Goal: Task Accomplishment & Management: Manage account settings

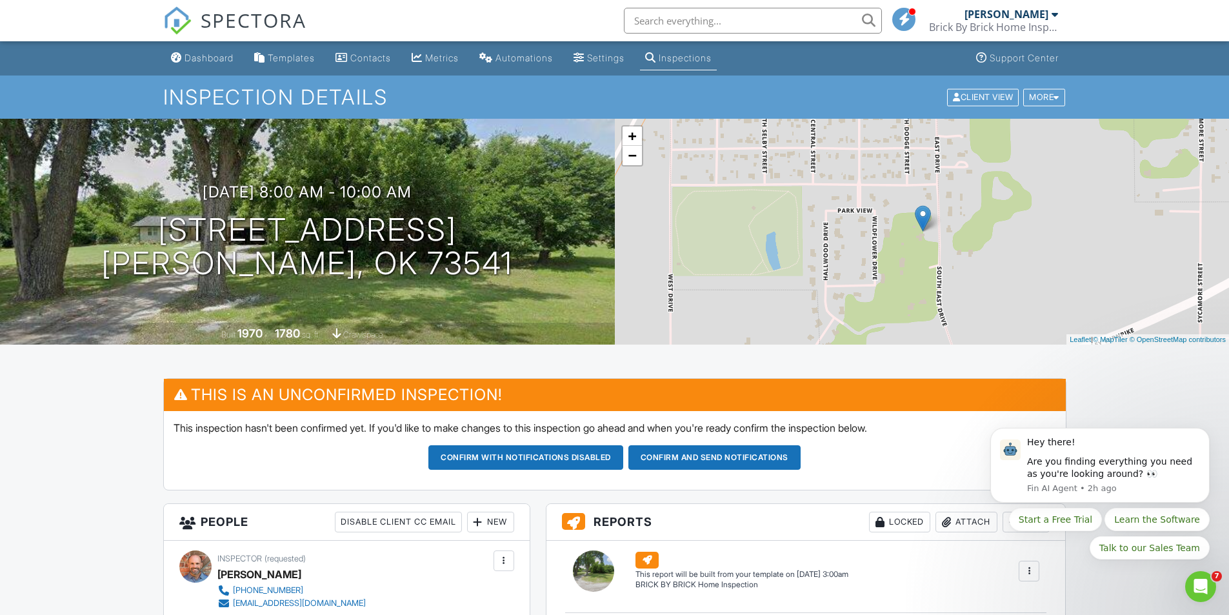
click at [709, 55] on div "Inspections" at bounding box center [685, 57] width 53 height 11
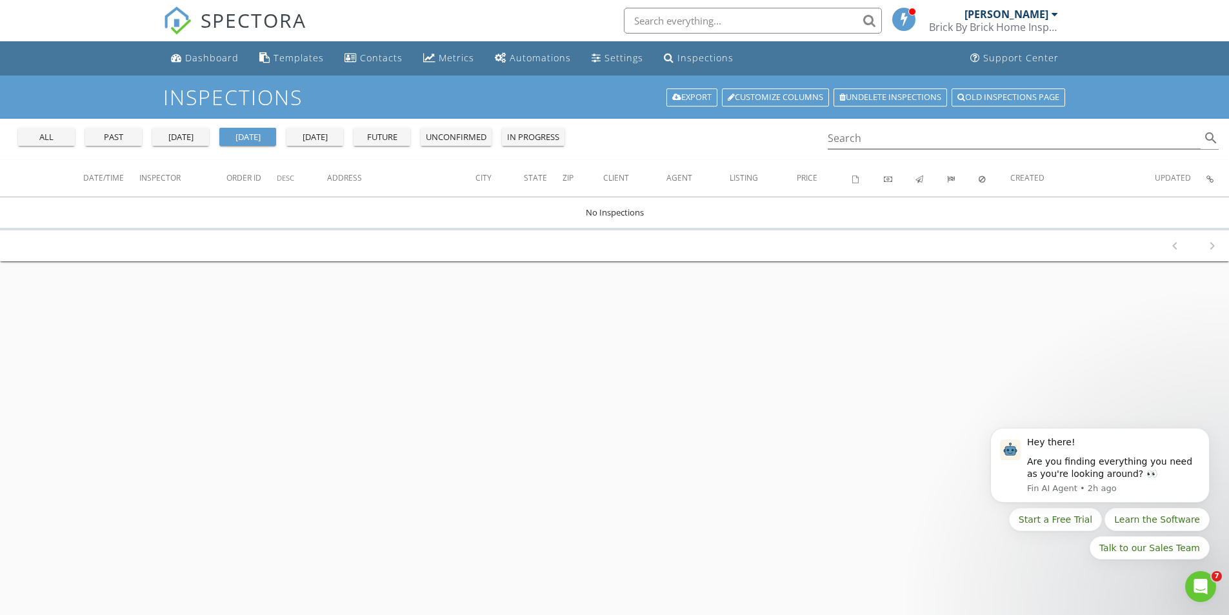
click at [386, 135] on div "future" at bounding box center [382, 137] width 46 height 13
click at [320, 135] on div "tomorrow" at bounding box center [315, 137] width 46 height 13
click at [55, 138] on div "all" at bounding box center [46, 137] width 46 height 13
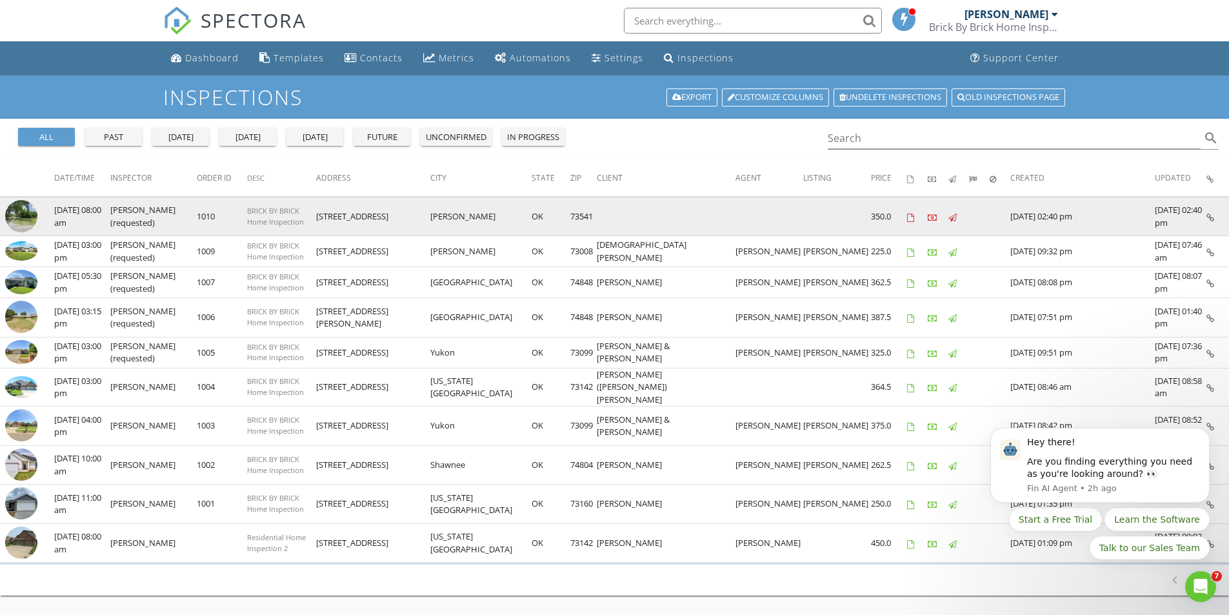
click at [26, 217] on img at bounding box center [21, 216] width 32 height 32
click at [92, 212] on td "[DATE] 08:00 am" at bounding box center [82, 216] width 56 height 39
click at [25, 212] on img at bounding box center [21, 216] width 32 height 32
click at [32, 212] on img at bounding box center [21, 216] width 32 height 32
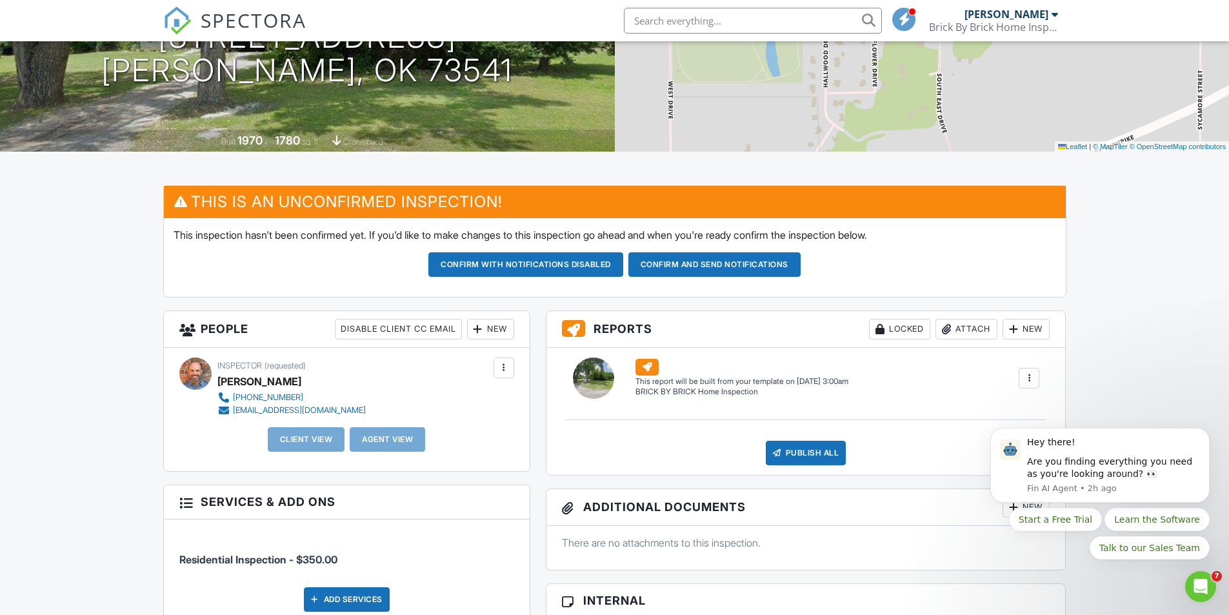
scroll to position [193, 0]
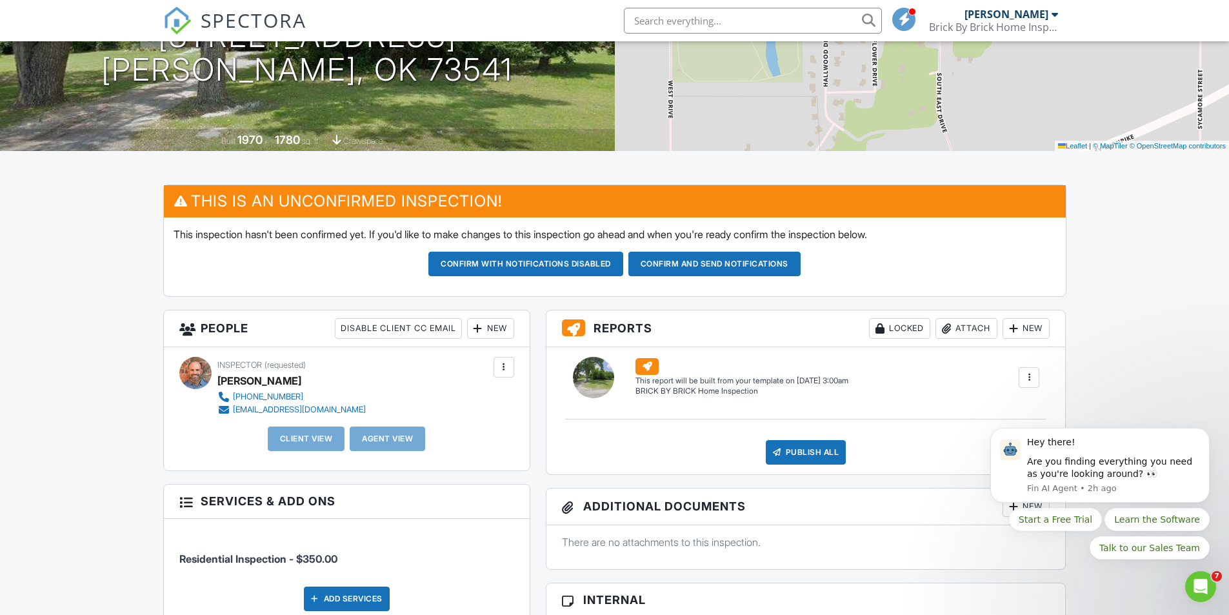
click at [509, 366] on div at bounding box center [503, 367] width 13 height 13
click at [493, 326] on div "New" at bounding box center [490, 328] width 47 height 21
click at [482, 368] on div at bounding box center [485, 367] width 13 height 13
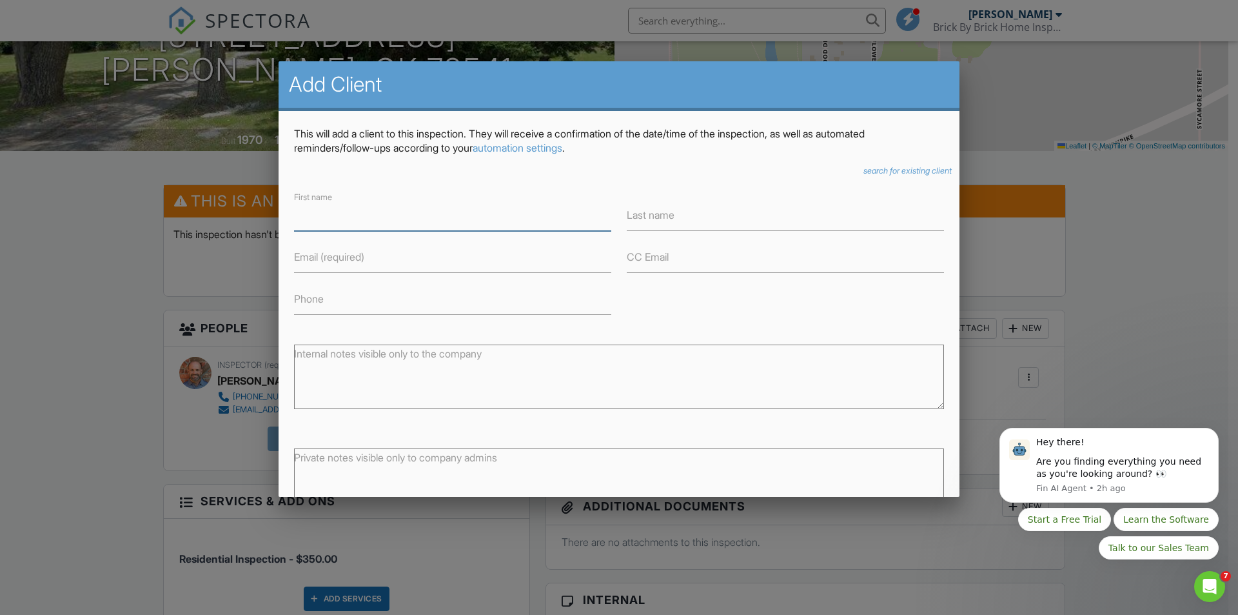
click at [330, 213] on input "First name" at bounding box center [452, 215] width 317 height 32
drag, startPoint x: 380, startPoint y: 213, endPoint x: 330, endPoint y: 221, distance: 50.3
click at [330, 221] on input "[PERSON_NAME]" at bounding box center [452, 215] width 317 height 32
type input "[PERSON_NAME]"
click at [655, 208] on label "Last name" at bounding box center [651, 215] width 48 height 14
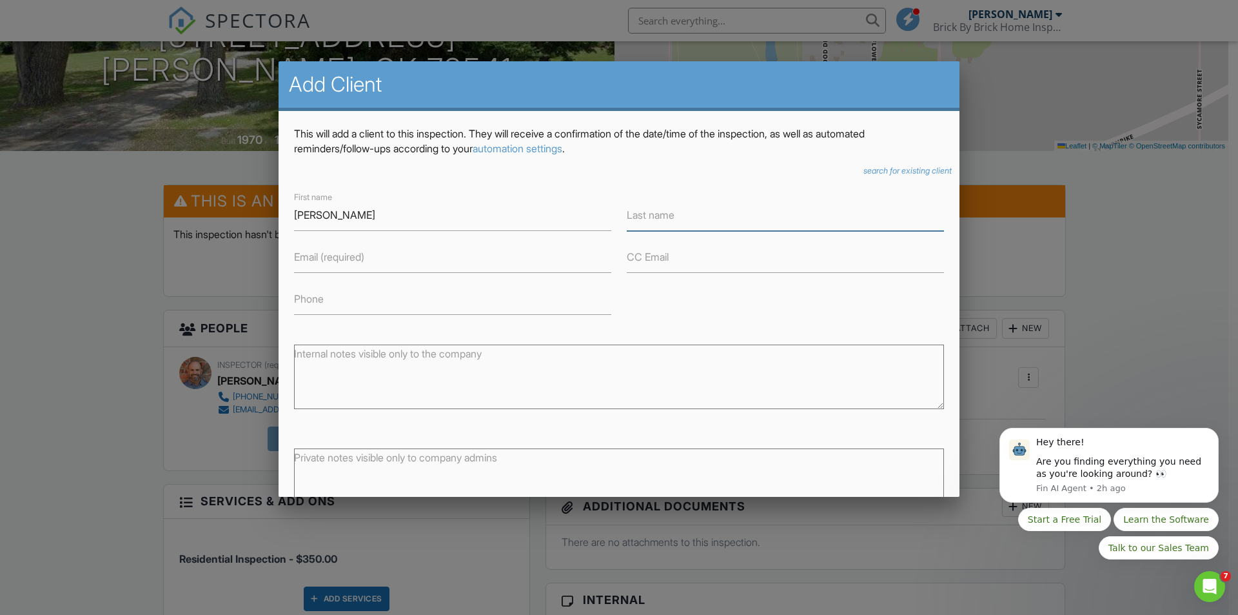
click at [655, 208] on input "Last name" at bounding box center [785, 215] width 317 height 32
type input "Brown"
click at [336, 259] on label "Email (required)" at bounding box center [329, 257] width 70 height 14
click at [336, 259] on input "Email (required)" at bounding box center [452, 257] width 317 height 32
type input "D.brown347@yahoo.com"
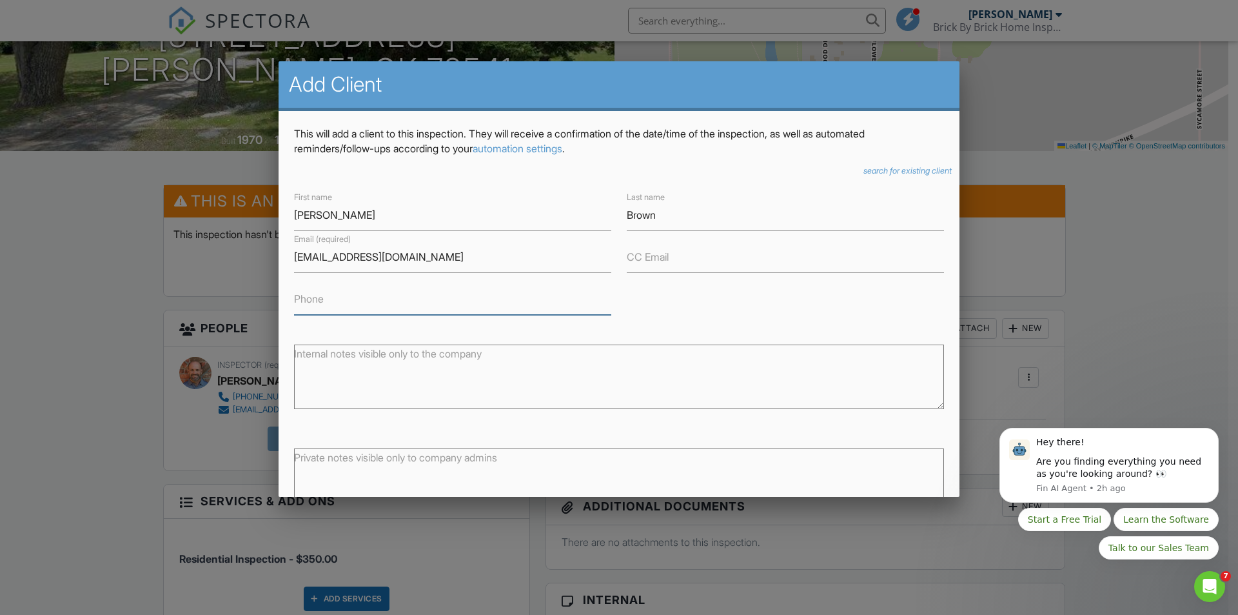
click at [334, 299] on input "Phone" at bounding box center [452, 299] width 317 height 32
type input "4"
type input "[PHONE_NUMBER]"
click at [344, 366] on textarea "Internal notes visible only to the company" at bounding box center [619, 376] width 650 height 64
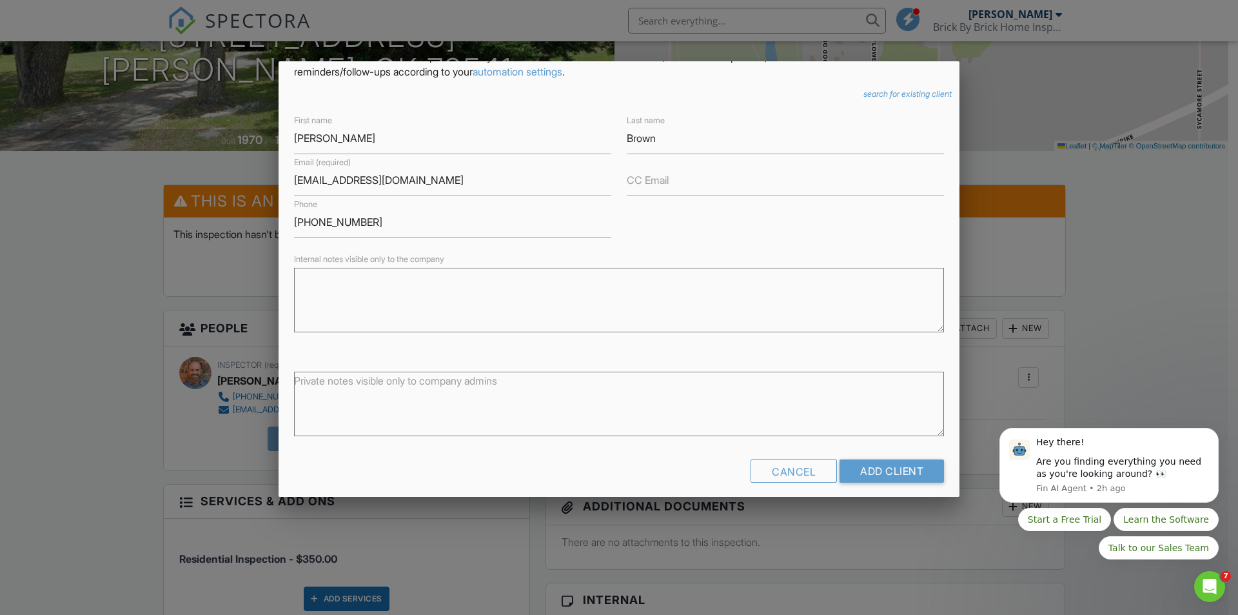
scroll to position [88, 0]
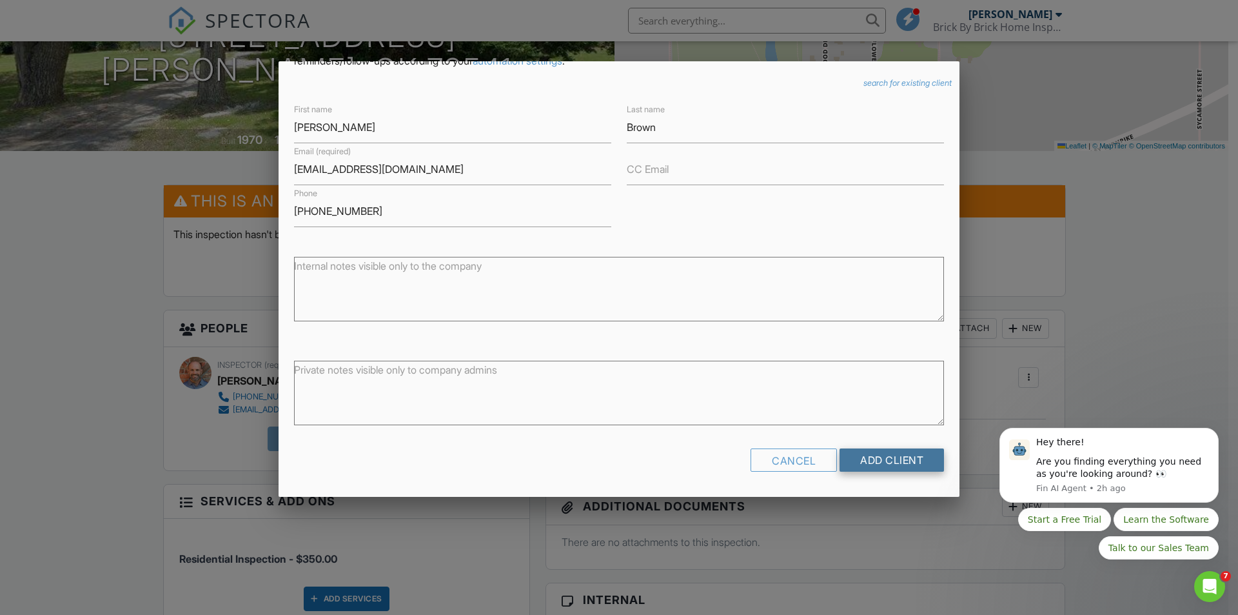
click at [884, 461] on input "Add Client" at bounding box center [892, 459] width 104 height 23
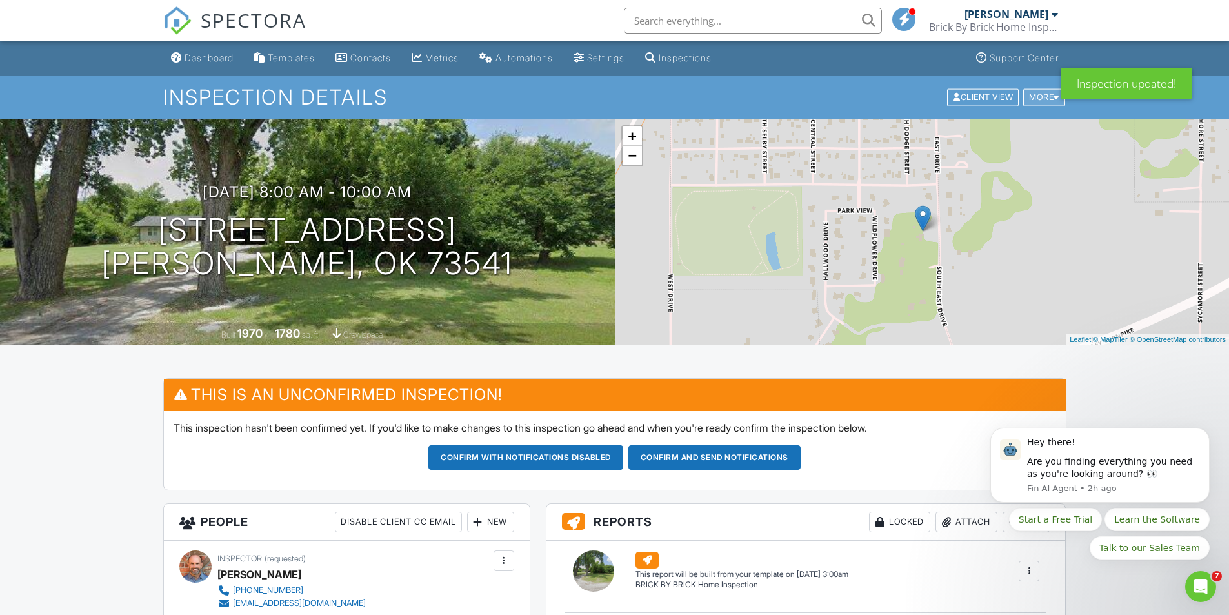
click at [1040, 94] on div "More" at bounding box center [1044, 96] width 42 height 17
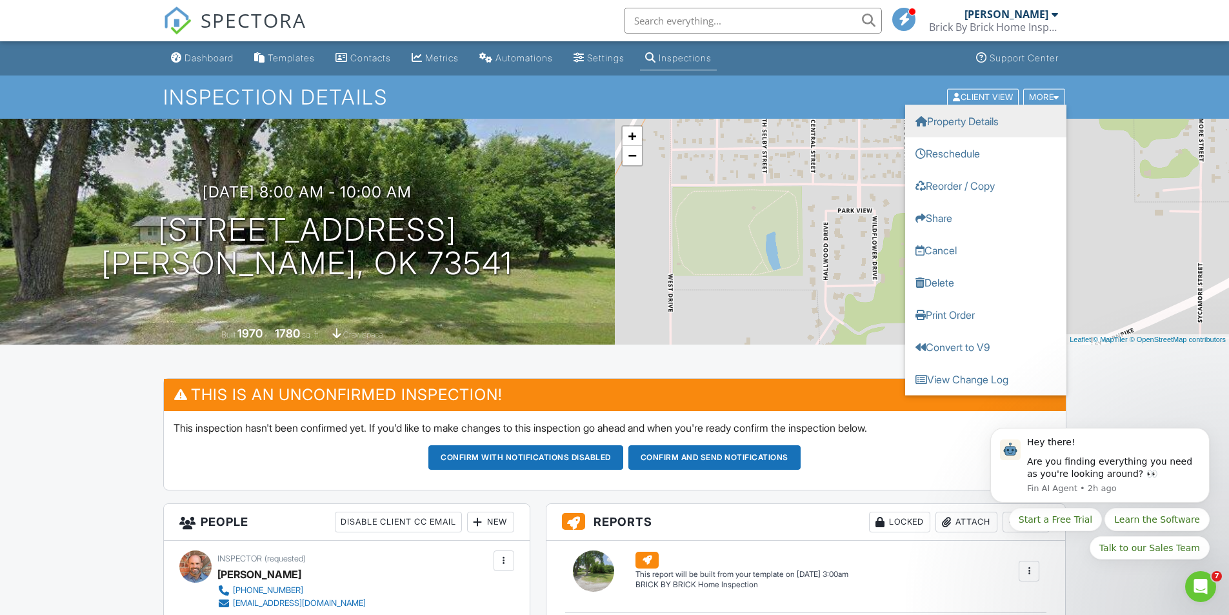
click at [969, 124] on link "Property Details" at bounding box center [985, 120] width 161 height 32
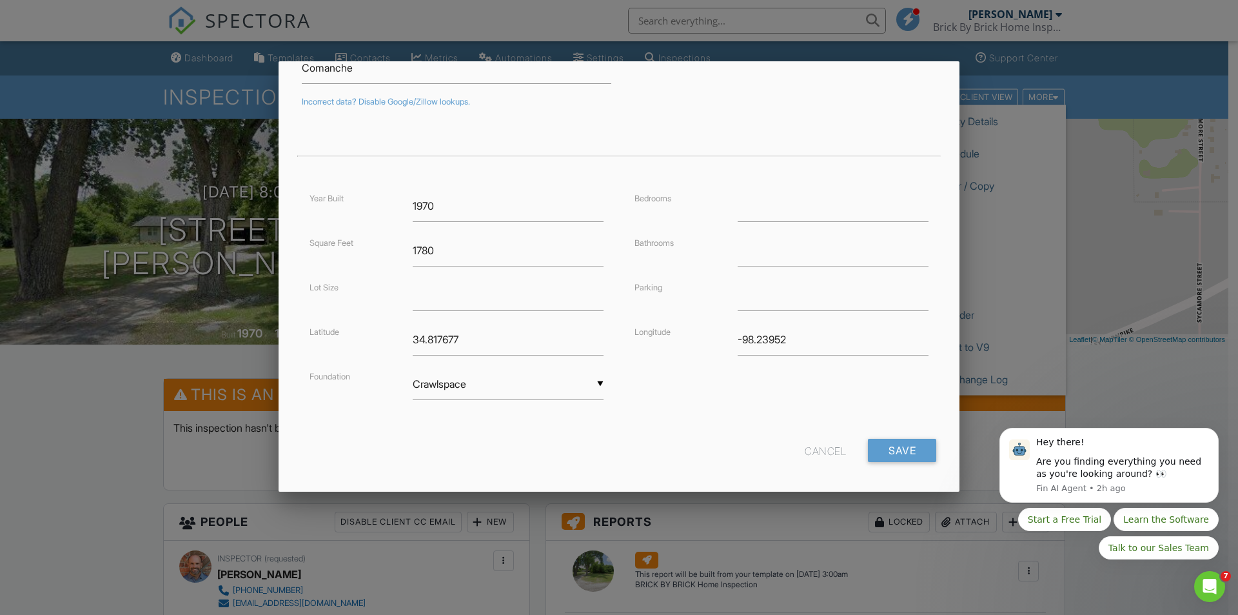
scroll to position [215, 0]
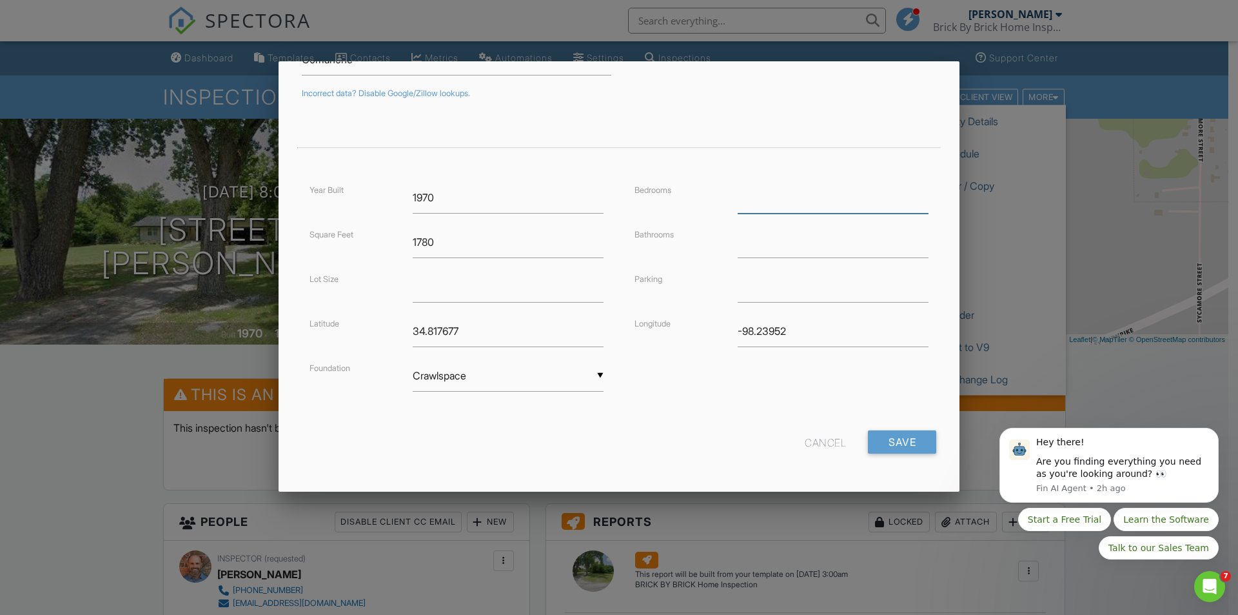
click at [740, 201] on input "number" at bounding box center [833, 198] width 191 height 32
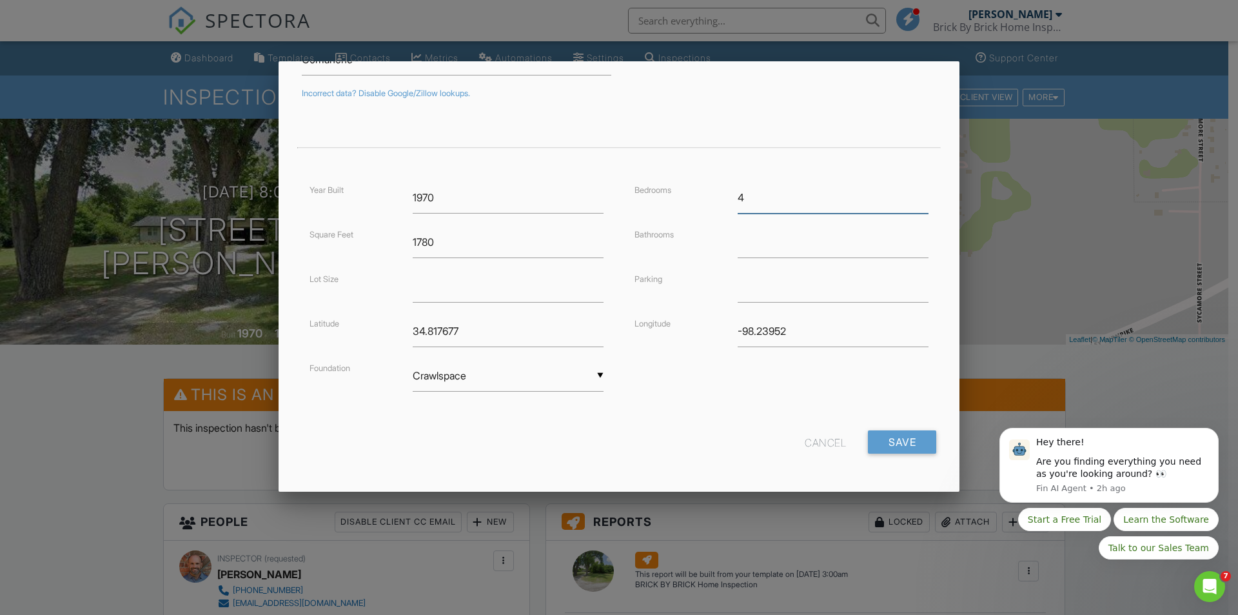
type input "4"
click at [768, 247] on input "number" at bounding box center [833, 242] width 191 height 32
type input "0"
click at [911, 244] on input "0" at bounding box center [833, 242] width 191 height 32
type input "2.5"
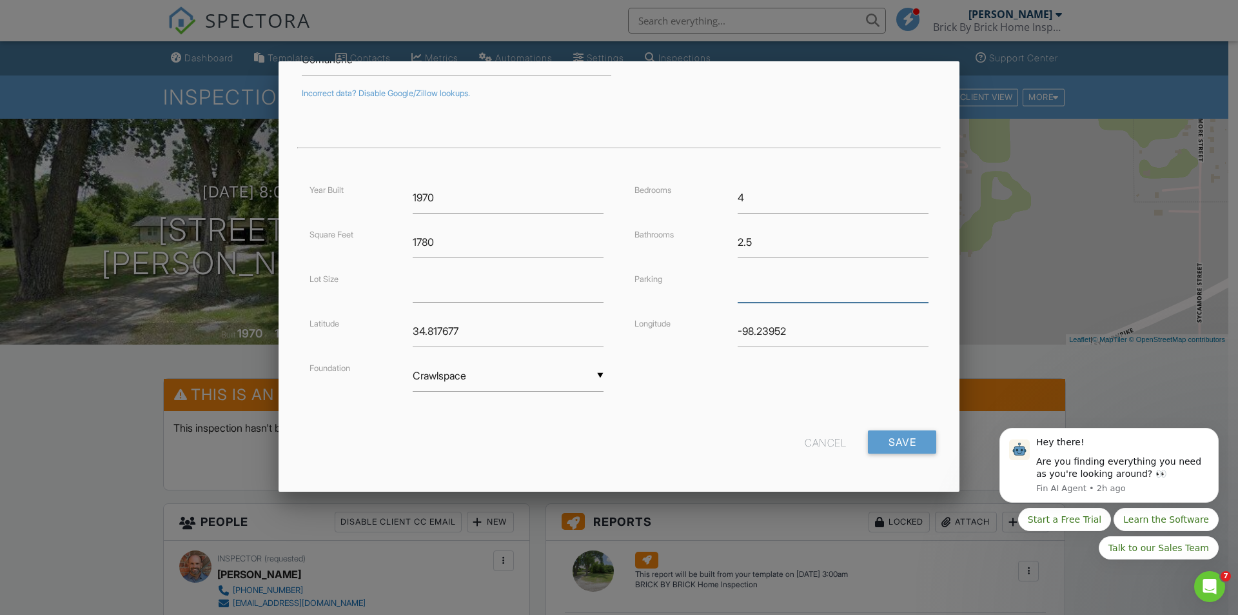
click at [791, 294] on input "text" at bounding box center [833, 287] width 191 height 32
click at [891, 439] on input "Save" at bounding box center [902, 441] width 68 height 23
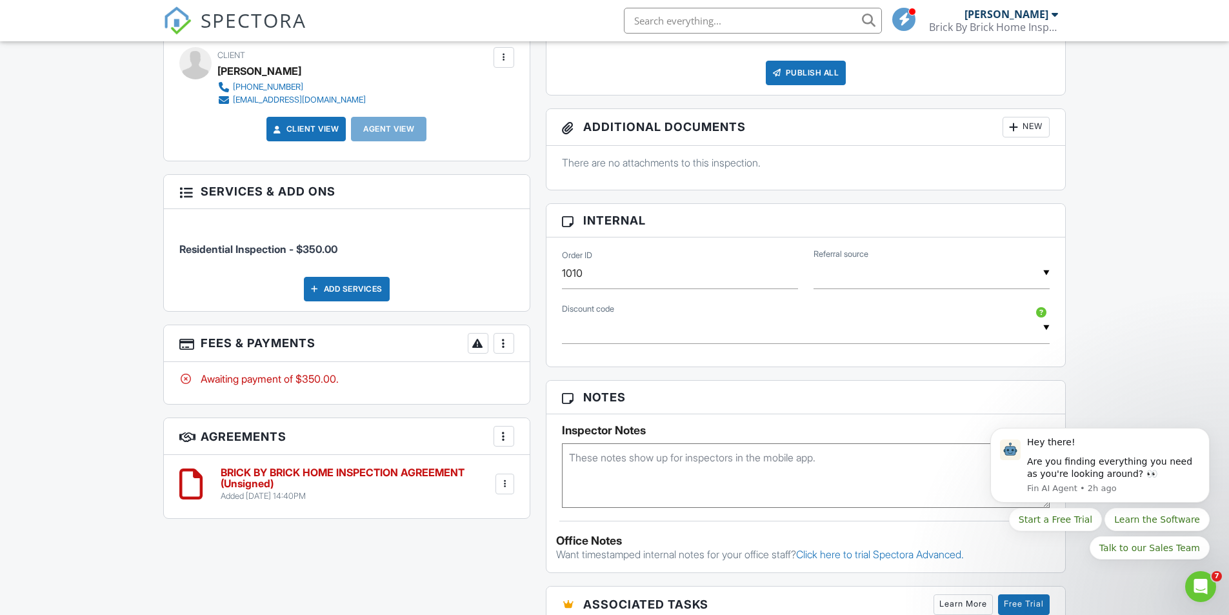
scroll to position [709, 0]
click at [195, 475] on div at bounding box center [190, 482] width 23 height 39
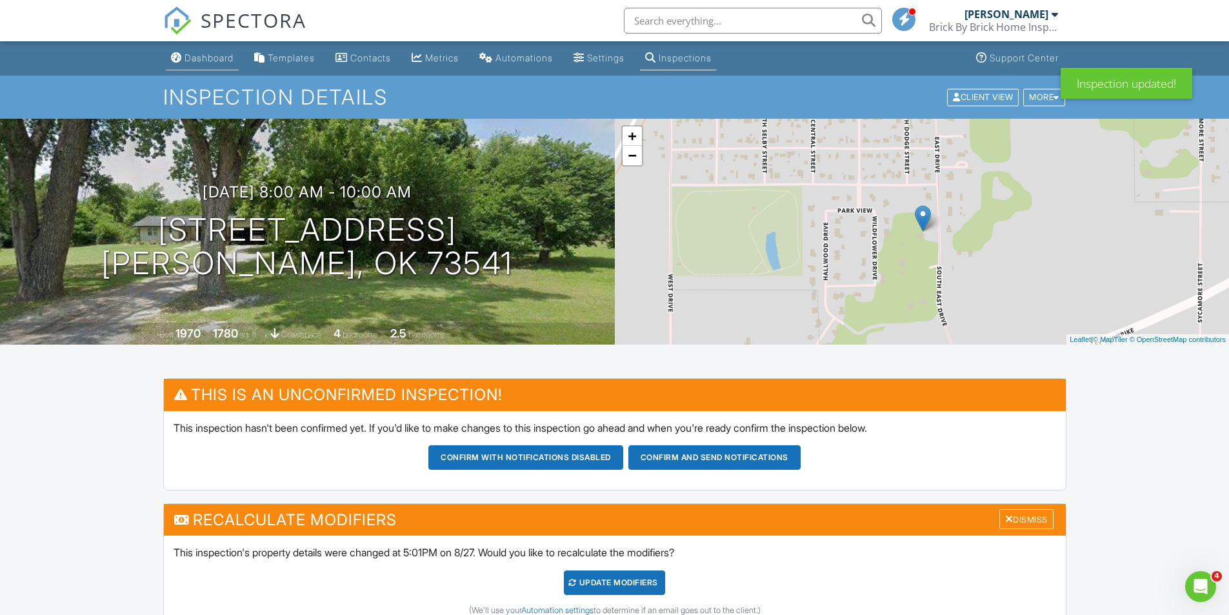
click at [200, 58] on div "Dashboard" at bounding box center [208, 57] width 49 height 11
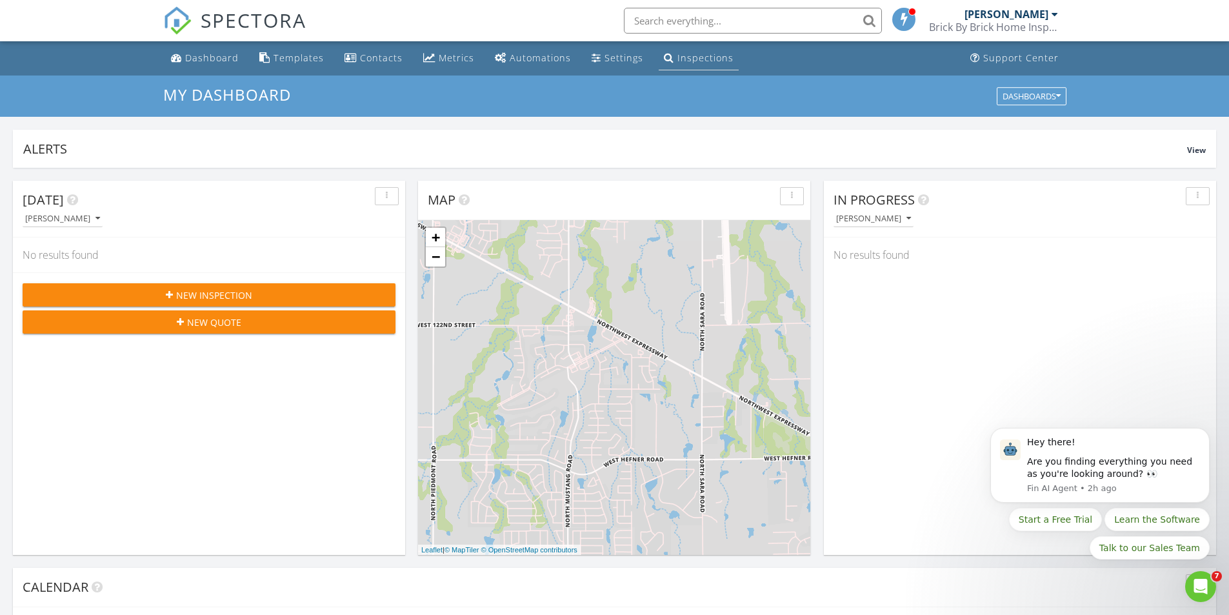
click at [702, 54] on div "Inspections" at bounding box center [705, 58] width 56 height 12
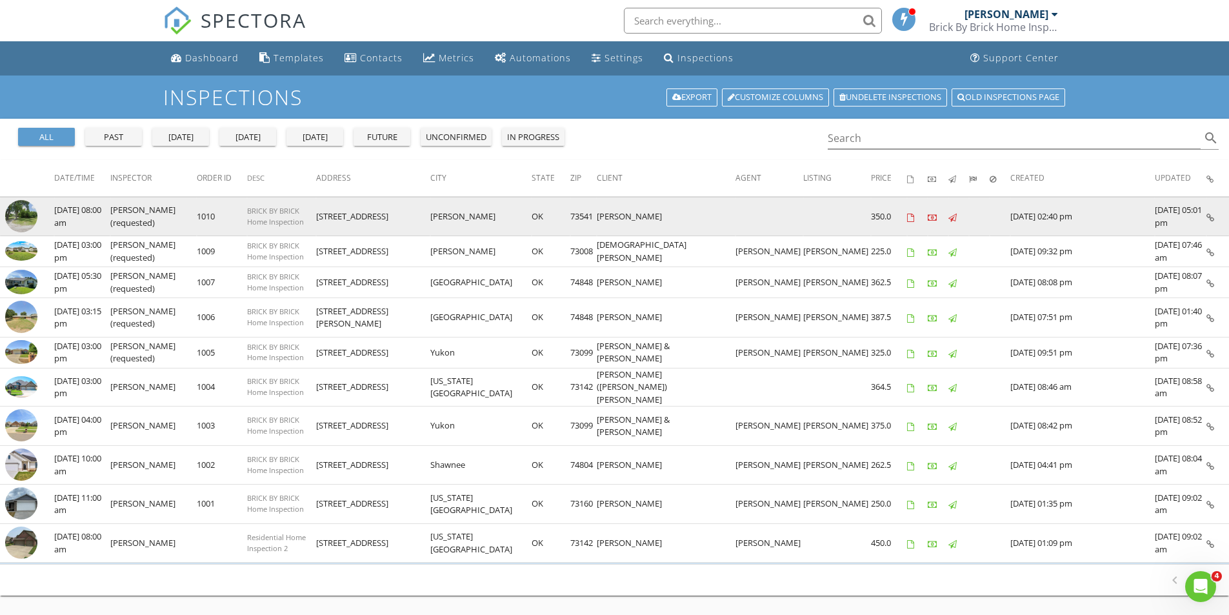
click at [23, 215] on img at bounding box center [21, 216] width 32 height 32
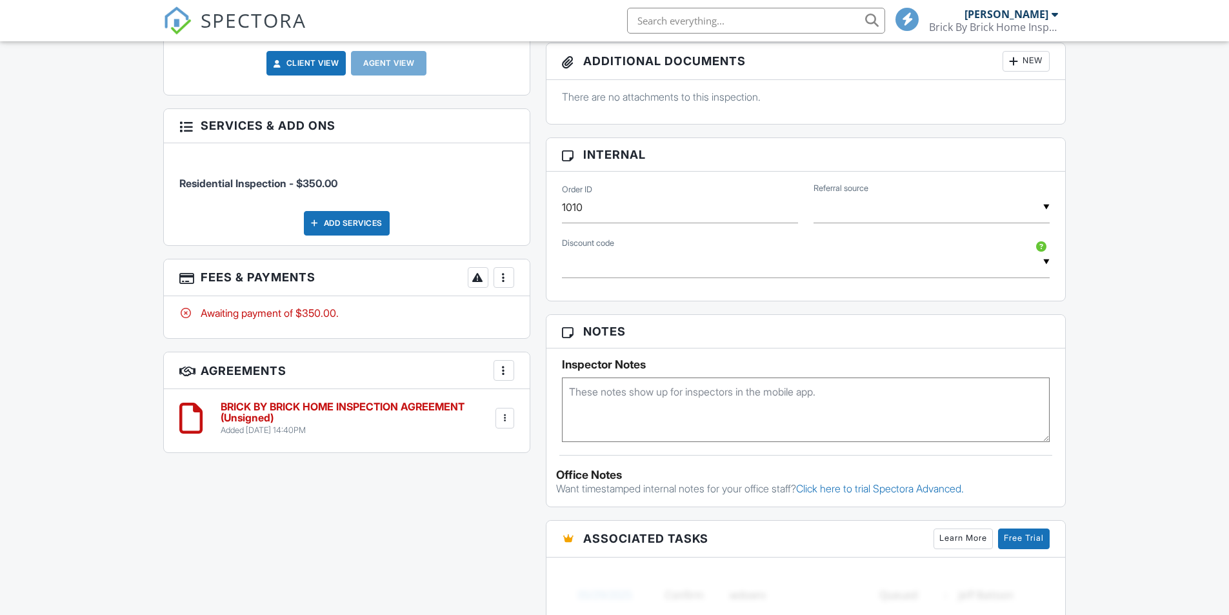
click at [502, 416] on div at bounding box center [504, 417] width 13 height 13
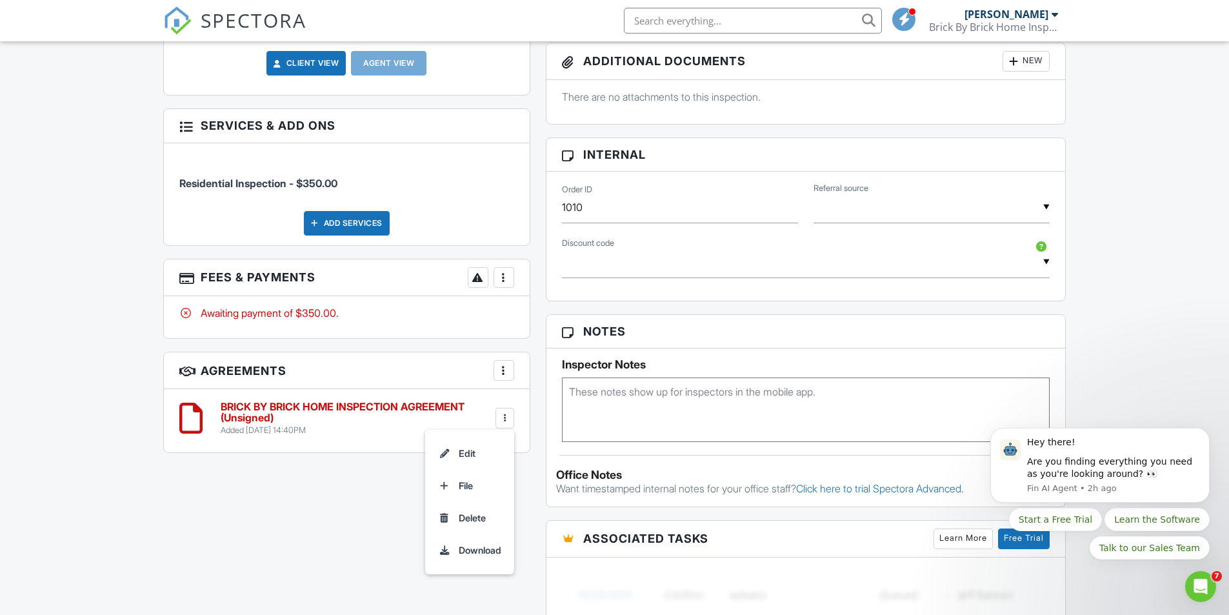
click at [470, 450] on li "Edit" at bounding box center [470, 453] width 74 height 32
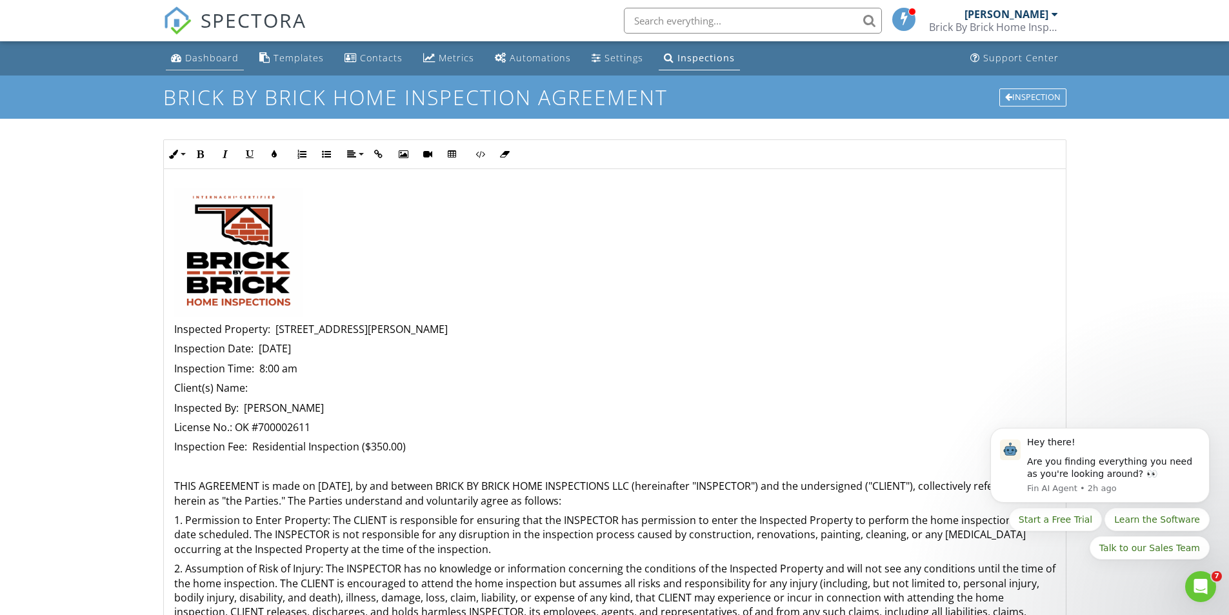
click at [219, 54] on div "Dashboard" at bounding box center [212, 58] width 54 height 12
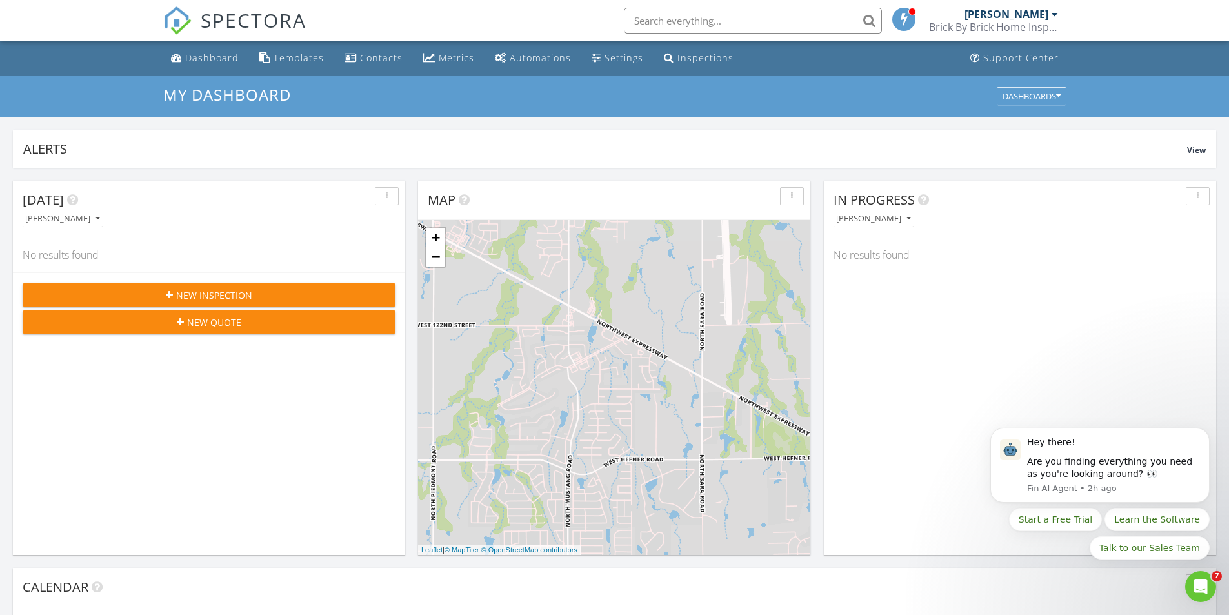
click at [678, 61] on div "Inspections" at bounding box center [705, 58] width 56 height 12
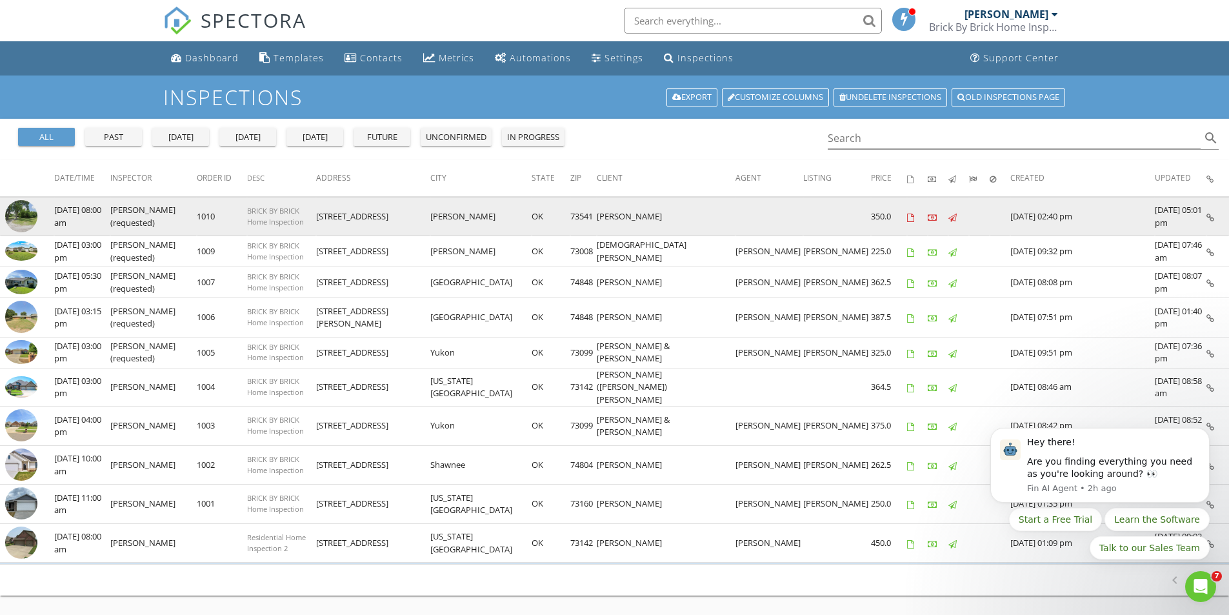
click at [28, 213] on img at bounding box center [21, 216] width 32 height 32
click at [26, 224] on img at bounding box center [21, 216] width 32 height 32
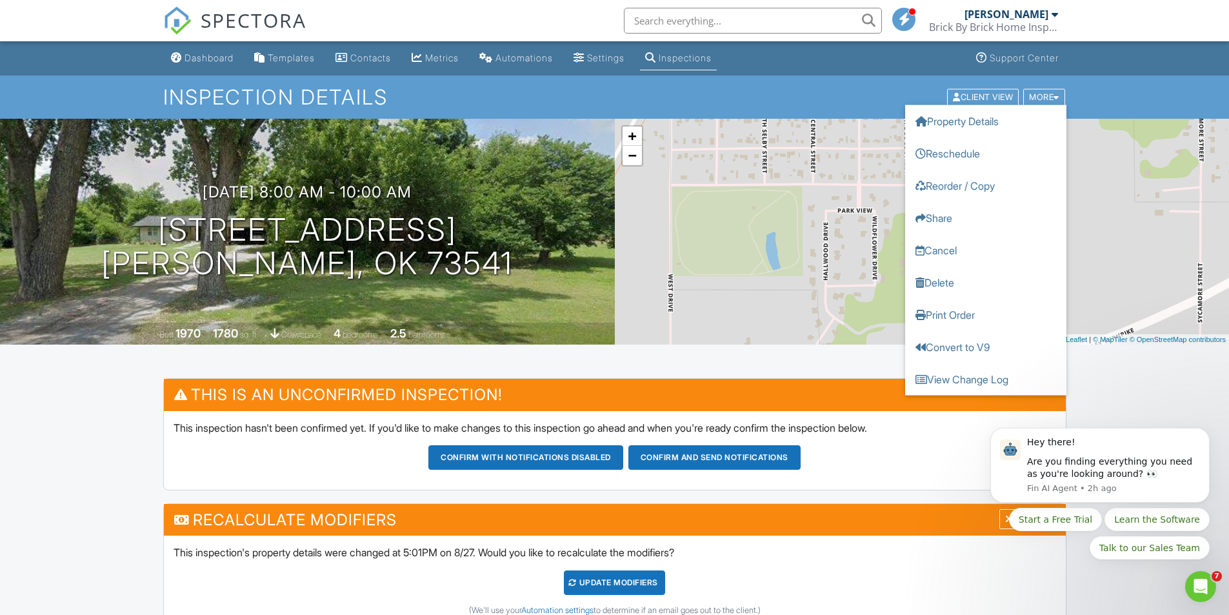
click at [329, 201] on div "08/28/2025 8:00 am - 10:00 am 505 Southeast Dr Fletcher, OK 73541" at bounding box center [307, 231] width 615 height 97
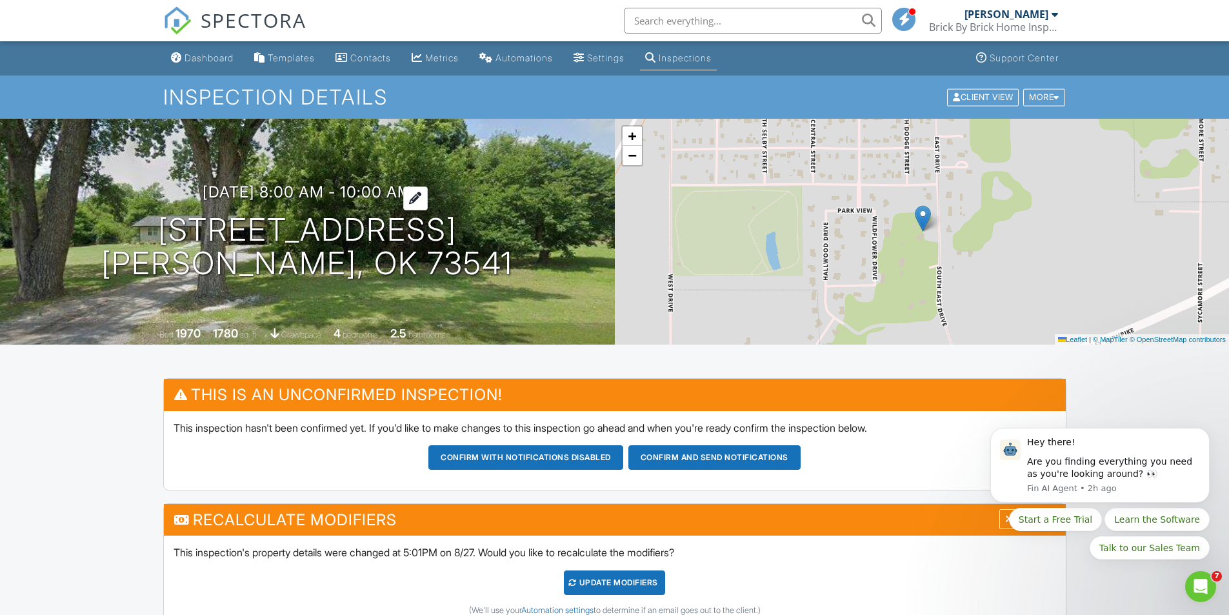
click at [327, 190] on h3 "08/28/2025 8:00 am - 10:00 am" at bounding box center [307, 191] width 209 height 17
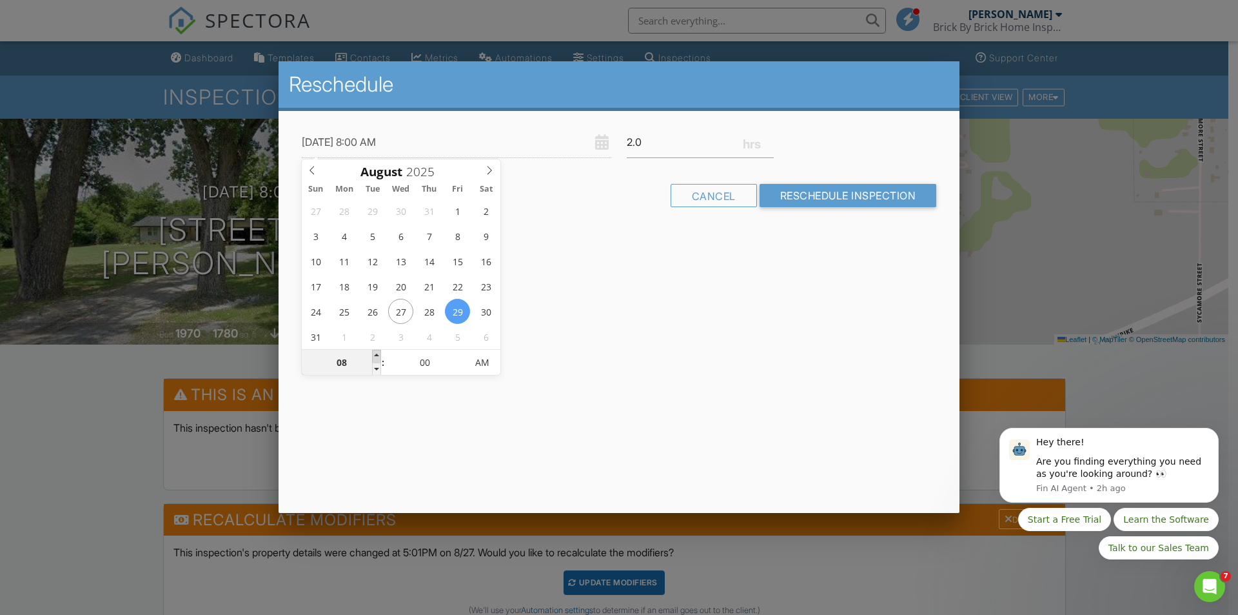
type input "08/29/2025 9:00 AM"
type input "09"
click at [377, 353] on span at bounding box center [376, 356] width 9 height 13
type input "08/29/2025 10:00 AM"
type input "10"
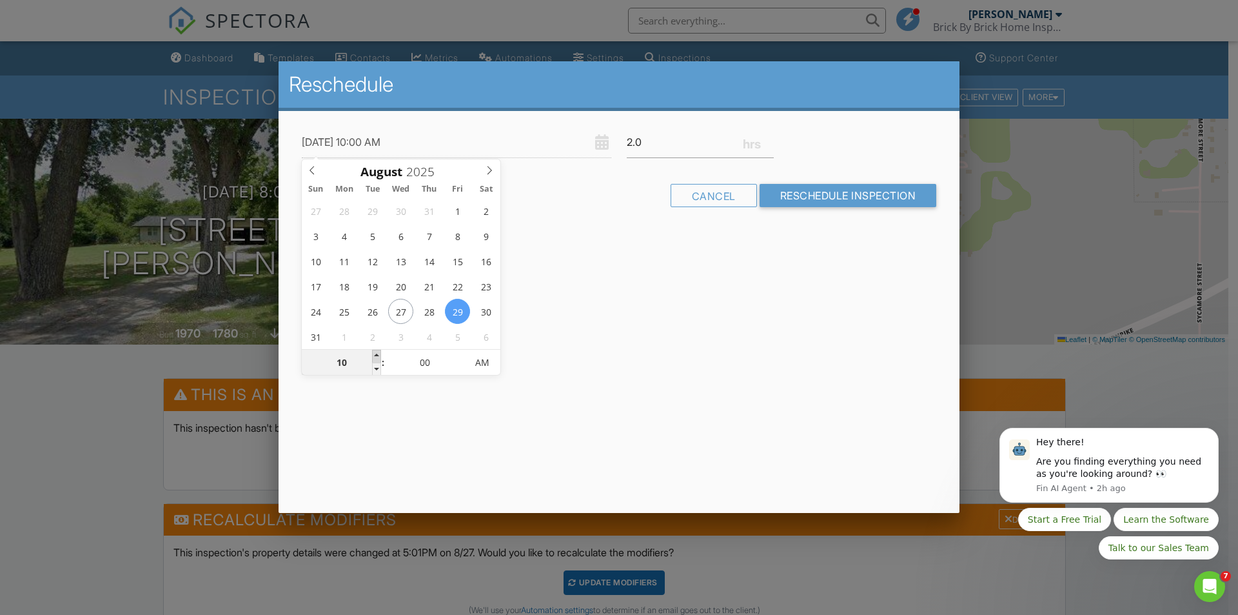
click at [377, 353] on span at bounding box center [376, 356] width 9 height 13
type input "08/29/2025 11:00 AM"
type input "11"
click at [377, 353] on span at bounding box center [376, 356] width 9 height 13
type input "08/29/2025 12:00 PM"
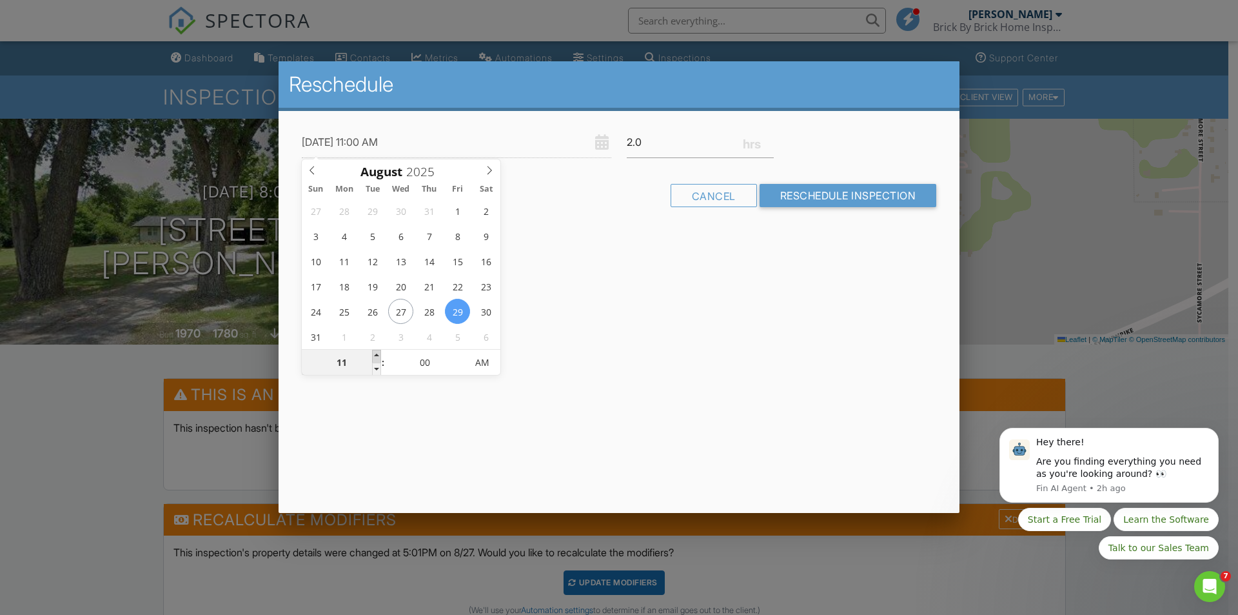
type input "12"
click at [376, 353] on span at bounding box center [376, 356] width 9 height 13
type input "08/29/2025 1:00 PM"
type input "01"
click at [376, 353] on span at bounding box center [376, 356] width 9 height 13
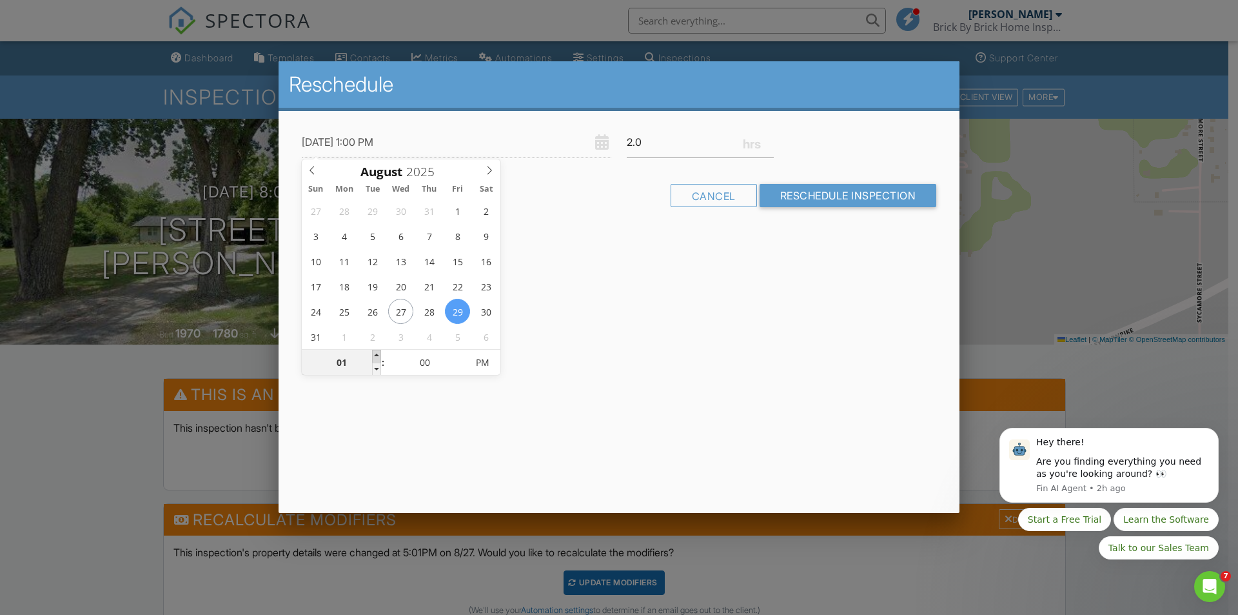
type input "08/29/2025 2:00 PM"
type input "02"
click at [376, 353] on span at bounding box center [376, 356] width 9 height 13
type input "08/29/2025 3:00 PM"
type input "03"
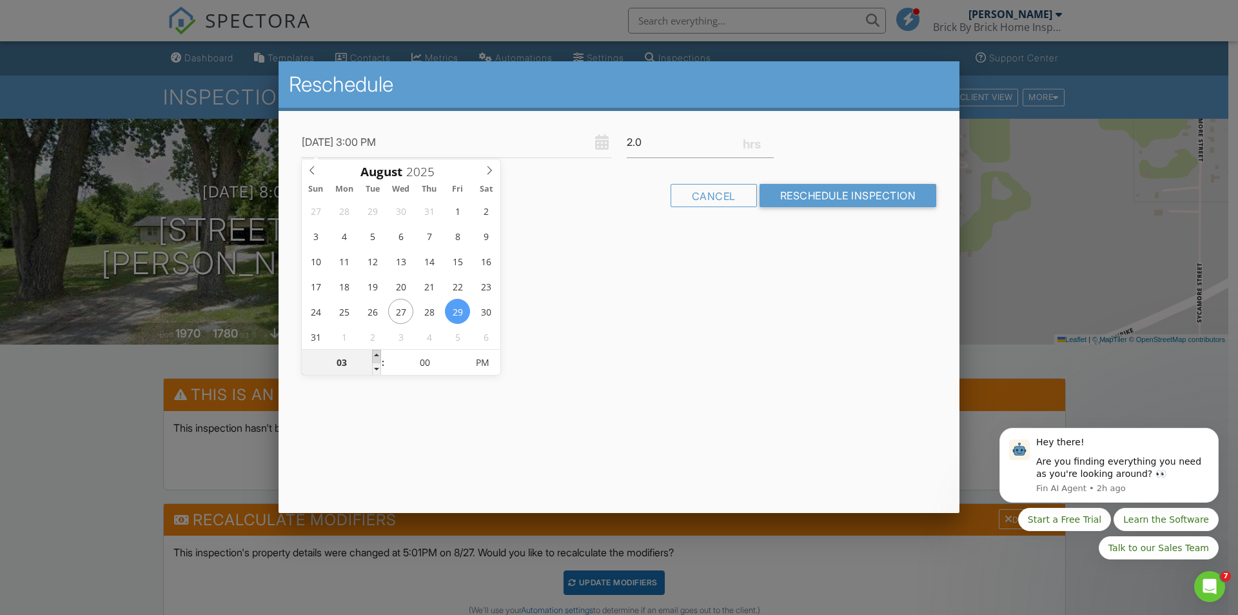
click at [376, 353] on span at bounding box center [376, 356] width 9 height 13
type input "08/29/2025 4:00 PM"
type input "04"
click at [376, 353] on span at bounding box center [376, 356] width 9 height 13
type input "[DATE] 5:00 PM"
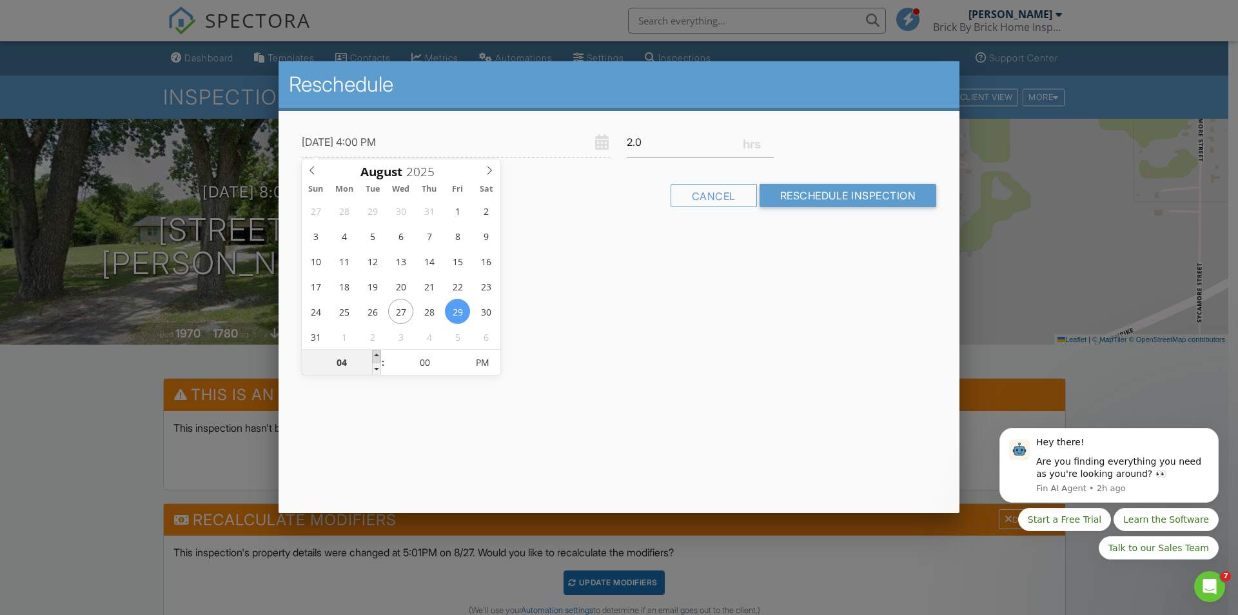
type input "05"
click at [376, 353] on span at bounding box center [376, 356] width 9 height 13
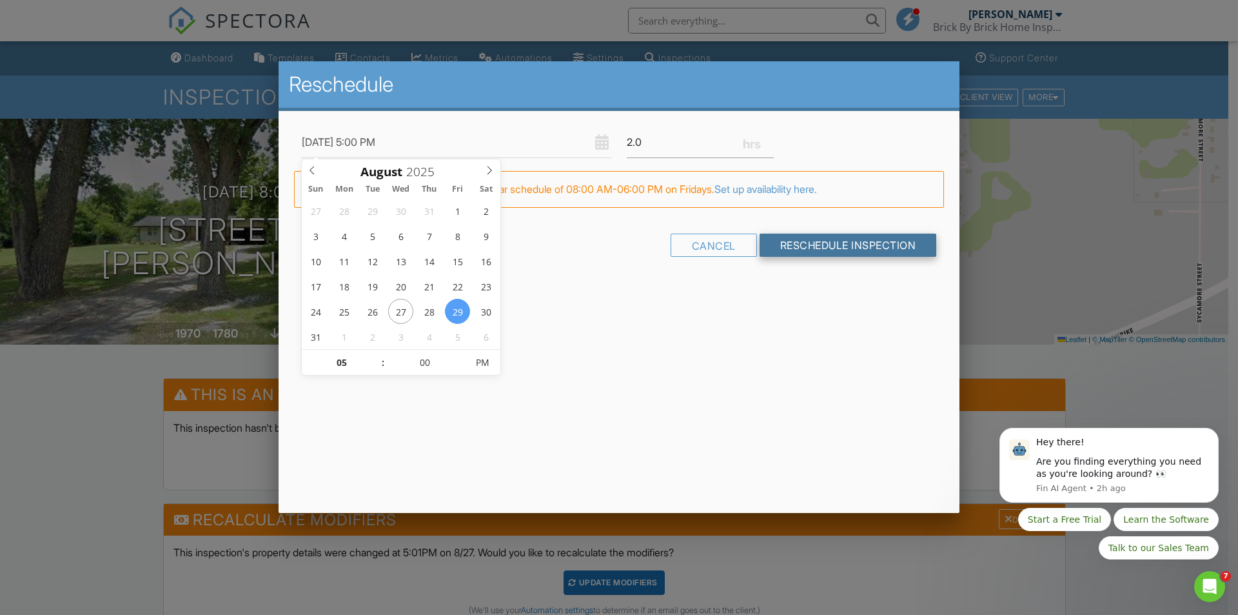
click at [832, 244] on input "Reschedule Inspection" at bounding box center [848, 244] width 177 height 23
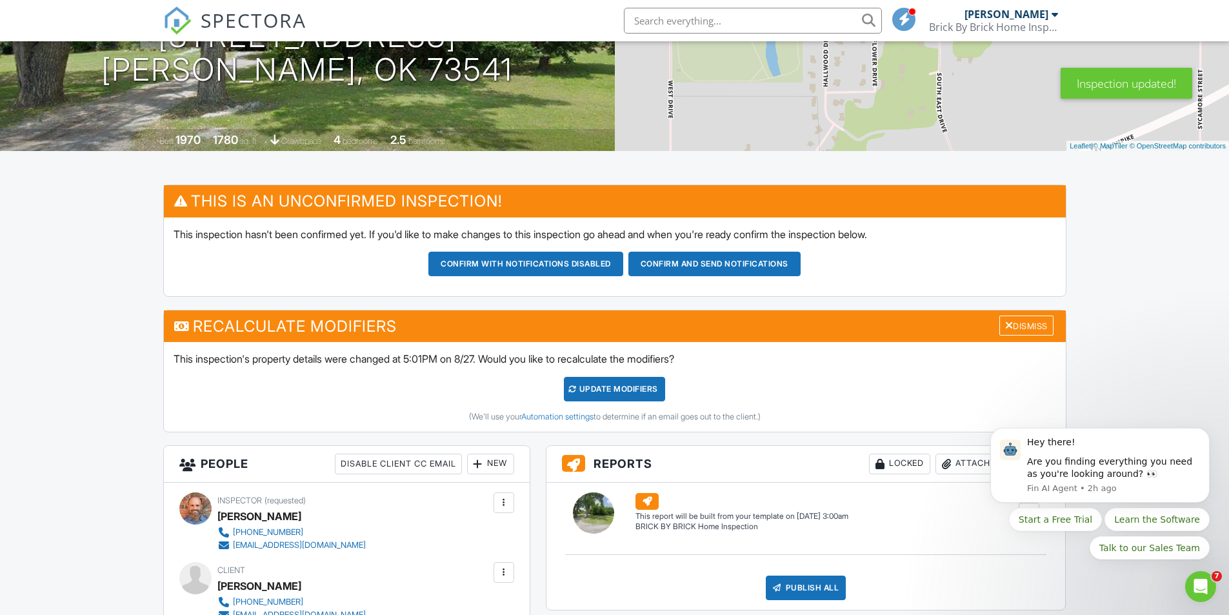
click at [631, 390] on div "UPDATE Modifiers" at bounding box center [614, 389] width 101 height 25
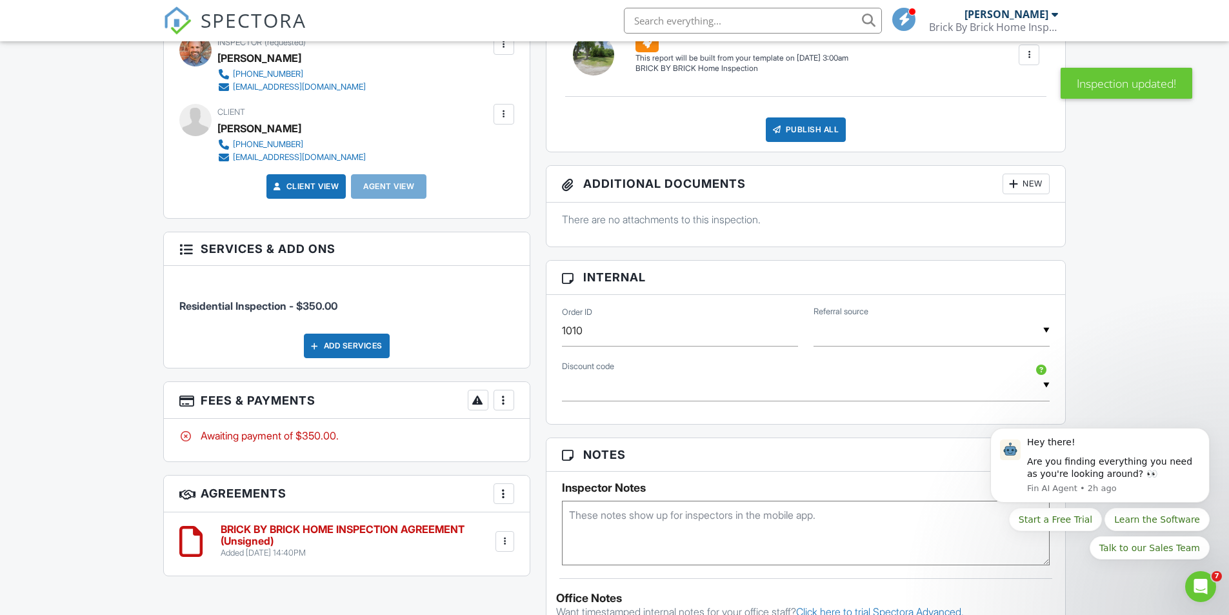
click at [261, 532] on h6 "BRICK BY BRICK HOME INSPECTION AGREEMENT (Unsigned)" at bounding box center [357, 535] width 272 height 23
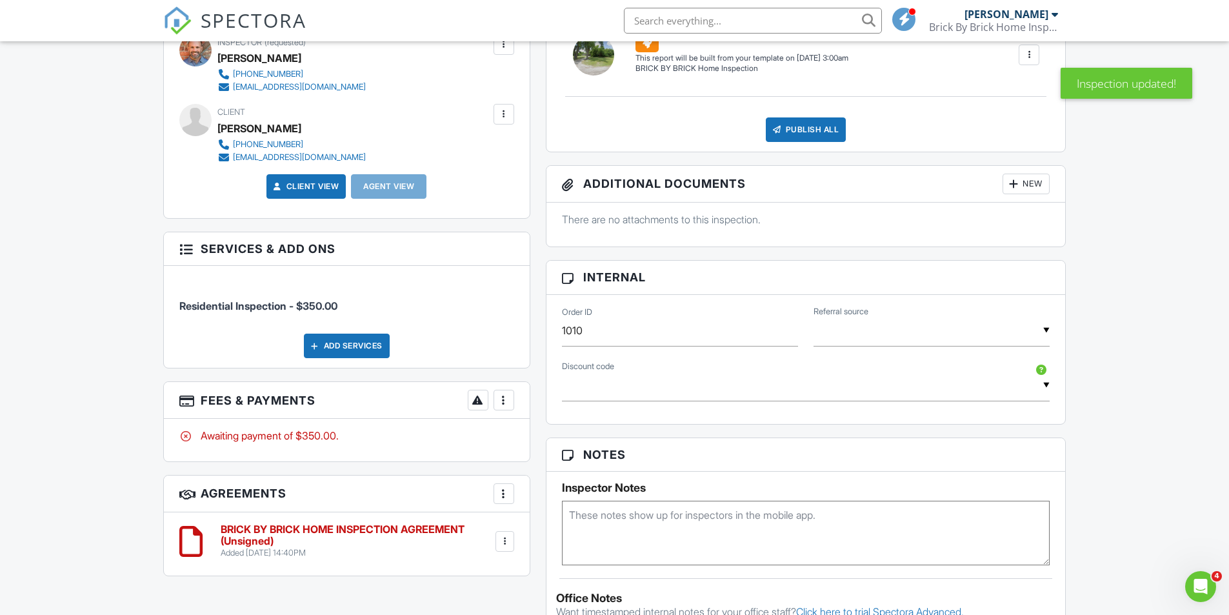
click at [506, 397] on div at bounding box center [503, 399] width 13 height 13
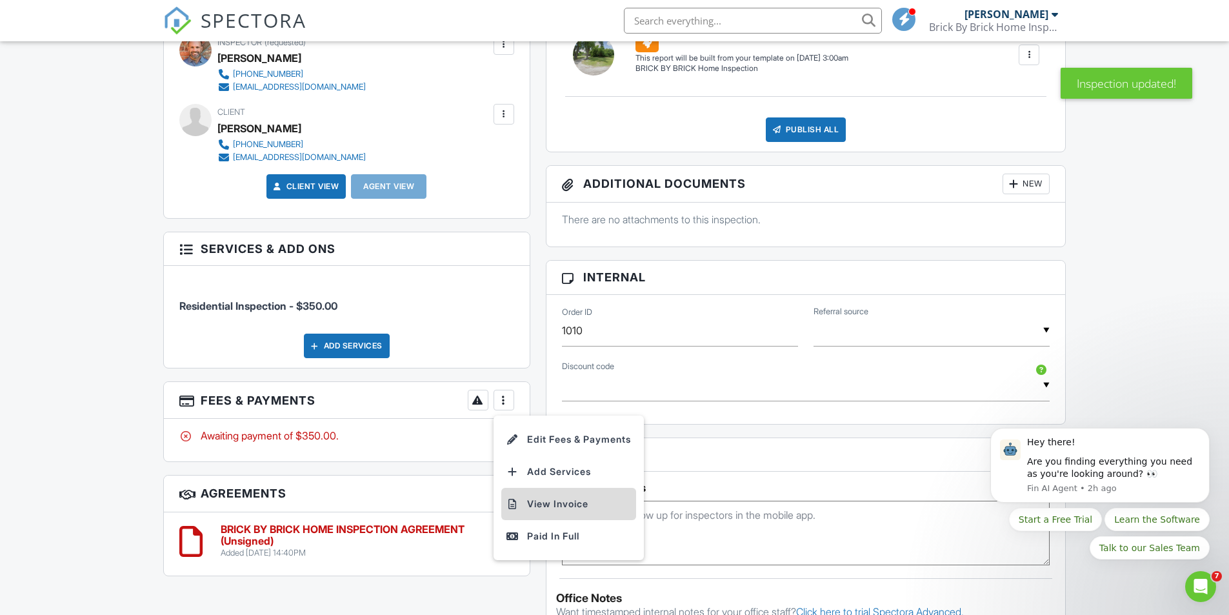
click at [556, 505] on li "View Invoice" at bounding box center [568, 504] width 135 height 32
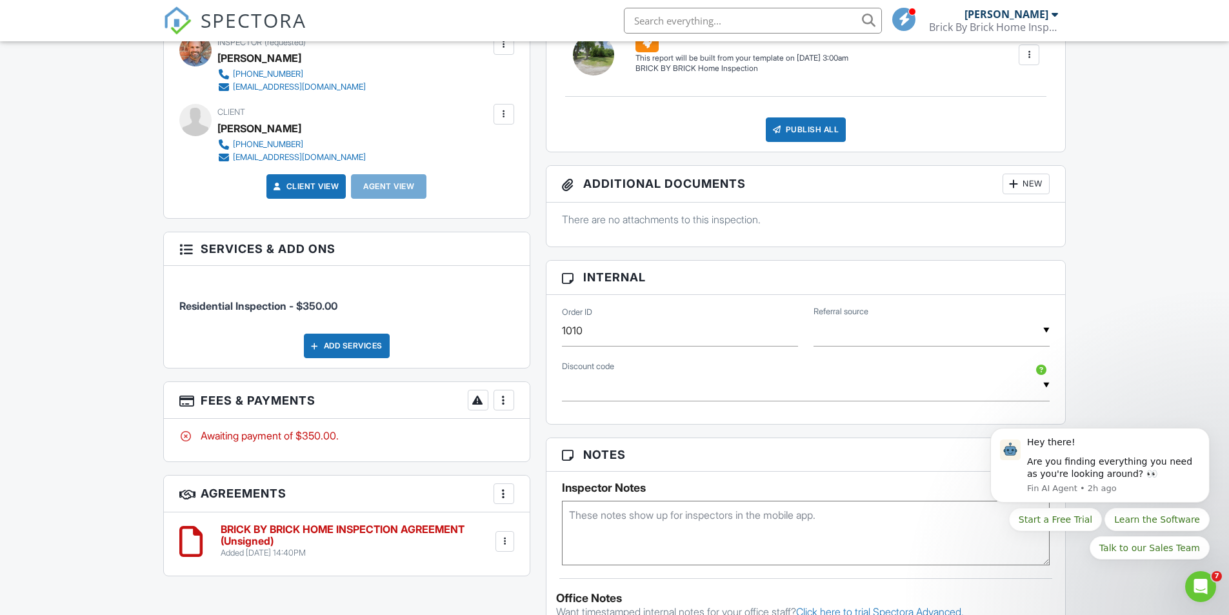
click at [501, 399] on div at bounding box center [503, 399] width 13 height 13
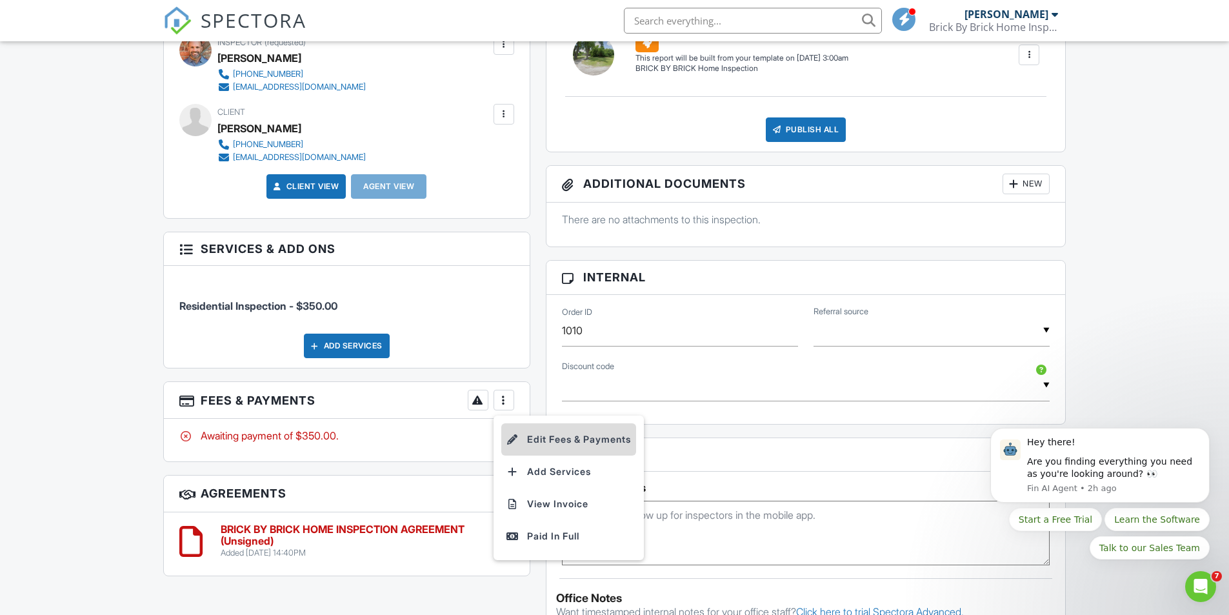
click at [557, 435] on li "Edit Fees & Payments" at bounding box center [568, 439] width 135 height 32
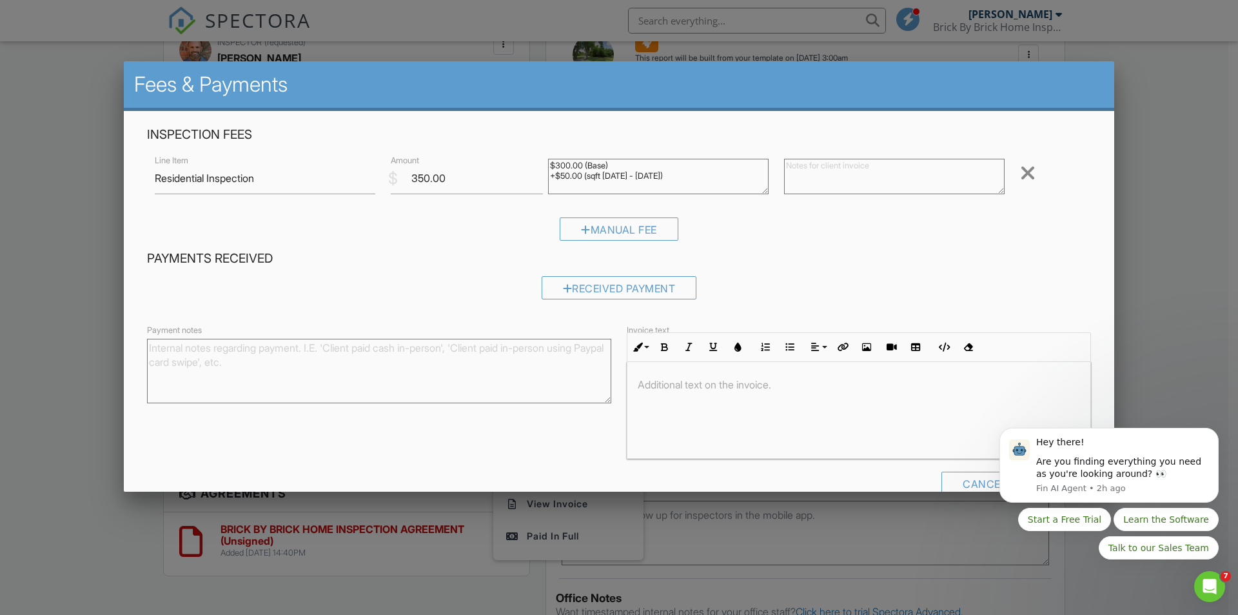
click at [828, 175] on textarea at bounding box center [894, 176] width 221 height 35
type textarea "Pre-listing"
click at [281, 232] on div "Manual Fee" at bounding box center [619, 233] width 944 height 33
click at [1215, 430] on icon "Dismiss notification" at bounding box center [1215, 431] width 7 height 7
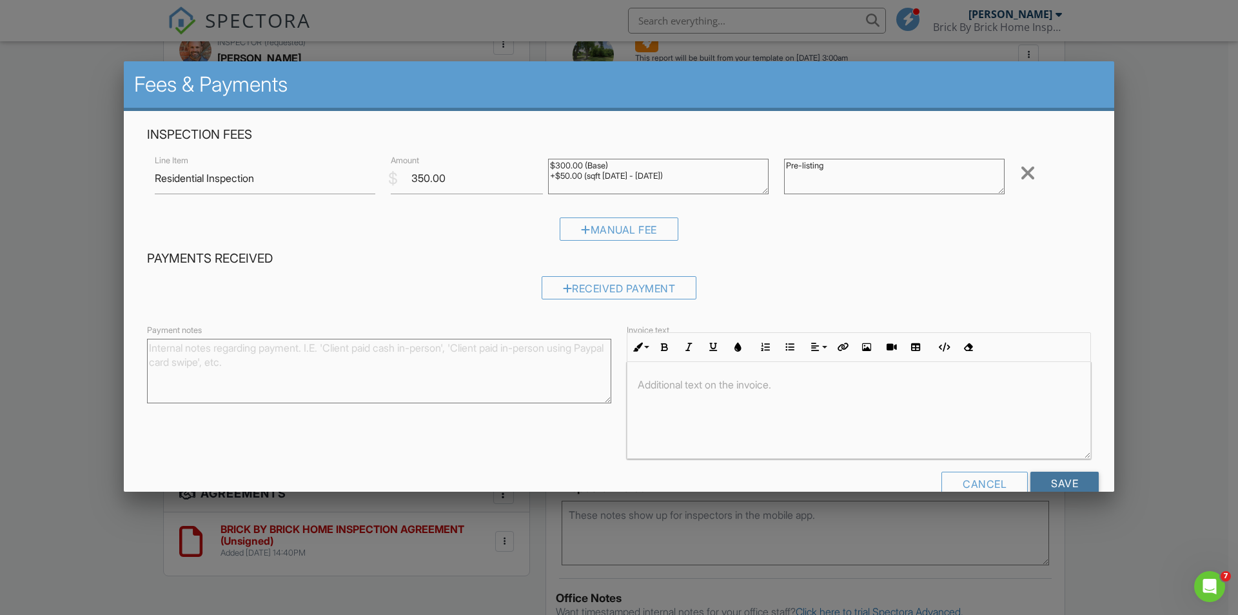
click at [1064, 481] on input "Save" at bounding box center [1065, 482] width 68 height 23
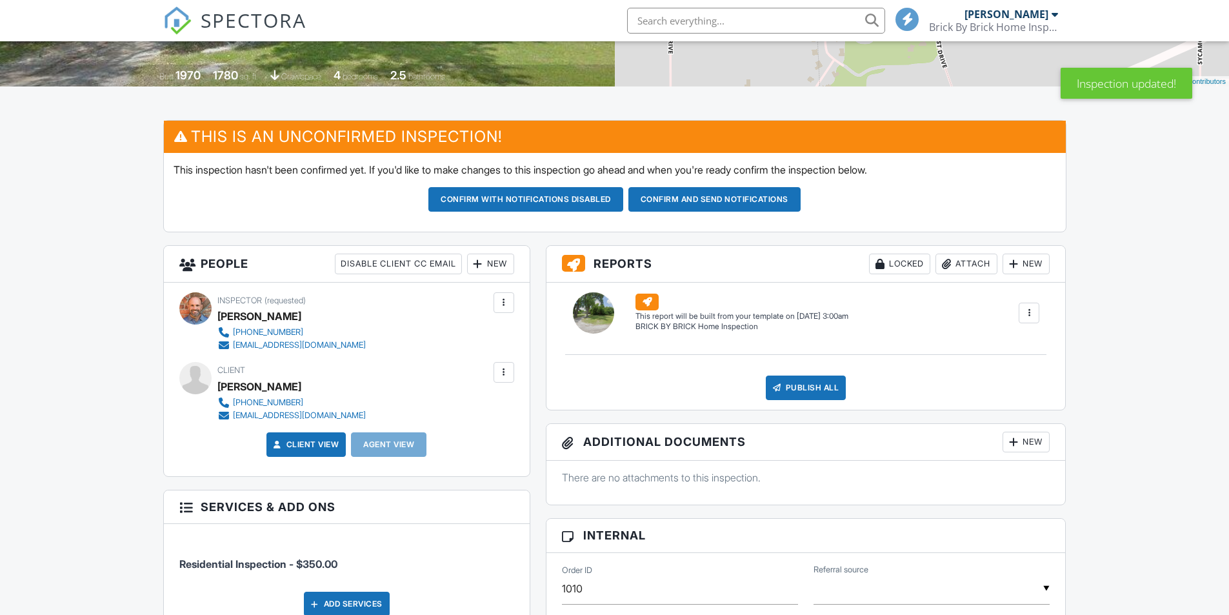
scroll to position [645, 0]
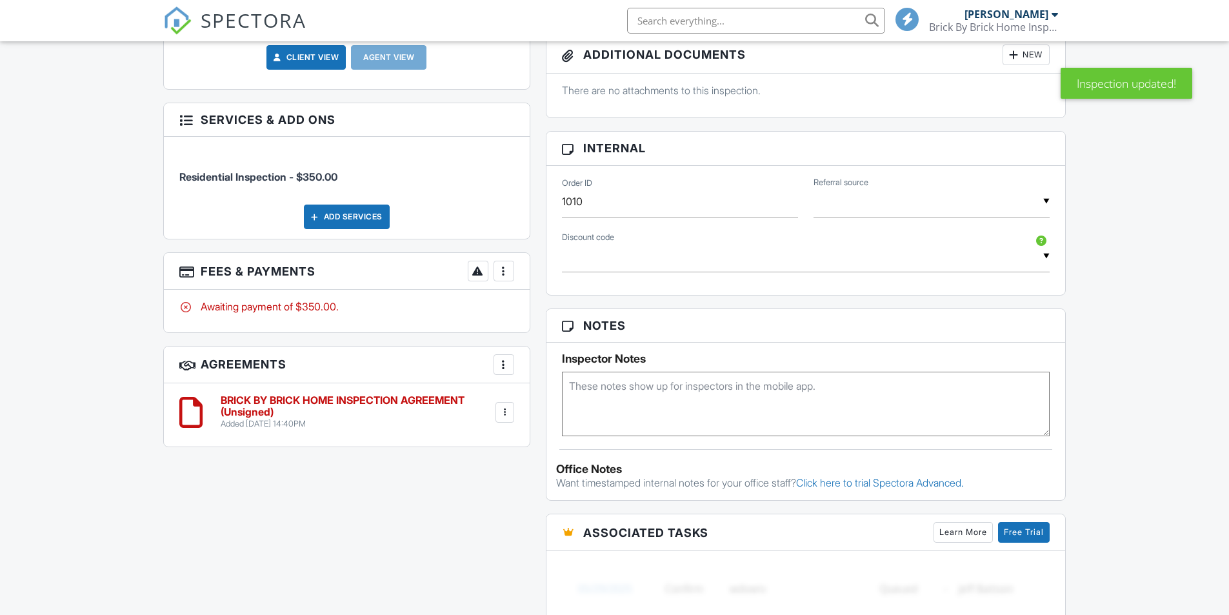
click at [505, 273] on div at bounding box center [503, 270] width 13 height 13
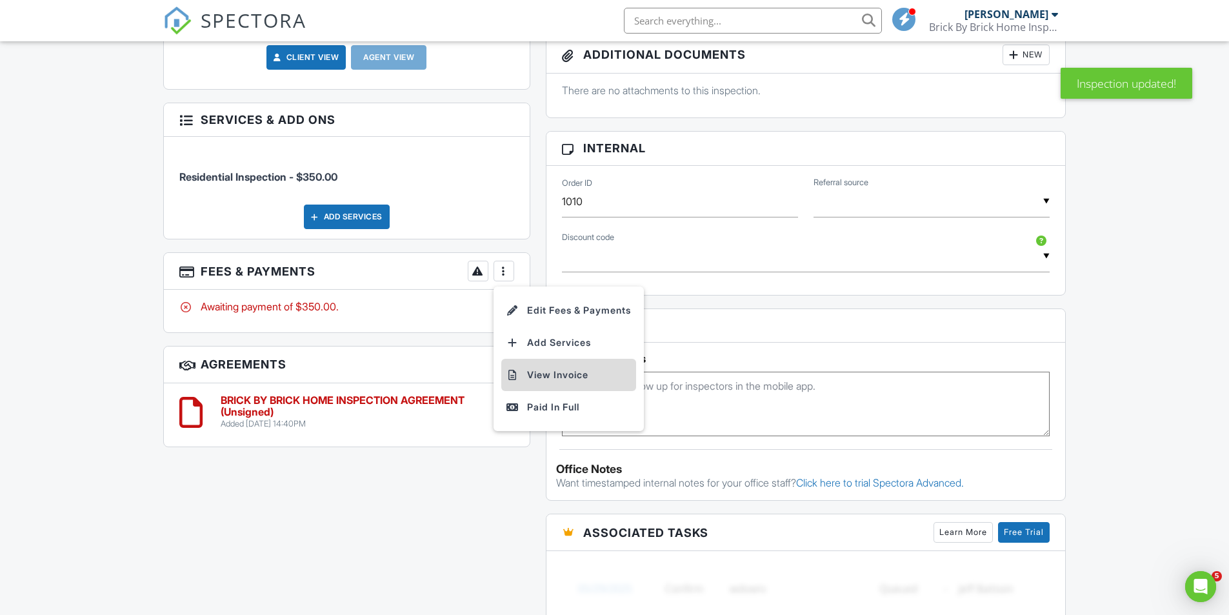
scroll to position [0, 0]
click at [544, 375] on li "View Invoice" at bounding box center [568, 375] width 135 height 32
click at [499, 363] on div at bounding box center [503, 364] width 13 height 13
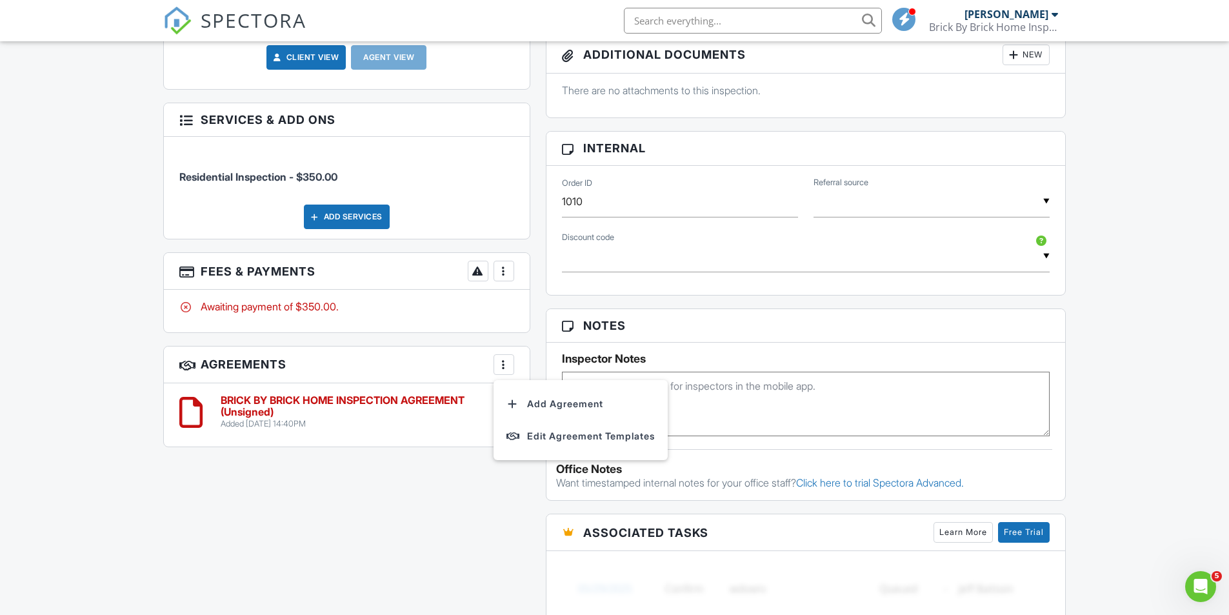
click at [411, 416] on h6 "BRICK BY BRICK HOME INSPECTION AGREEMENT (Unsigned)" at bounding box center [357, 406] width 272 height 23
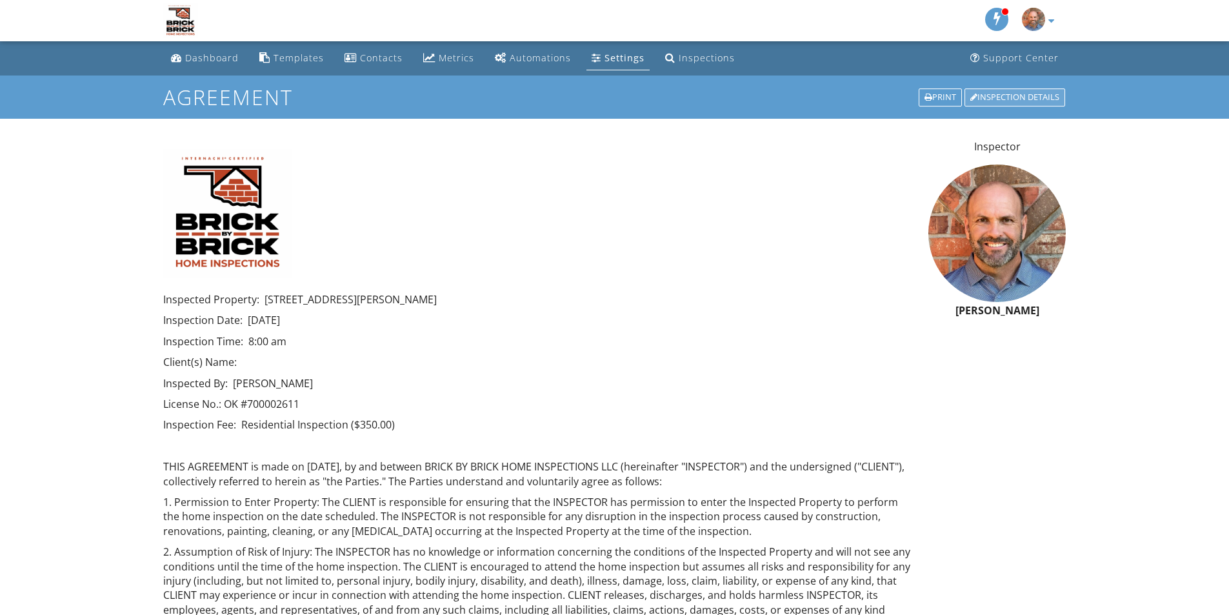
click at [1001, 95] on div "Inspection Details" at bounding box center [1014, 97] width 101 height 18
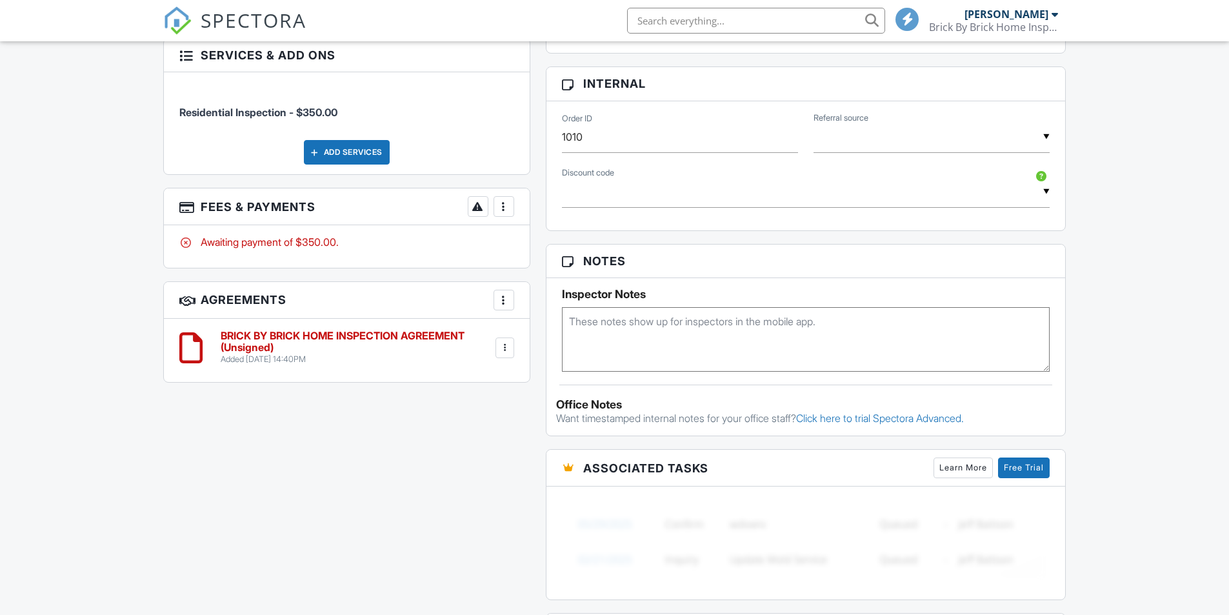
click at [505, 347] on div at bounding box center [504, 347] width 13 height 13
click at [468, 444] on li "Delete" at bounding box center [470, 447] width 74 height 32
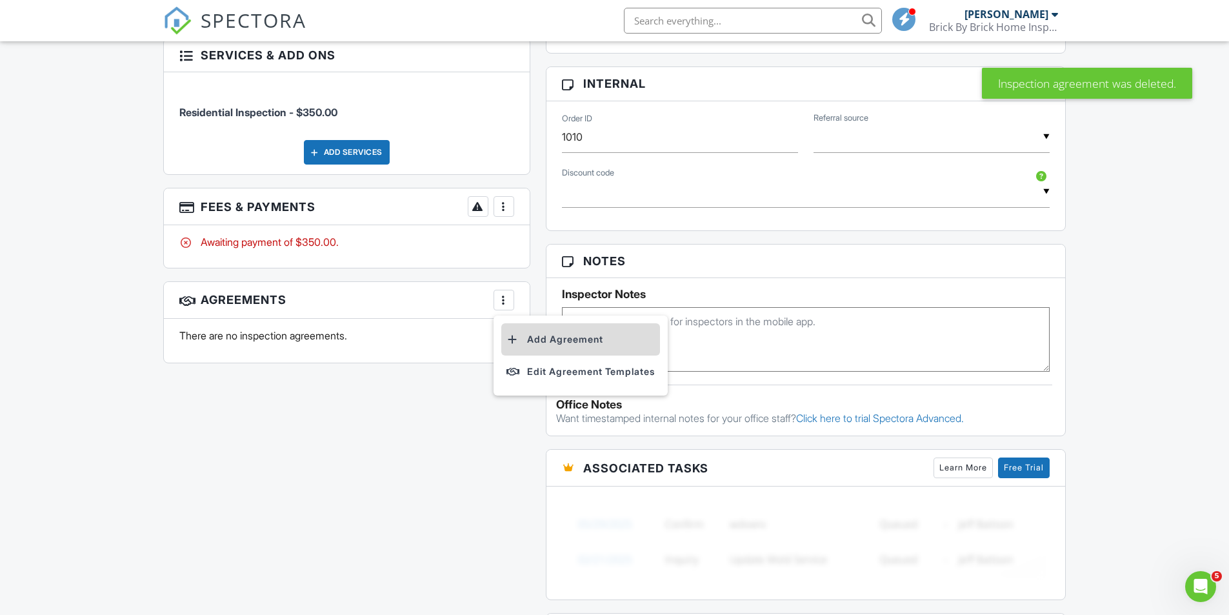
click at [535, 338] on li "Add Agreement" at bounding box center [580, 339] width 159 height 32
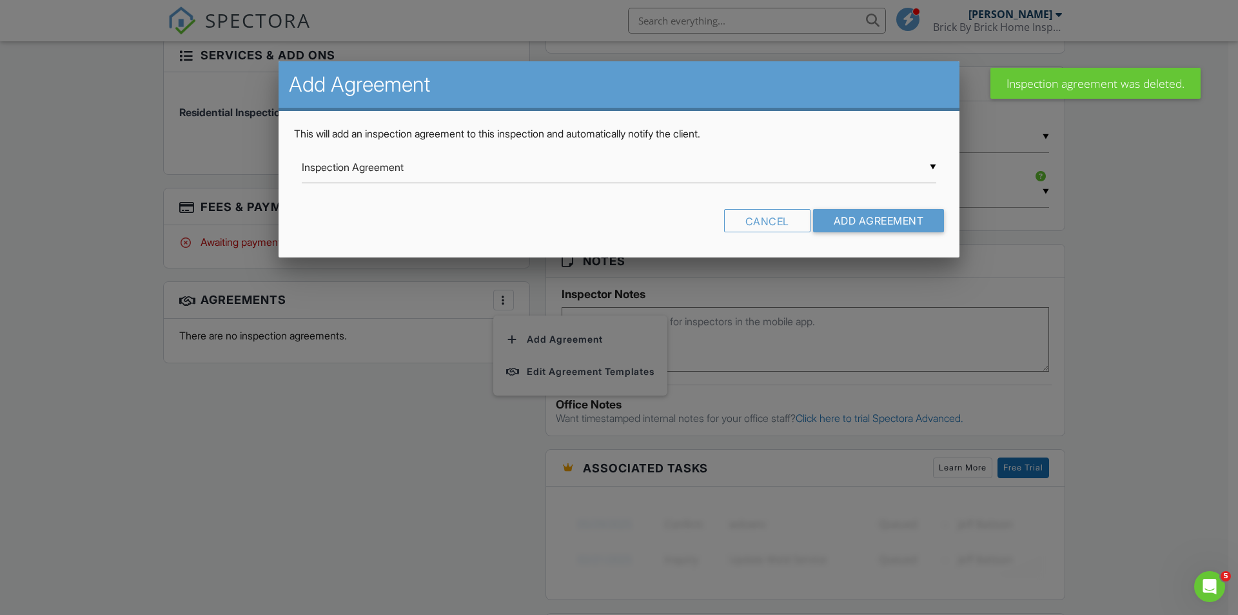
click at [897, 170] on div "▼ Inspection Agreement Inspection Agreement BRICK BY BRICK HOME INSPECTION AGRE…" at bounding box center [619, 168] width 635 height 32
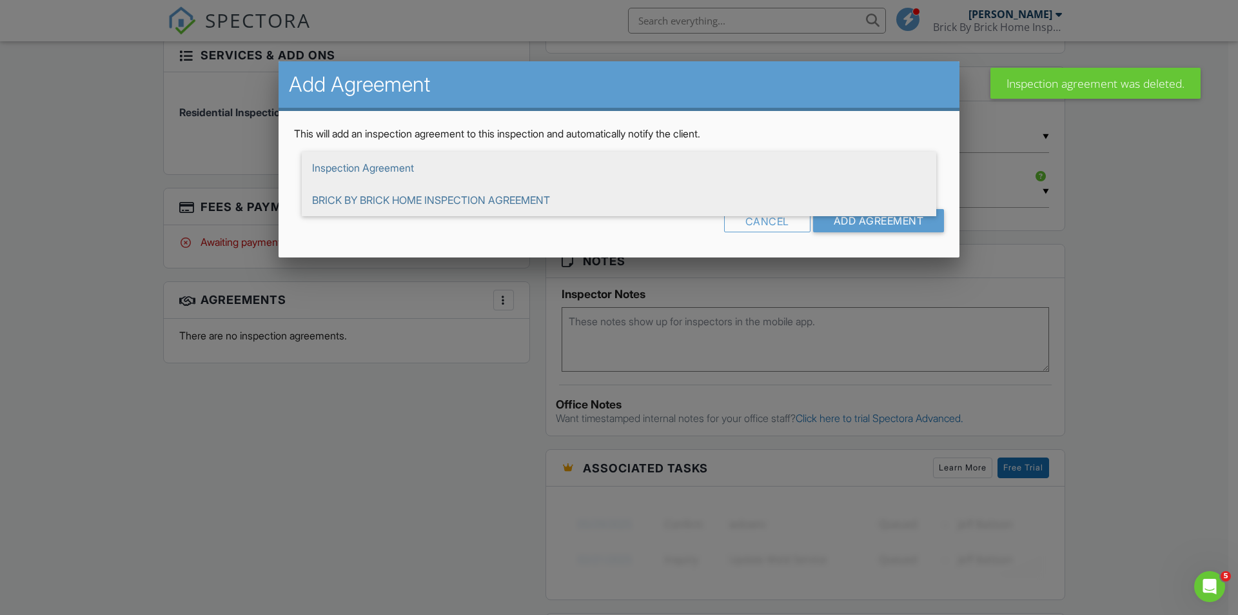
click at [439, 195] on span "BRICK BY BRICK HOME INSPECTION AGREEMENT" at bounding box center [619, 200] width 635 height 32
type input "BRICK BY BRICK HOME INSPECTION AGREEMENT"
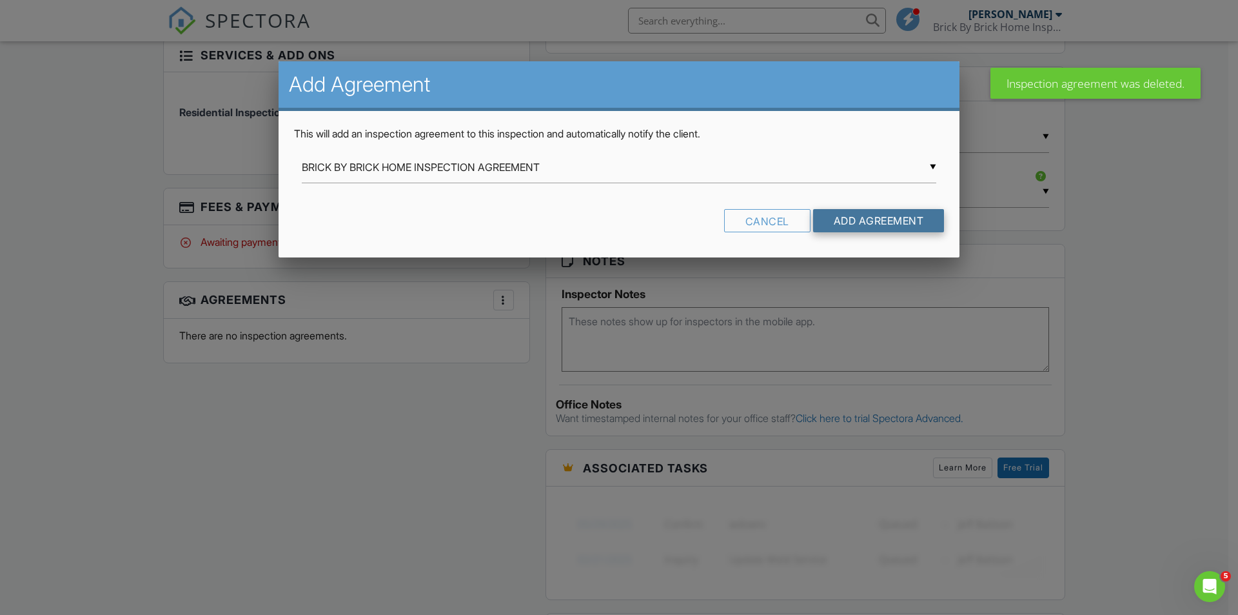
click at [870, 217] on input "Add Agreement" at bounding box center [879, 220] width 132 height 23
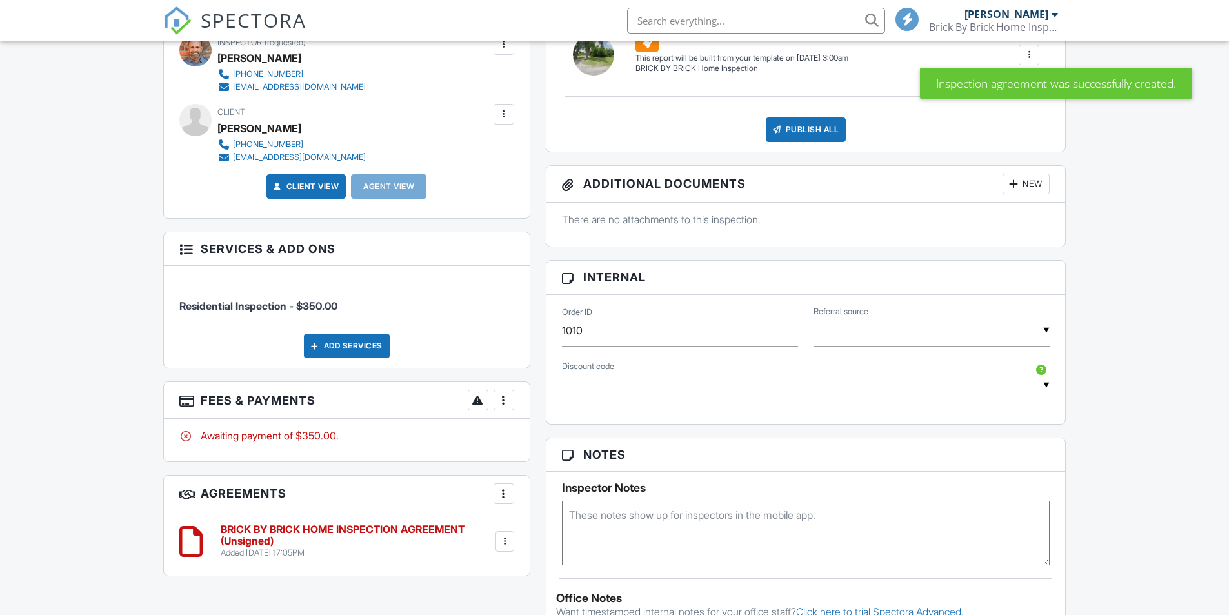
click at [502, 542] on div at bounding box center [504, 541] width 13 height 13
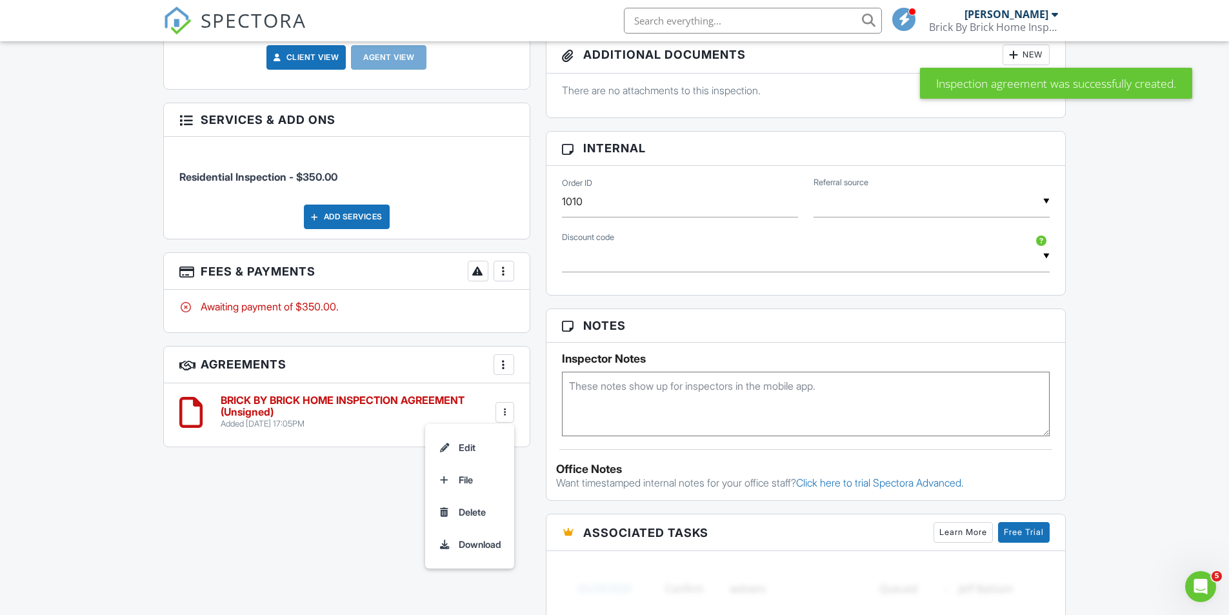
drag, startPoint x: 129, startPoint y: 511, endPoint x: 209, endPoint y: 442, distance: 105.6
click at [132, 504] on div "Dashboard Templates Contacts Metrics Automations Settings Inspections Support C…" at bounding box center [614, 235] width 1229 height 1678
click at [248, 407] on h6 "BRICK BY BRICK HOME INSPECTION AGREEMENT (Unsigned)" at bounding box center [357, 406] width 272 height 23
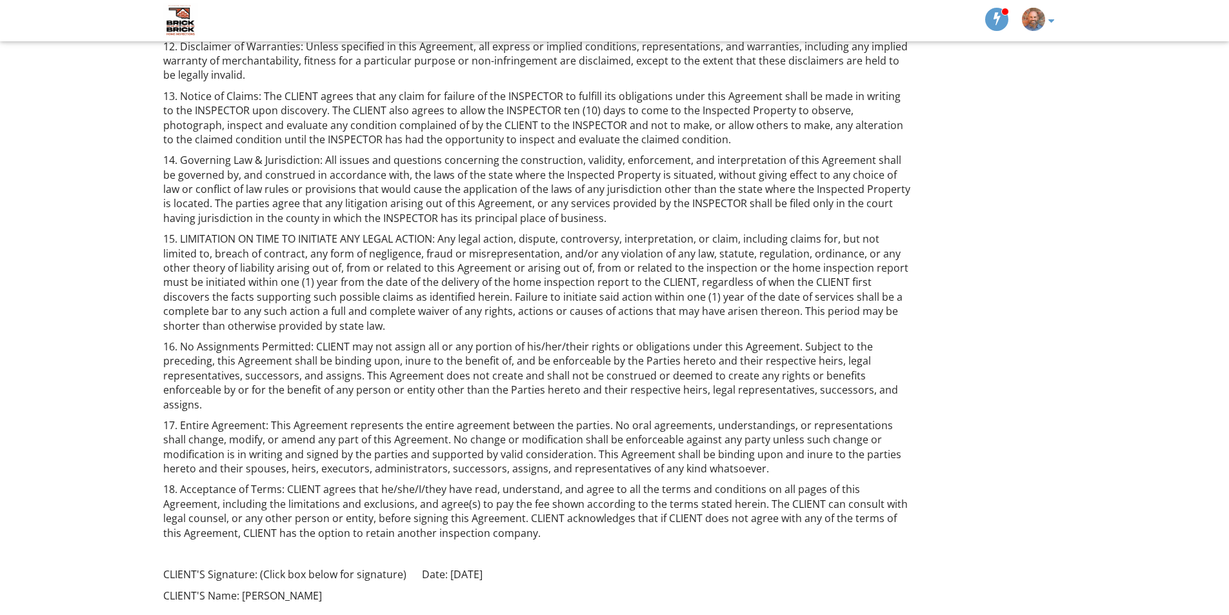
scroll to position [2055, 0]
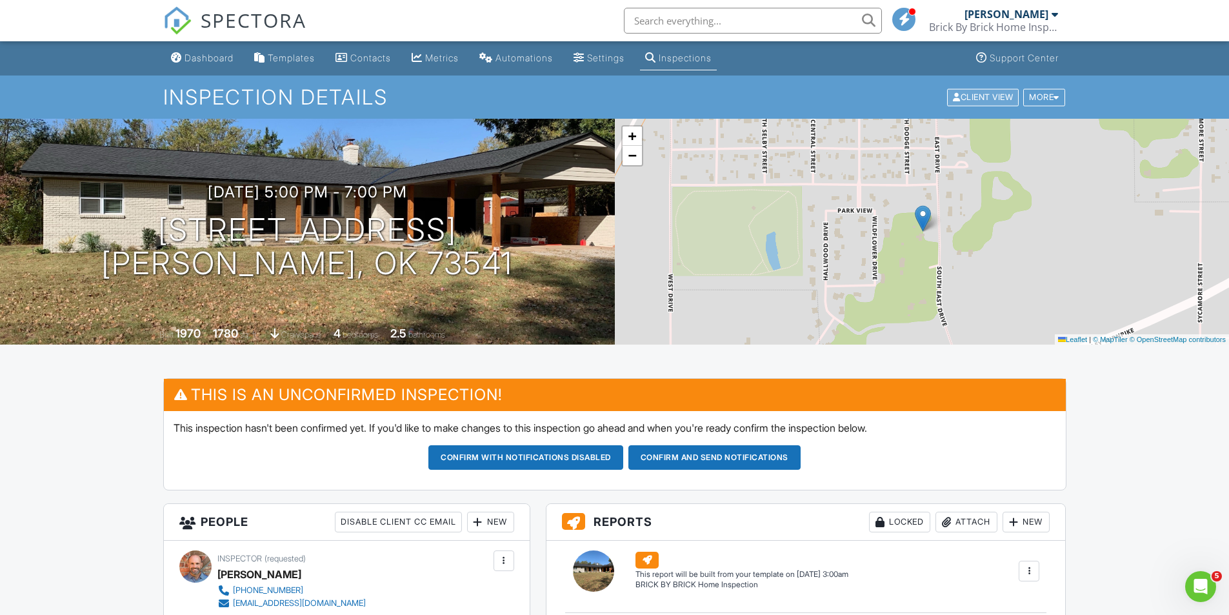
click at [980, 94] on div "Client View" at bounding box center [983, 96] width 72 height 17
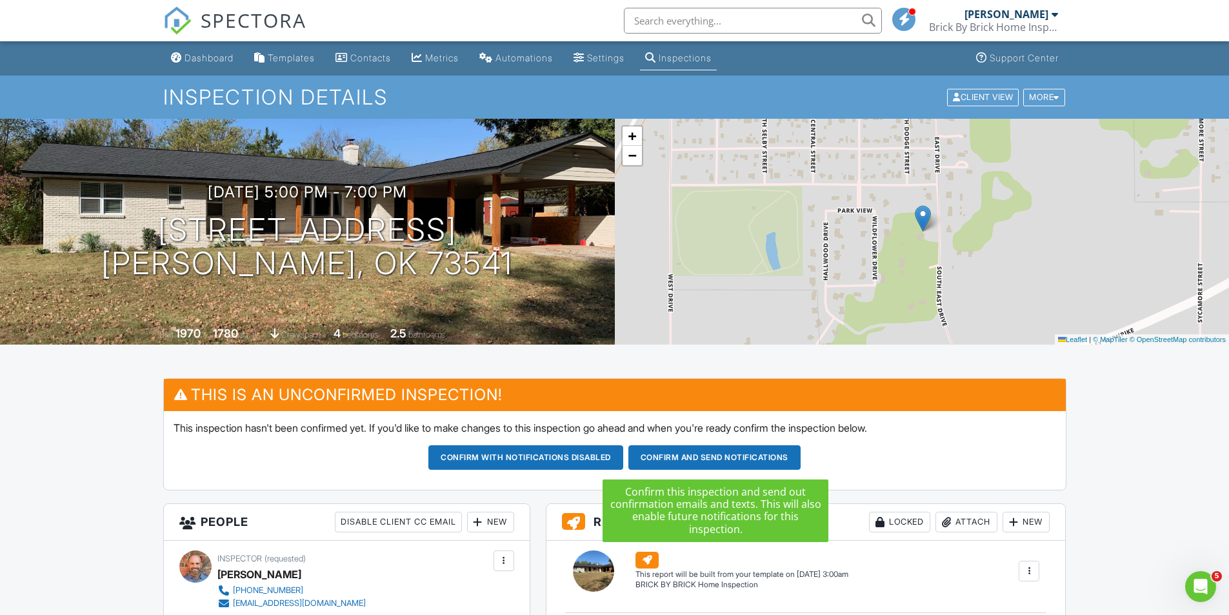
click at [623, 458] on button "Confirm and send notifications" at bounding box center [525, 457] width 195 height 25
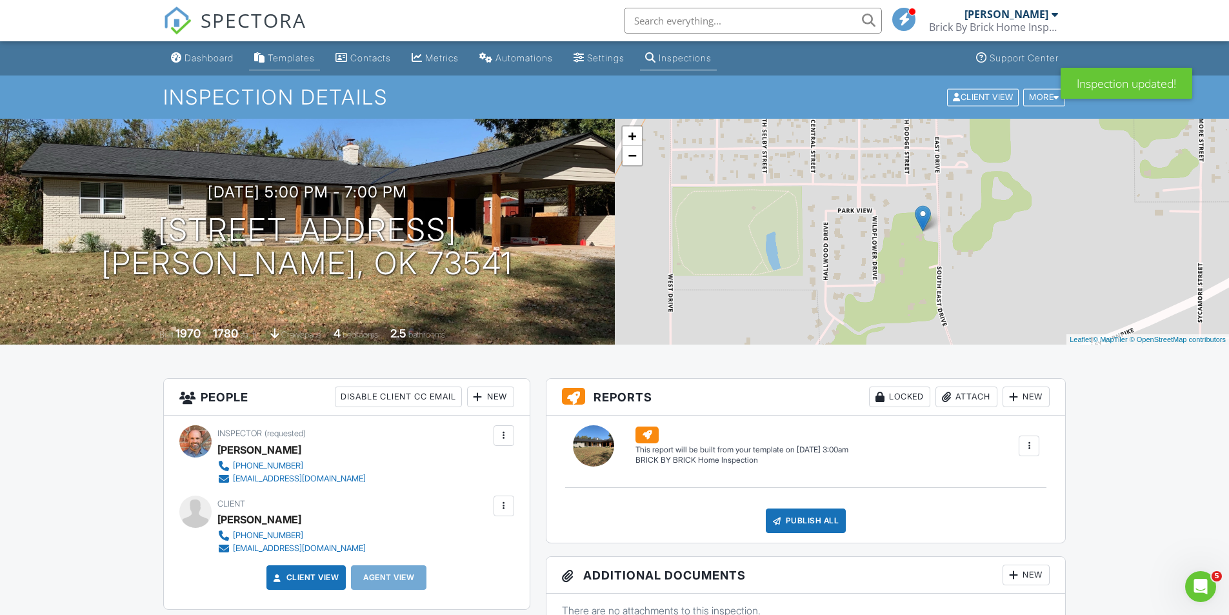
click at [284, 61] on div "Templates" at bounding box center [291, 57] width 47 height 11
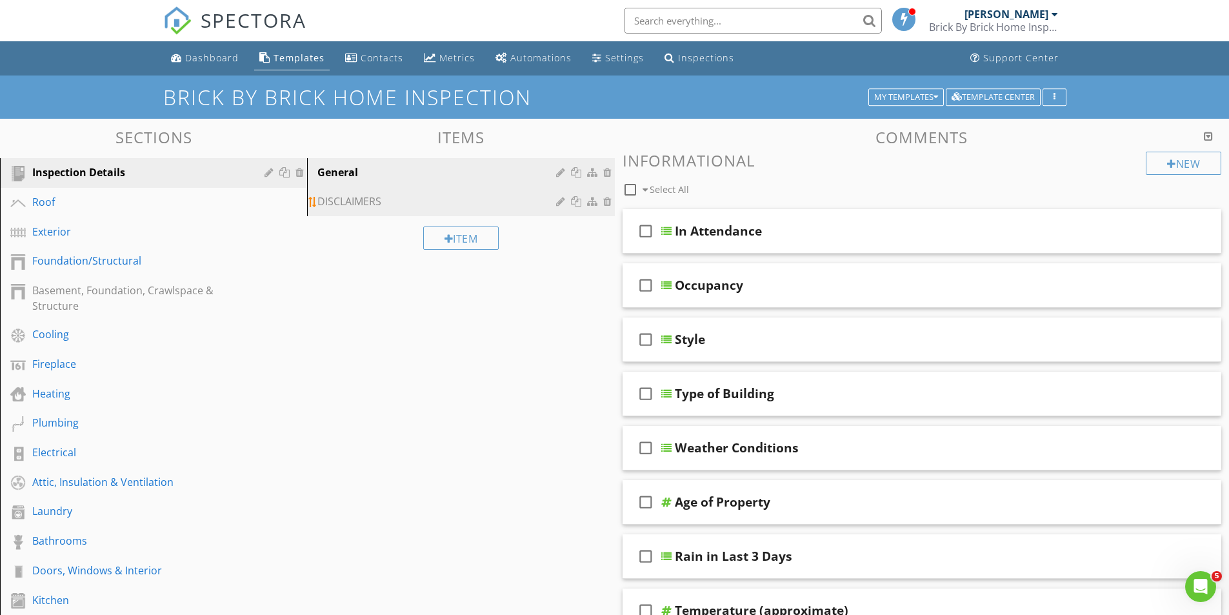
click at [355, 201] on div "DISCLAIMERS" at bounding box center [438, 200] width 242 height 15
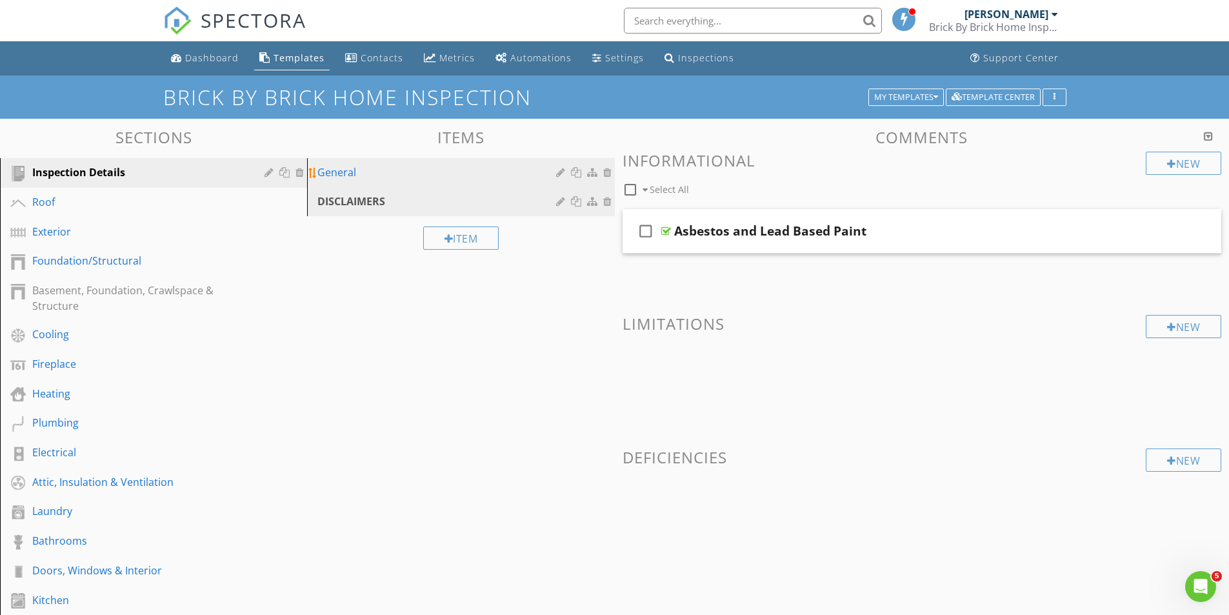
click at [359, 176] on div "General" at bounding box center [438, 171] width 242 height 15
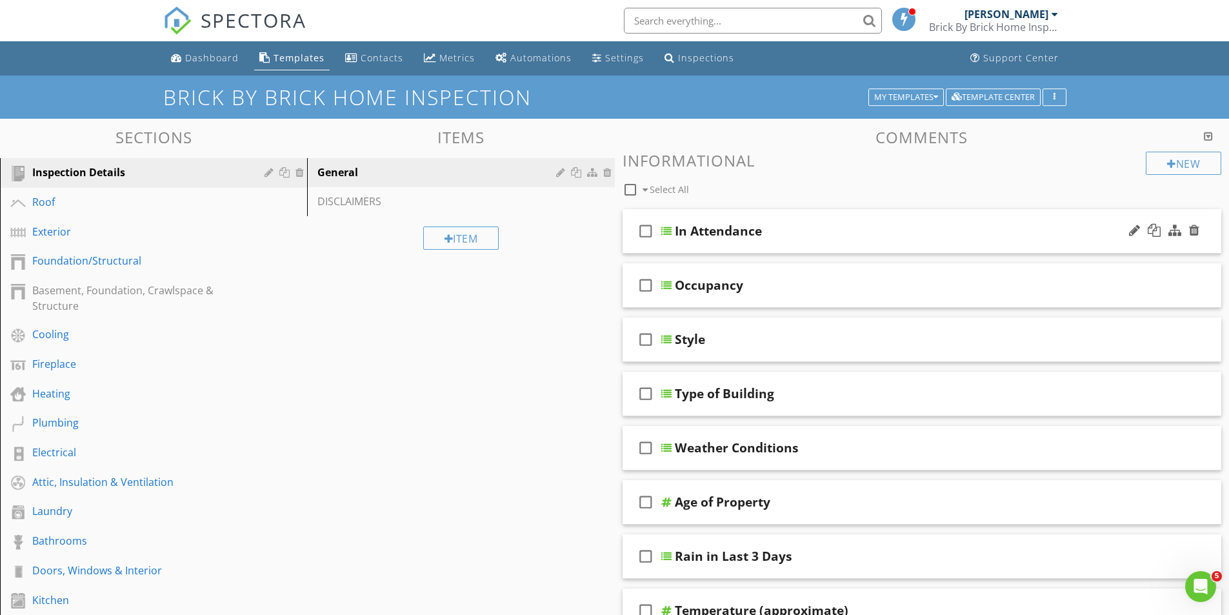
click at [668, 231] on div at bounding box center [666, 231] width 10 height 10
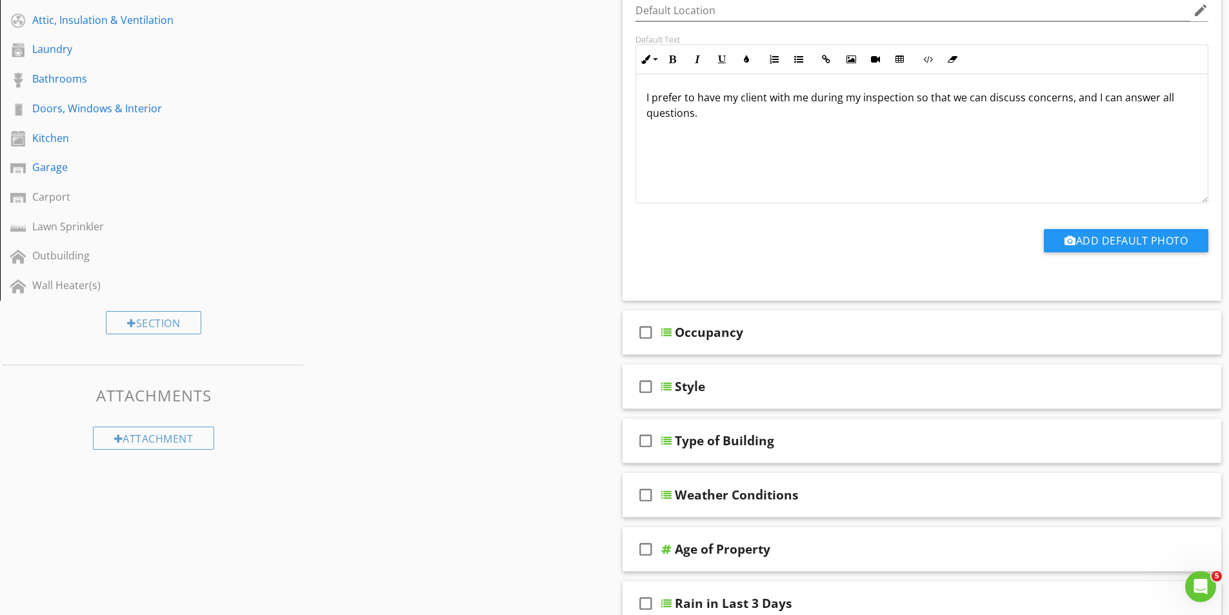
scroll to position [516, 0]
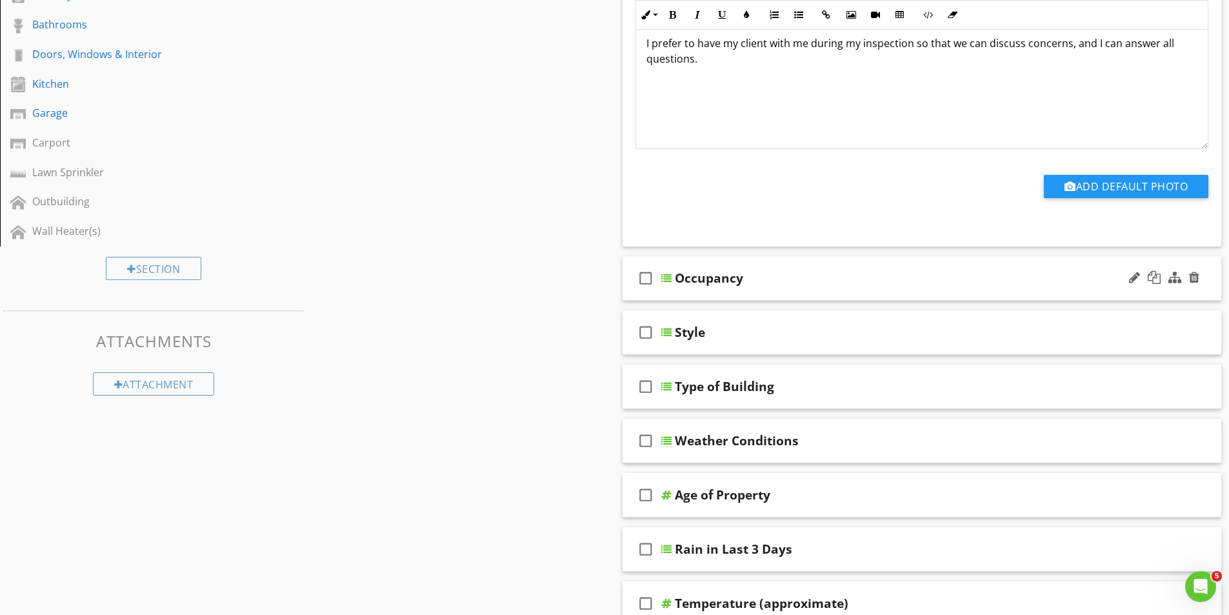
click at [661, 280] on div at bounding box center [666, 278] width 10 height 10
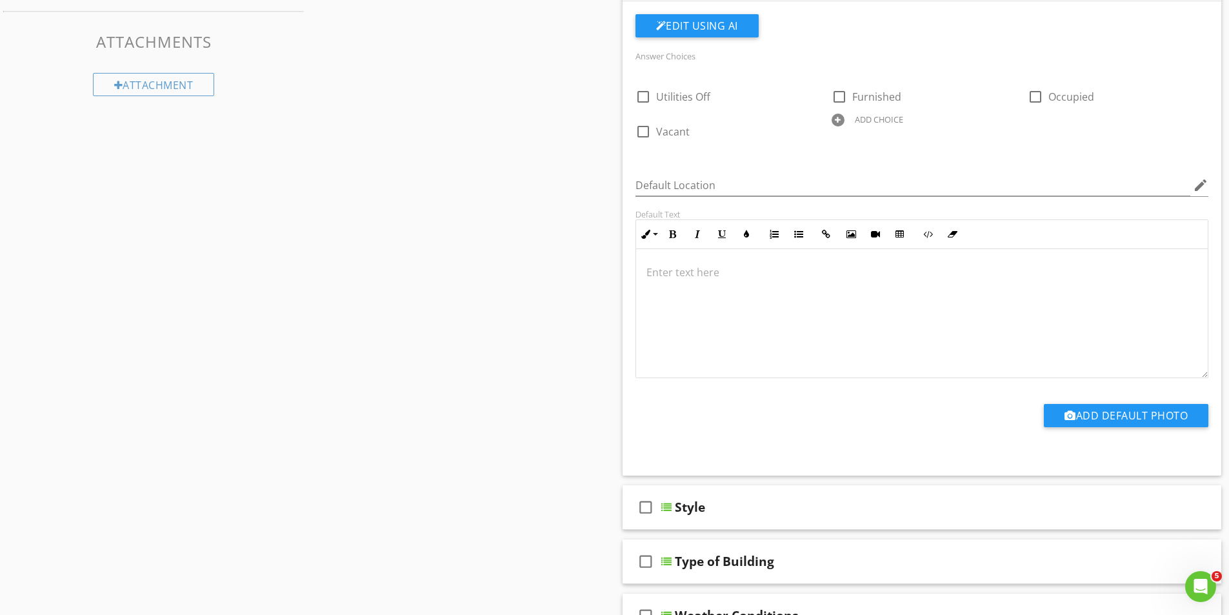
scroll to position [1096, 0]
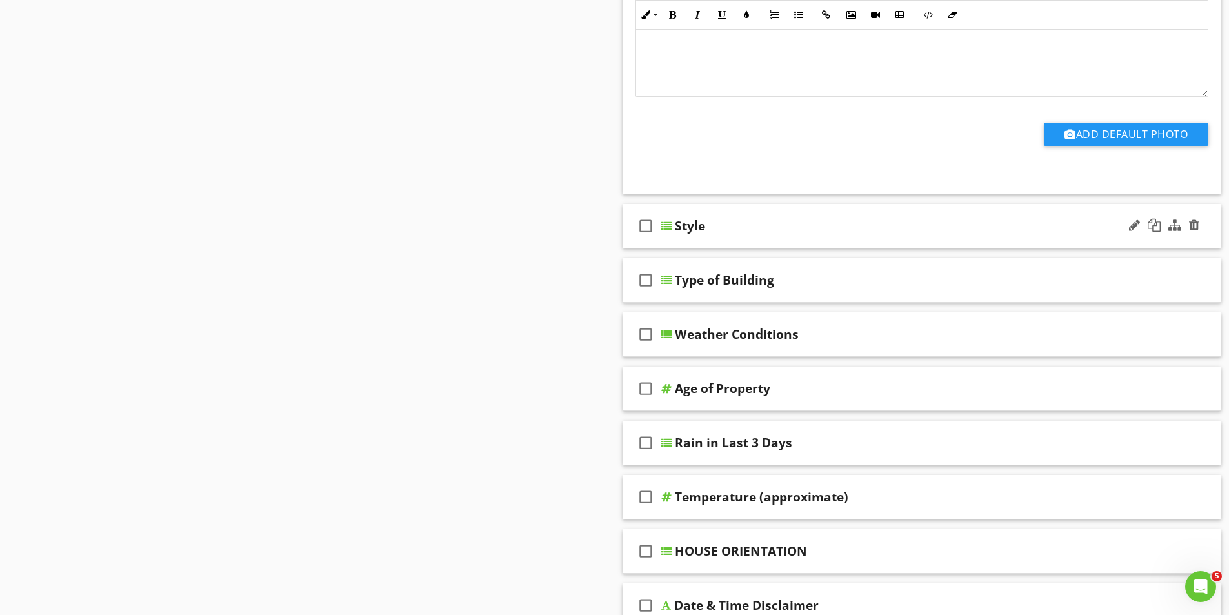
click at [664, 226] on div at bounding box center [666, 226] width 10 height 10
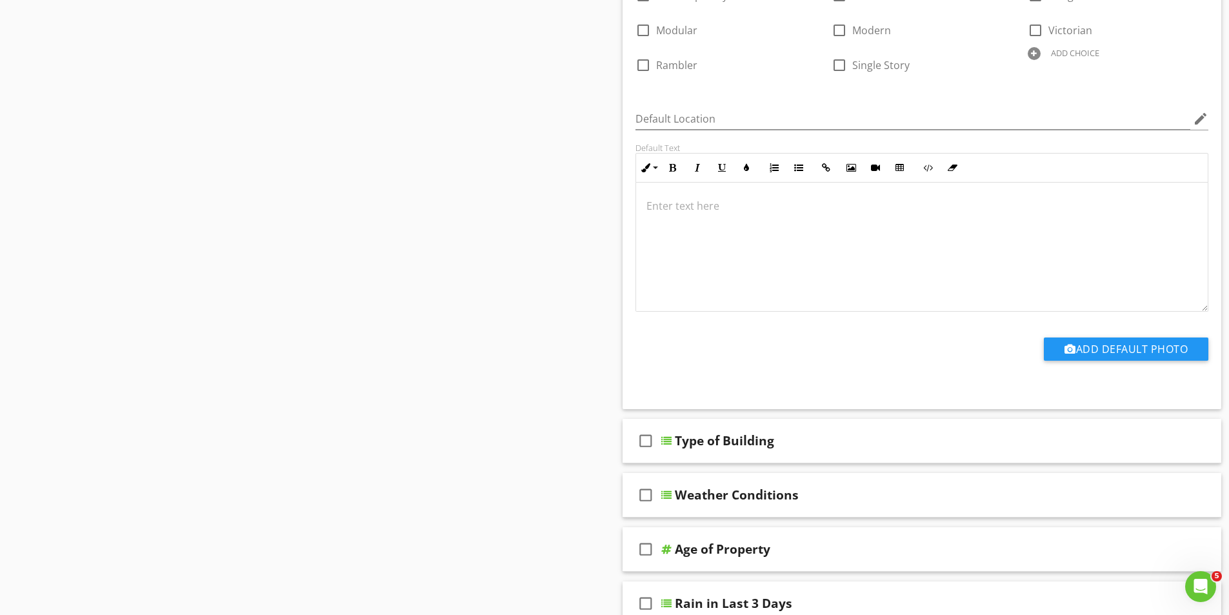
scroll to position [1483, 0]
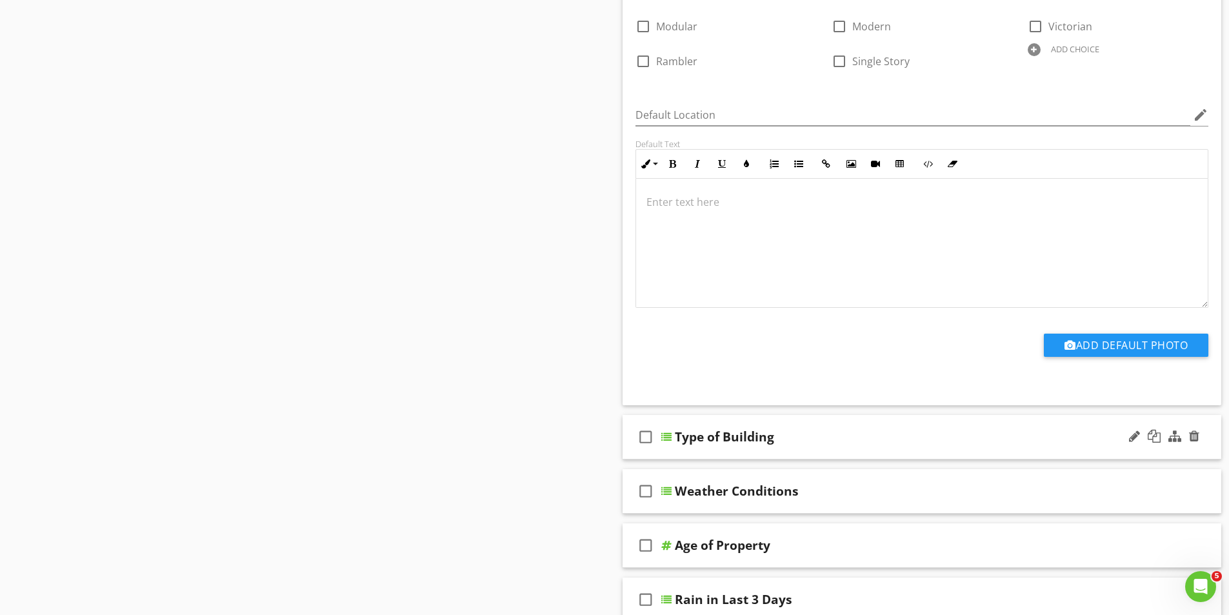
click at [664, 435] on div at bounding box center [666, 436] width 10 height 10
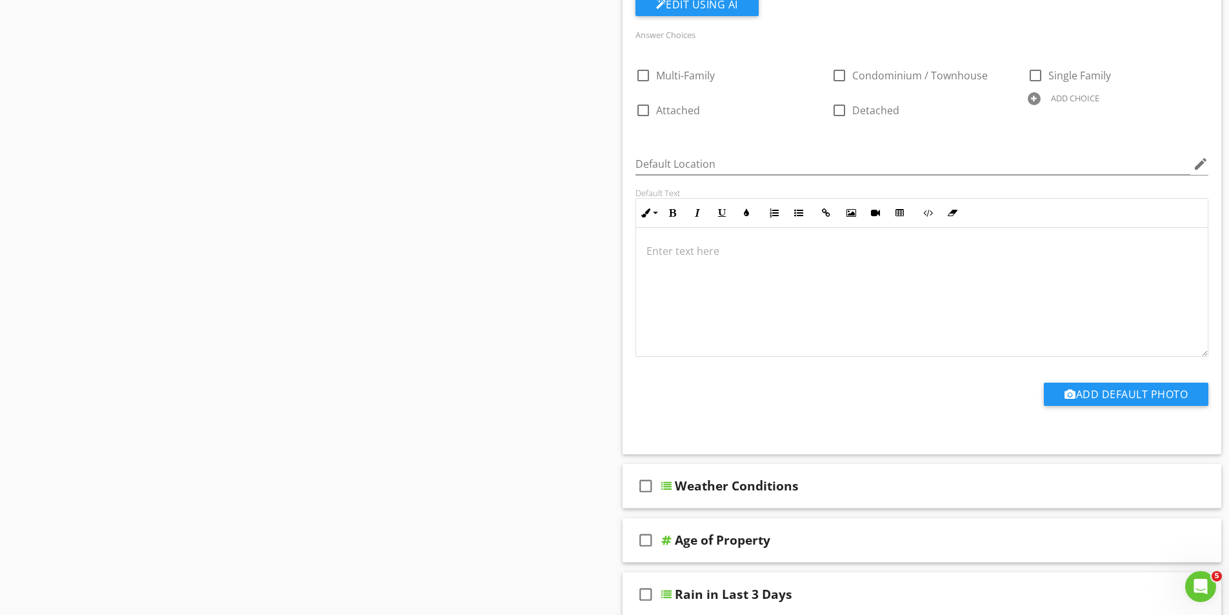
scroll to position [2128, 0]
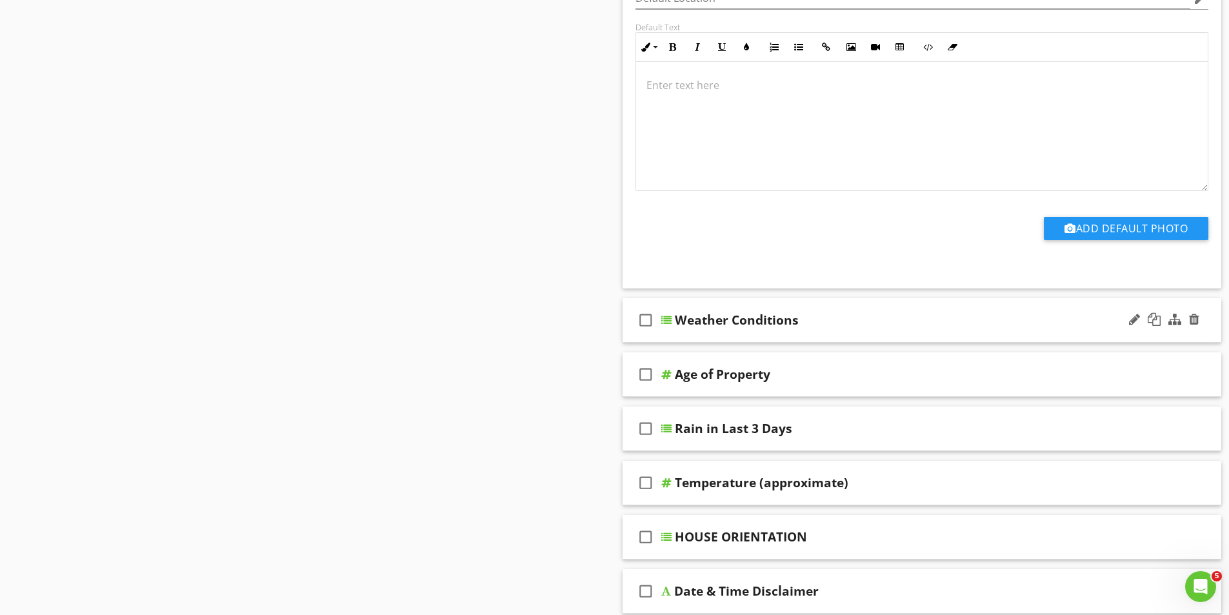
click at [673, 319] on div "check_box_outline_blank Weather Conditions" at bounding box center [921, 320] width 599 height 45
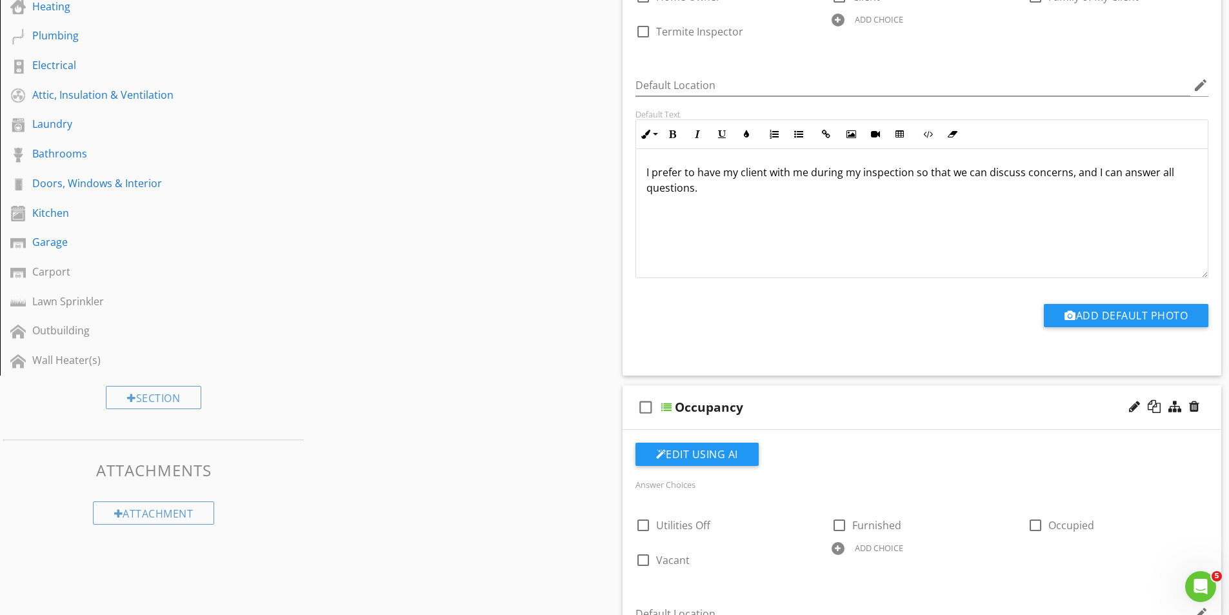
scroll to position [0, 0]
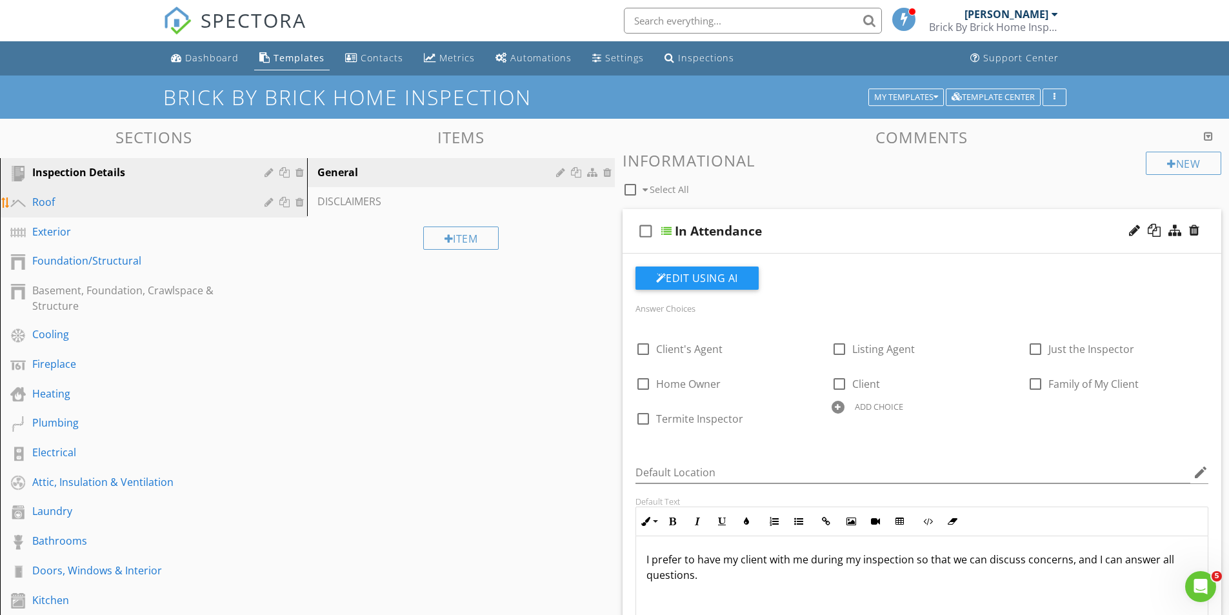
click at [30, 194] on link "Roof" at bounding box center [155, 203] width 303 height 30
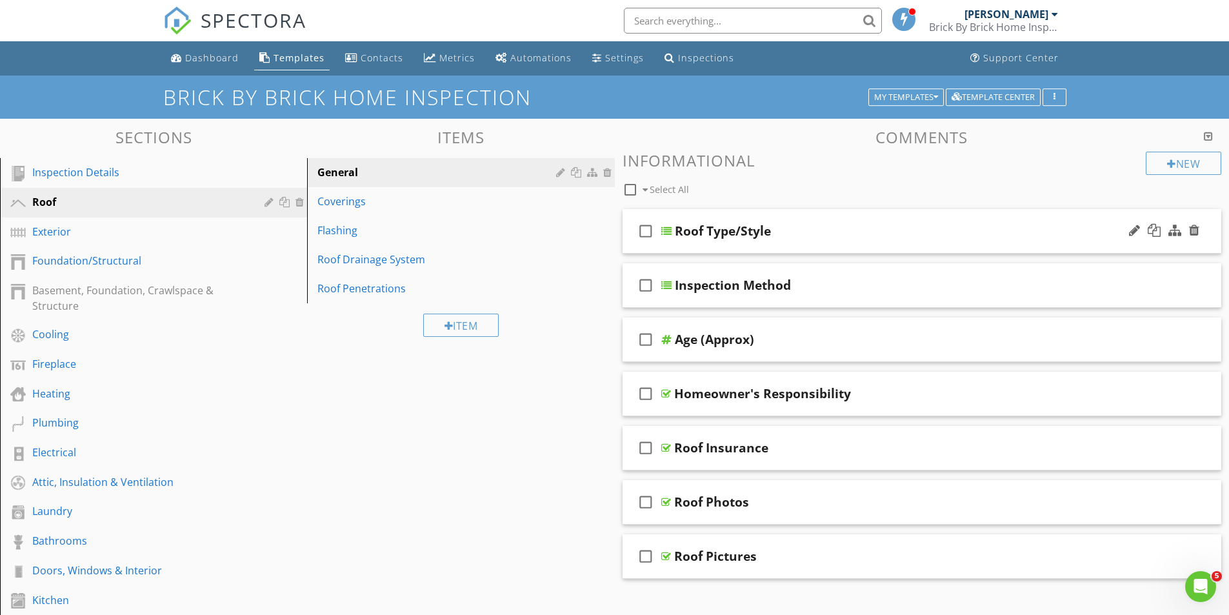
click at [666, 230] on div at bounding box center [666, 231] width 10 height 10
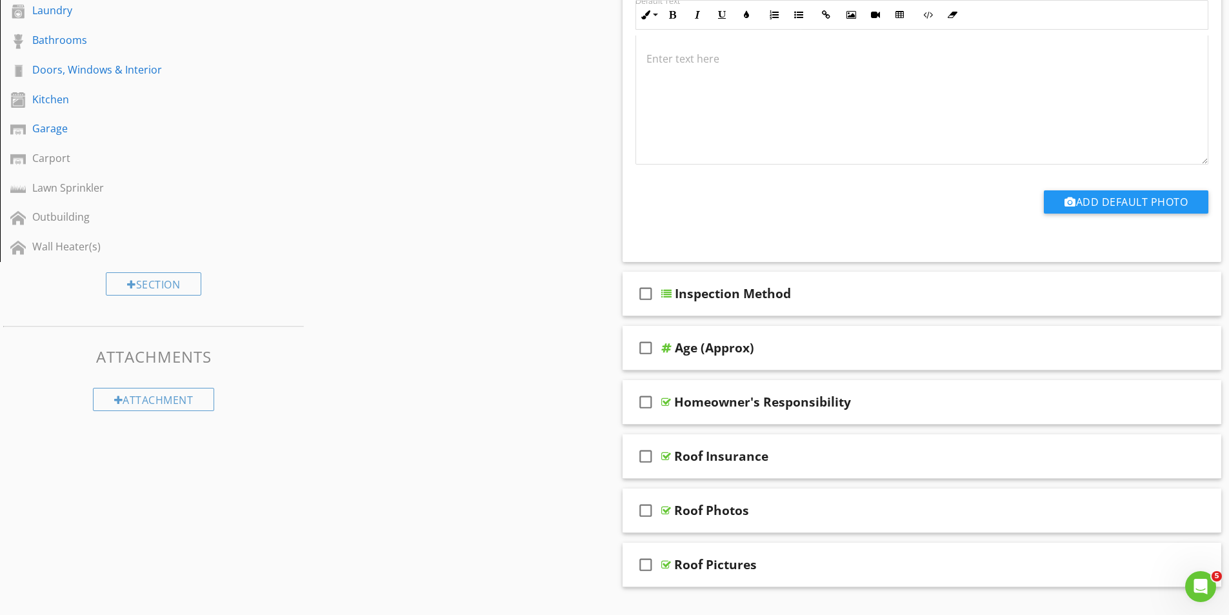
scroll to position [516, 0]
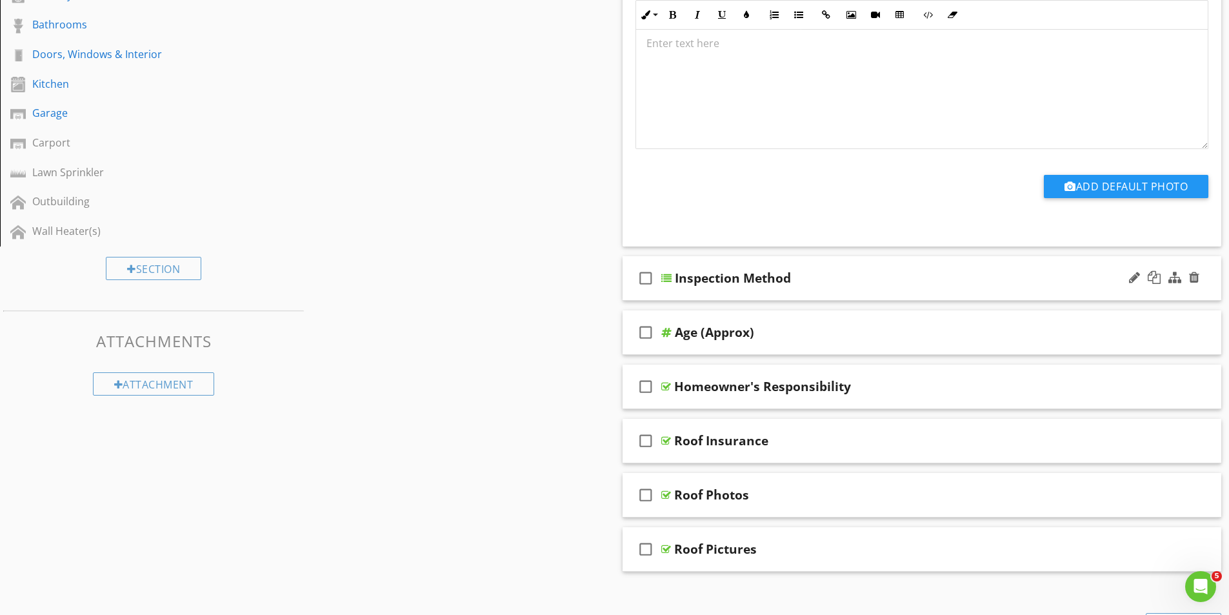
click at [663, 277] on div at bounding box center [666, 278] width 10 height 10
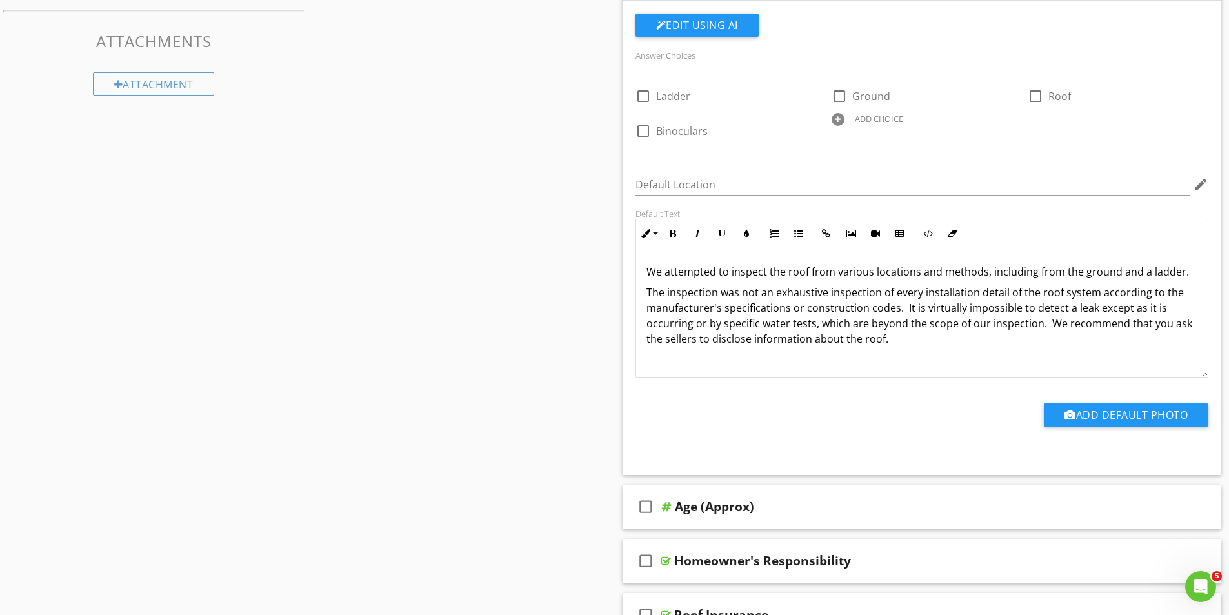
scroll to position [967, 0]
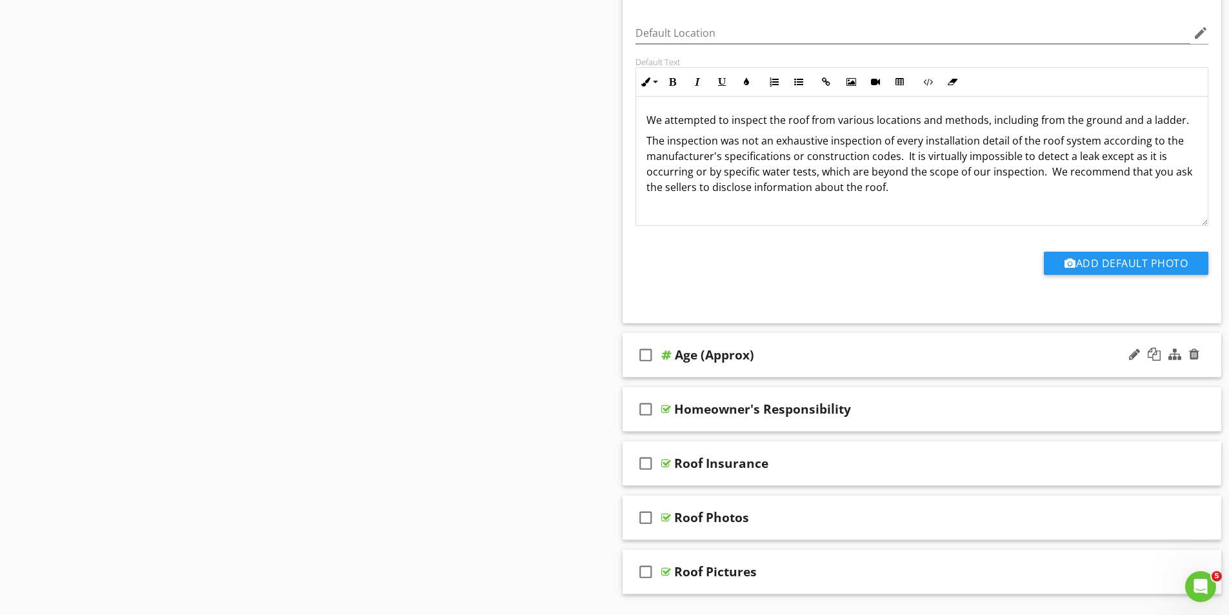
click at [669, 357] on div at bounding box center [666, 355] width 10 height 10
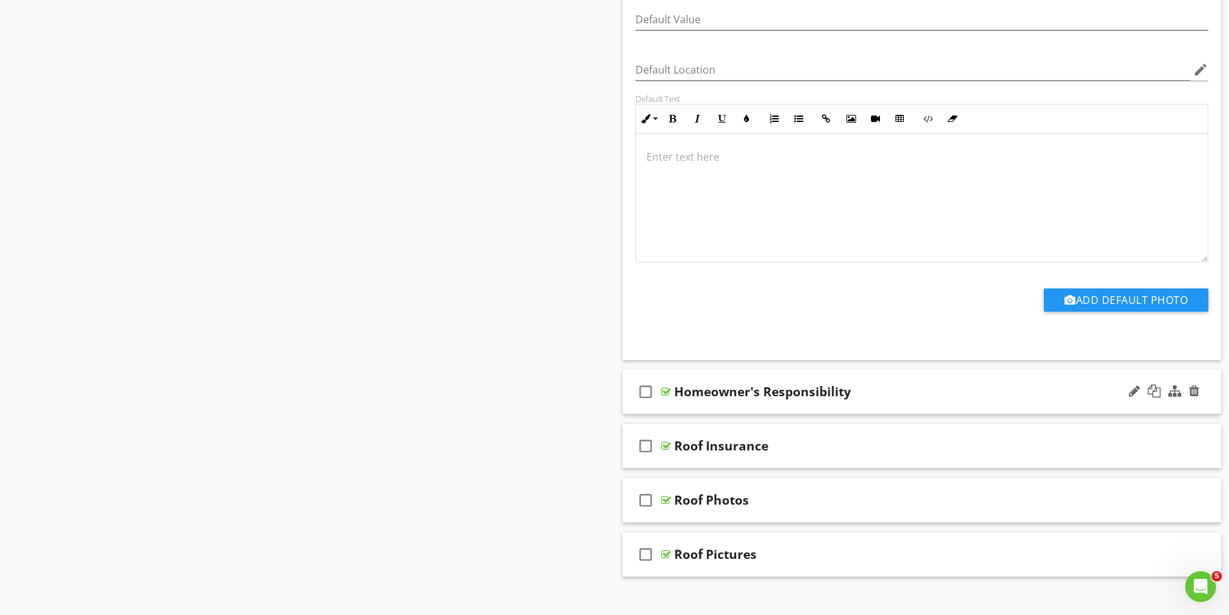
scroll to position [1483, 0]
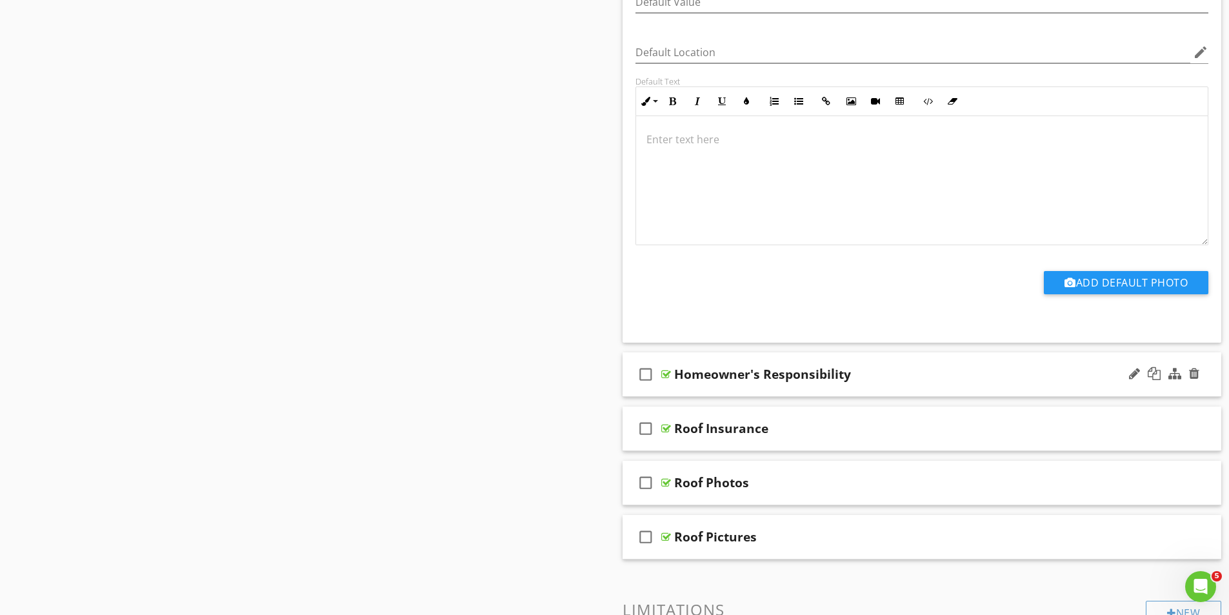
click at [669, 375] on div at bounding box center [666, 374] width 10 height 10
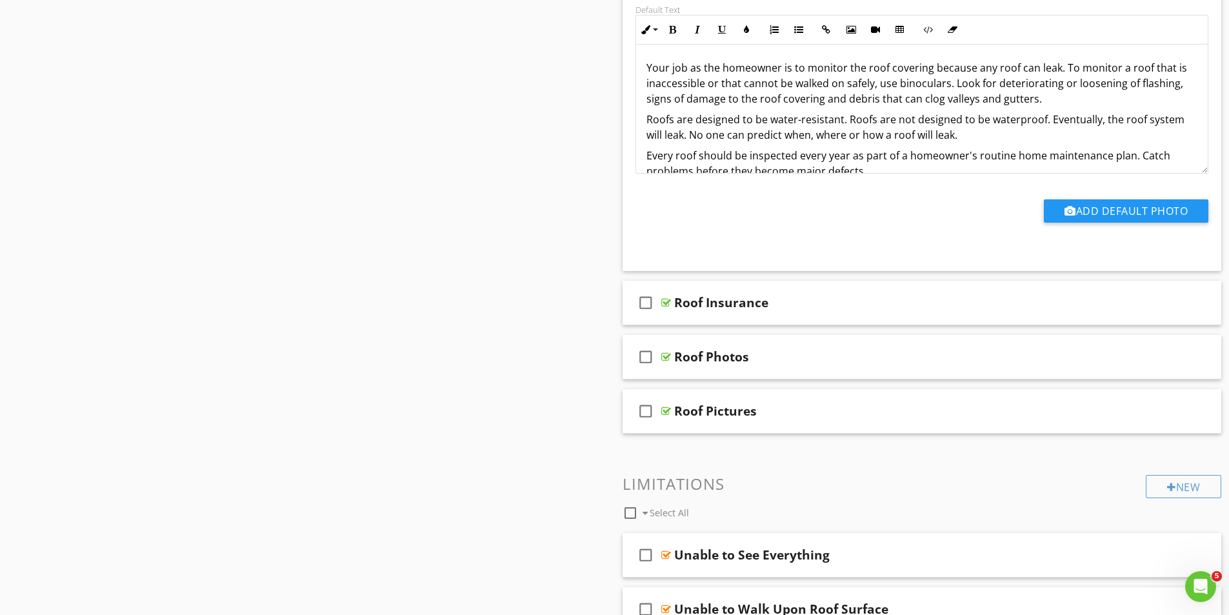
scroll to position [1999, 0]
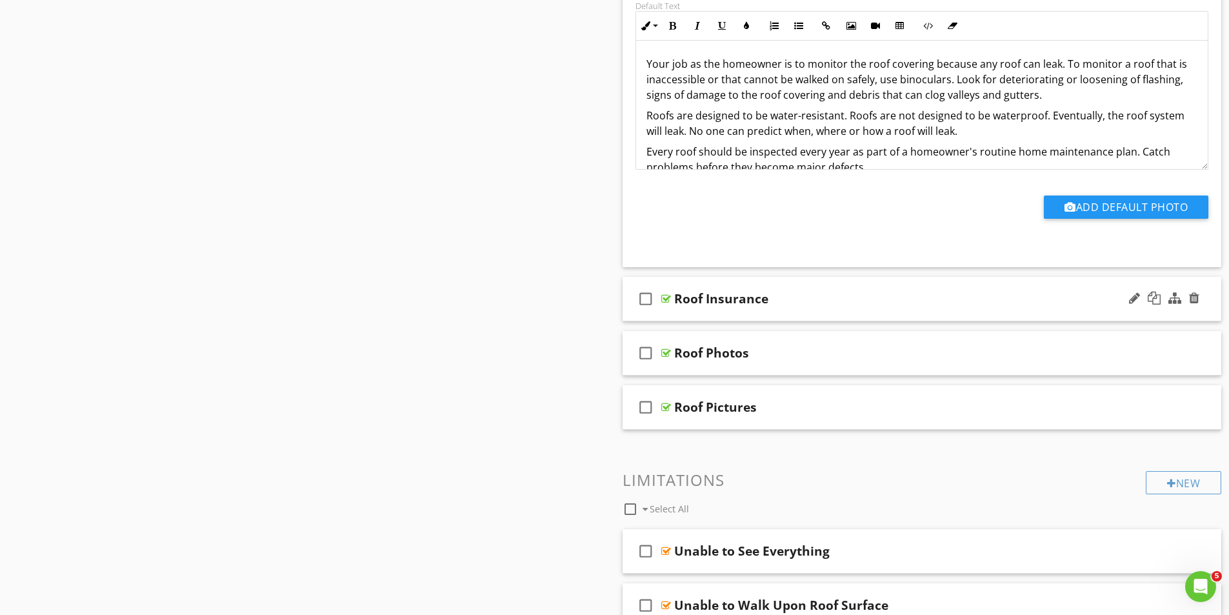
click at [669, 299] on div at bounding box center [666, 298] width 10 height 10
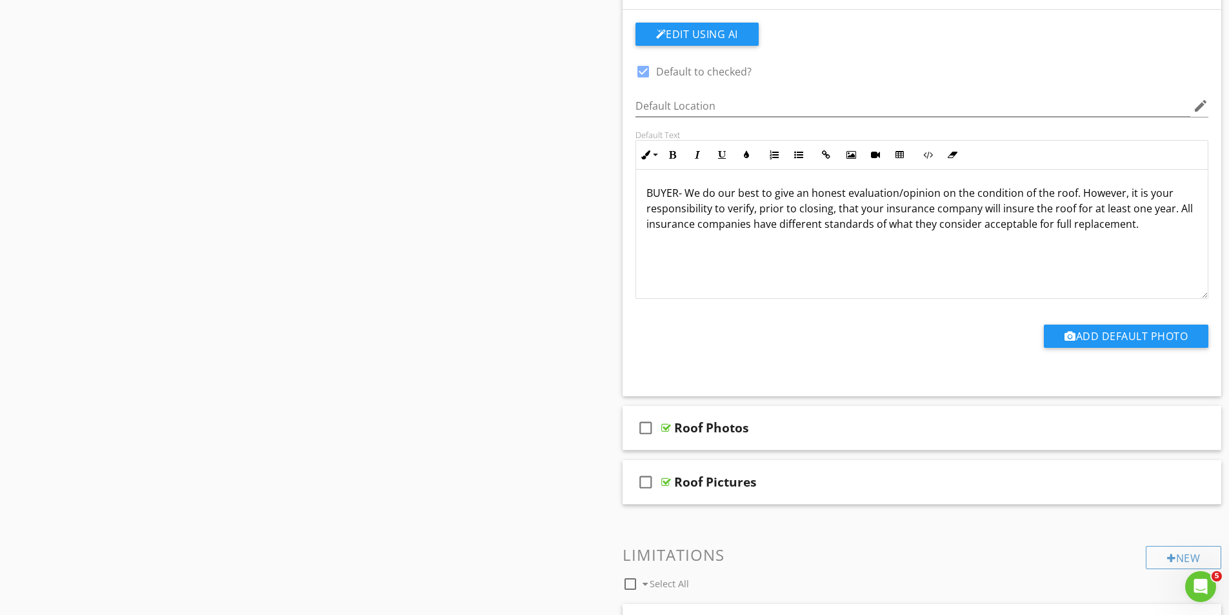
scroll to position [2322, 0]
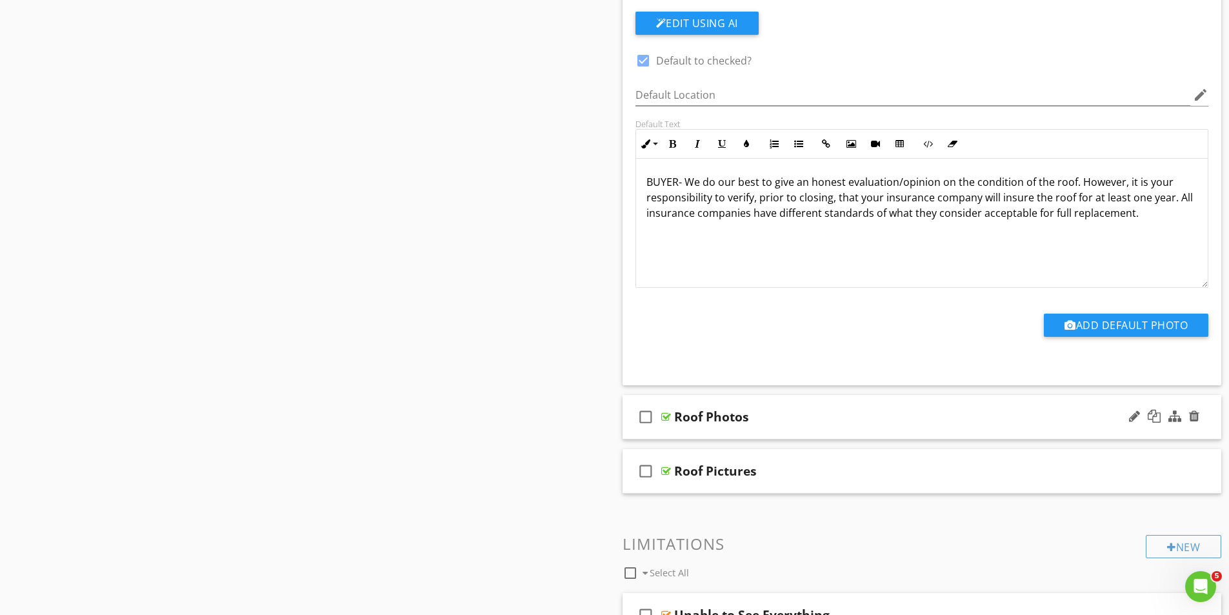
click at [666, 415] on div at bounding box center [666, 416] width 10 height 10
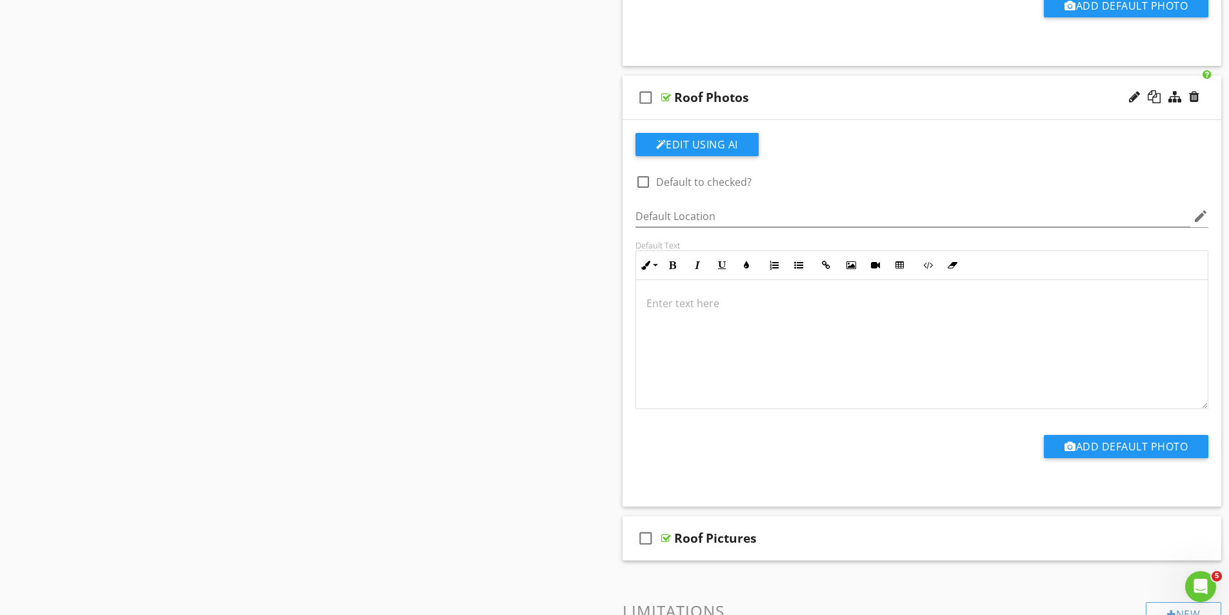
scroll to position [2902, 0]
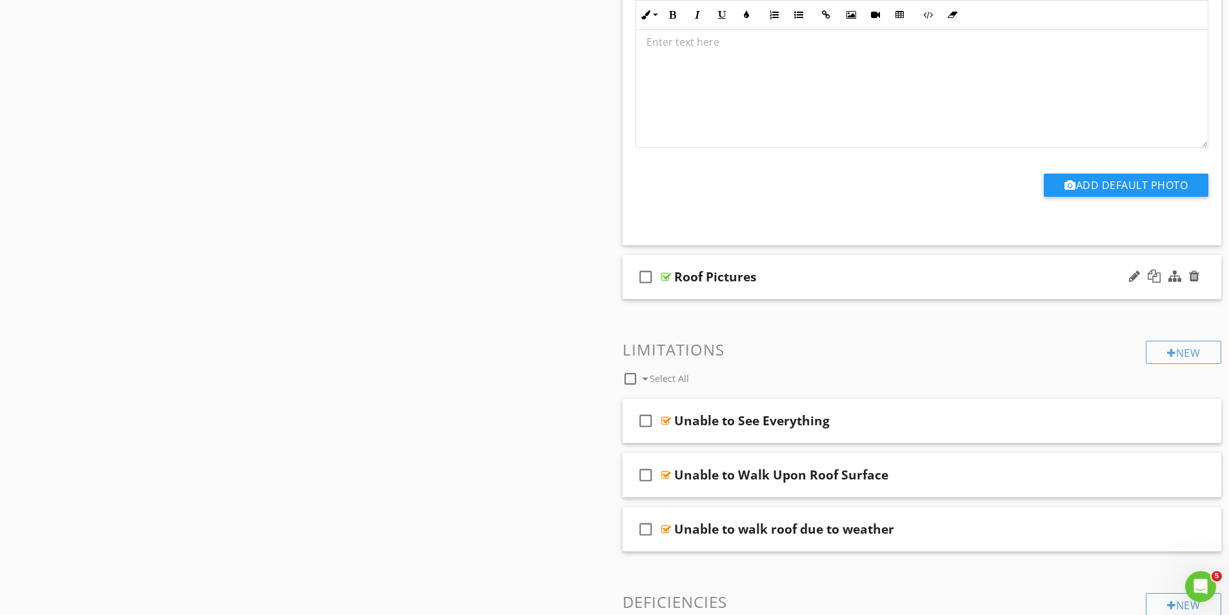
click at [665, 277] on div at bounding box center [666, 277] width 10 height 10
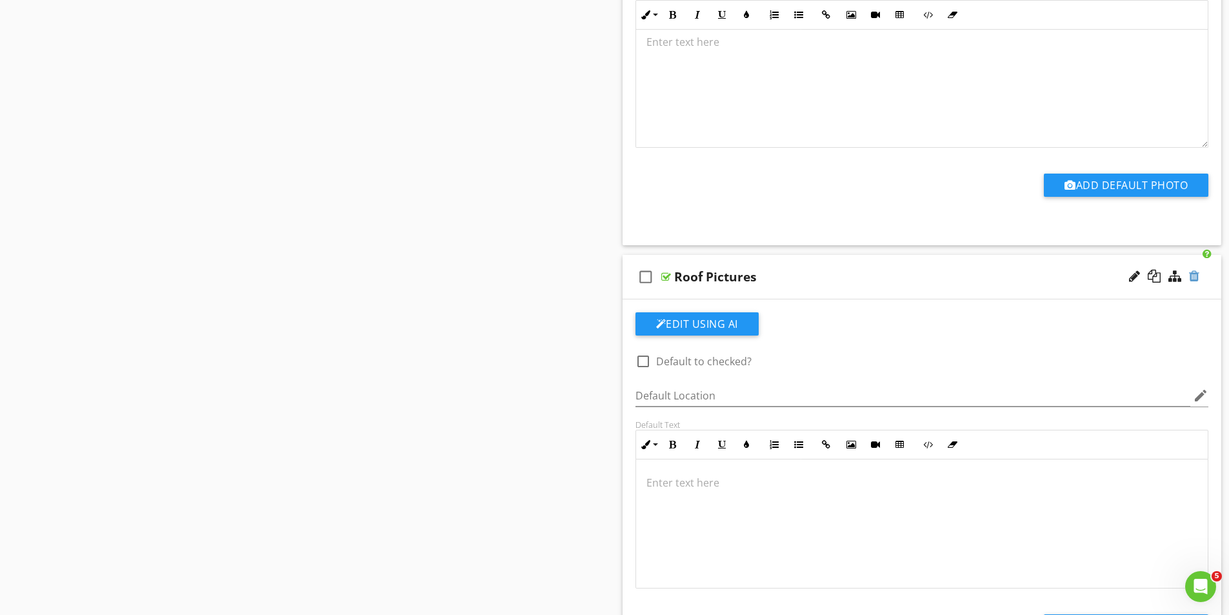
click at [1192, 275] on div at bounding box center [1194, 276] width 10 height 13
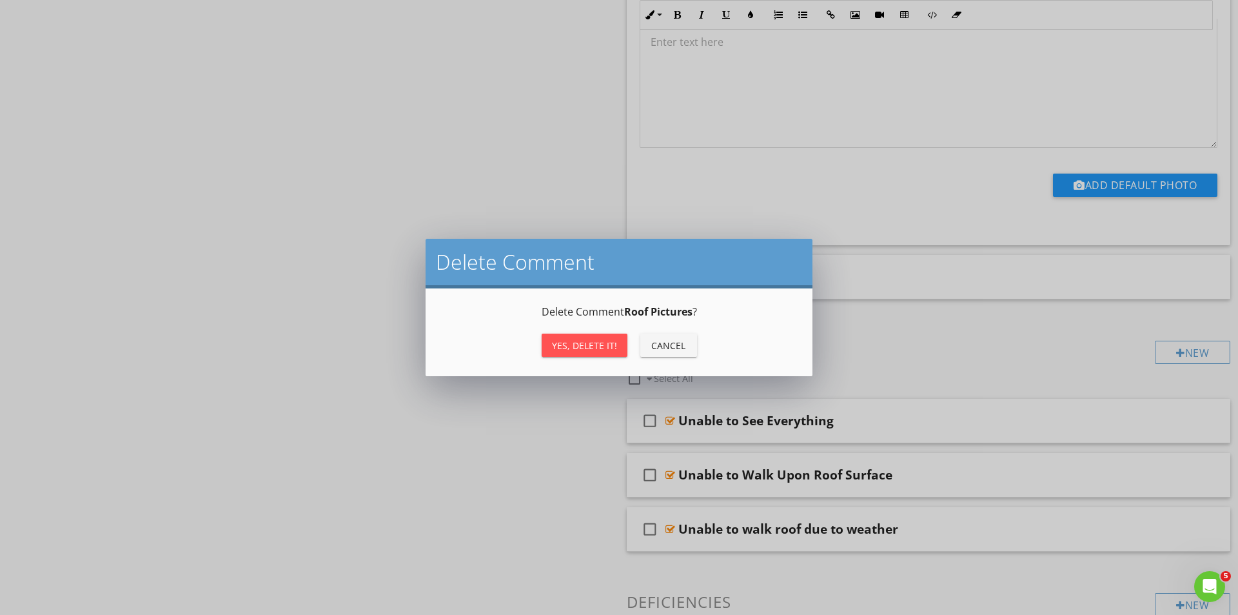
click at [593, 347] on div "Yes, Delete it!" at bounding box center [584, 346] width 65 height 14
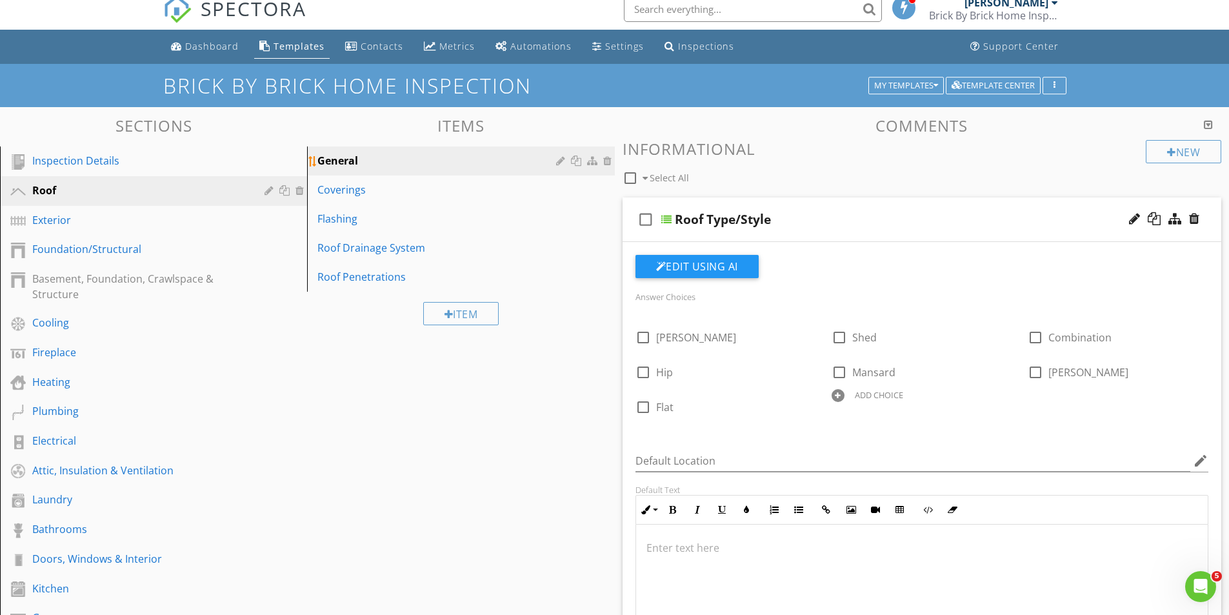
scroll to position [0, 0]
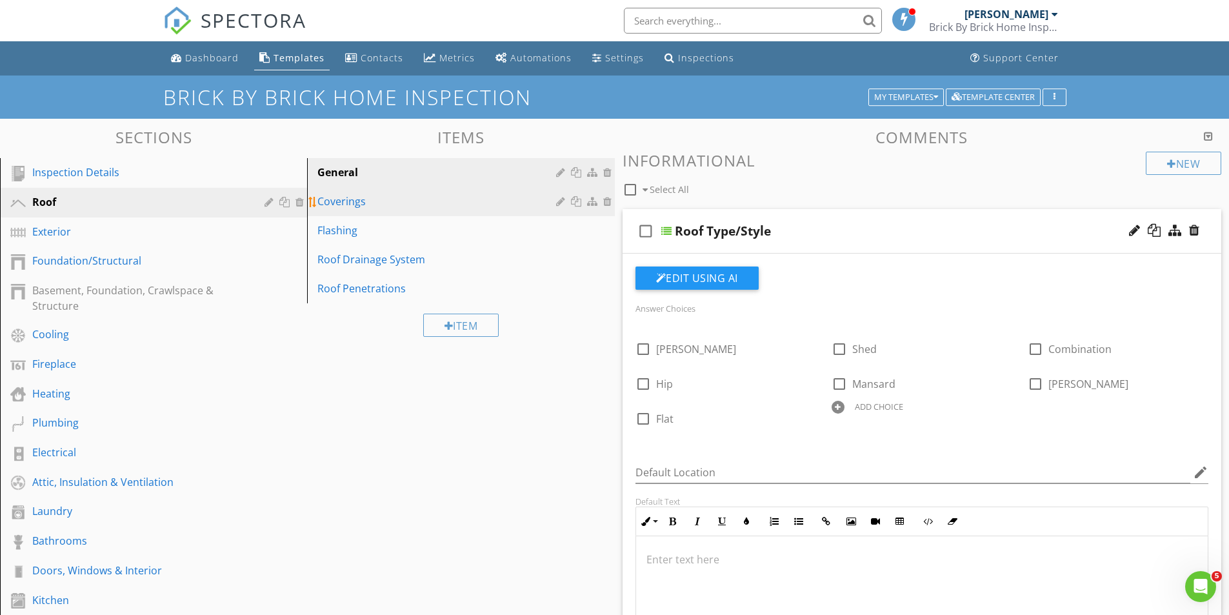
click at [341, 201] on div "Coverings" at bounding box center [438, 200] width 242 height 15
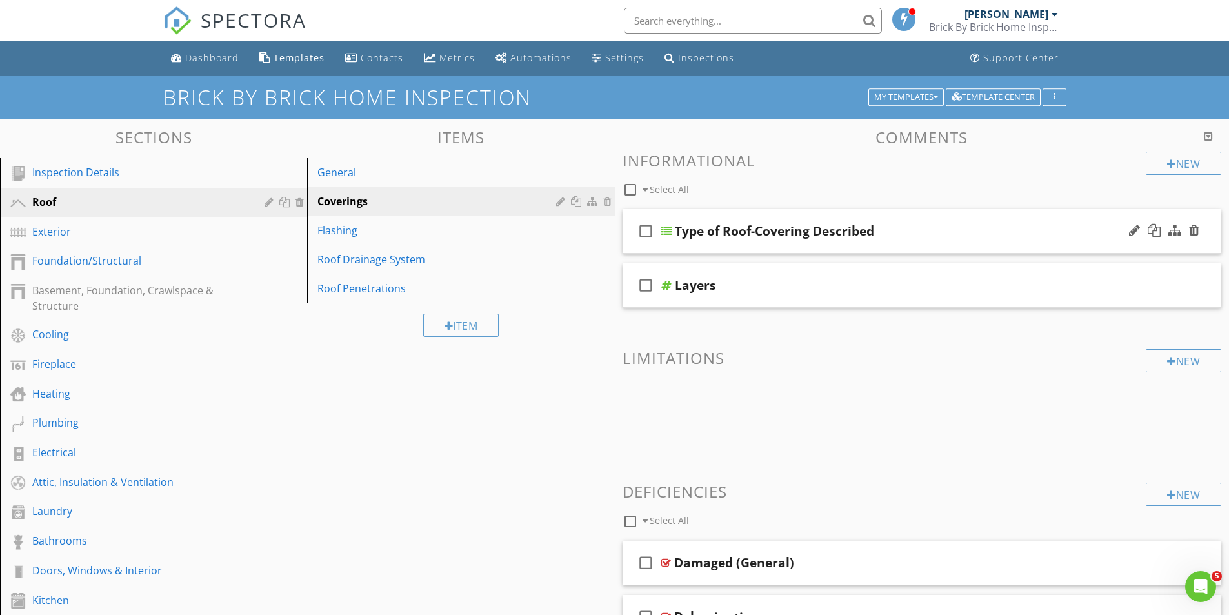
click at [666, 227] on div at bounding box center [666, 231] width 10 height 10
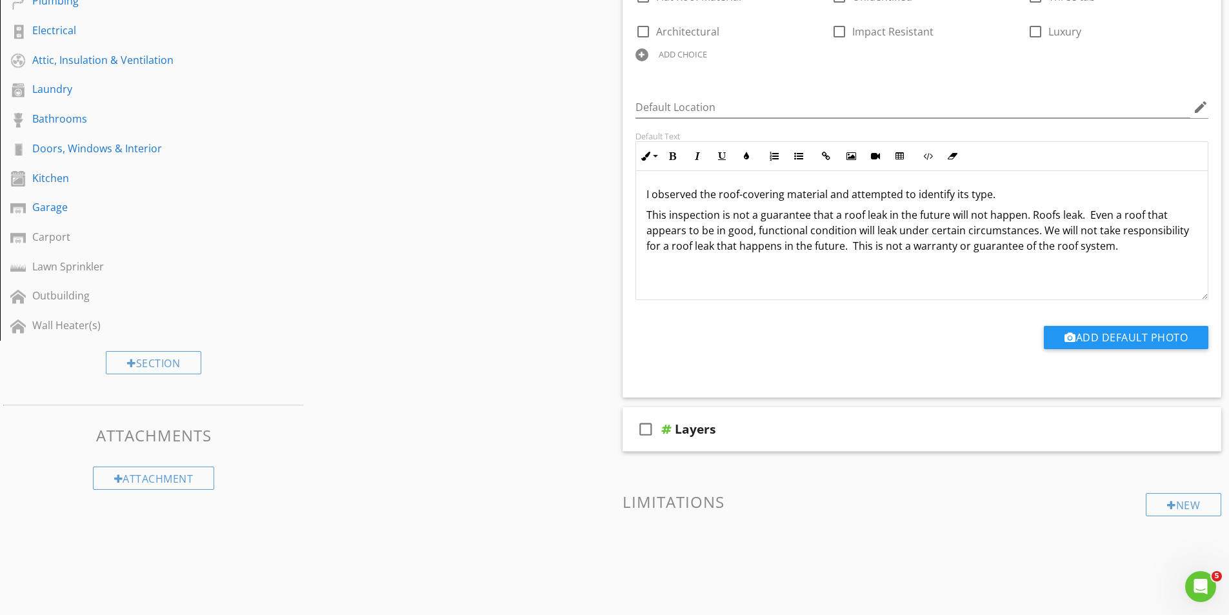
scroll to position [451, 0]
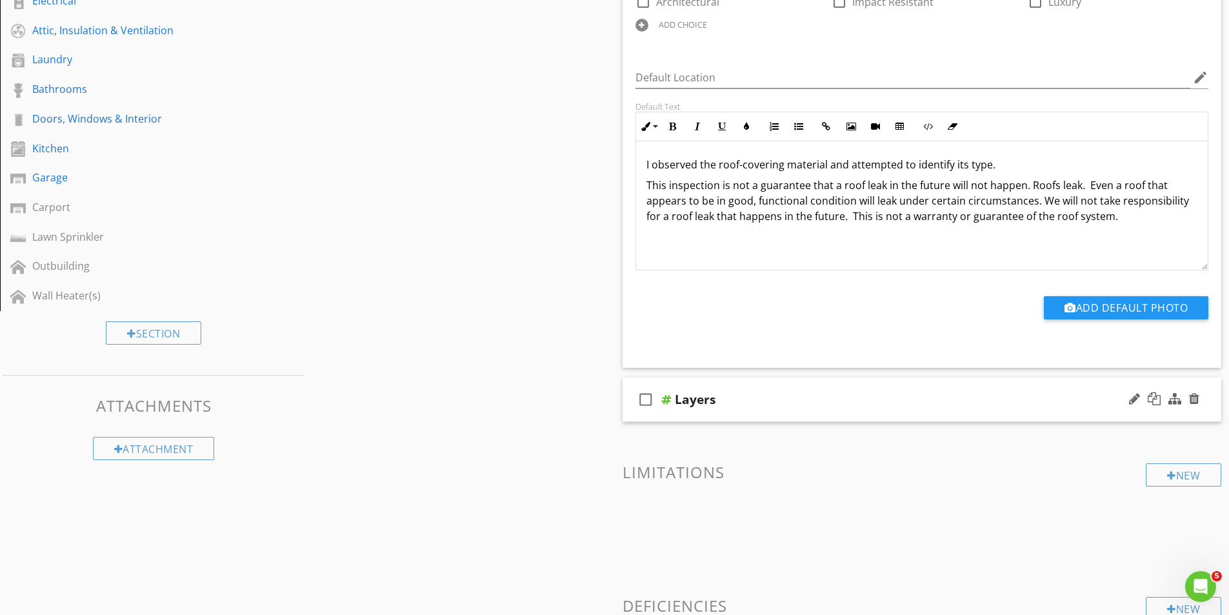
click at [666, 401] on div at bounding box center [666, 399] width 10 height 10
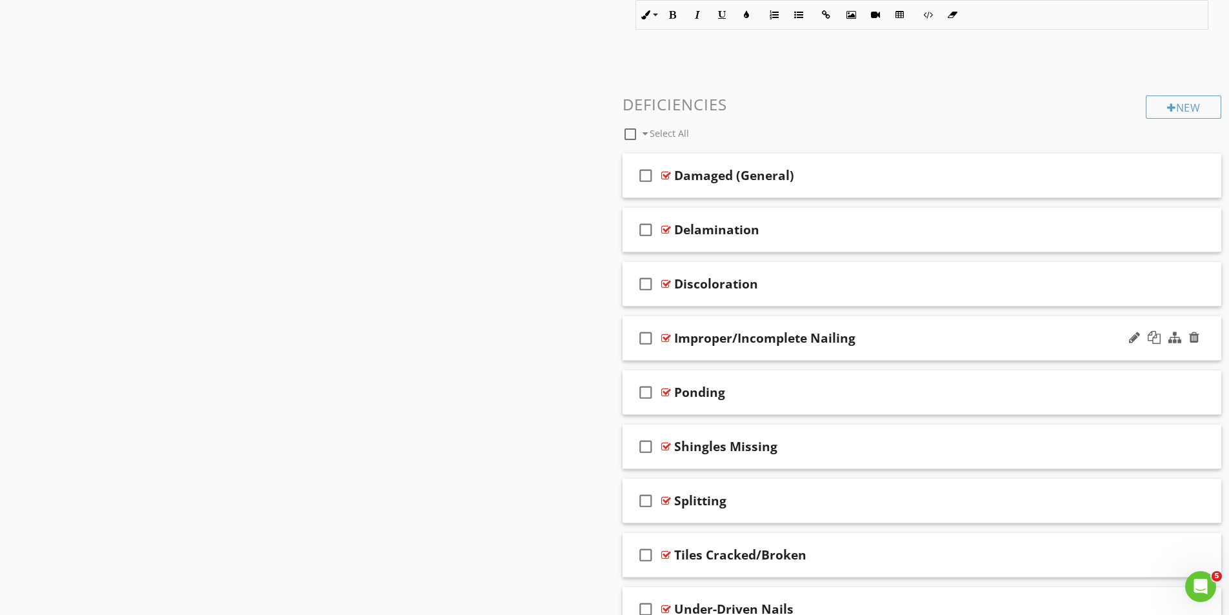
scroll to position [1483, 0]
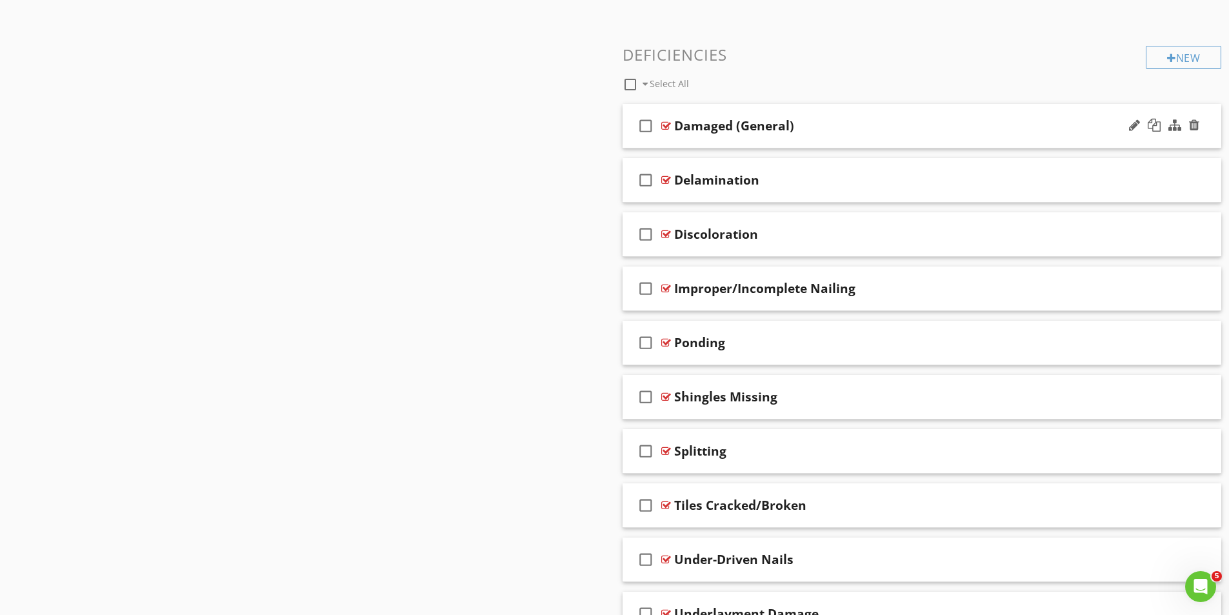
click at [667, 124] on div at bounding box center [666, 126] width 10 height 10
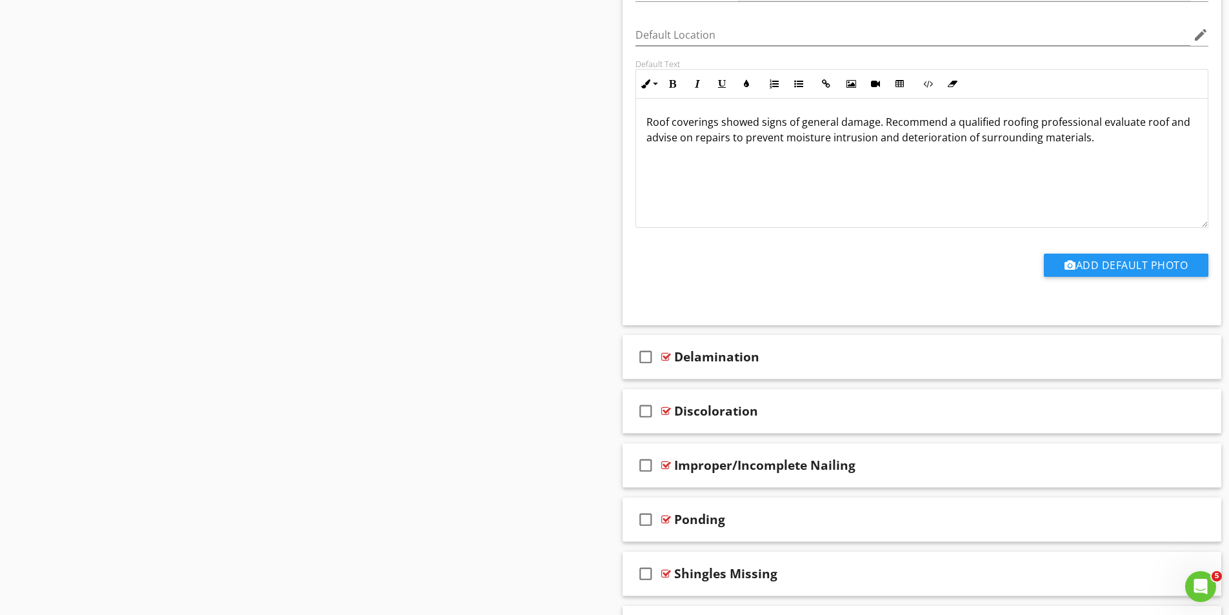
scroll to position [1741, 0]
click at [668, 356] on div at bounding box center [666, 356] width 10 height 10
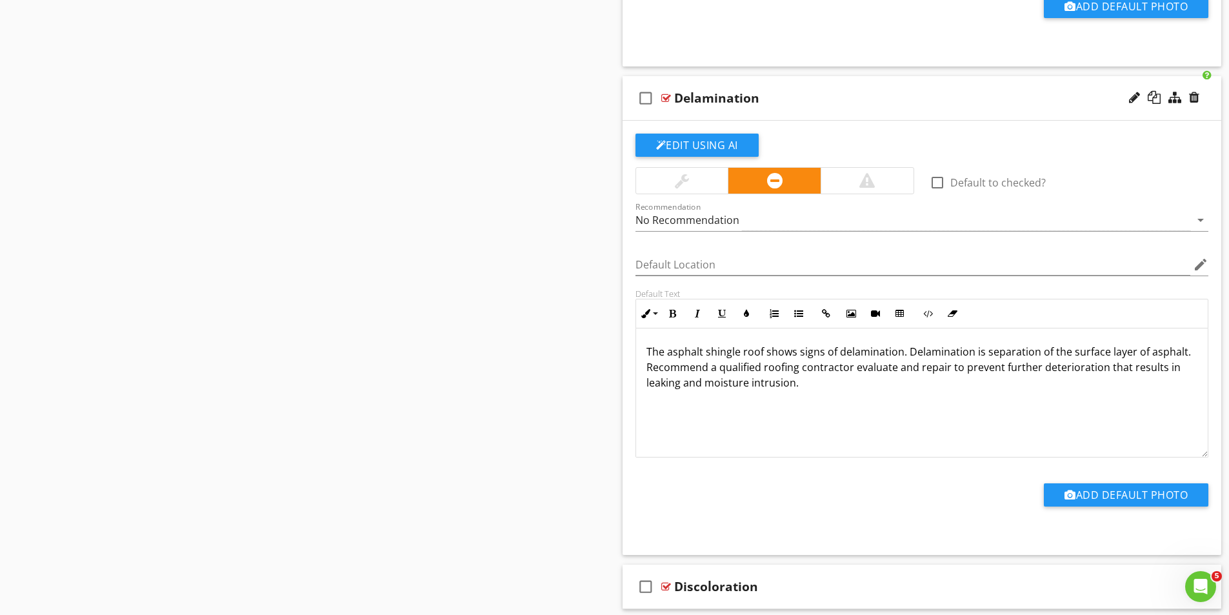
scroll to position [2064, 0]
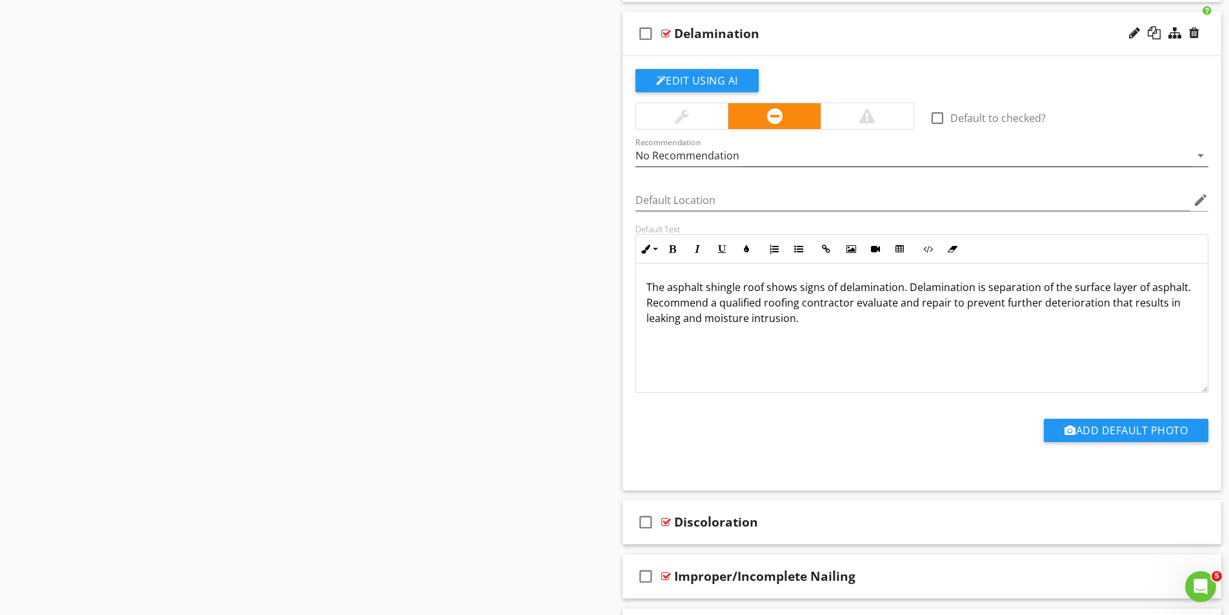
click at [754, 155] on div "No Recommendation" at bounding box center [912, 155] width 555 height 21
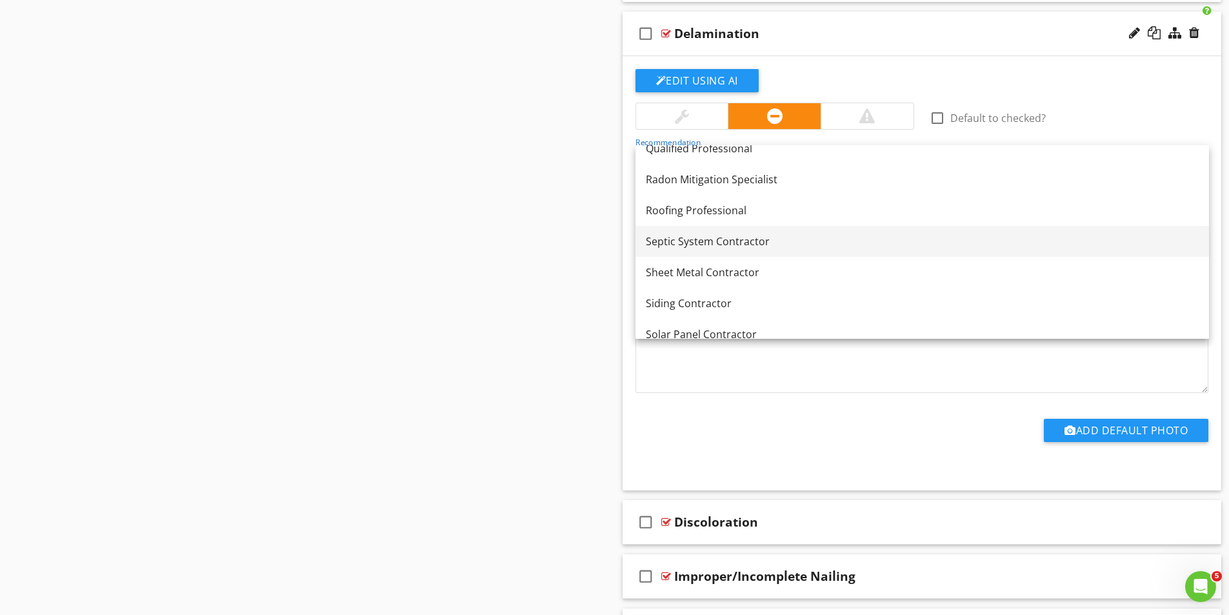
scroll to position [1522, 0]
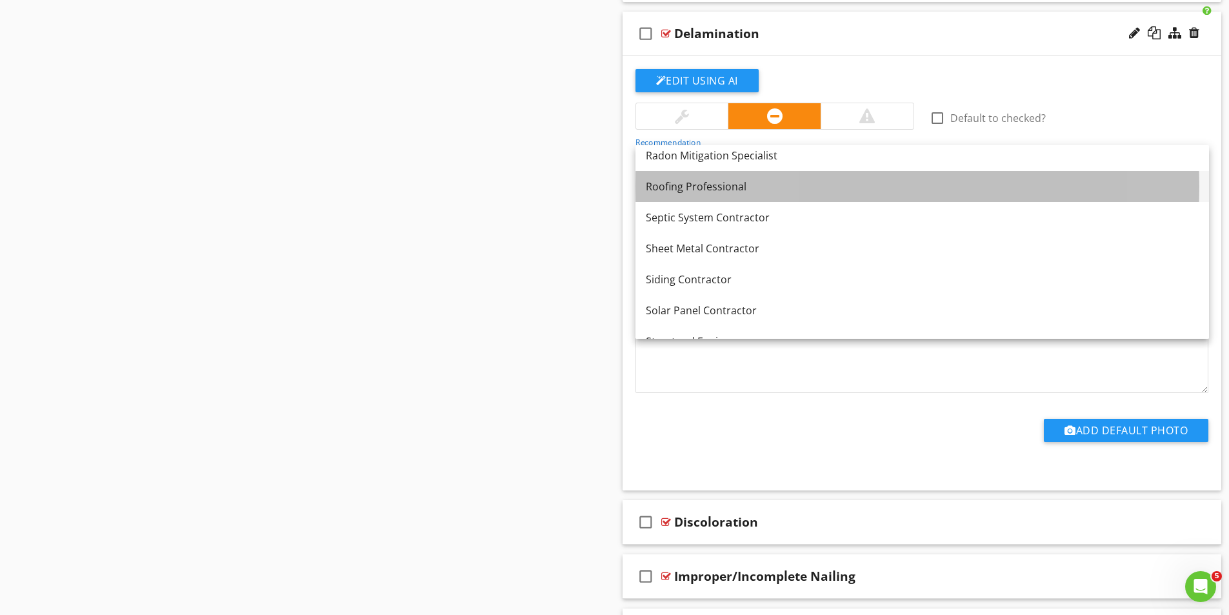
click at [716, 185] on div "Roofing Professional" at bounding box center [922, 186] width 553 height 15
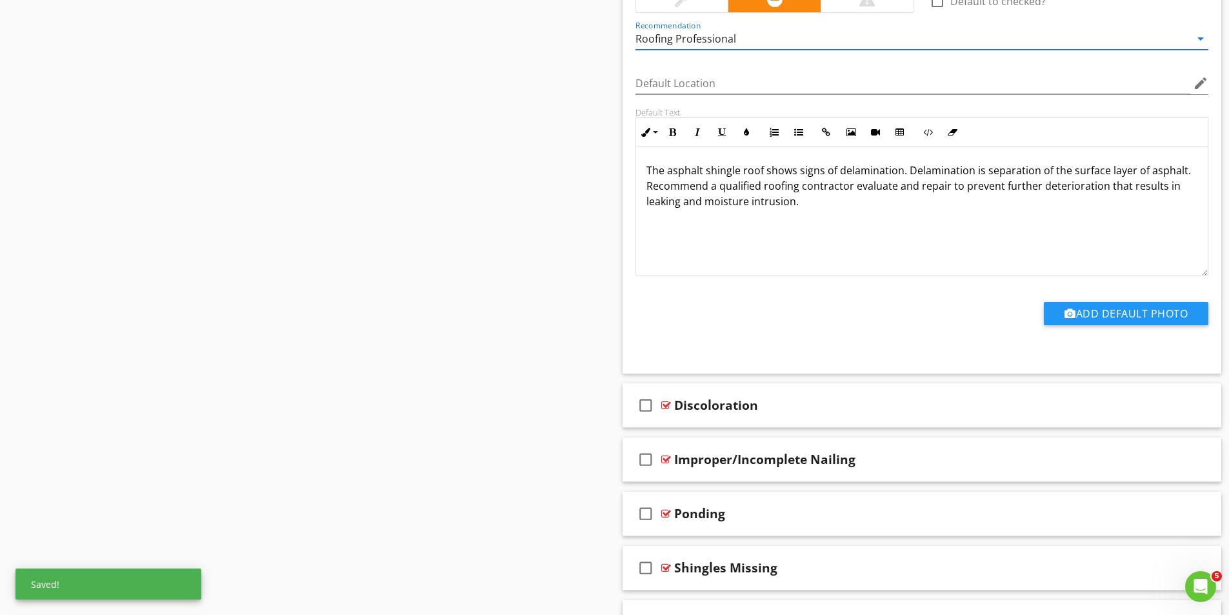
scroll to position [2193, 0]
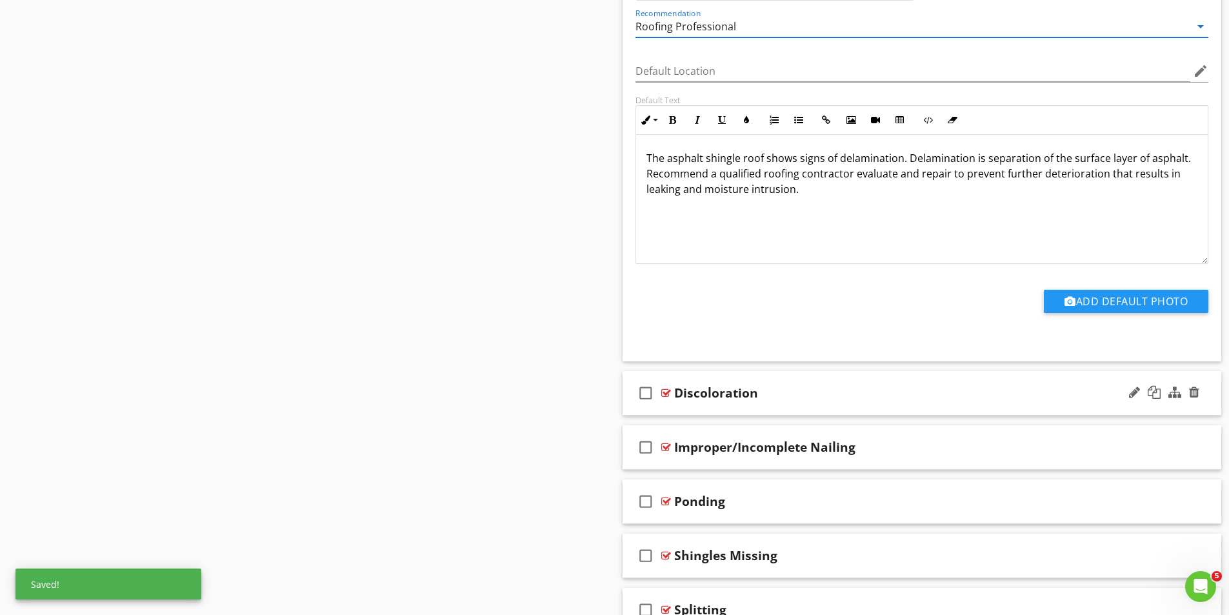
click at [663, 390] on div at bounding box center [666, 393] width 10 height 10
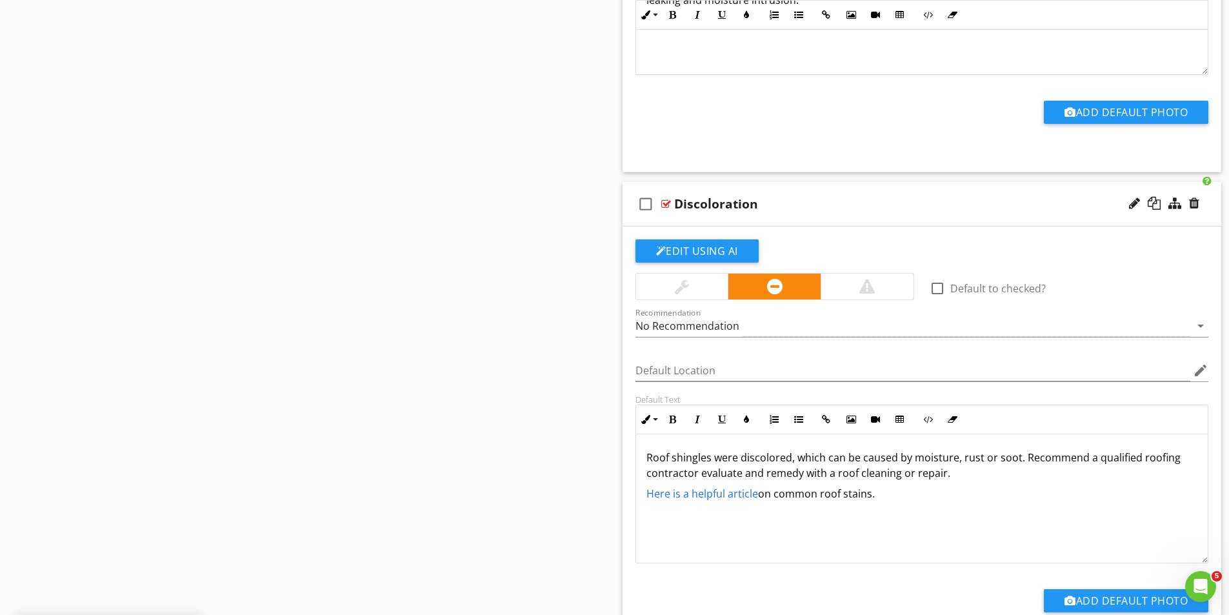
scroll to position [2386, 0]
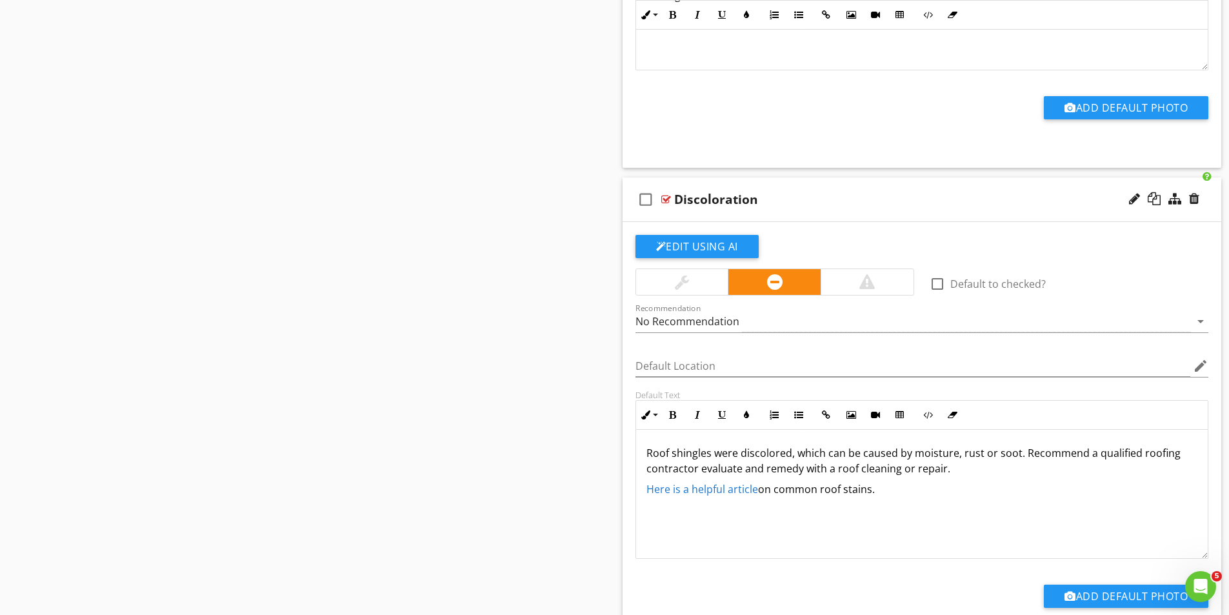
click at [740, 322] on div "No Recommendation" at bounding box center [912, 321] width 555 height 21
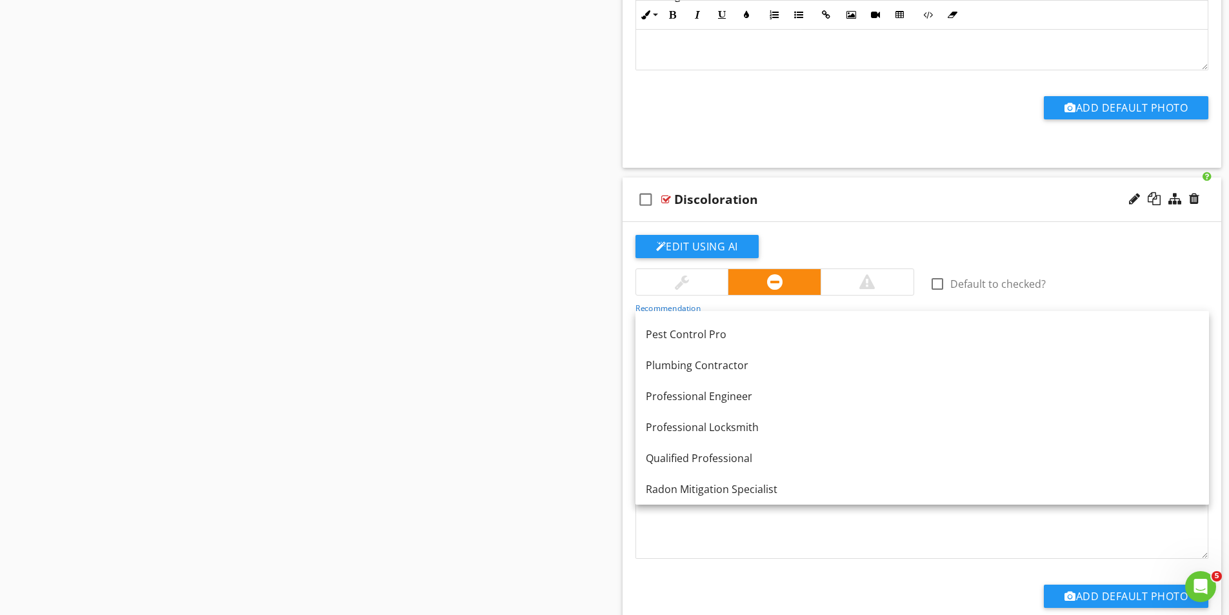
scroll to position [1419, 0]
click at [715, 457] on div "Roofing Professional" at bounding box center [922, 455] width 553 height 15
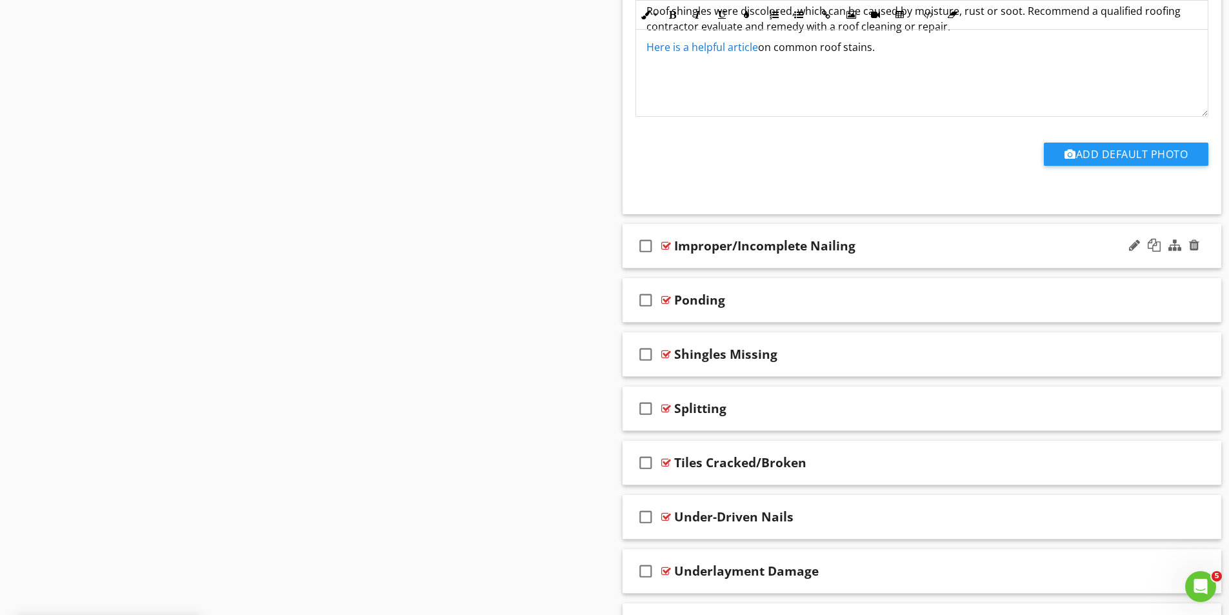
scroll to position [2838, 0]
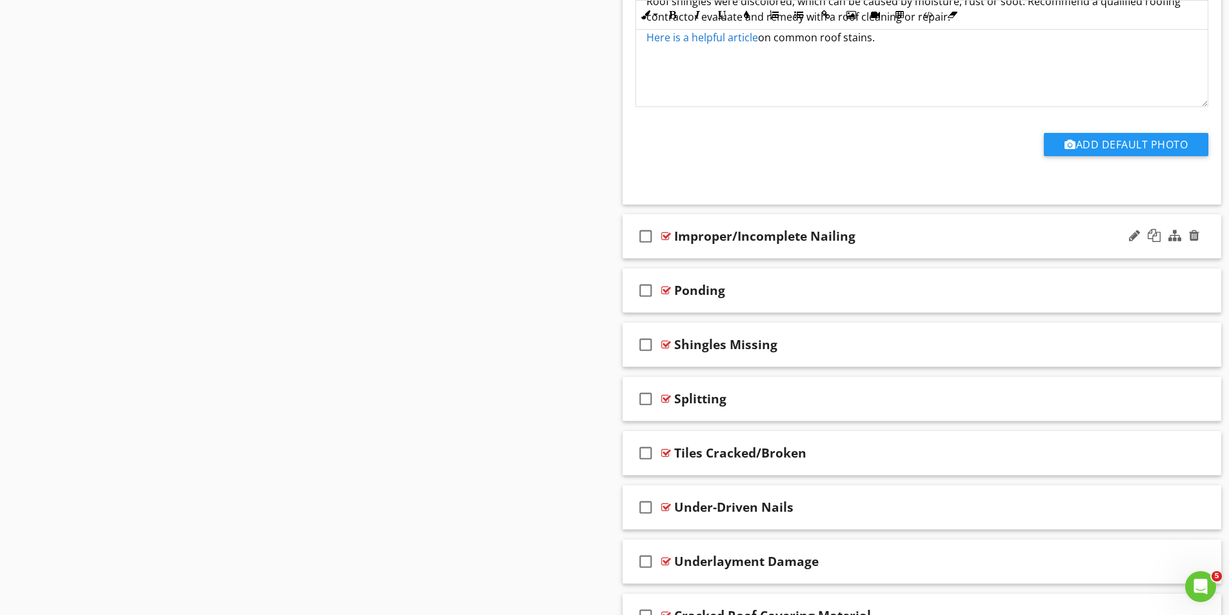
click at [664, 238] on div at bounding box center [666, 236] width 10 height 10
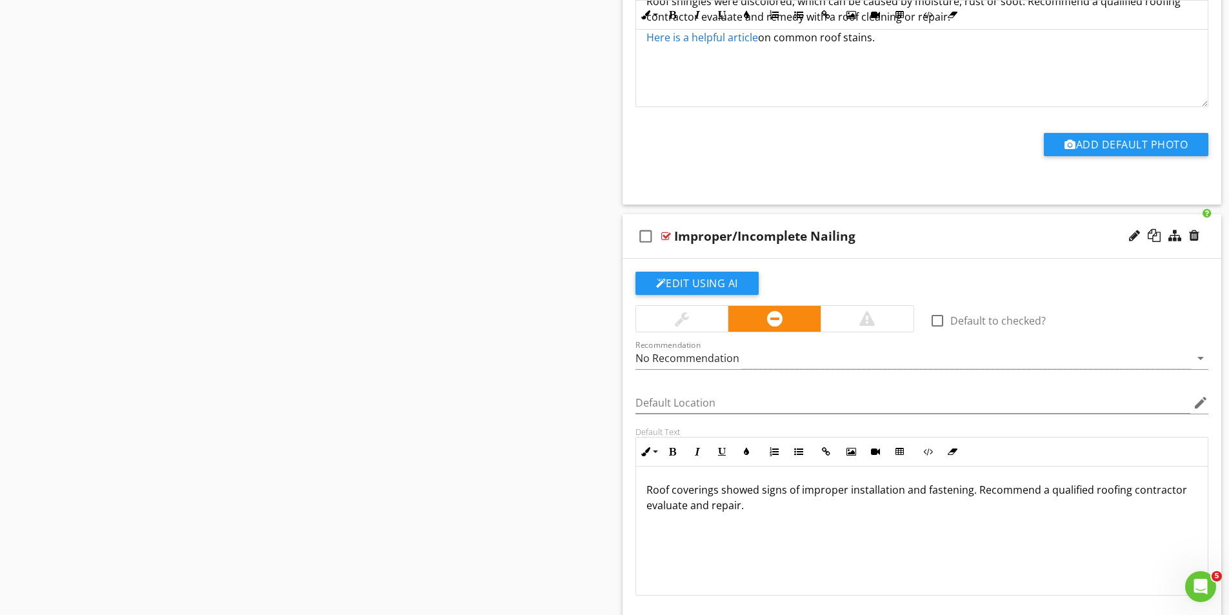
click at [742, 352] on div "No Recommendation" at bounding box center [912, 358] width 555 height 21
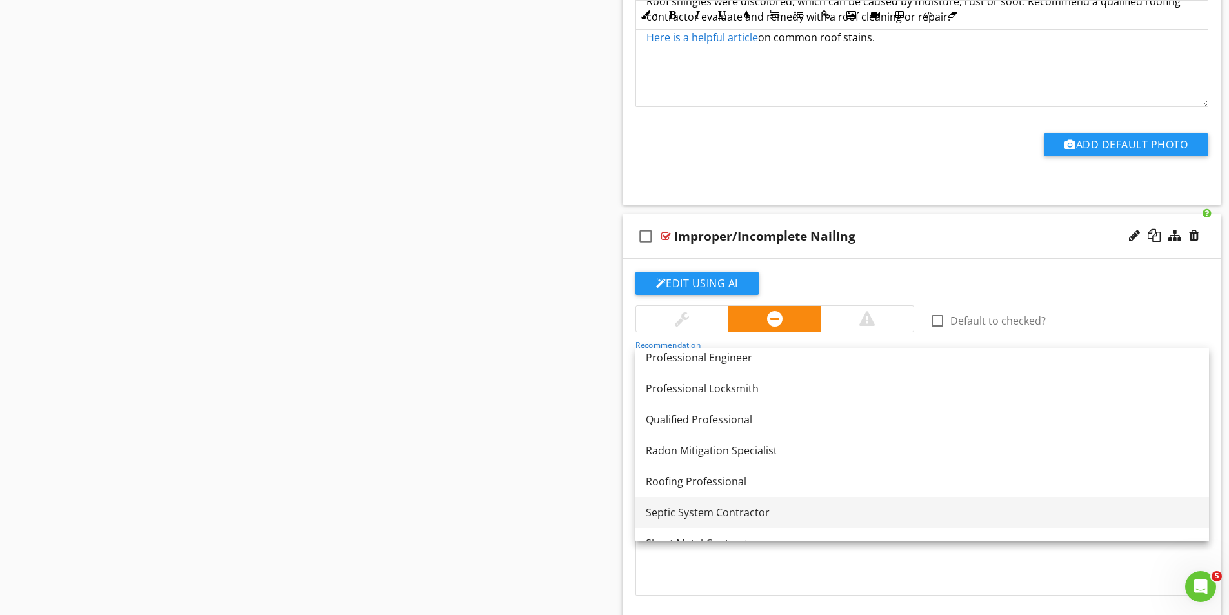
scroll to position [1432, 0]
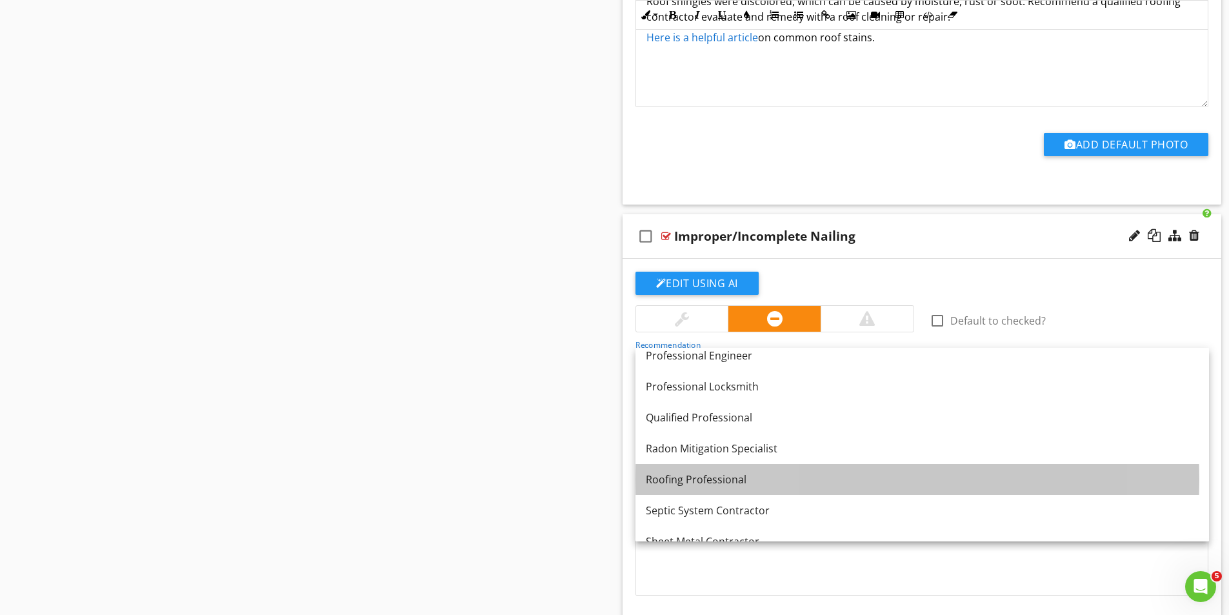
click at [715, 480] on div "Roofing Professional" at bounding box center [922, 478] width 553 height 15
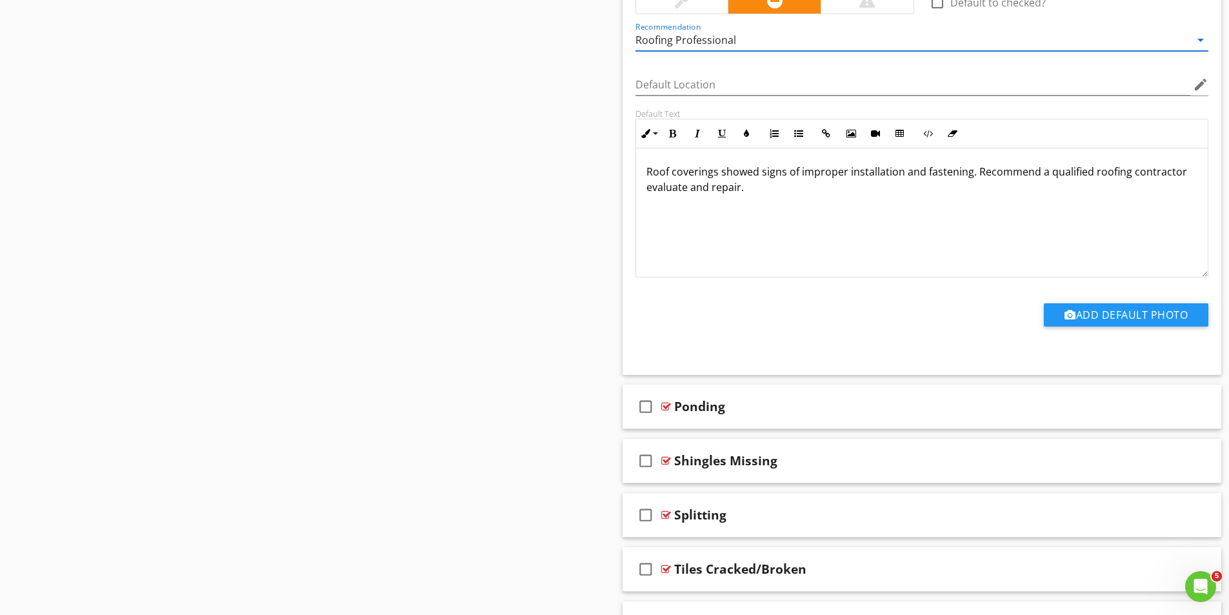
scroll to position [3160, 0]
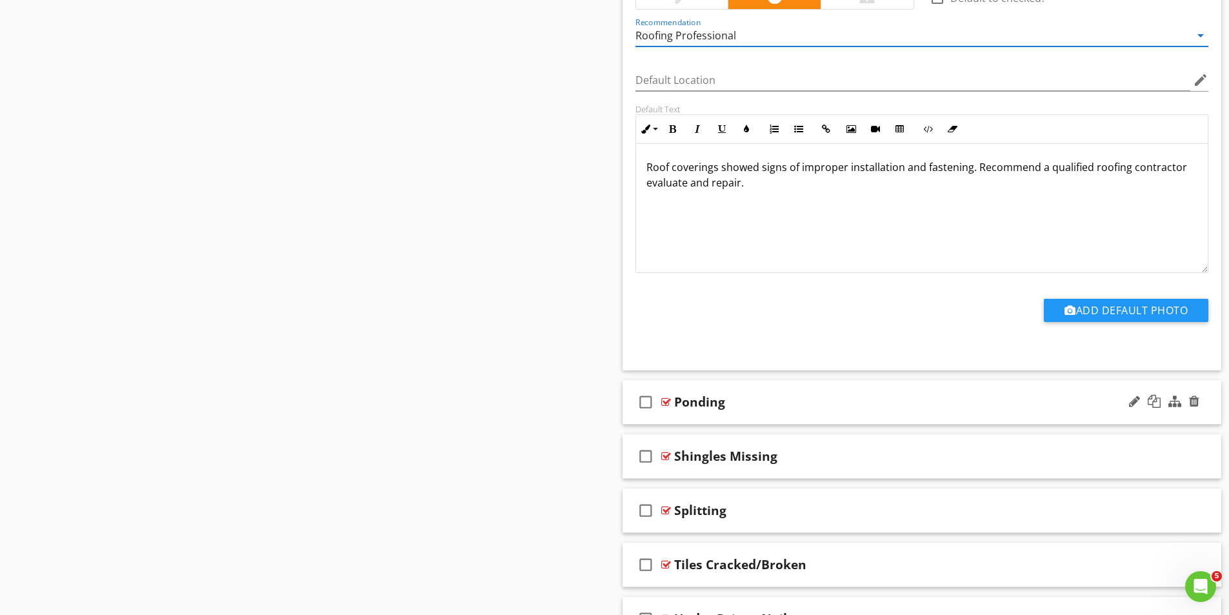
click at [667, 402] on div at bounding box center [666, 402] width 10 height 10
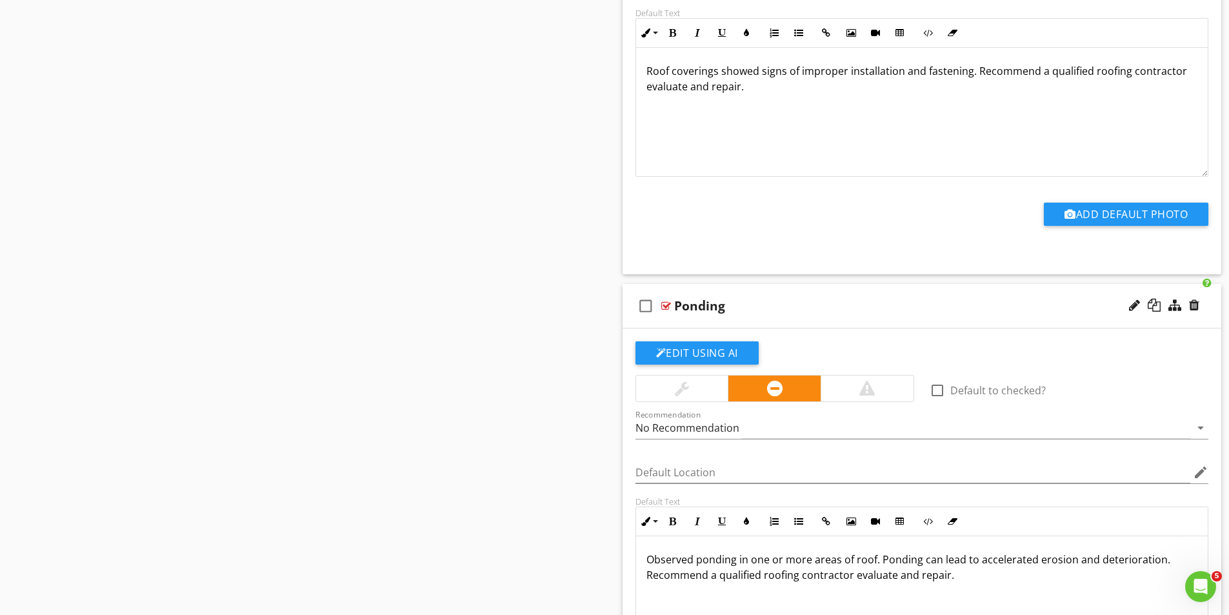
scroll to position [3418, 0]
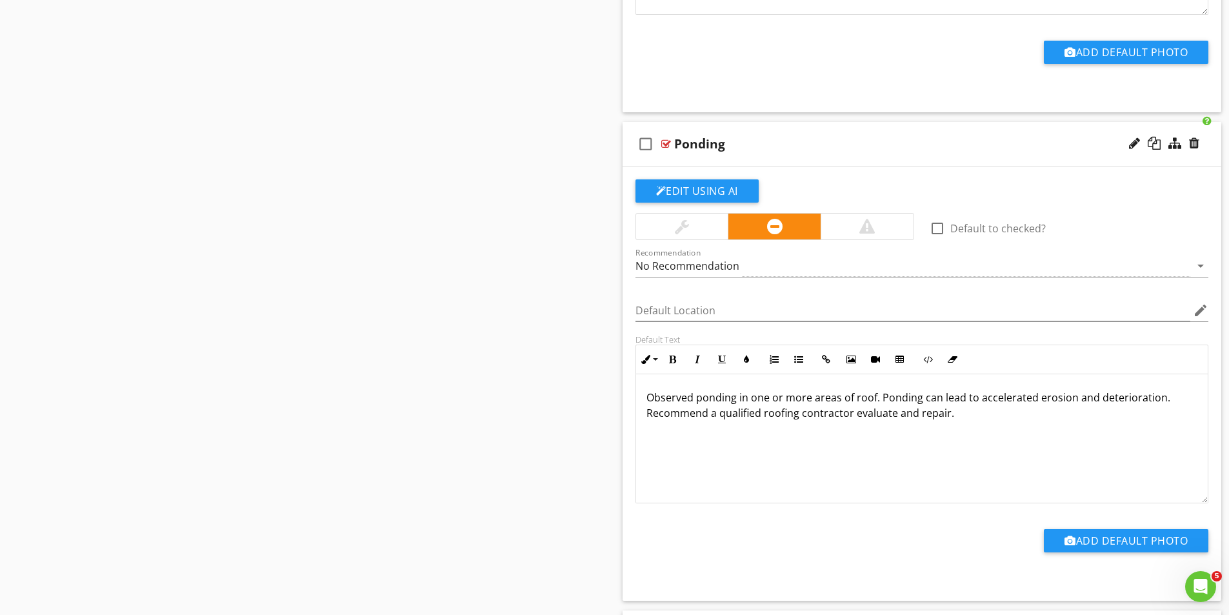
click at [726, 257] on div "No Recommendation" at bounding box center [912, 265] width 555 height 21
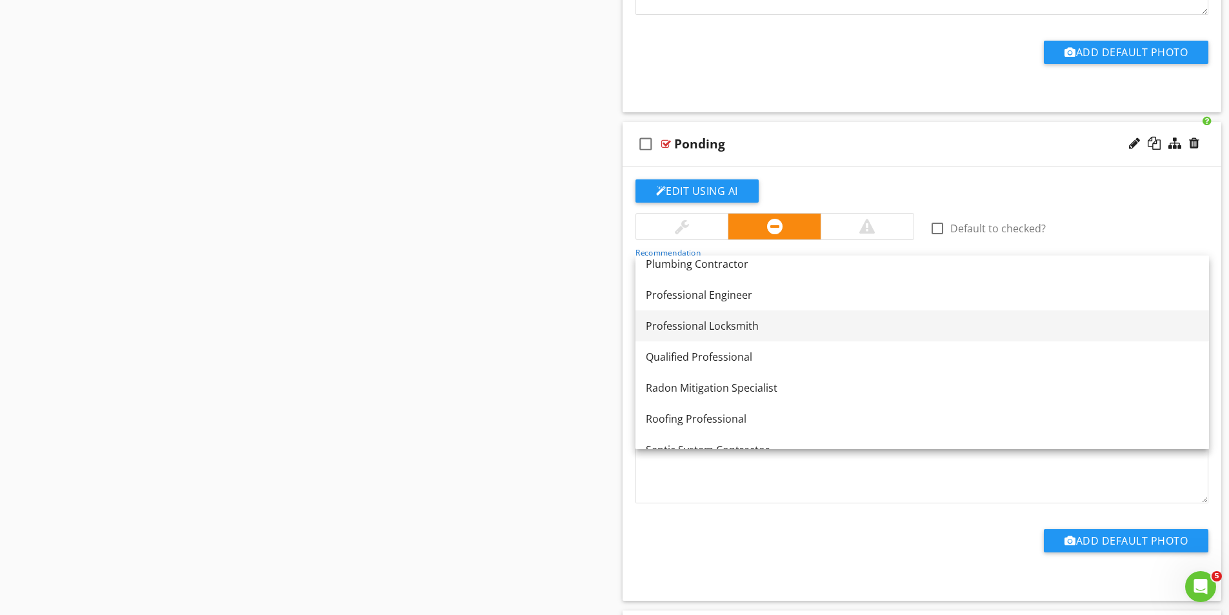
scroll to position [1432, 0]
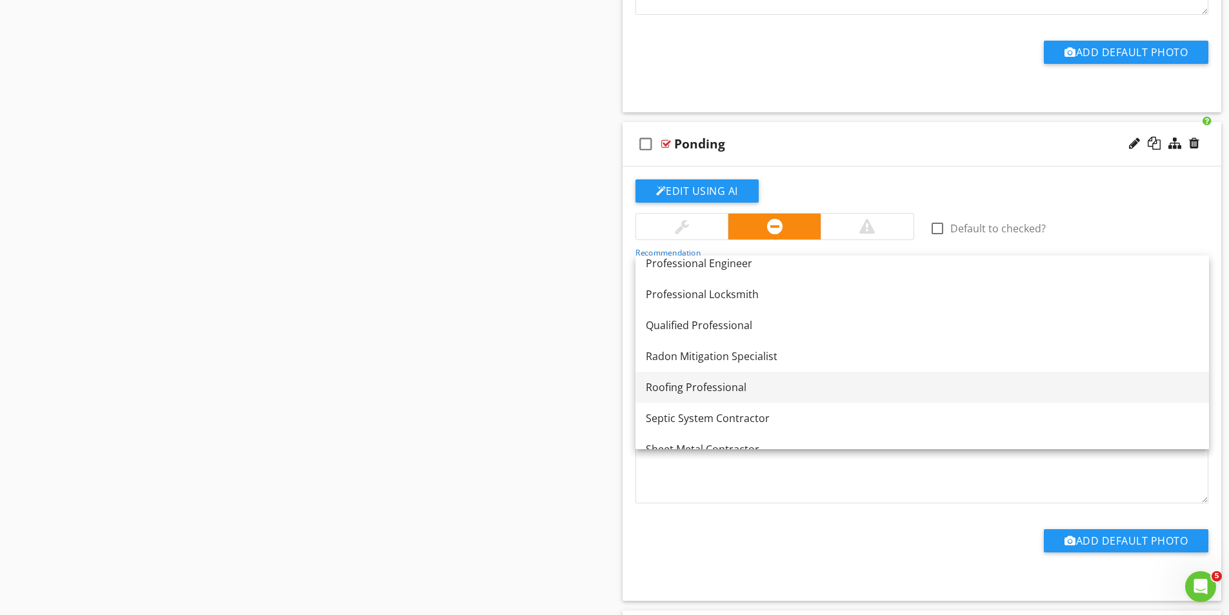
click at [699, 386] on div "Roofing Professional" at bounding box center [922, 386] width 553 height 15
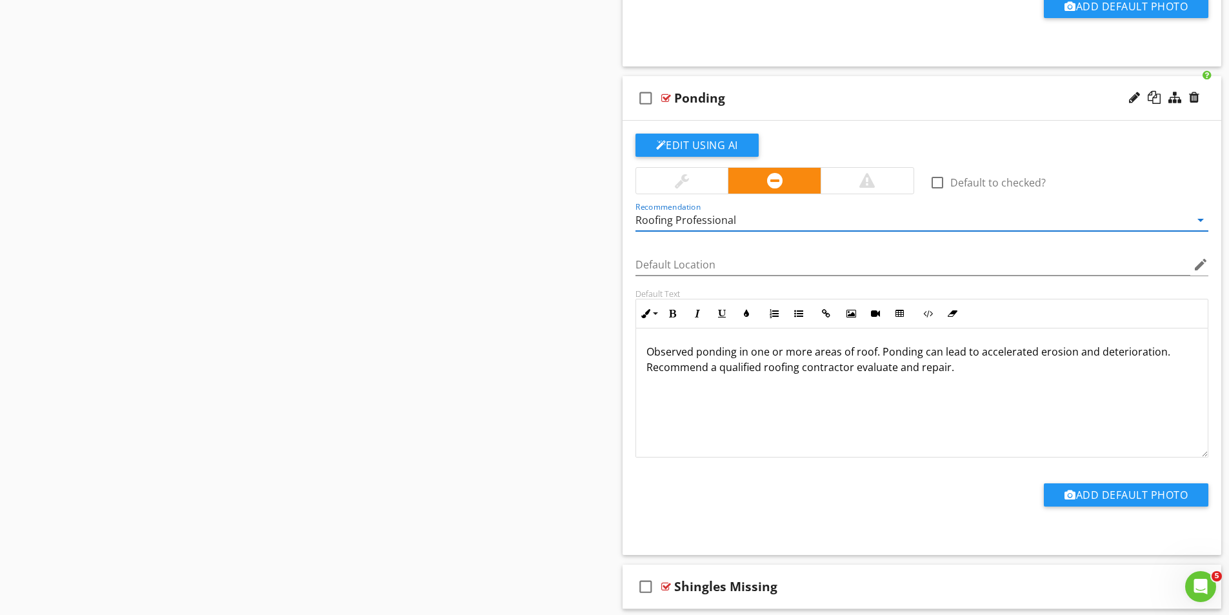
scroll to position [3676, 0]
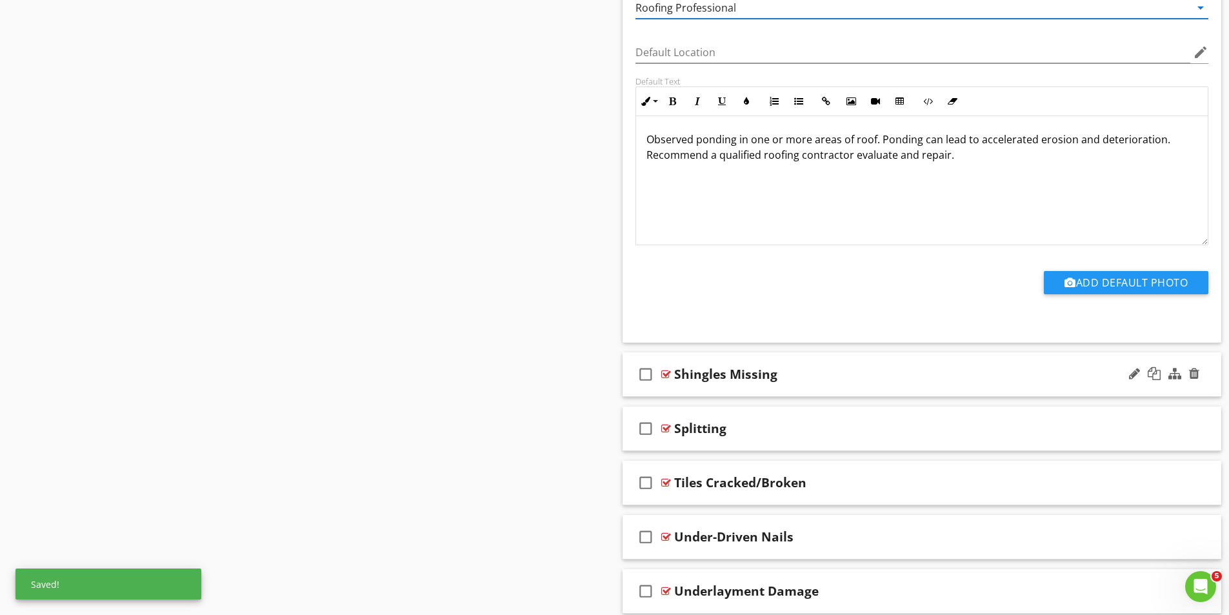
click at [668, 377] on div at bounding box center [666, 374] width 10 height 10
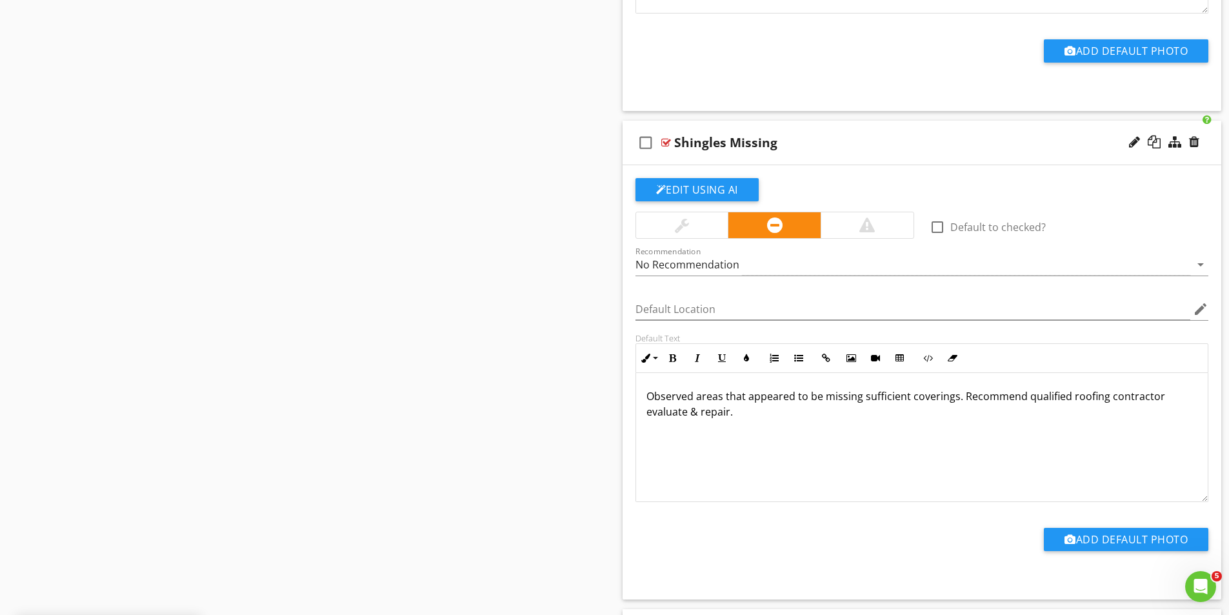
scroll to position [3934, 0]
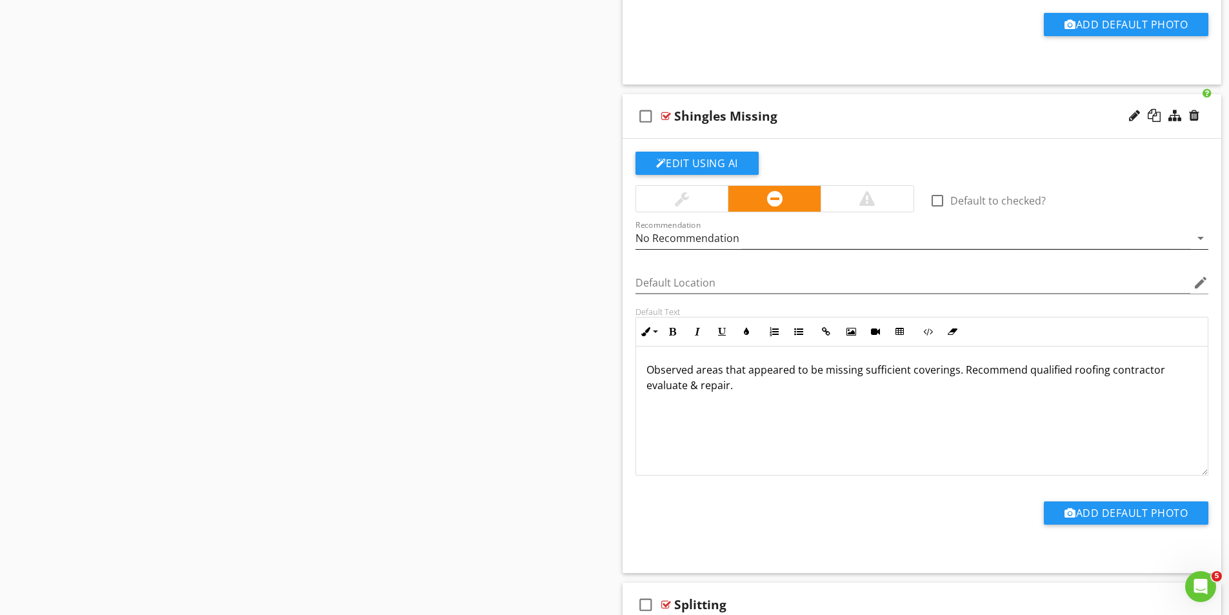
click at [704, 240] on div "No Recommendation" at bounding box center [687, 238] width 104 height 12
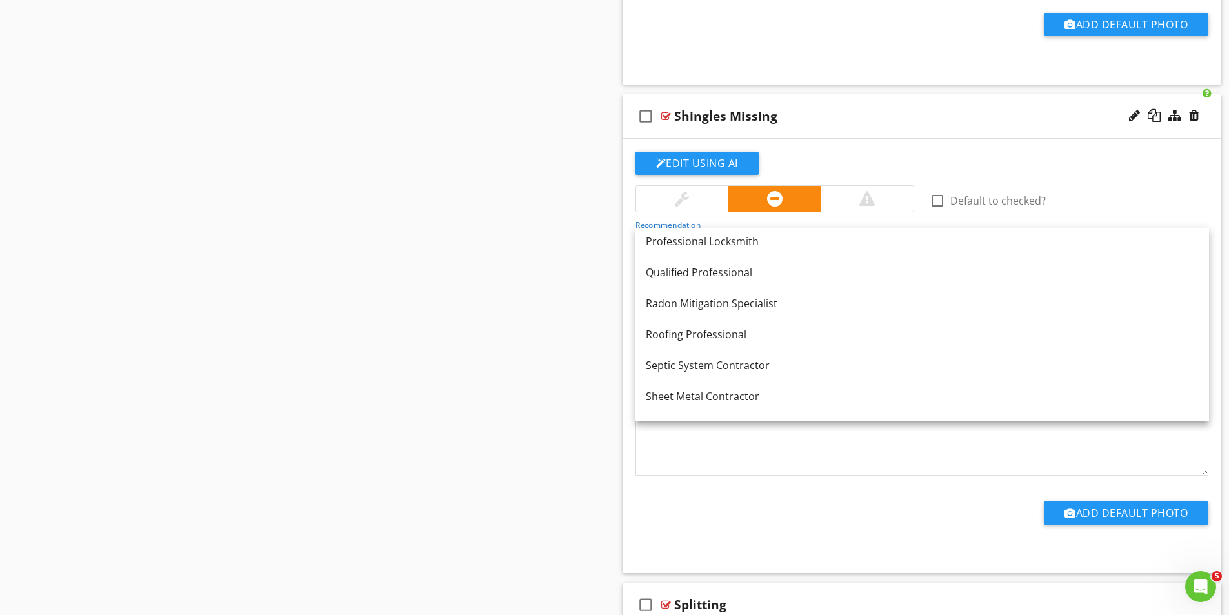
scroll to position [1458, 0]
click at [690, 335] on div "Roofing Professional" at bounding box center [922, 333] width 553 height 15
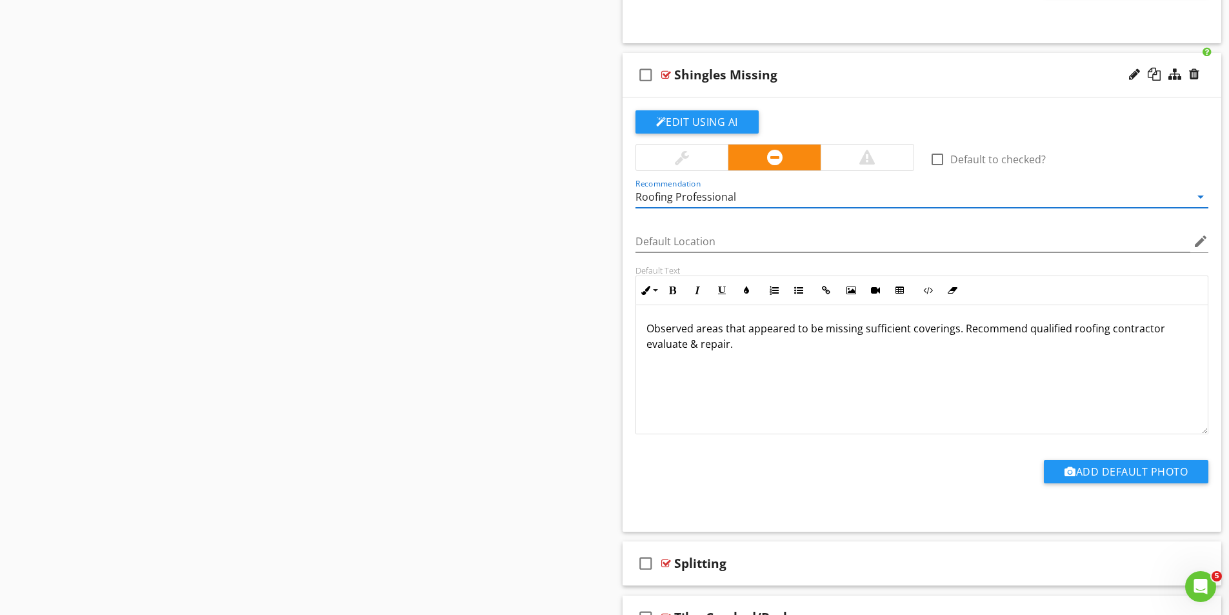
scroll to position [4192, 0]
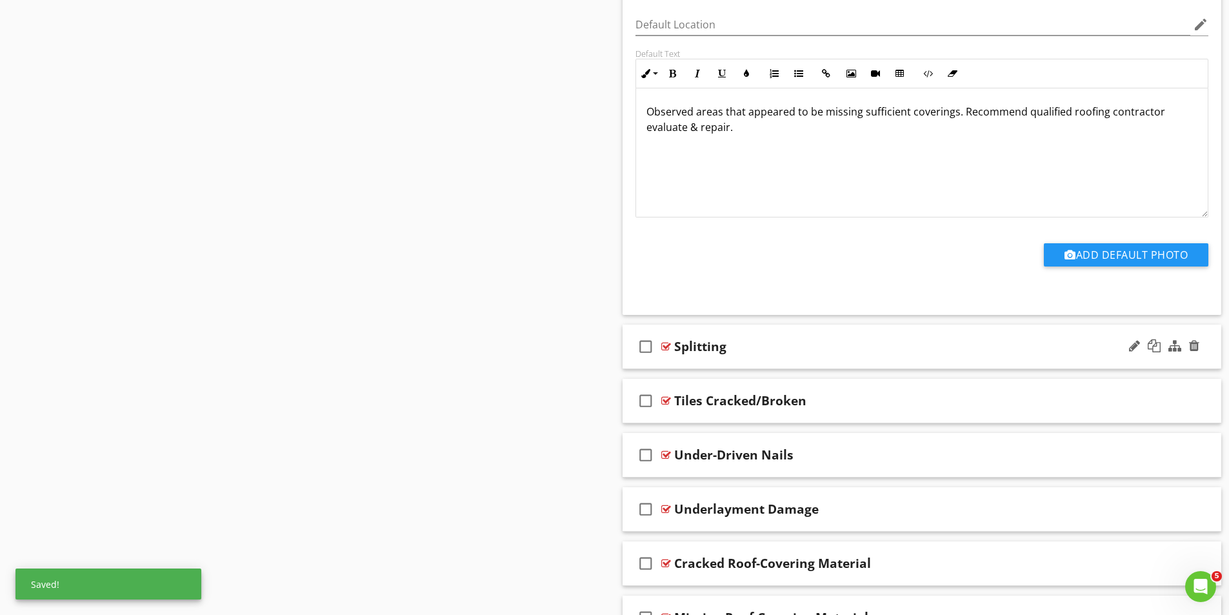
click at [669, 344] on div at bounding box center [666, 346] width 10 height 10
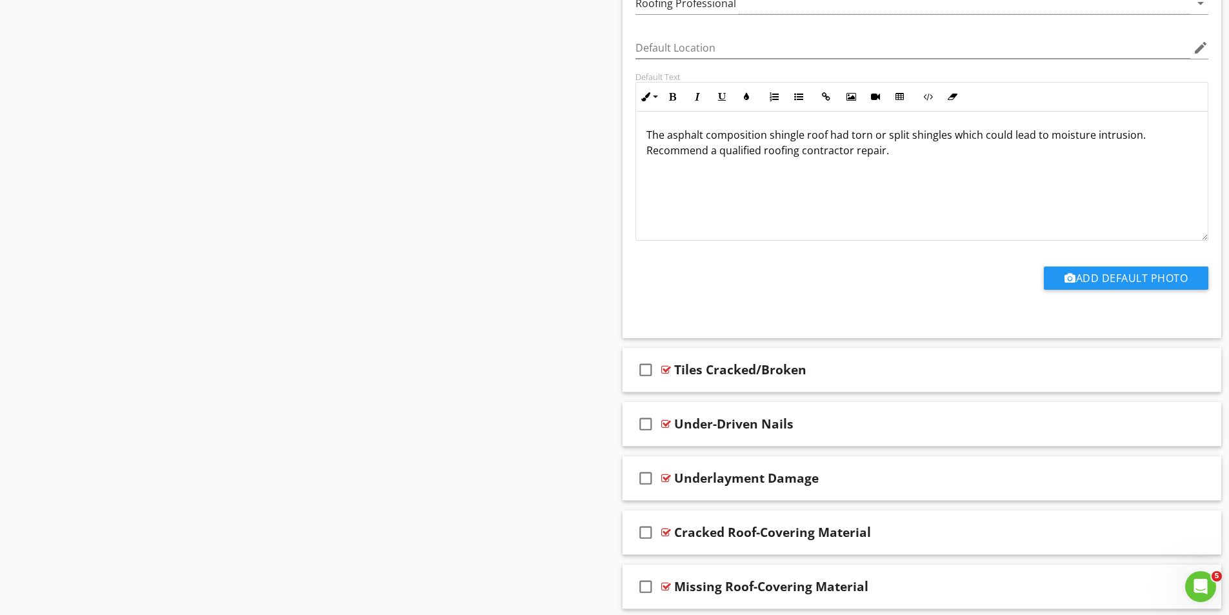
scroll to position [4708, 0]
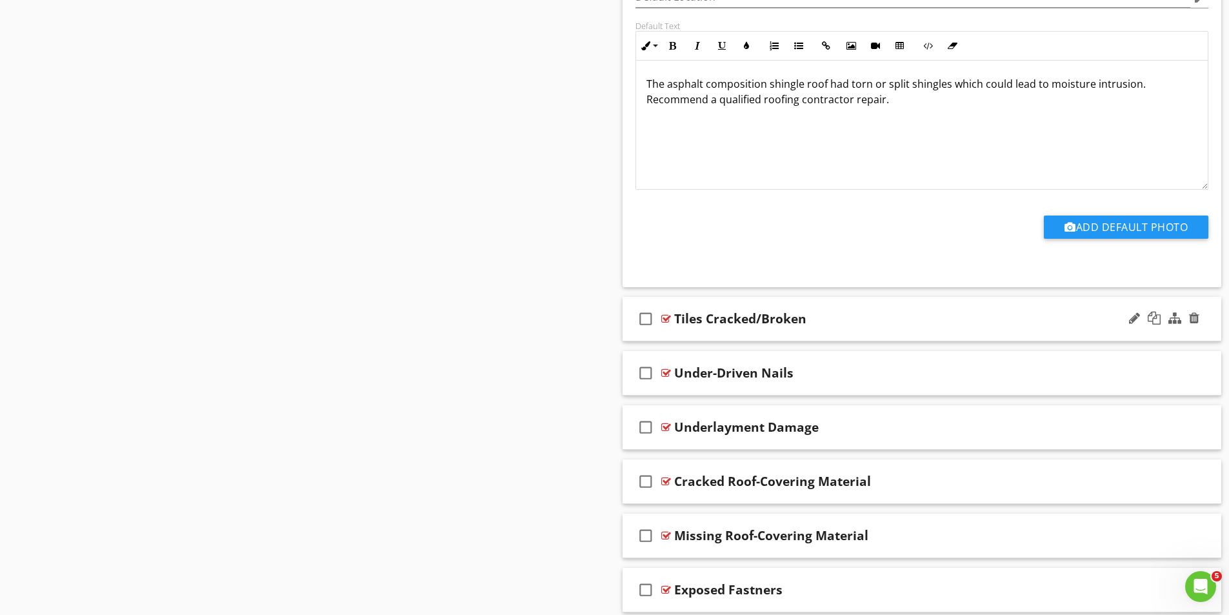
click at [664, 321] on div at bounding box center [666, 318] width 10 height 10
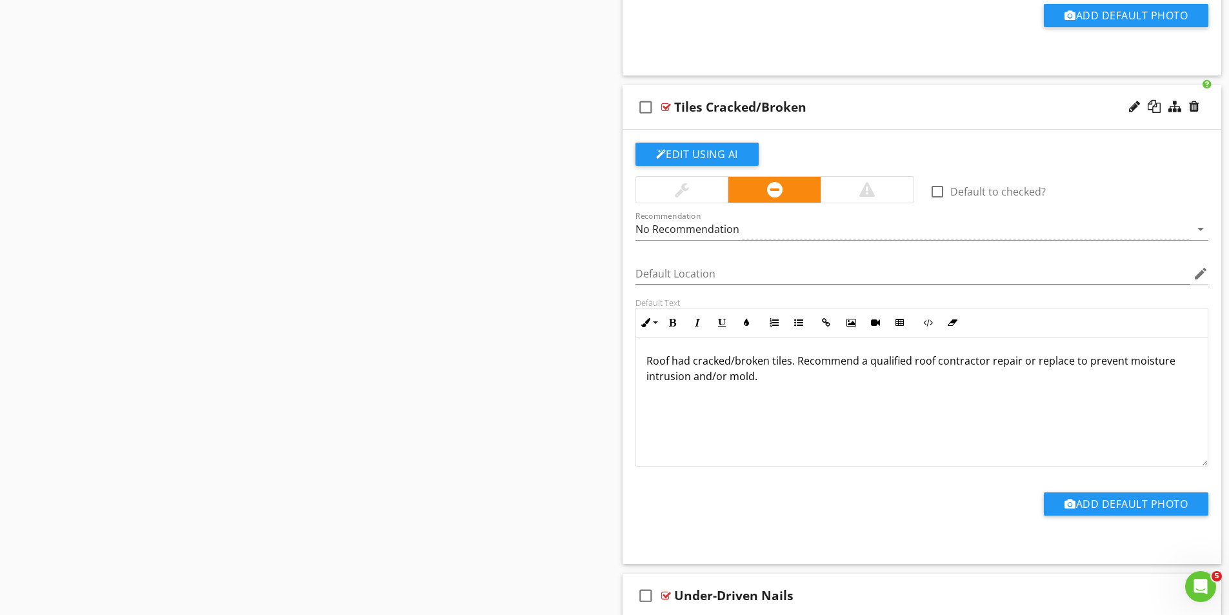
scroll to position [4966, 0]
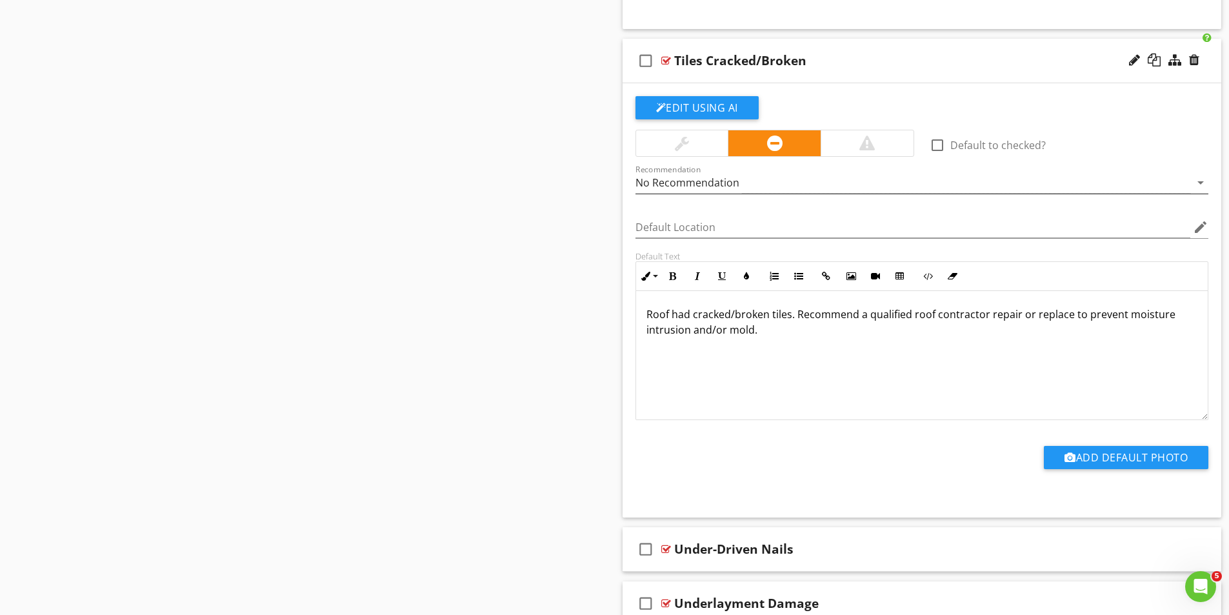
click at [748, 186] on div "No Recommendation" at bounding box center [912, 182] width 555 height 21
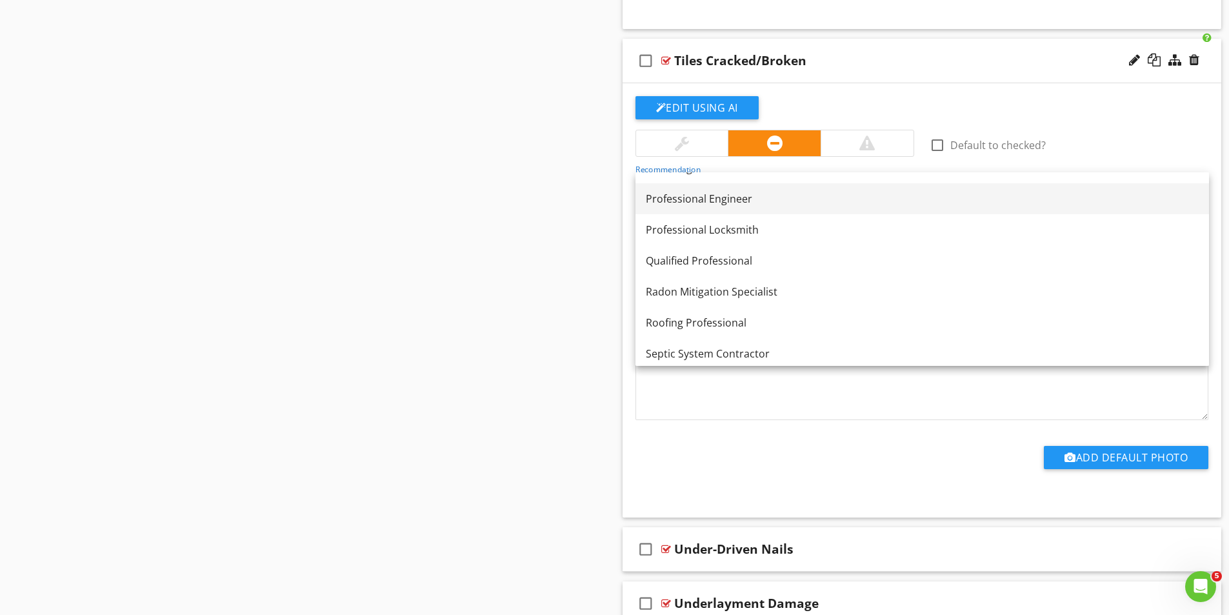
scroll to position [1432, 0]
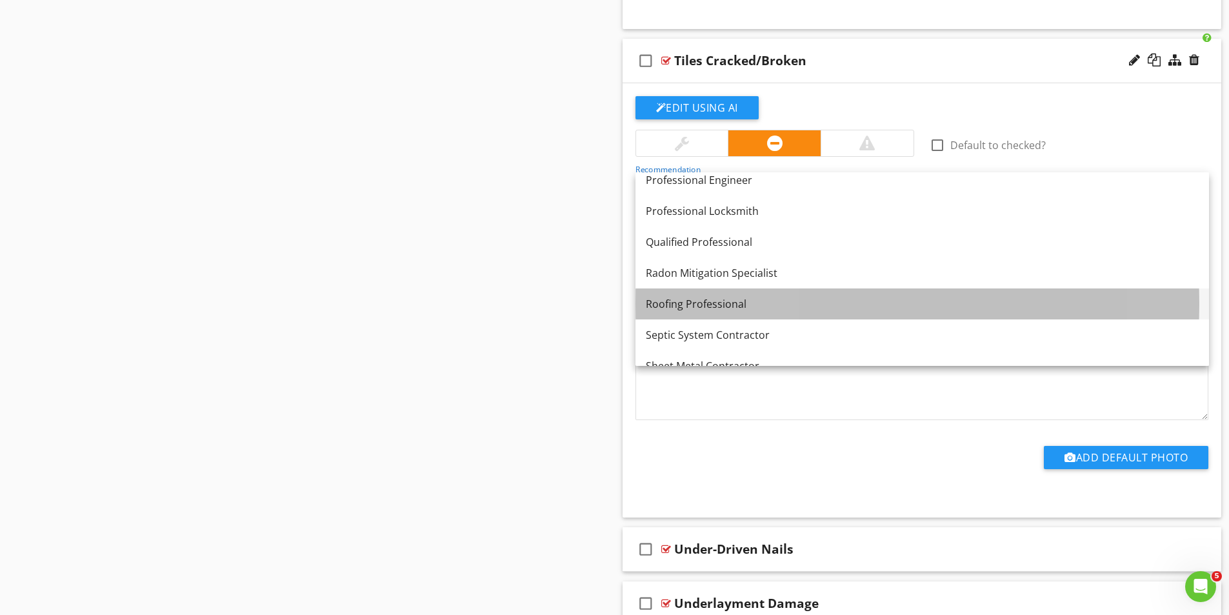
click at [708, 307] on div "Roofing Professional" at bounding box center [922, 303] width 553 height 15
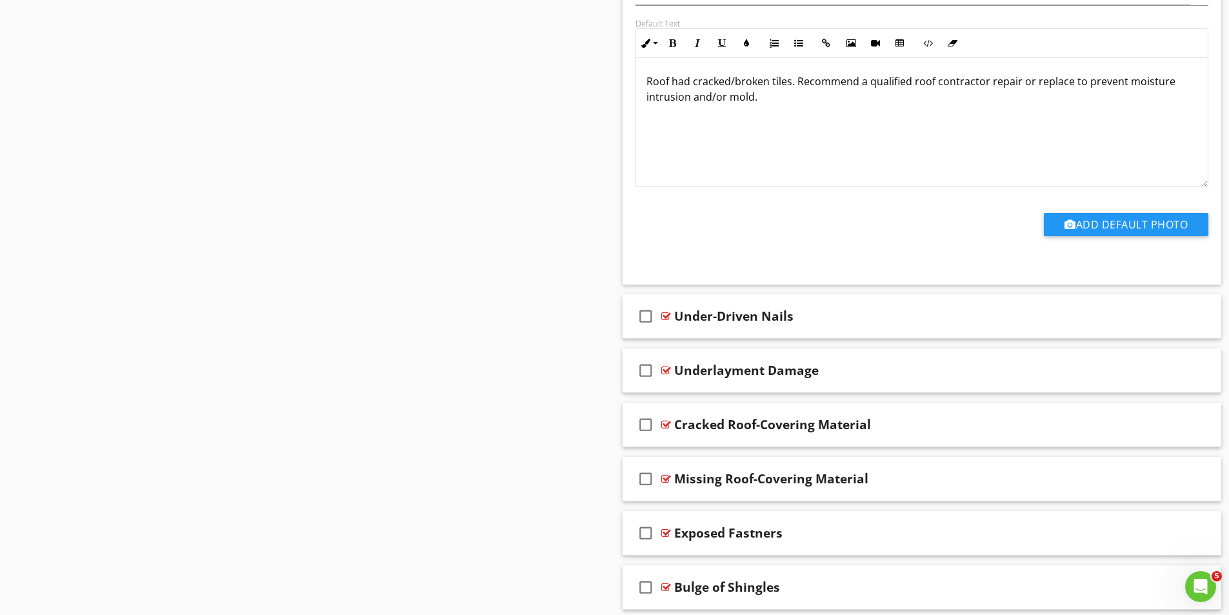
scroll to position [5224, 0]
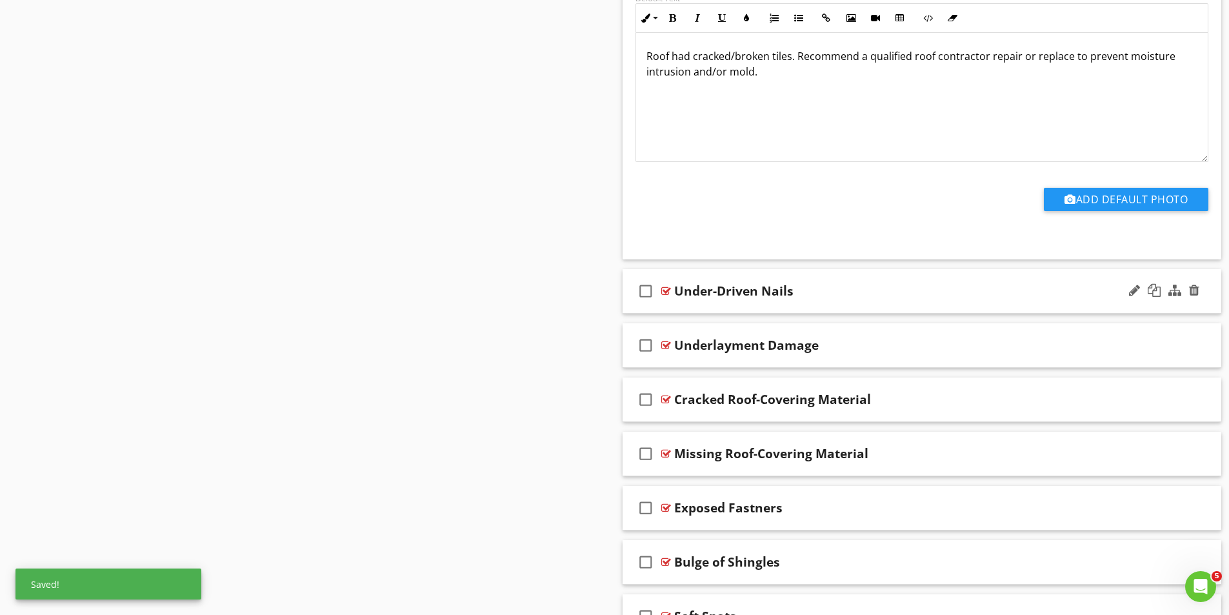
click at [669, 288] on div at bounding box center [666, 291] width 10 height 10
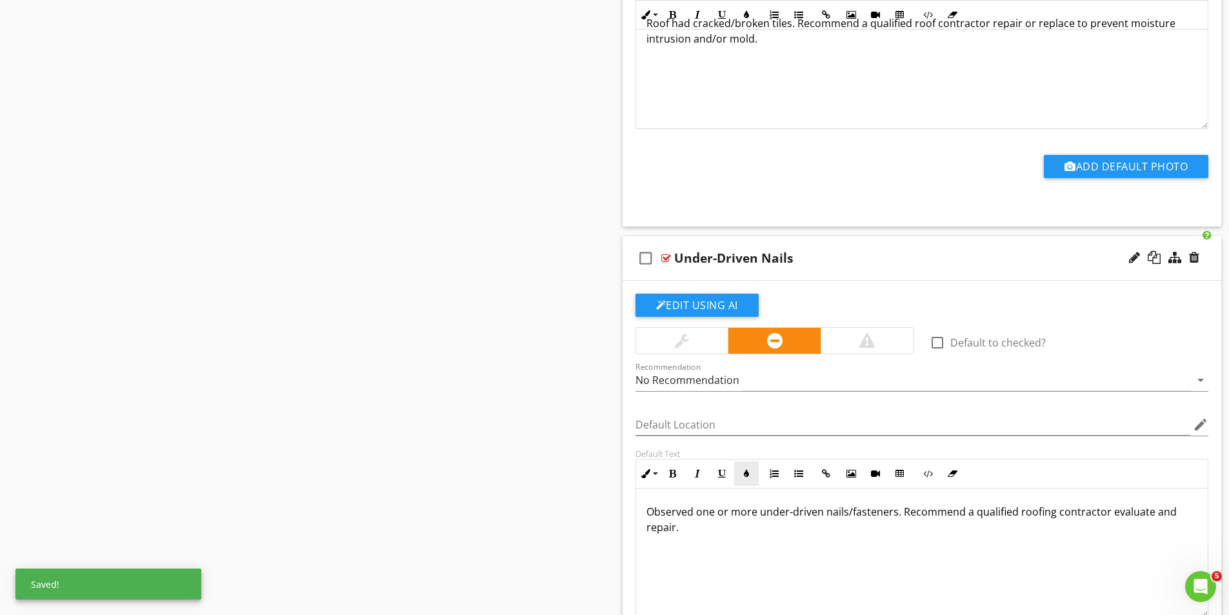
scroll to position [5353, 0]
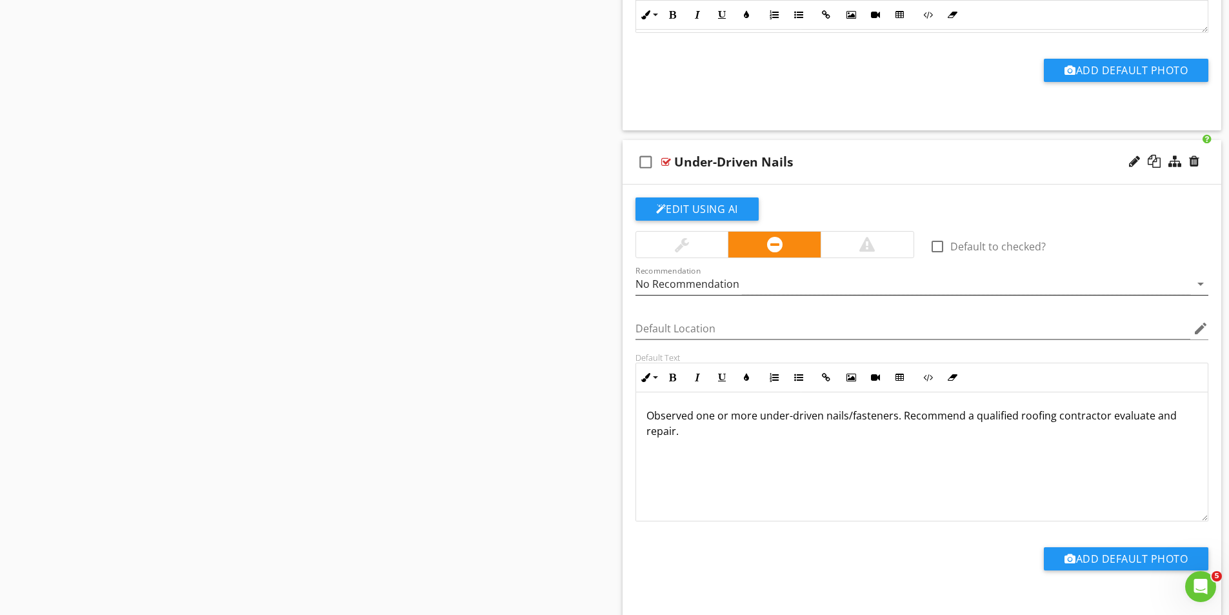
click at [737, 284] on div "No Recommendation" at bounding box center [912, 283] width 555 height 21
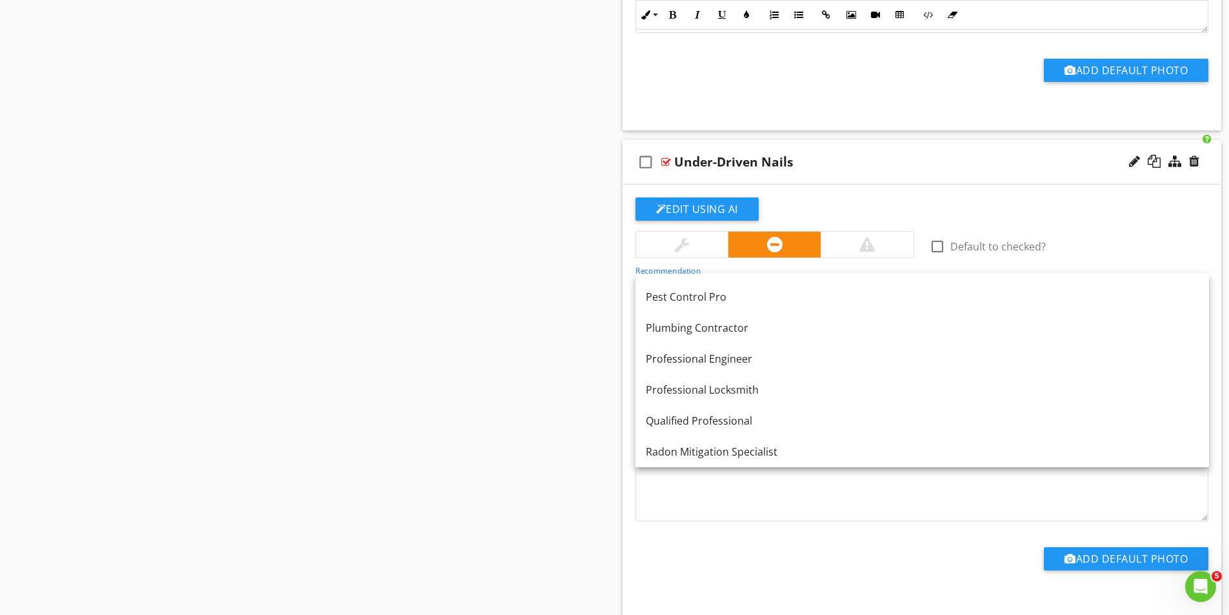
scroll to position [1419, 0]
click at [702, 417] on div "Roofing Professional" at bounding box center [922, 417] width 553 height 15
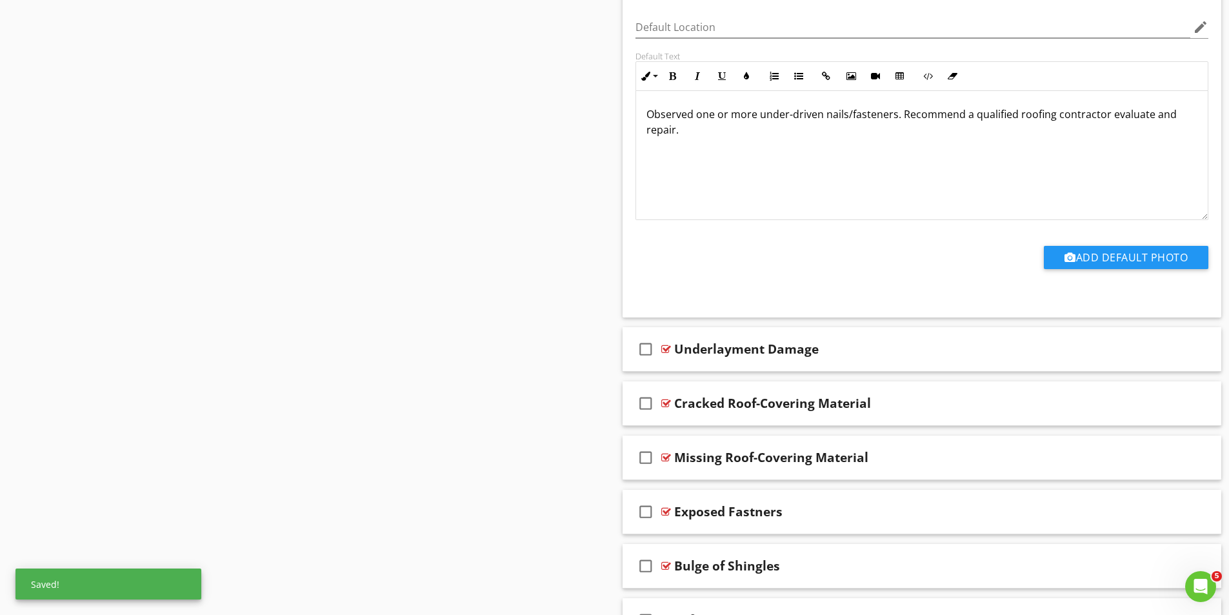
scroll to position [5676, 0]
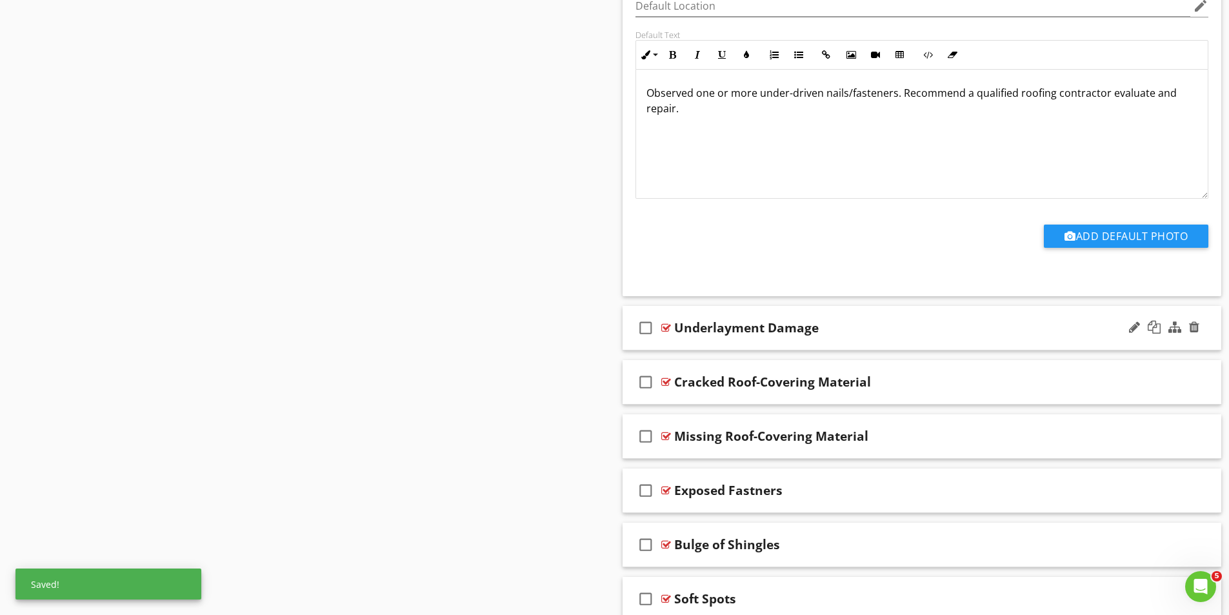
click at [669, 326] on div at bounding box center [666, 327] width 10 height 10
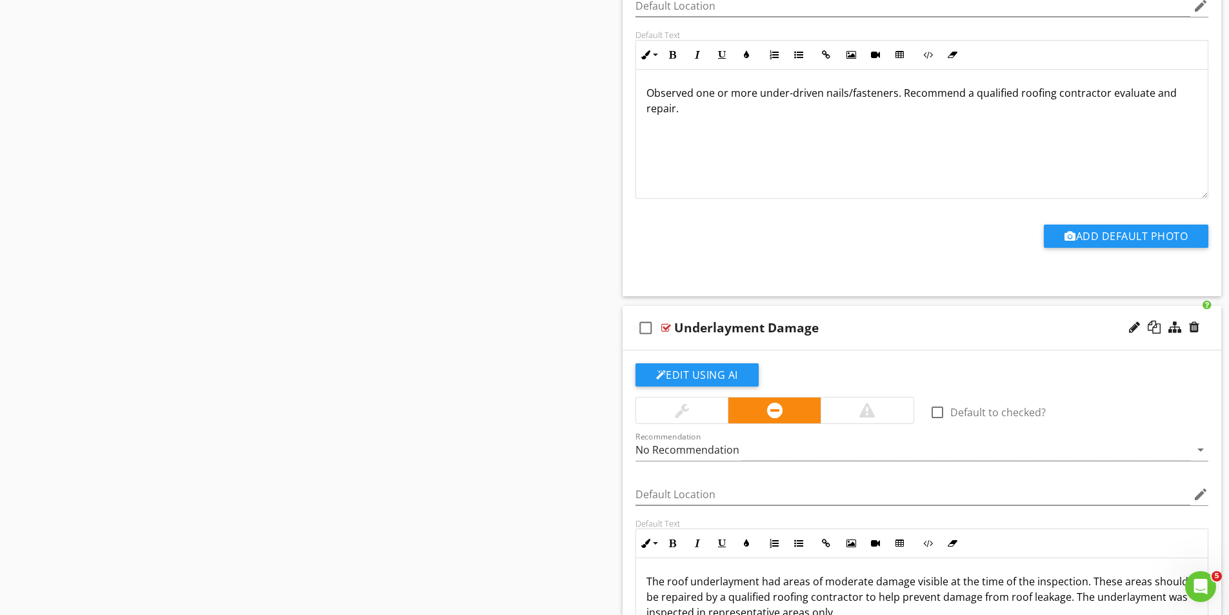
click at [688, 444] on div "No Recommendation" at bounding box center [687, 450] width 104 height 12
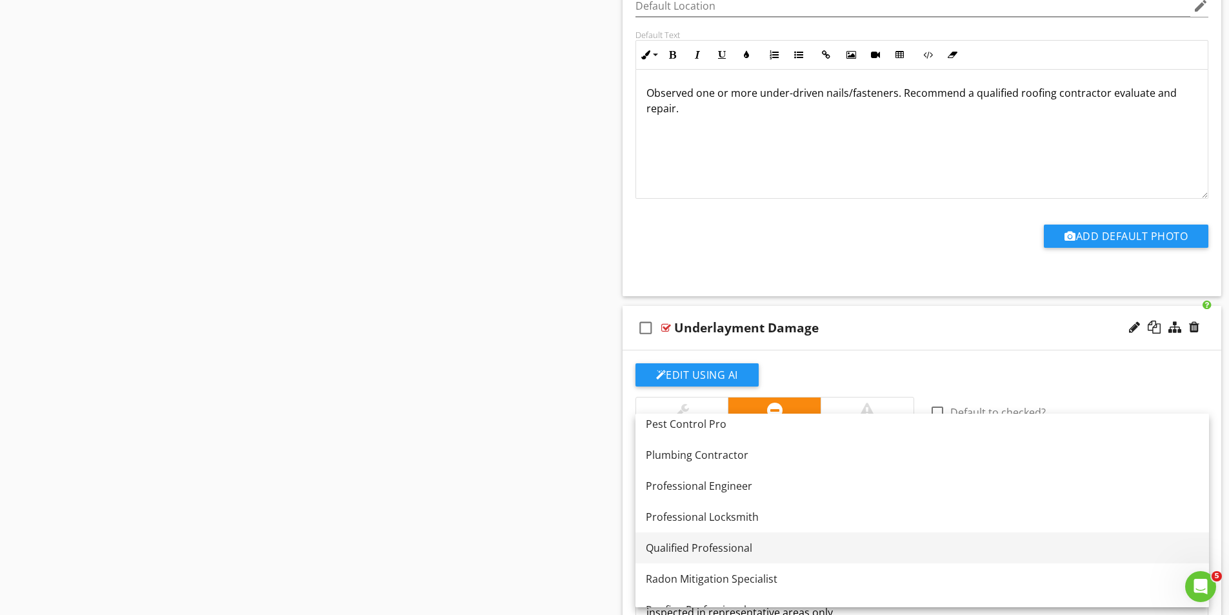
scroll to position [1432, 0]
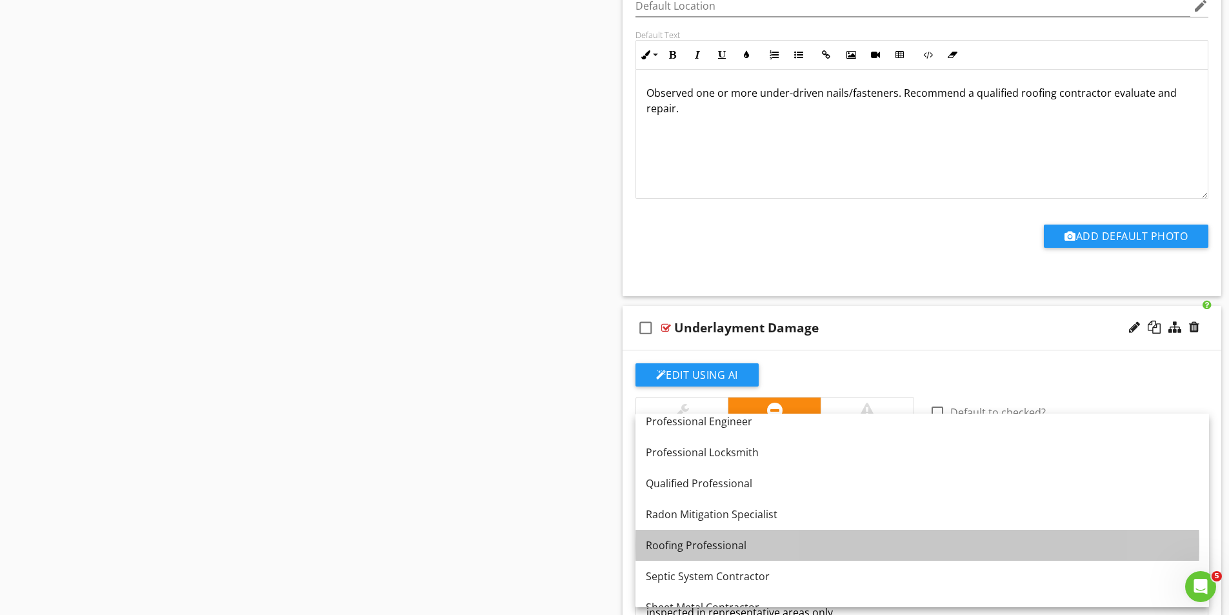
click at [713, 547] on div "Roofing Professional" at bounding box center [922, 544] width 553 height 15
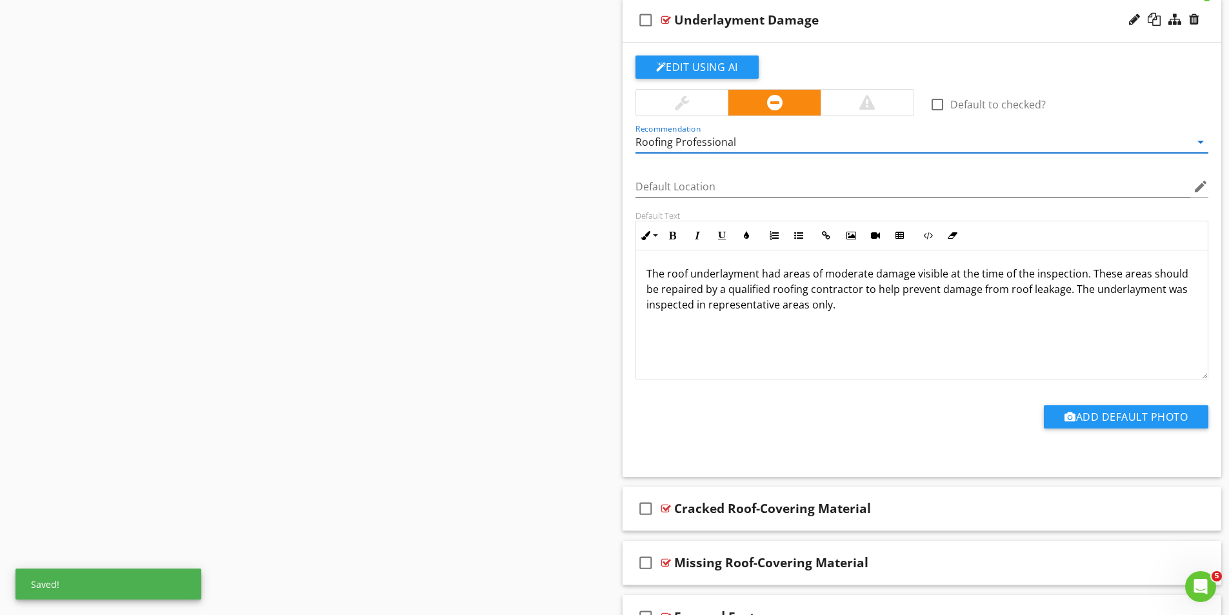
scroll to position [6192, 0]
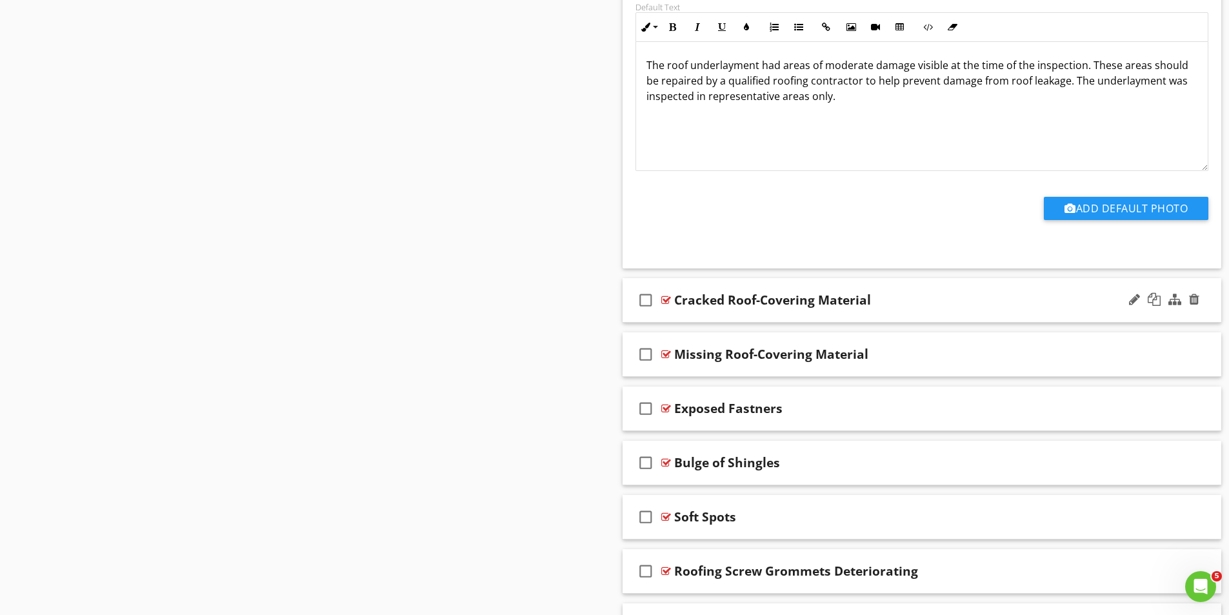
click at [669, 299] on div at bounding box center [666, 300] width 10 height 10
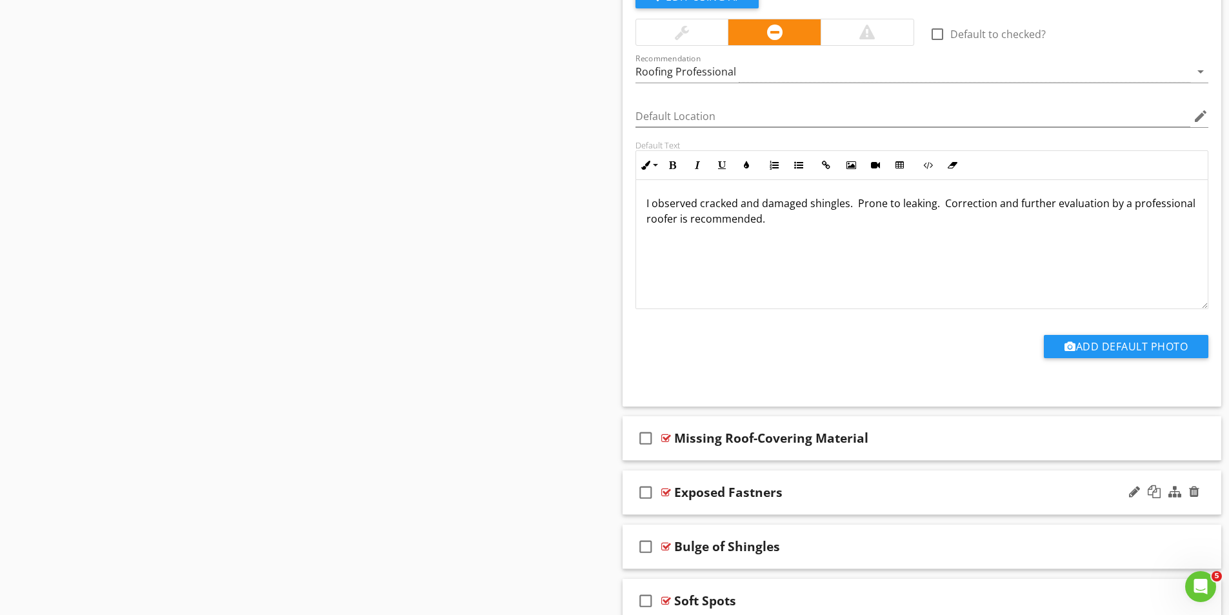
scroll to position [6643, 0]
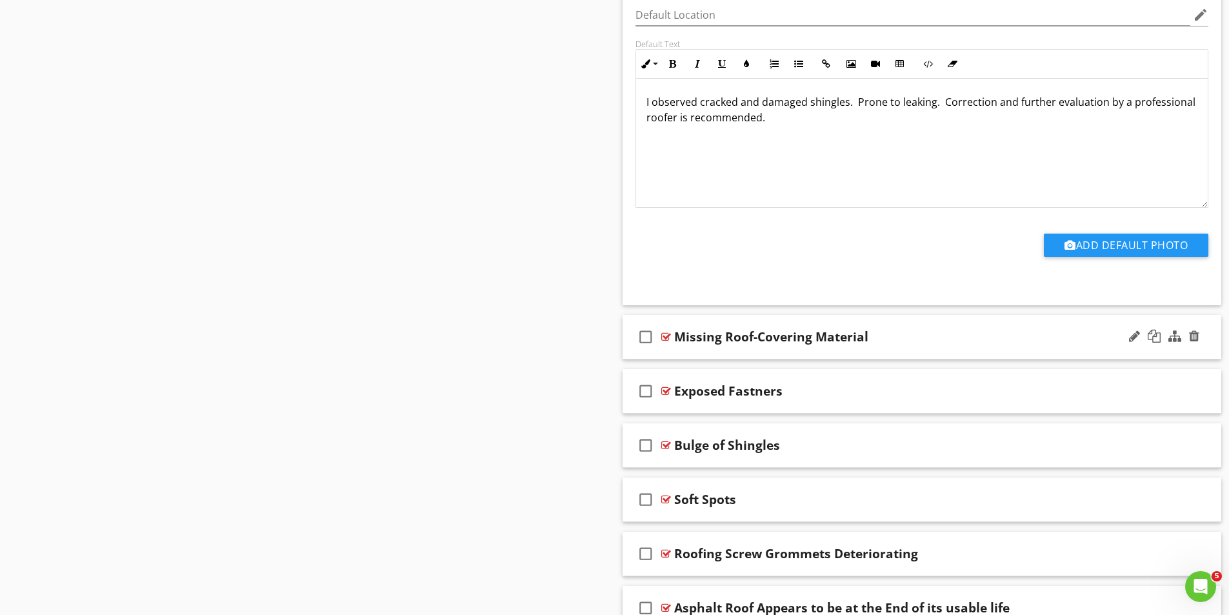
click at [664, 333] on div at bounding box center [666, 337] width 10 height 10
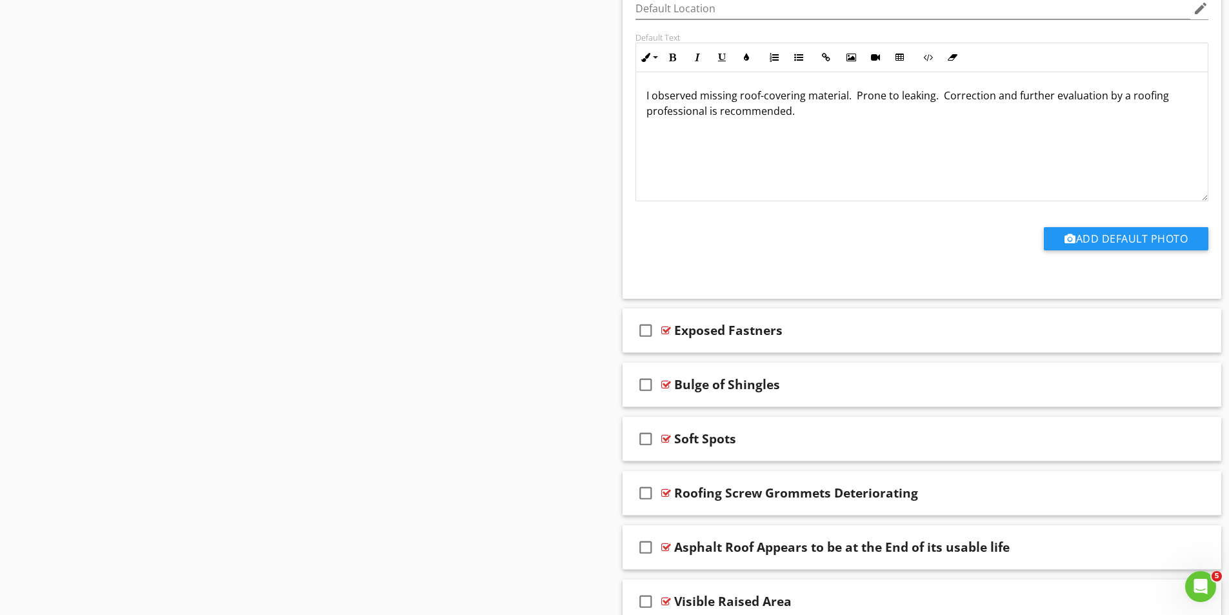
scroll to position [7159, 0]
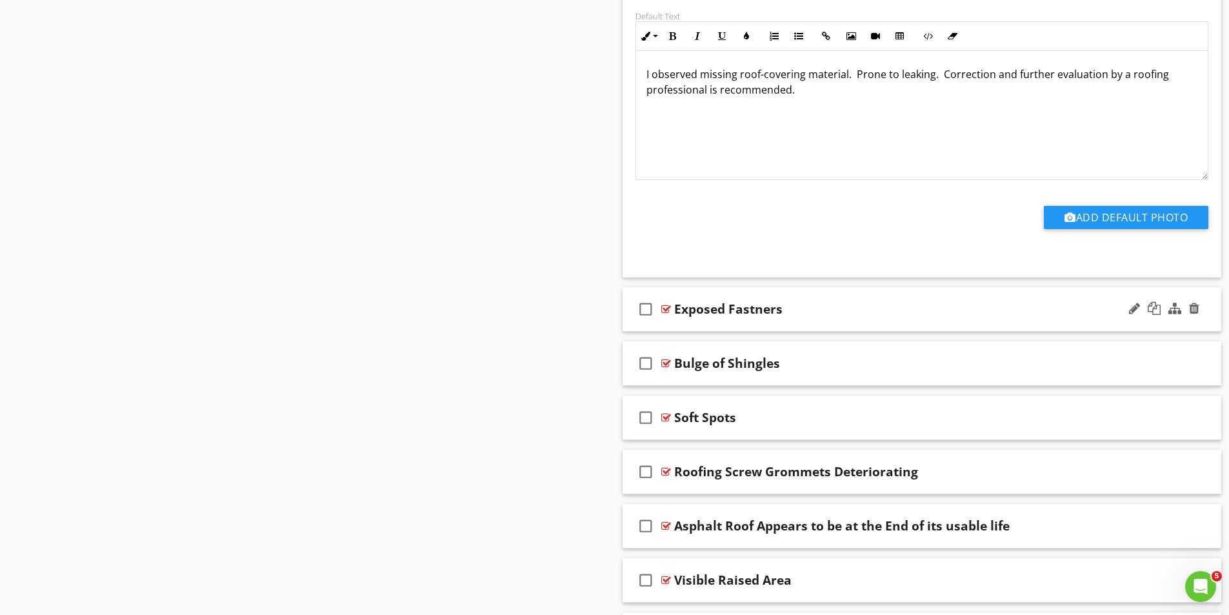
click at [668, 310] on div at bounding box center [666, 309] width 10 height 10
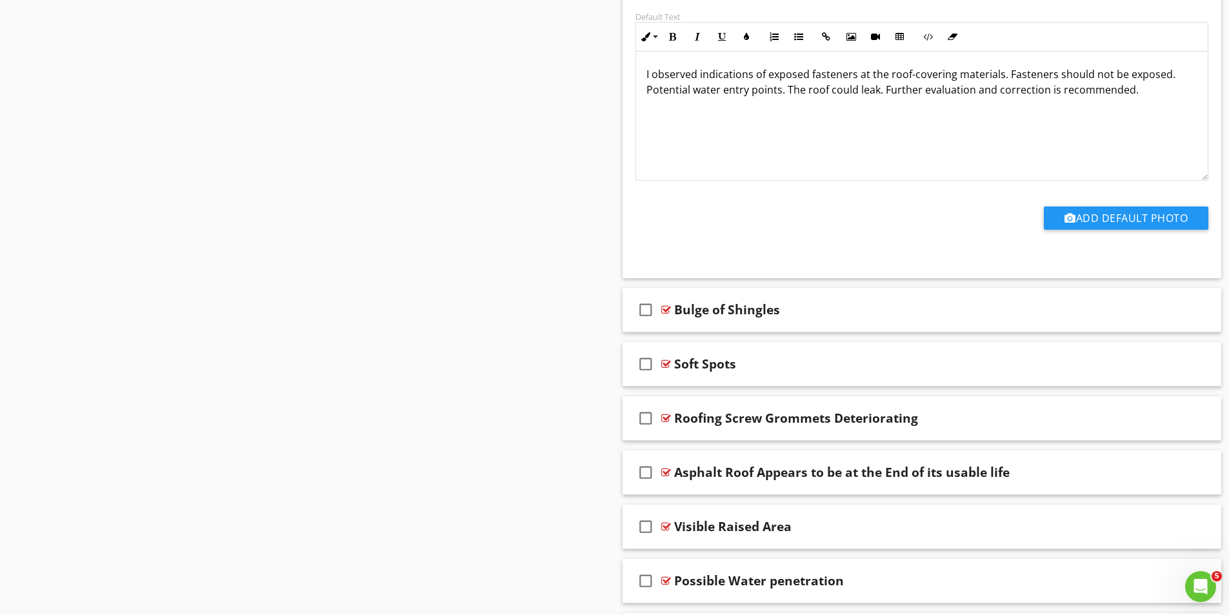
scroll to position [7675, 0]
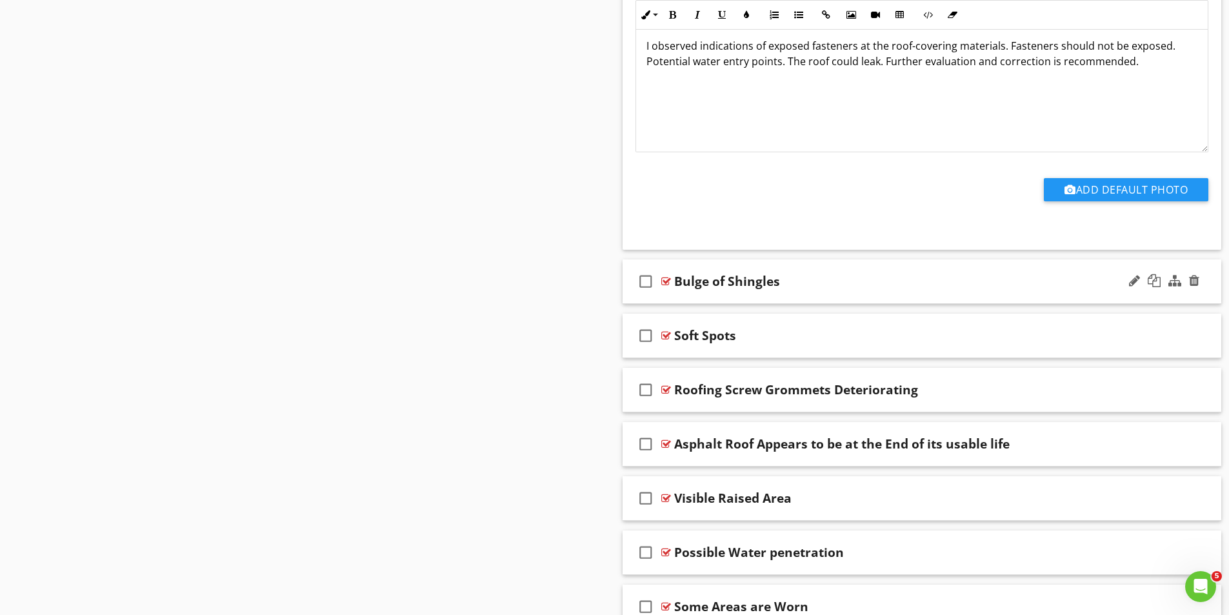
click at [664, 279] on div at bounding box center [666, 281] width 10 height 10
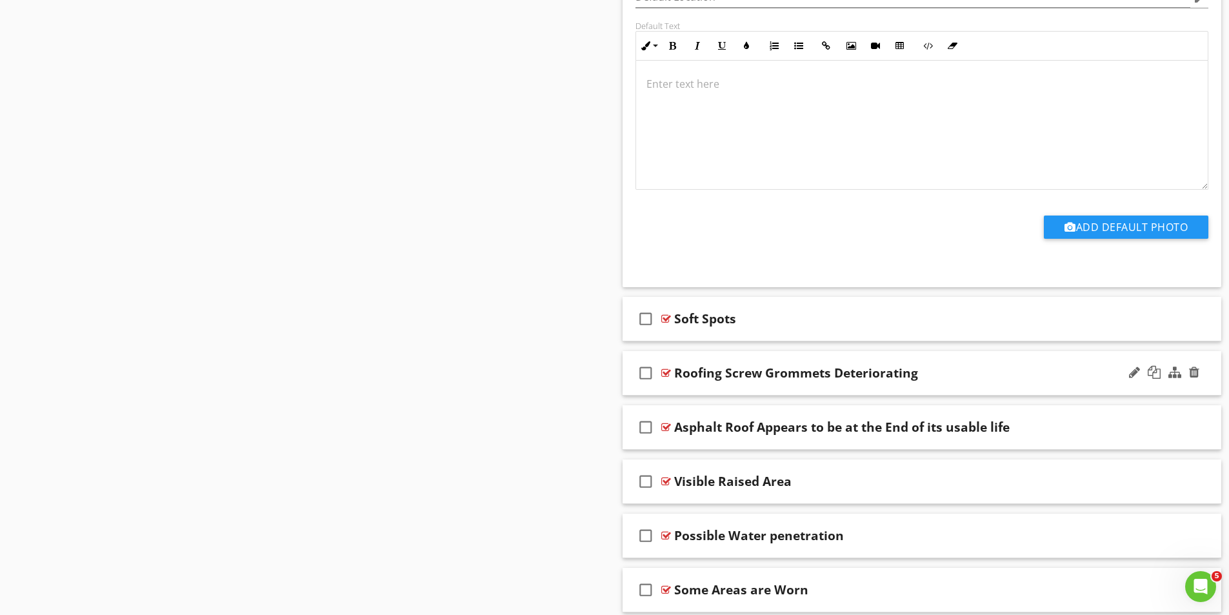
scroll to position [8126, 0]
click at [668, 316] on div at bounding box center [666, 318] width 10 height 10
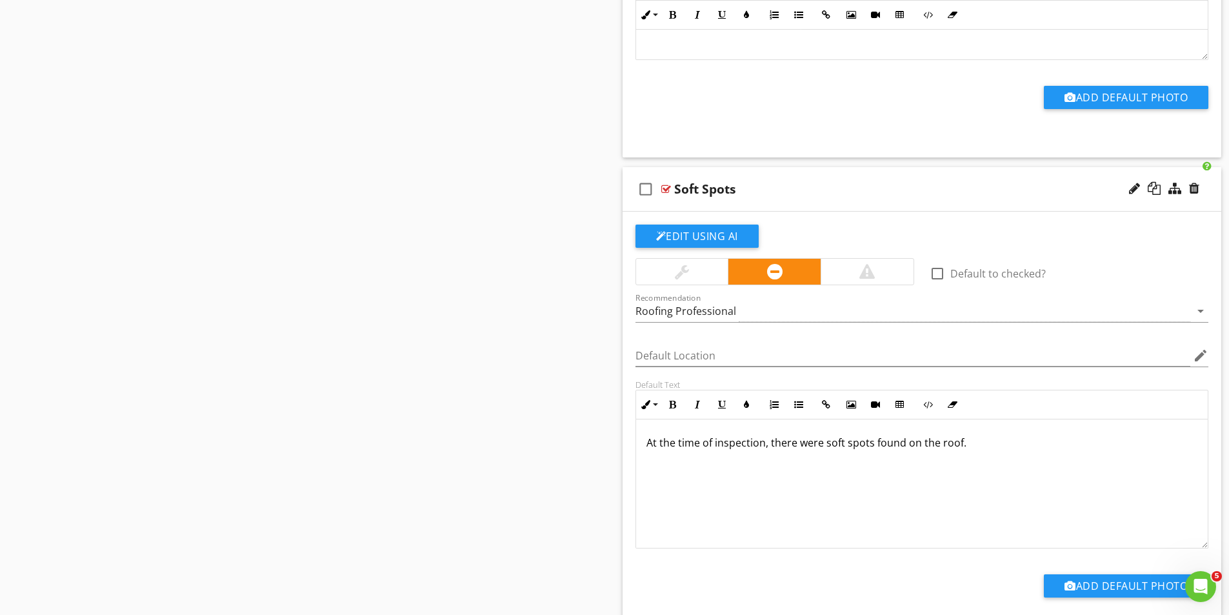
scroll to position [8771, 0]
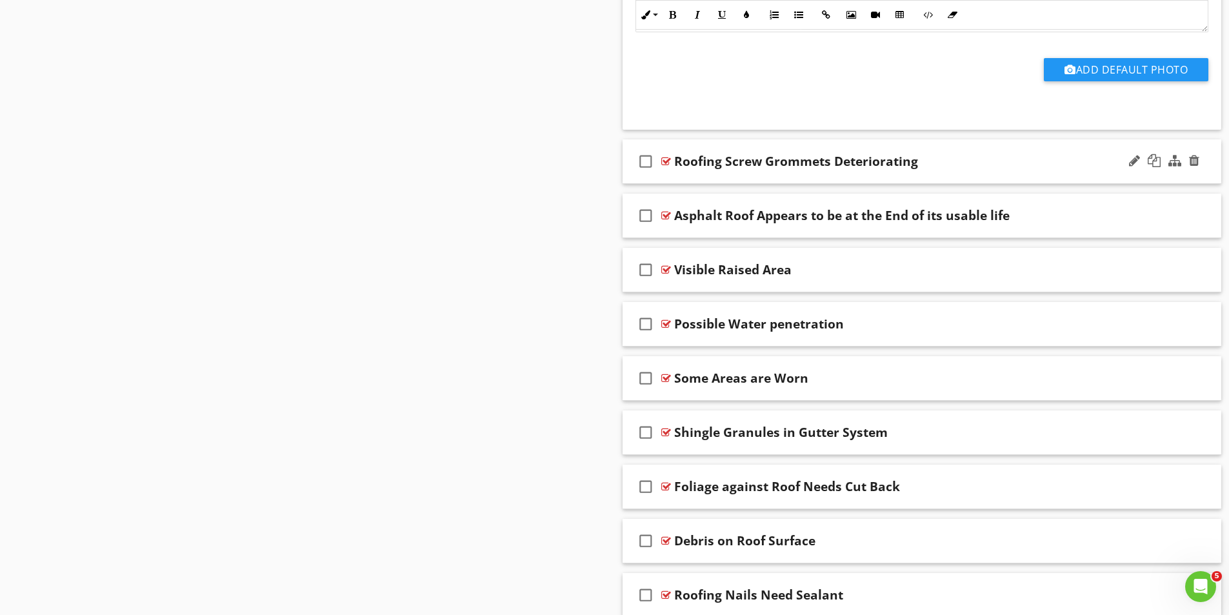
click at [669, 164] on div at bounding box center [666, 161] width 10 height 10
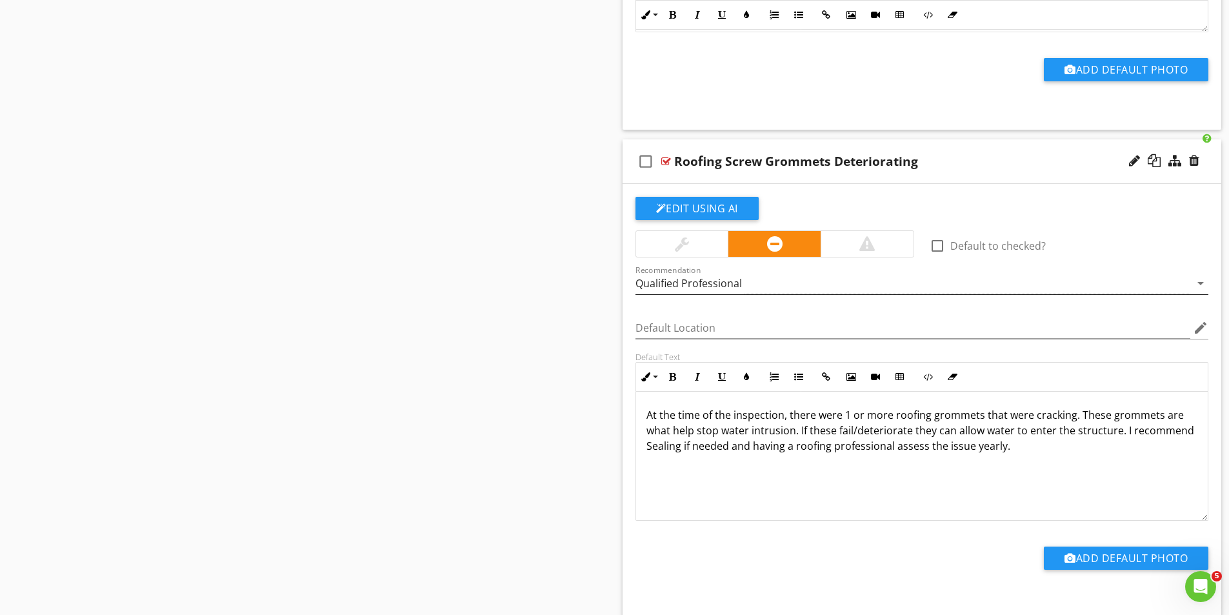
click at [750, 281] on div "Qualified Professional" at bounding box center [912, 283] width 555 height 21
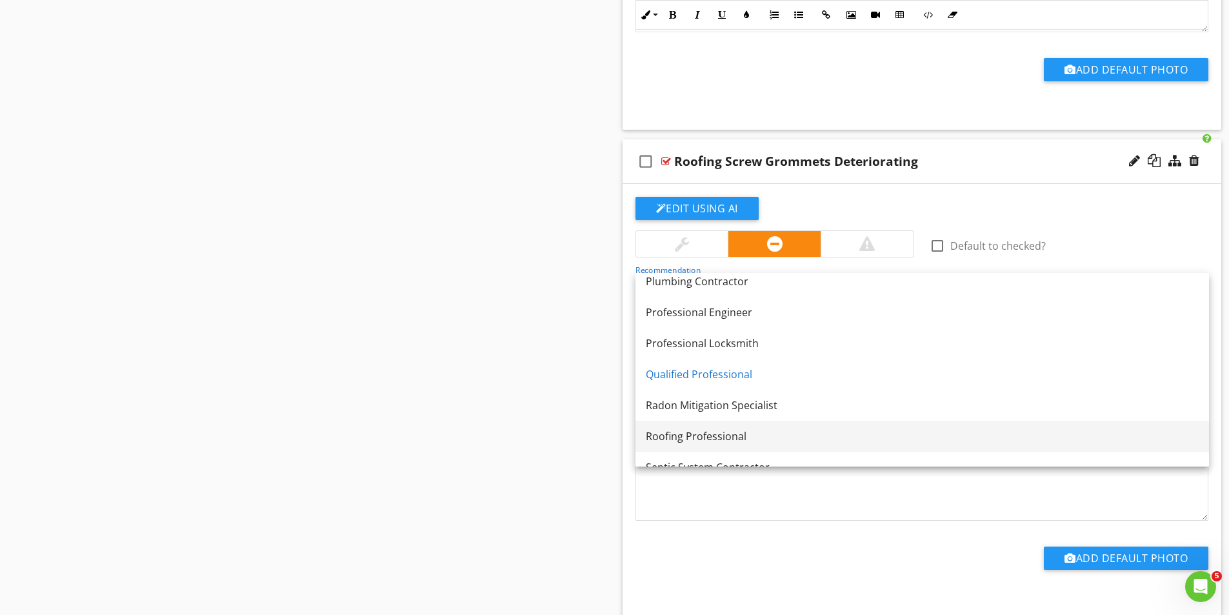
scroll to position [1432, 0]
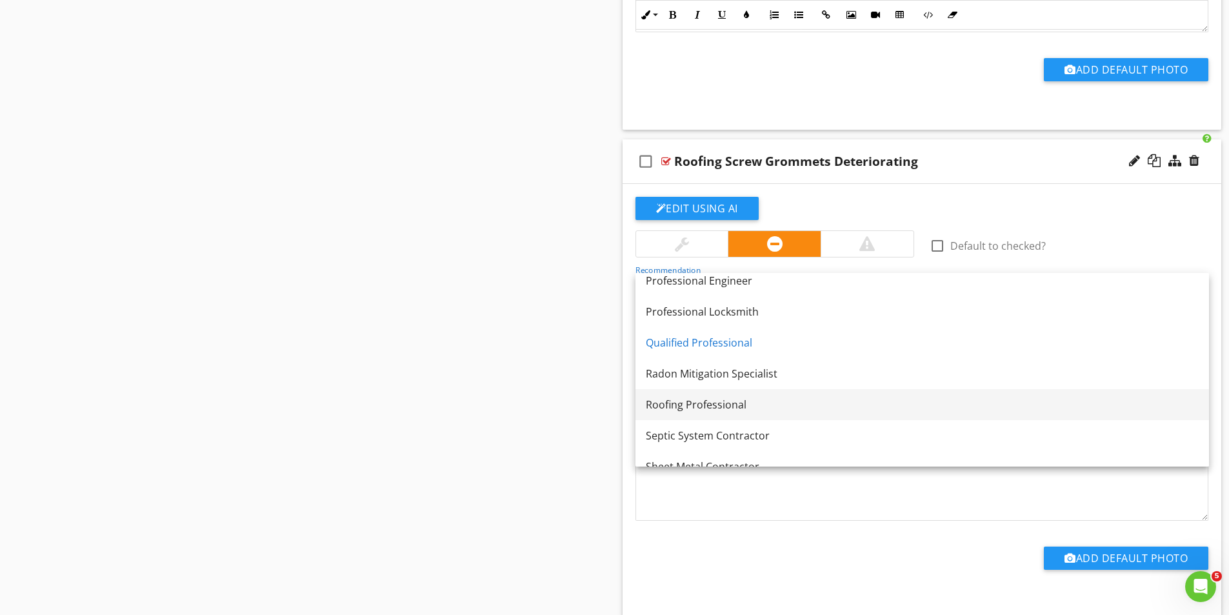
click at [724, 404] on div "Roofing Professional" at bounding box center [922, 404] width 553 height 15
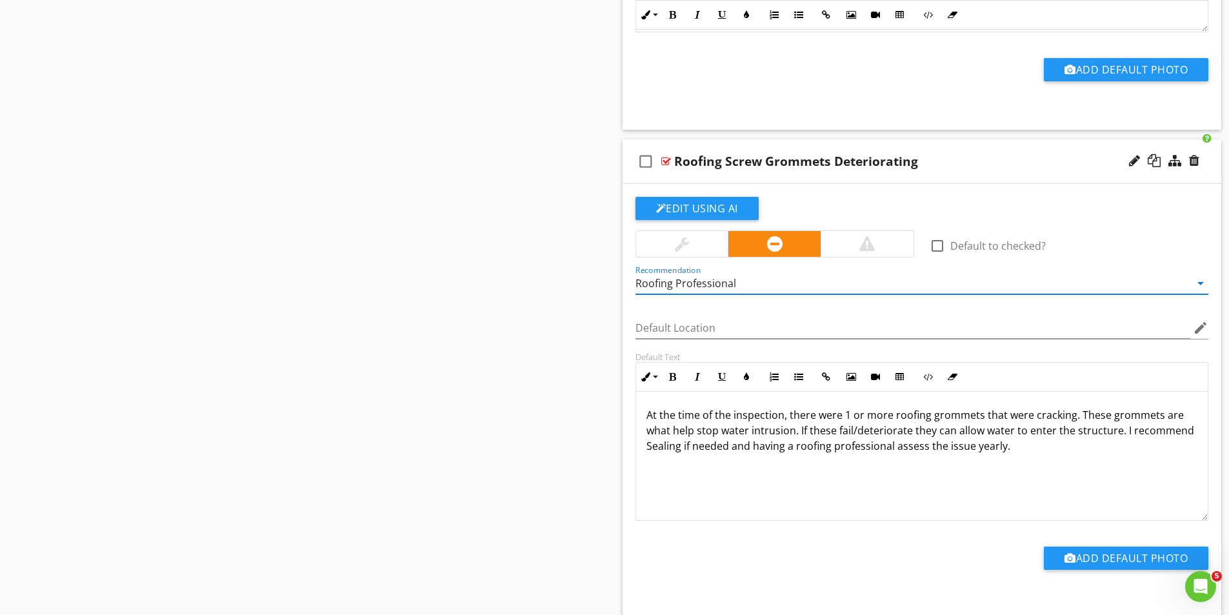
scroll to position [9094, 0]
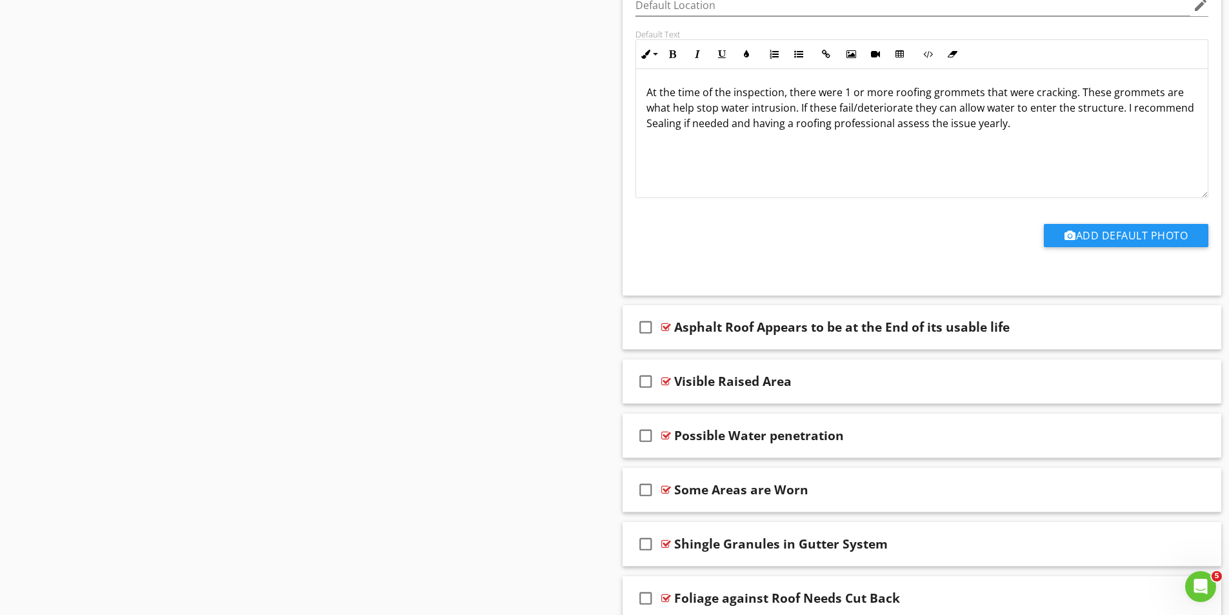
click at [924, 124] on p "At the time of the inspection, there were 1 or more roofing grommets that were …" at bounding box center [921, 107] width 551 height 46
click at [909, 121] on p "At the time of the inspection, there were 1 or more roofing grommets that were …" at bounding box center [921, 107] width 551 height 46
click at [913, 121] on p "At the time of the inspection, there were 1 or more roofing grommets that were …" at bounding box center [921, 107] width 551 height 46
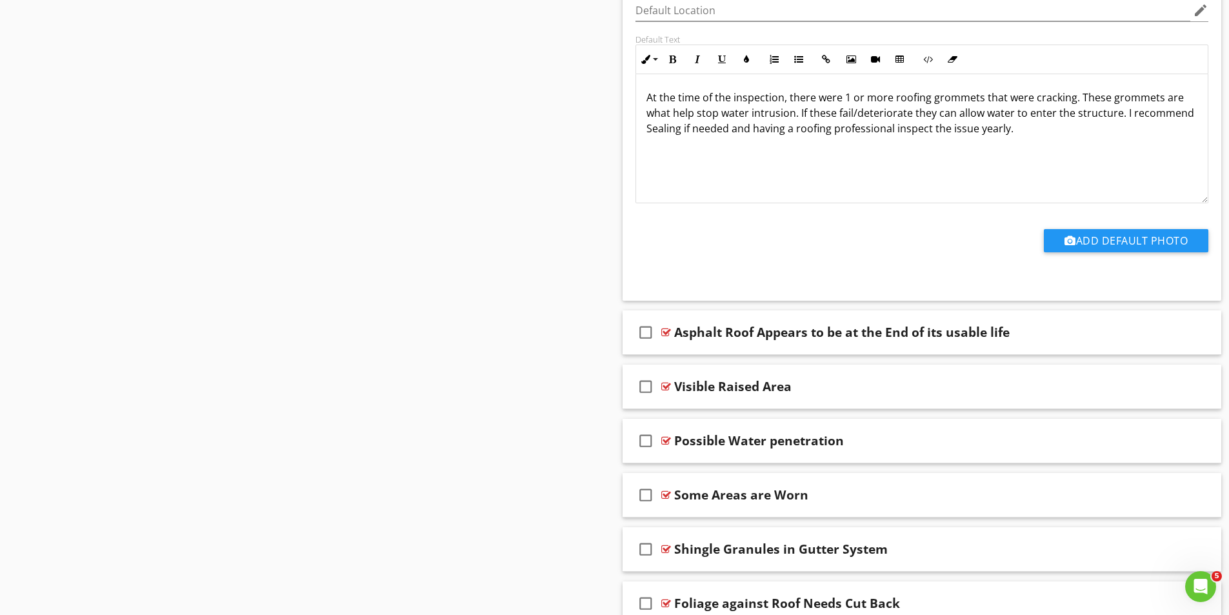
scroll to position [9223, 0]
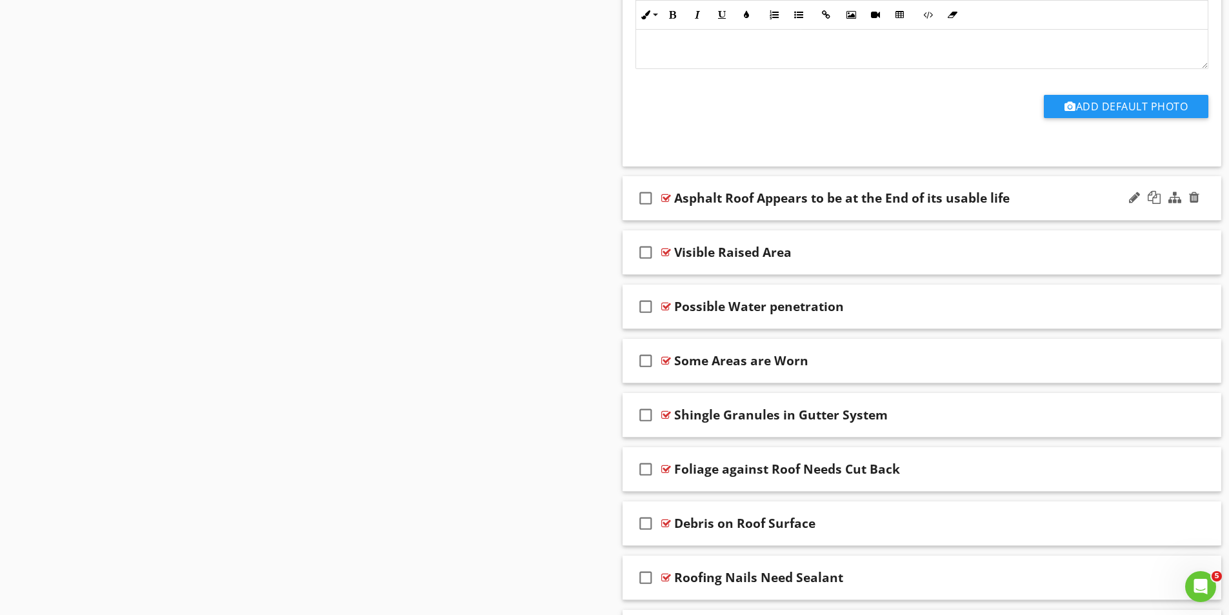
click at [667, 197] on div at bounding box center [666, 198] width 10 height 10
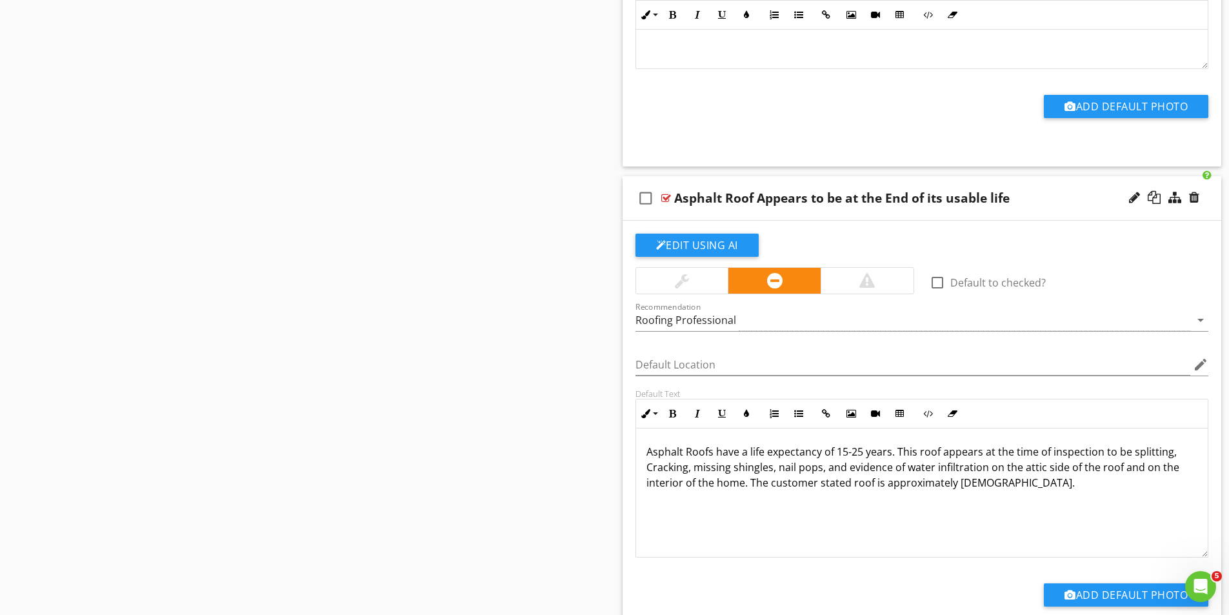
click at [970, 483] on p "Asphalt Roofs have a life expectancy of 15-25 years. This roof appears at the t…" at bounding box center [921, 467] width 551 height 46
drag, startPoint x: 1011, startPoint y: 483, endPoint x: 751, endPoint y: 486, distance: 259.9
click at [750, 487] on p "Asphalt Roofs have a life expectancy of 15-25 years. This roof appears at the t…" at bounding box center [921, 467] width 551 height 46
click at [781, 500] on div "Asphalt Roofs have a life expectancy of 15-25 years. This roof appears at the t…" at bounding box center [922, 492] width 572 height 129
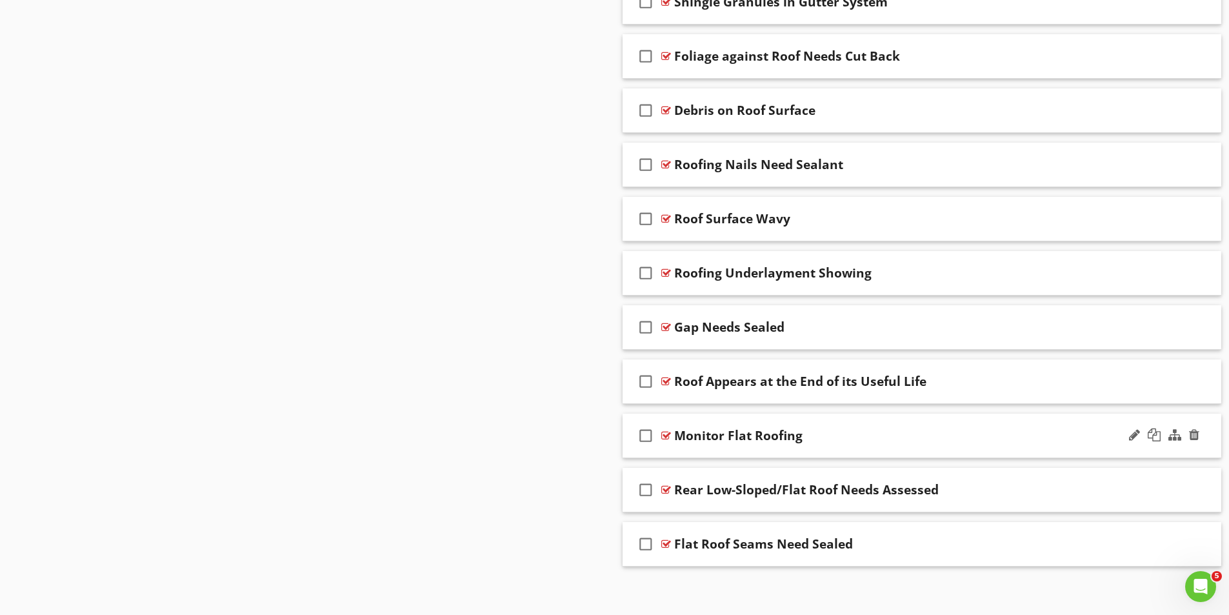
scroll to position [10076, 0]
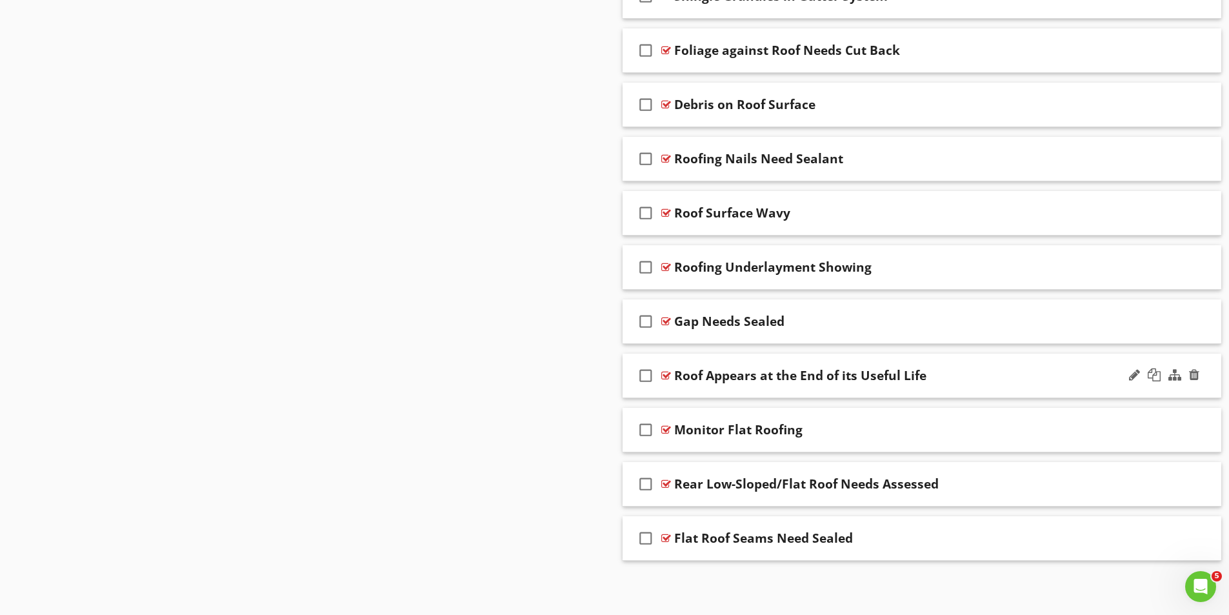
click at [666, 371] on div at bounding box center [666, 375] width 10 height 10
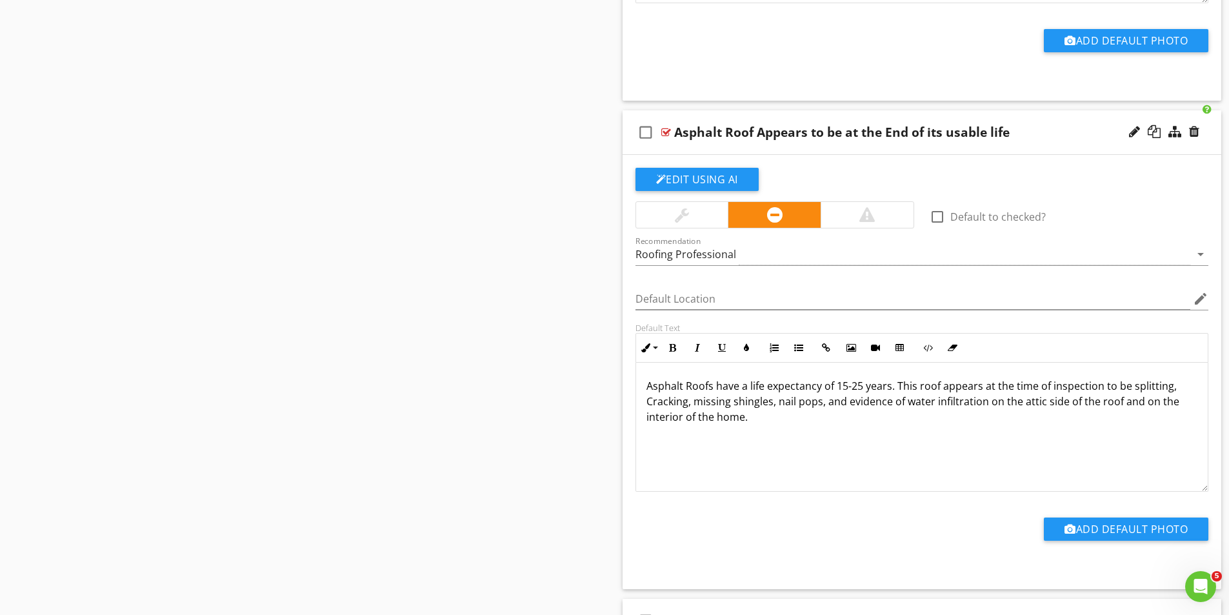
scroll to position [9237, 0]
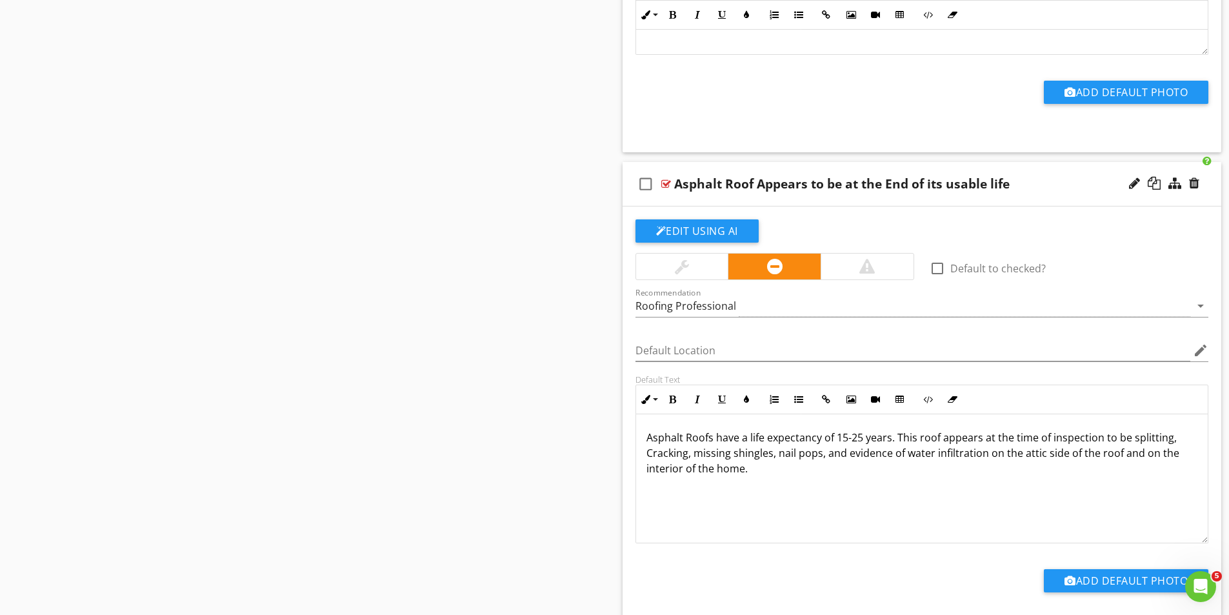
click at [777, 476] on div "Asphalt Roofs have a life expectancy of 15-25 years. This roof appears at the t…" at bounding box center [922, 478] width 572 height 129
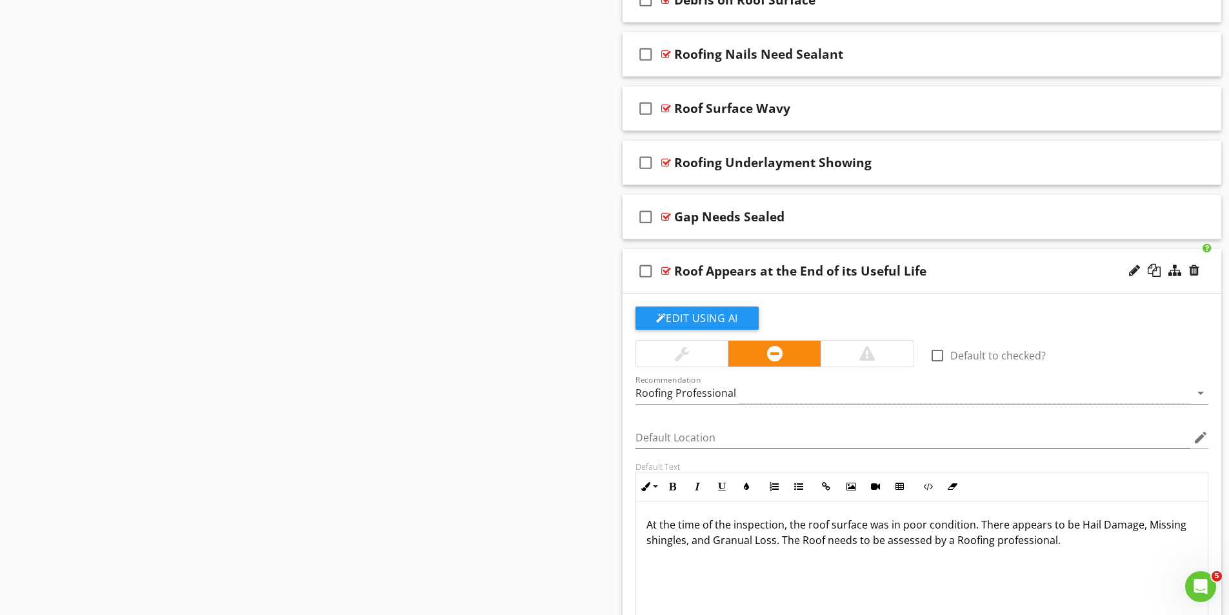
scroll to position [10204, 0]
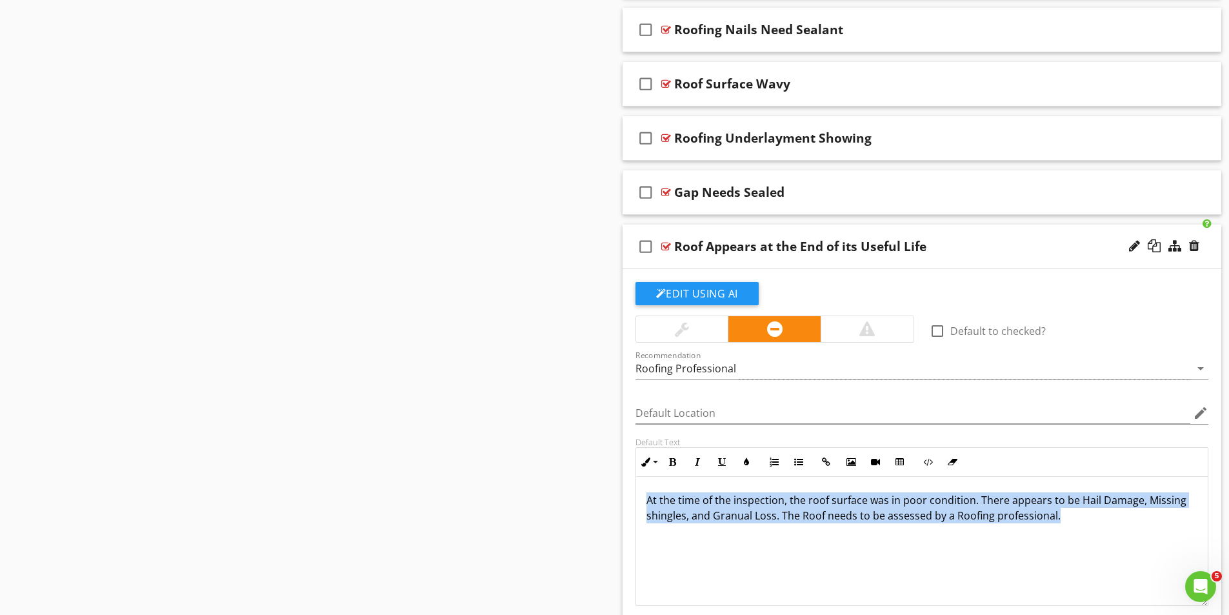
drag, startPoint x: 649, startPoint y: 496, endPoint x: 1071, endPoint y: 527, distance: 422.3
click at [1071, 527] on div "At the time of the inspection, the roof surface was in poor condition. There ap…" at bounding box center [922, 541] width 572 height 129
copy p "At the time of the inspection, the roof surface was in poor condition. There ap…"
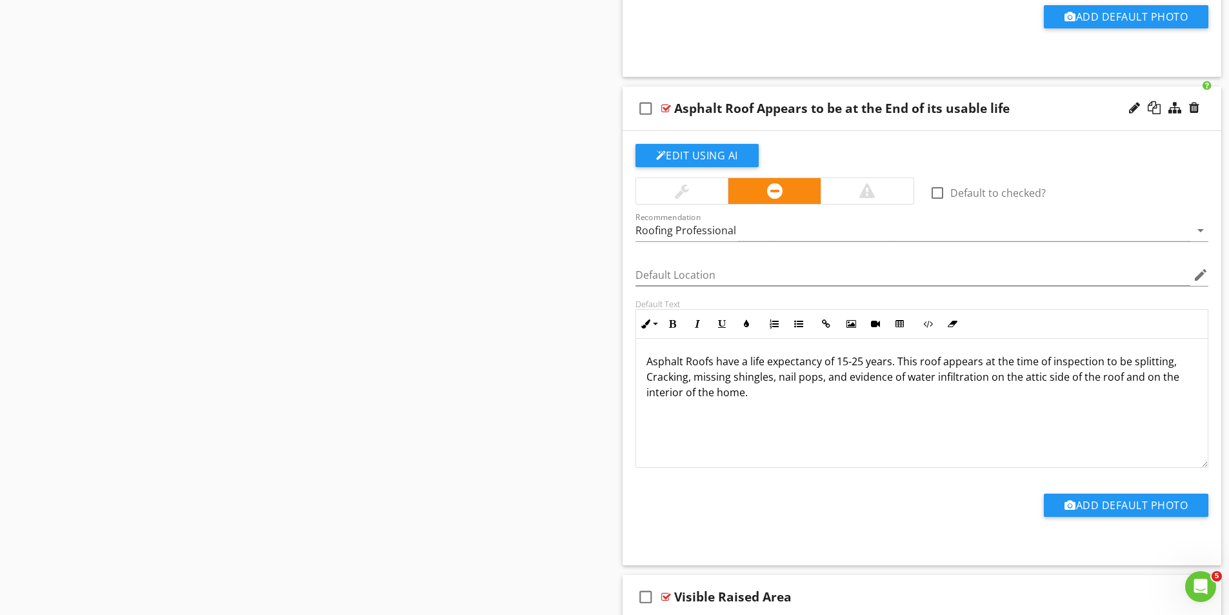
scroll to position [9302, 0]
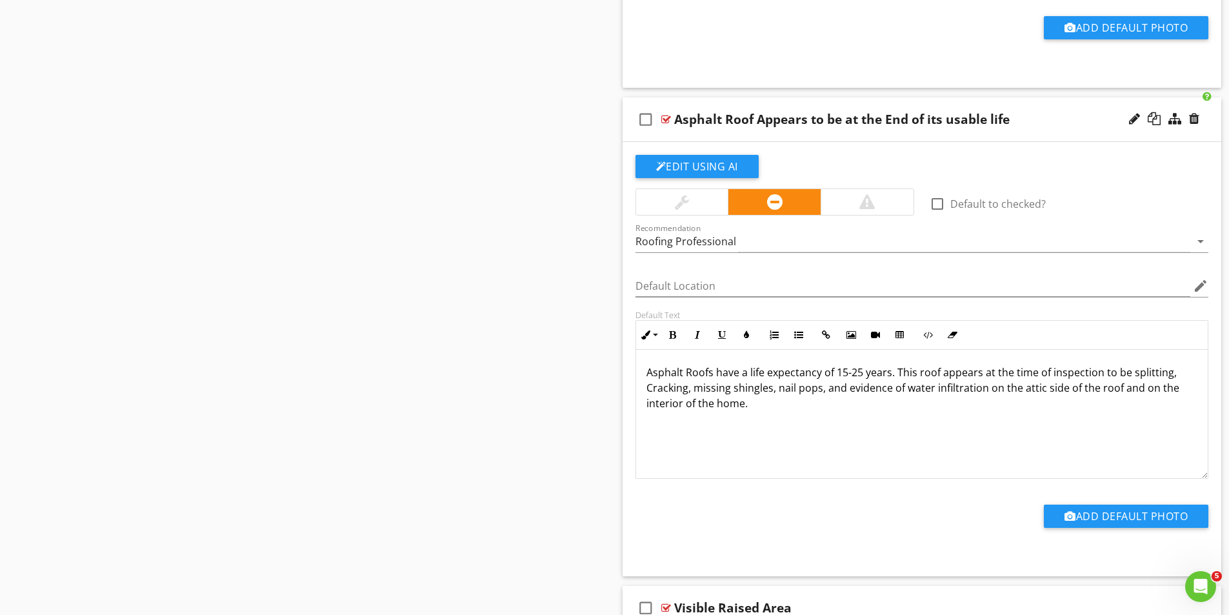
click at [769, 406] on p "Asphalt Roofs have a life expectancy of 15-25 years. This roof appears at the t…" at bounding box center [921, 387] width 551 height 46
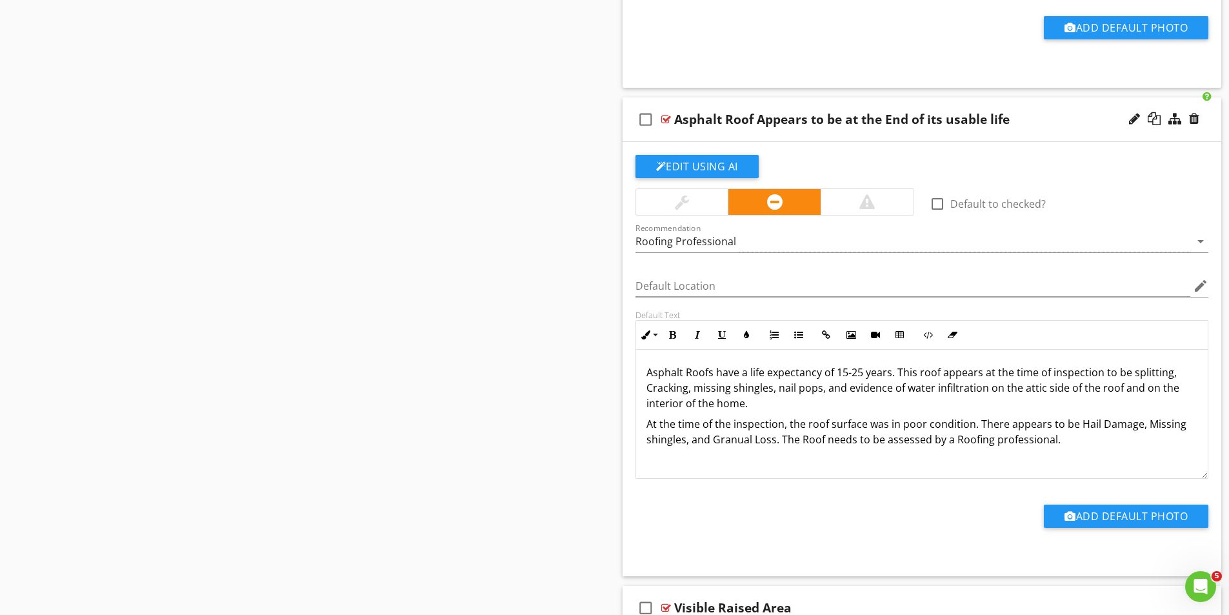
click at [1099, 373] on p "Asphalt Roofs have a life expectancy of 15-25 years. This roof appears at the t…" at bounding box center [921, 387] width 551 height 46
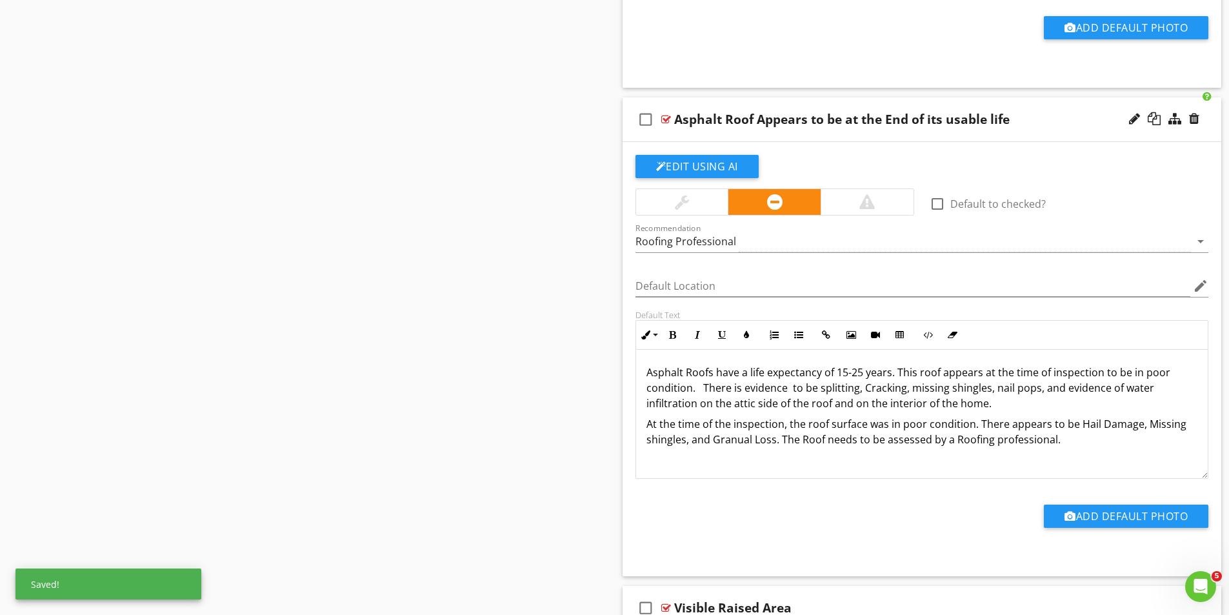
click at [817, 386] on p "Asphalt Roofs have a life expectancy of 15-25 years. This roof appears at the t…" at bounding box center [921, 387] width 551 height 46
drag, startPoint x: 815, startPoint y: 388, endPoint x: 789, endPoint y: 392, distance: 26.8
click at [789, 392] on p "Asphalt Roofs have a life expectancy of 15-25 years. This roof appears at the t…" at bounding box center [921, 387] width 551 height 46
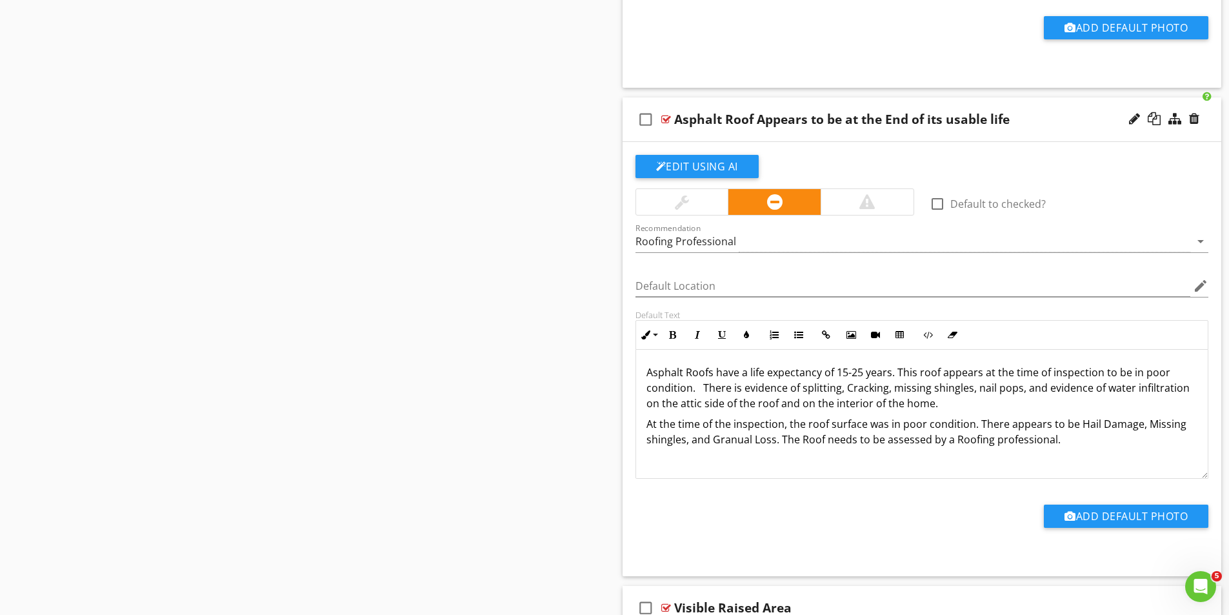
click at [817, 432] on p "At the time of the inspection, the roof surface was in poor condition. There ap…" at bounding box center [921, 431] width 551 height 31
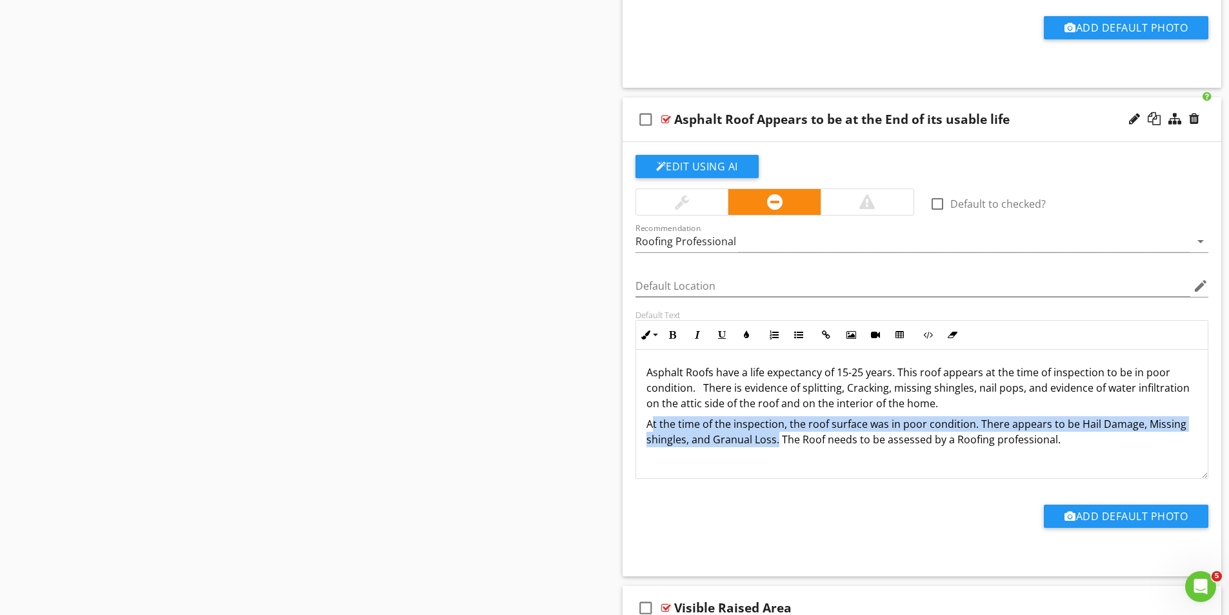
drag, startPoint x: 770, startPoint y: 439, endPoint x: 650, endPoint y: 419, distance: 121.6
click at [650, 419] on p "At the time of the inspection, the roof surface was in poor condition. There ap…" at bounding box center [921, 431] width 551 height 31
click at [650, 423] on p "At the time of the inspection, the roof surface was in poor condition. There ap…" at bounding box center [921, 431] width 551 height 31
drag, startPoint x: 744, startPoint y: 439, endPoint x: 642, endPoint y: 417, distance: 104.9
click at [642, 417] on div "Asphalt Roofs have a life expectancy of 15-25 years. This roof appears at the t…" at bounding box center [922, 413] width 572 height 129
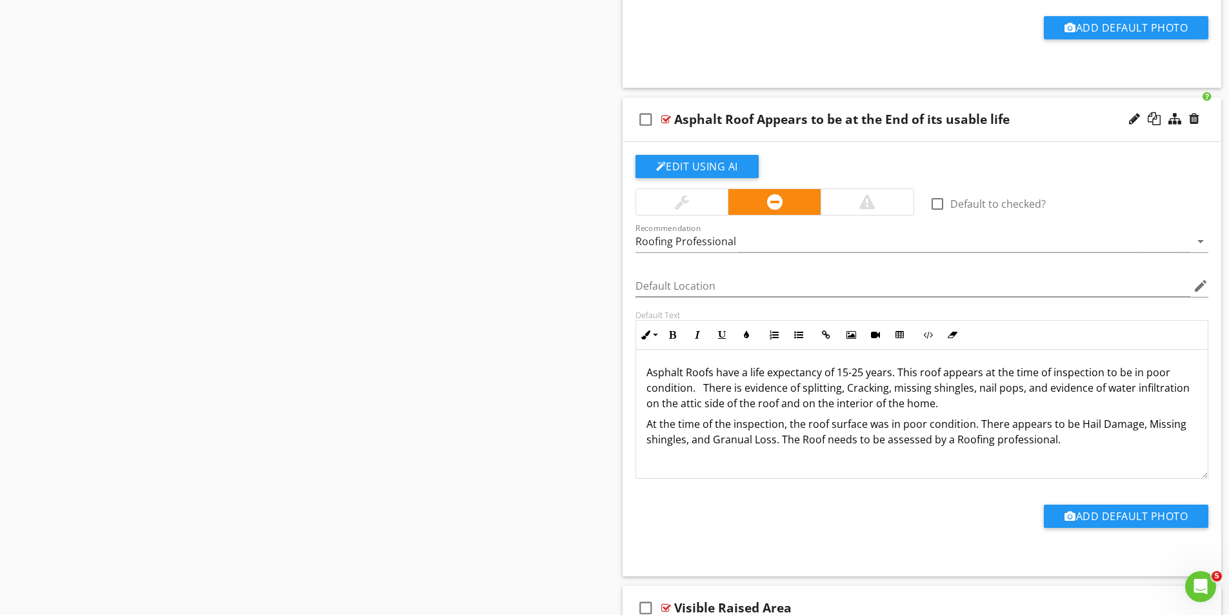
click at [981, 408] on p "Asphalt Roofs have a life expectancy of 15-25 years. This roof appears at the t…" at bounding box center [921, 387] width 551 height 46
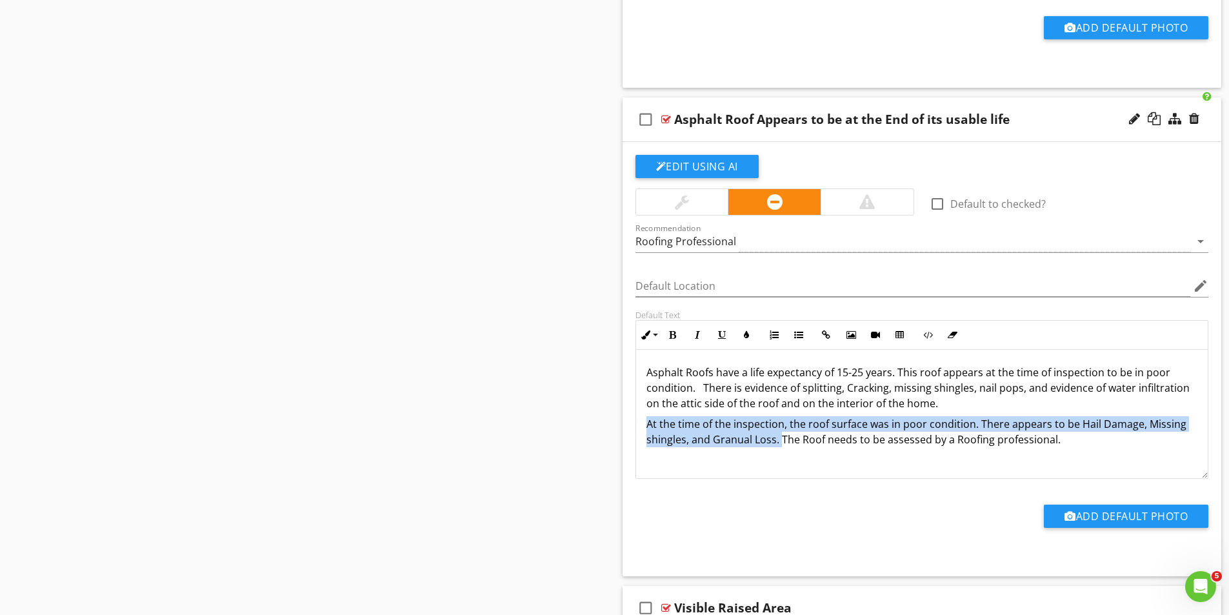
drag, startPoint x: 674, startPoint y: 427, endPoint x: 781, endPoint y: 448, distance: 109.0
click at [781, 448] on div "Asphalt Roofs have a life expectancy of 15-25 years. This roof appears at the t…" at bounding box center [922, 413] width 572 height 129
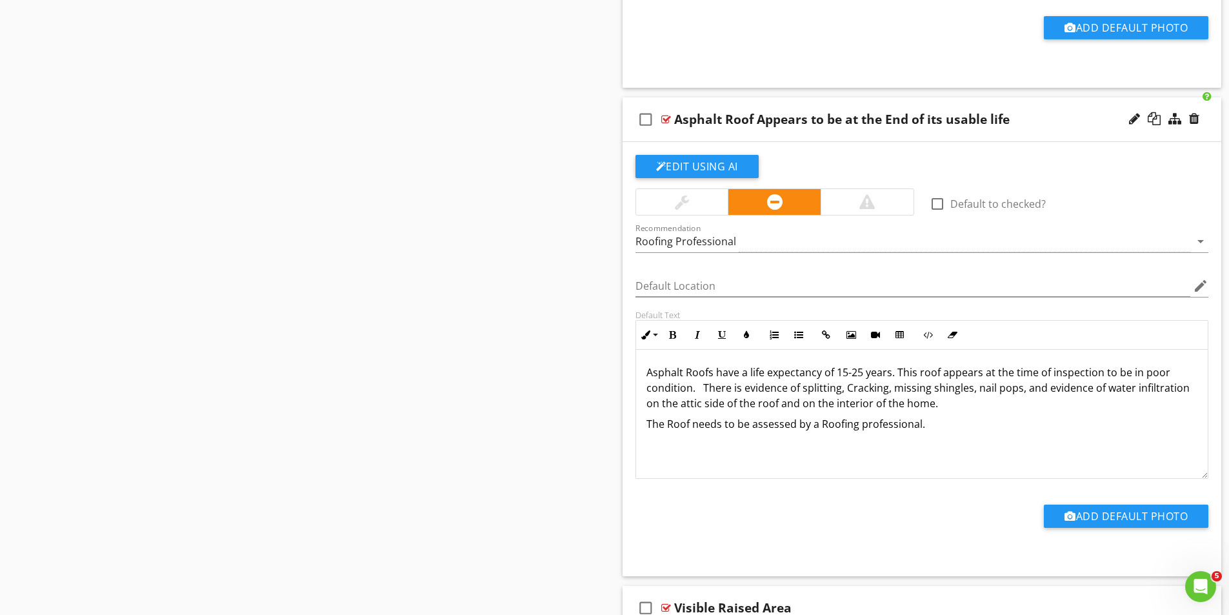
drag, startPoint x: 702, startPoint y: 382, endPoint x: 939, endPoint y: 402, distance: 238.1
click at [939, 402] on p "Asphalt Roofs have a life expectancy of 15-25 years. This roof appears at the t…" at bounding box center [921, 387] width 551 height 46
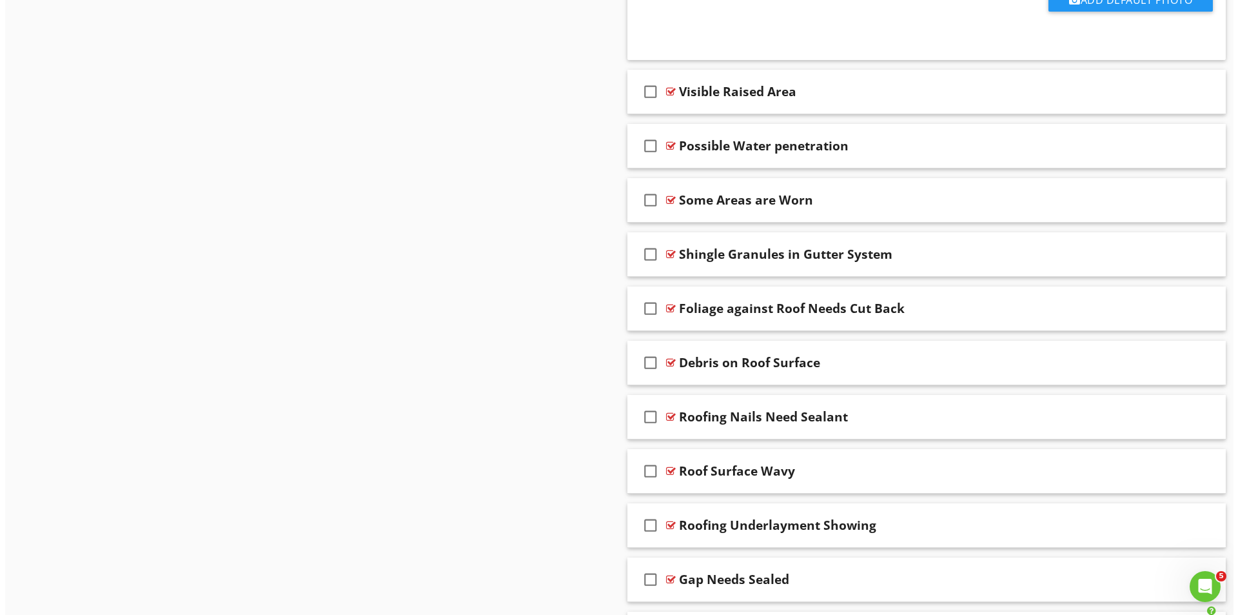
scroll to position [10204, 0]
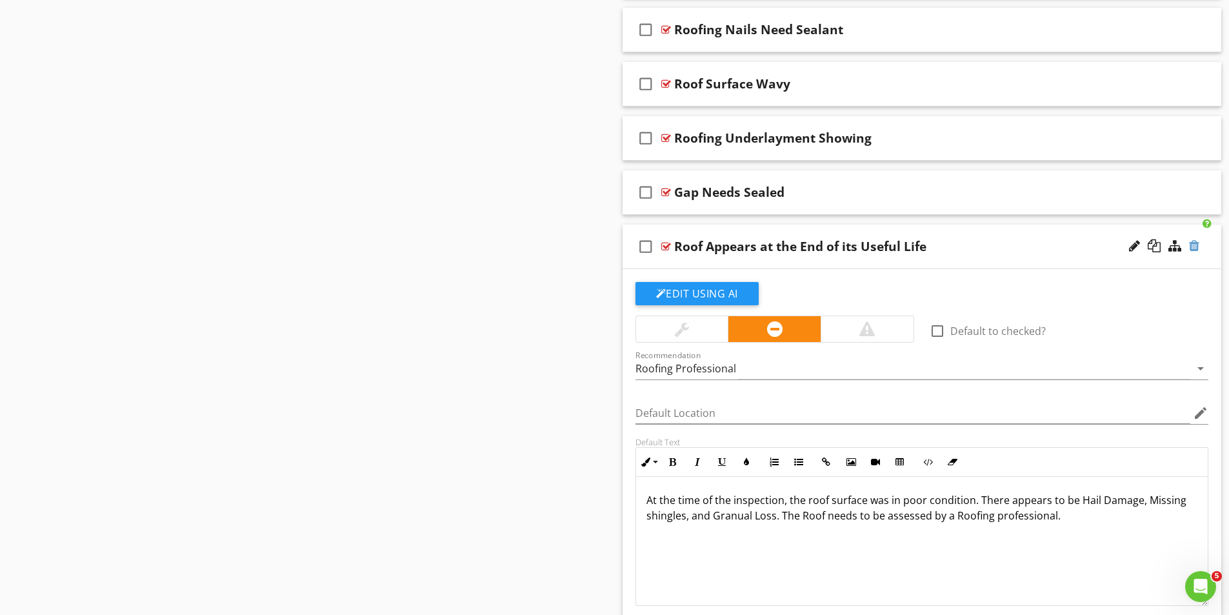
click at [1196, 246] on div at bounding box center [1194, 245] width 10 height 13
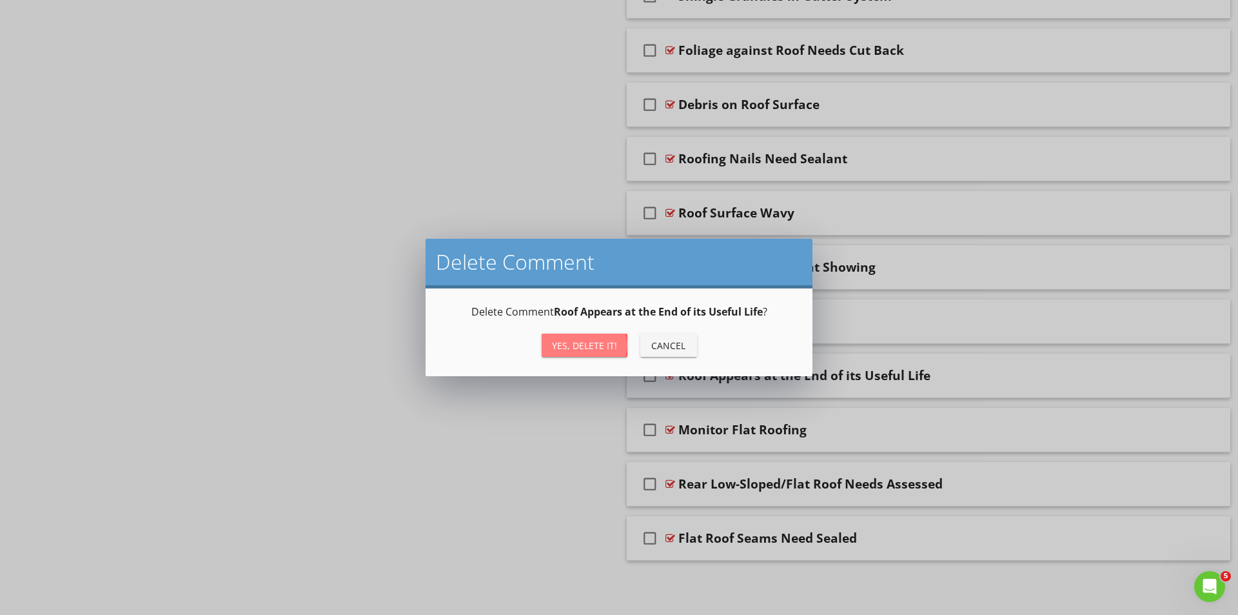
click at [582, 341] on div "Yes, Delete it!" at bounding box center [584, 346] width 65 height 14
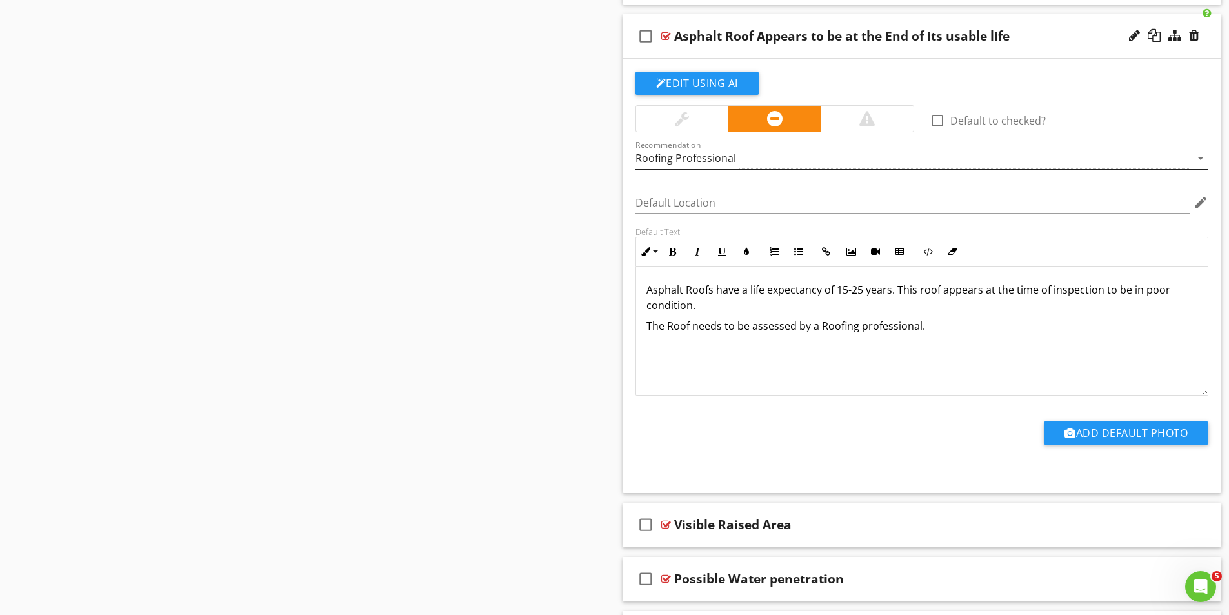
scroll to position [9312, 0]
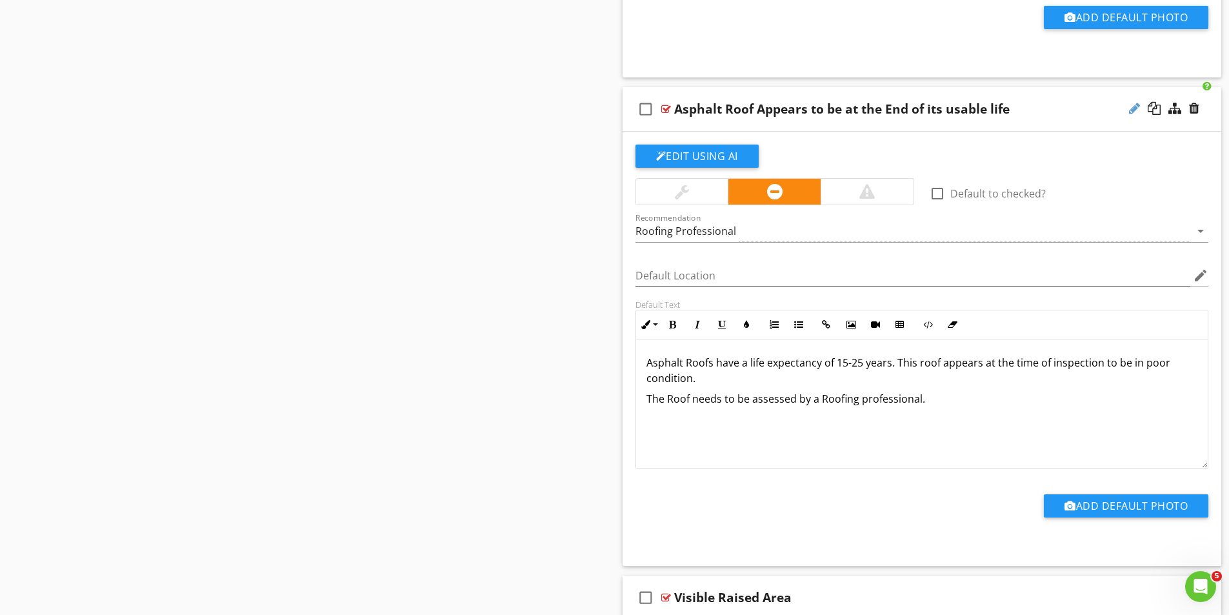
click at [1134, 110] on div at bounding box center [1134, 108] width 11 height 13
type input "Roof Appears to be at the End of its usable life"
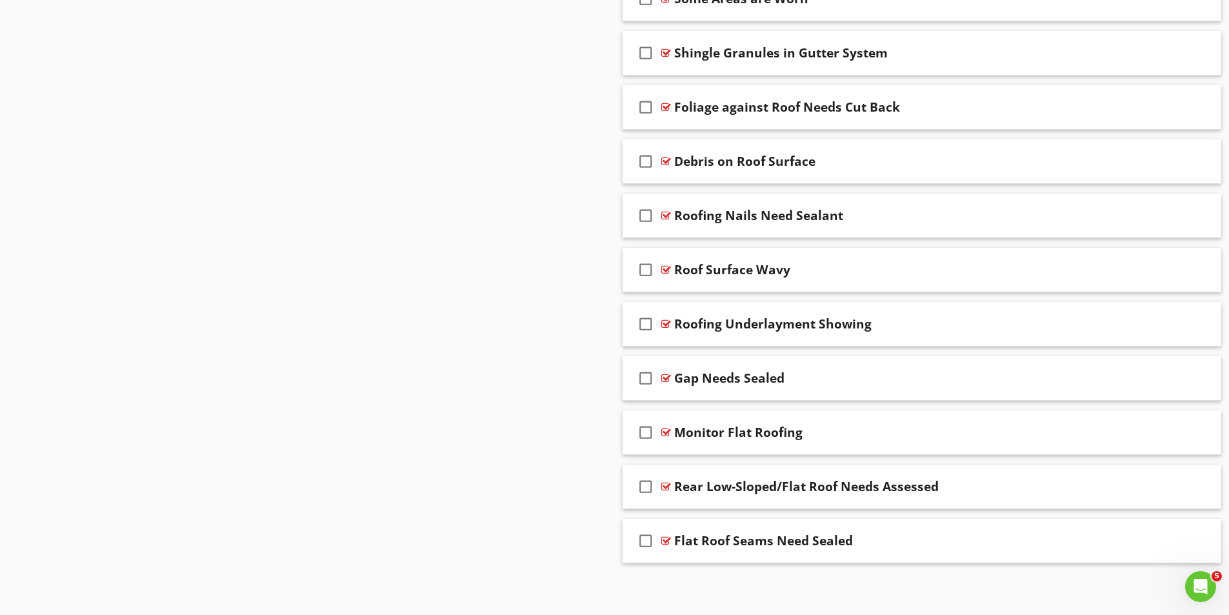
scroll to position [10021, 0]
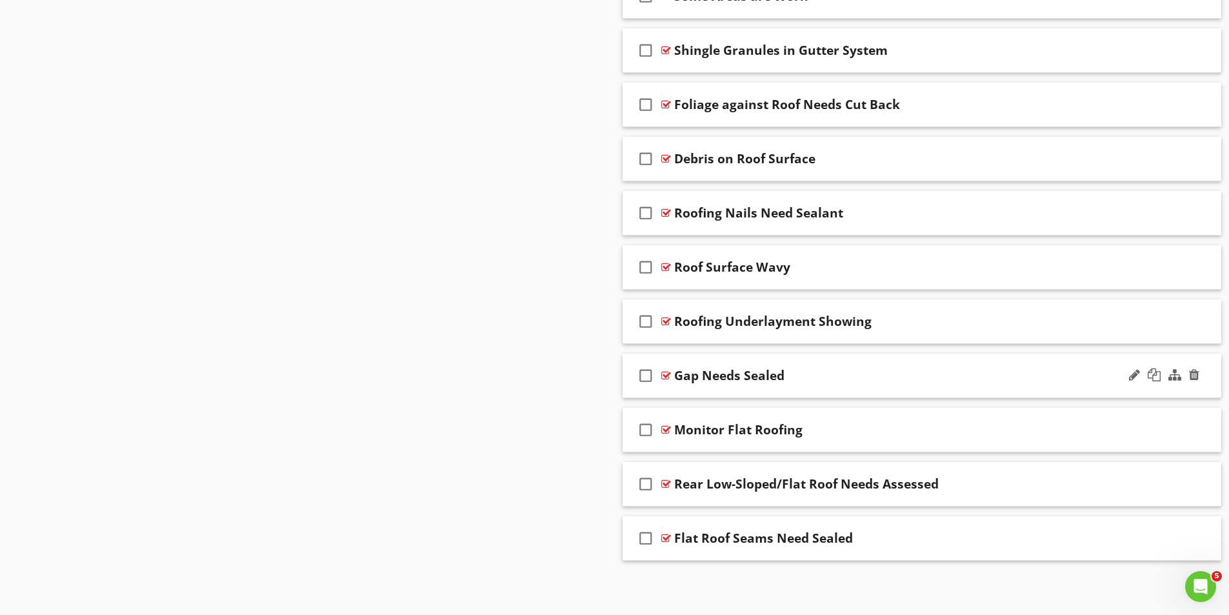
click at [688, 379] on div "Gap Needs Sealed" at bounding box center [729, 375] width 110 height 15
click at [664, 375] on div at bounding box center [666, 375] width 10 height 10
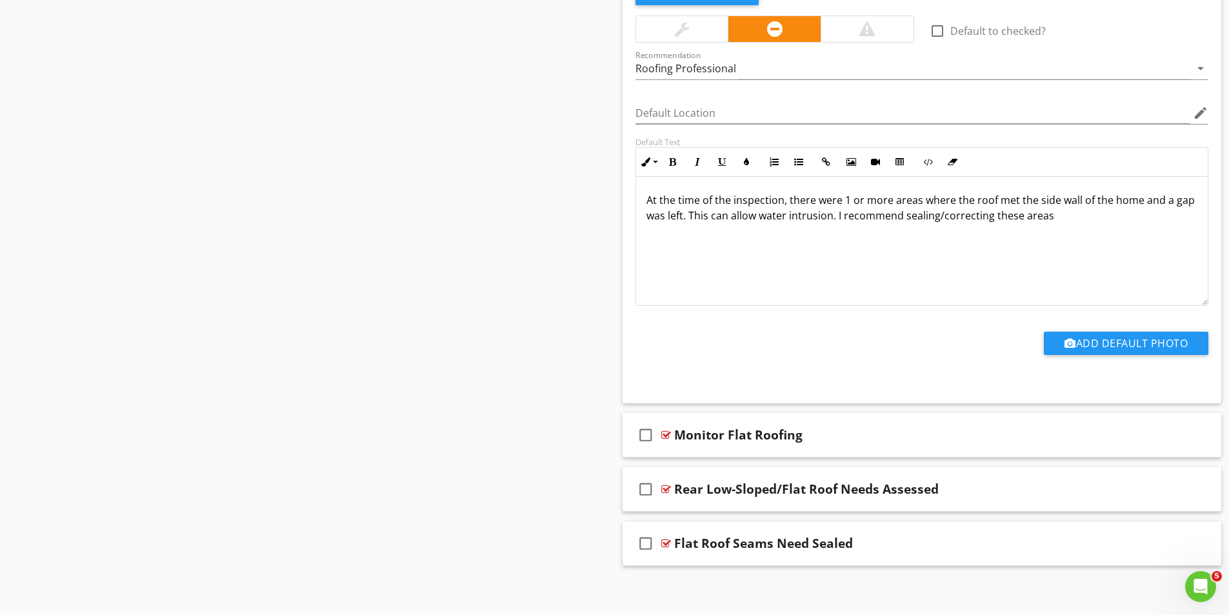
scroll to position [10455, 0]
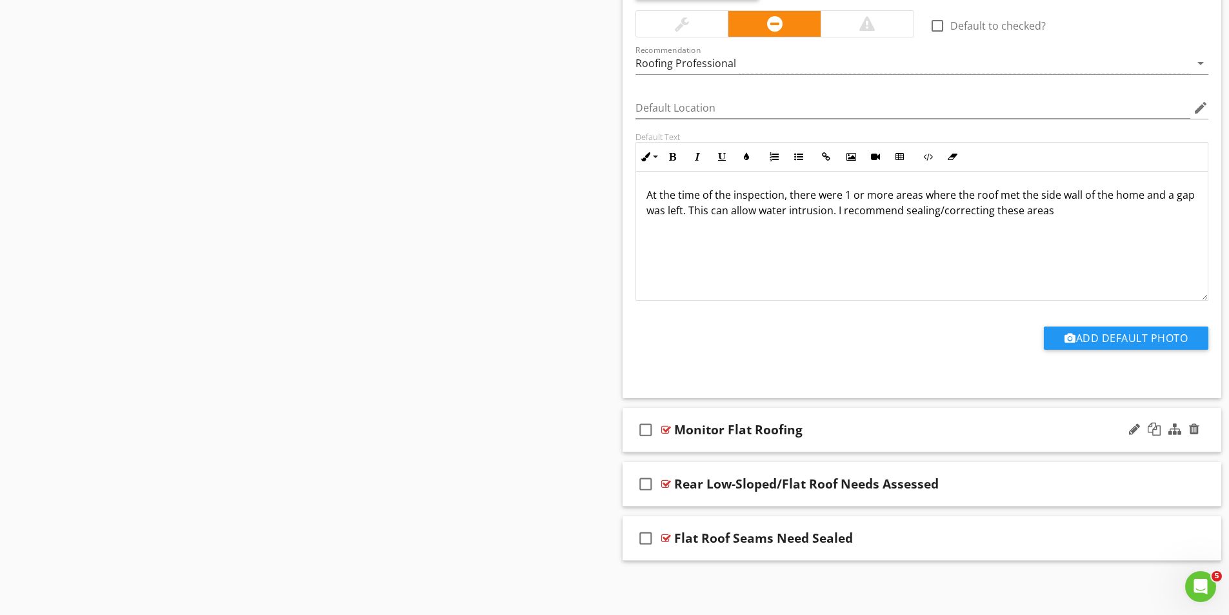
click at [662, 426] on div at bounding box center [666, 429] width 10 height 10
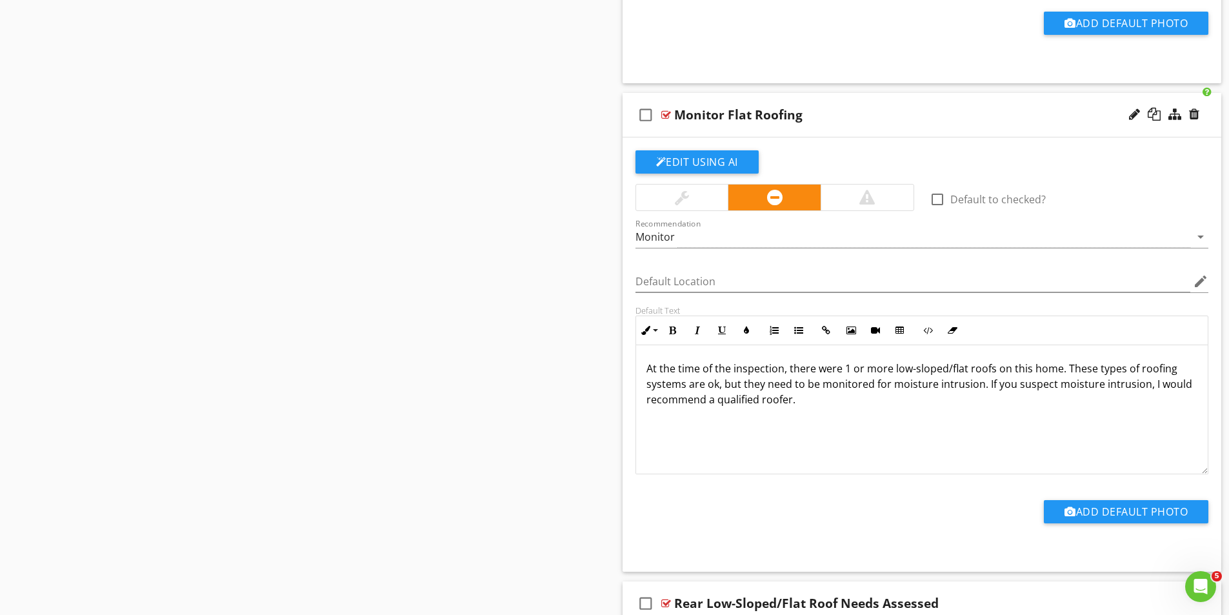
scroll to position [10778, 0]
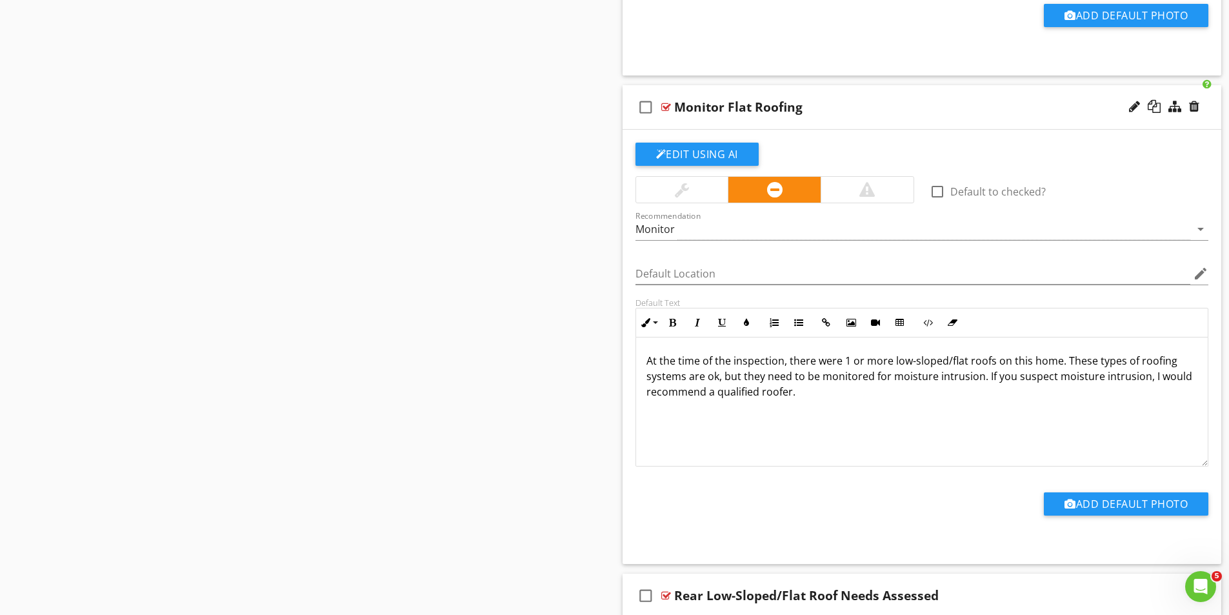
click at [682, 190] on div at bounding box center [682, 189] width 14 height 15
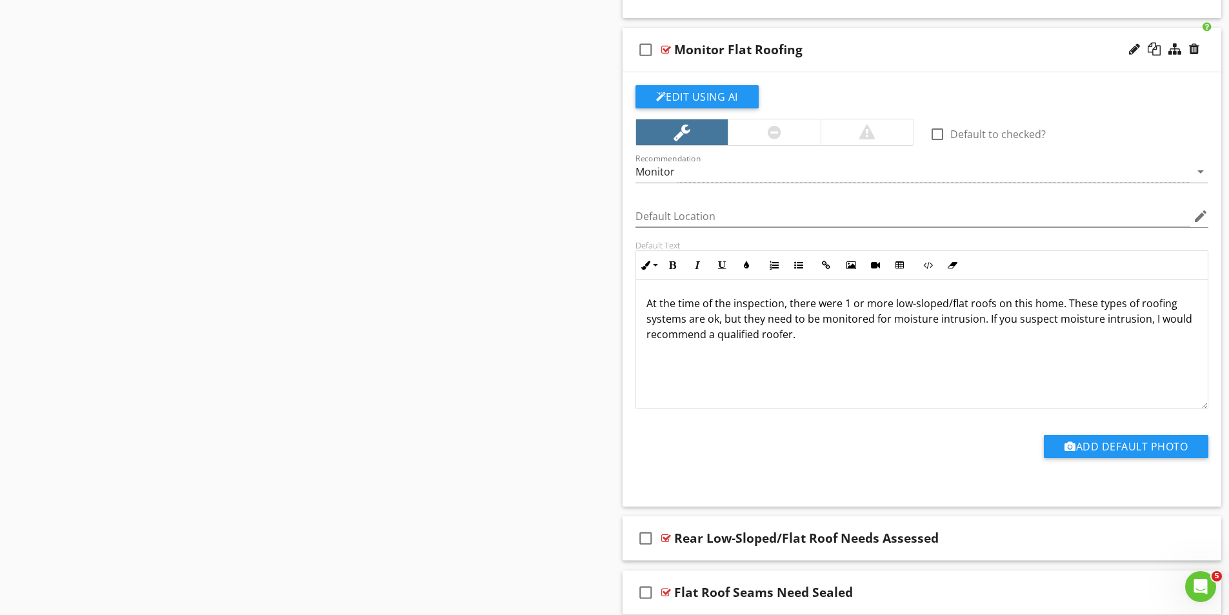
scroll to position [10889, 0]
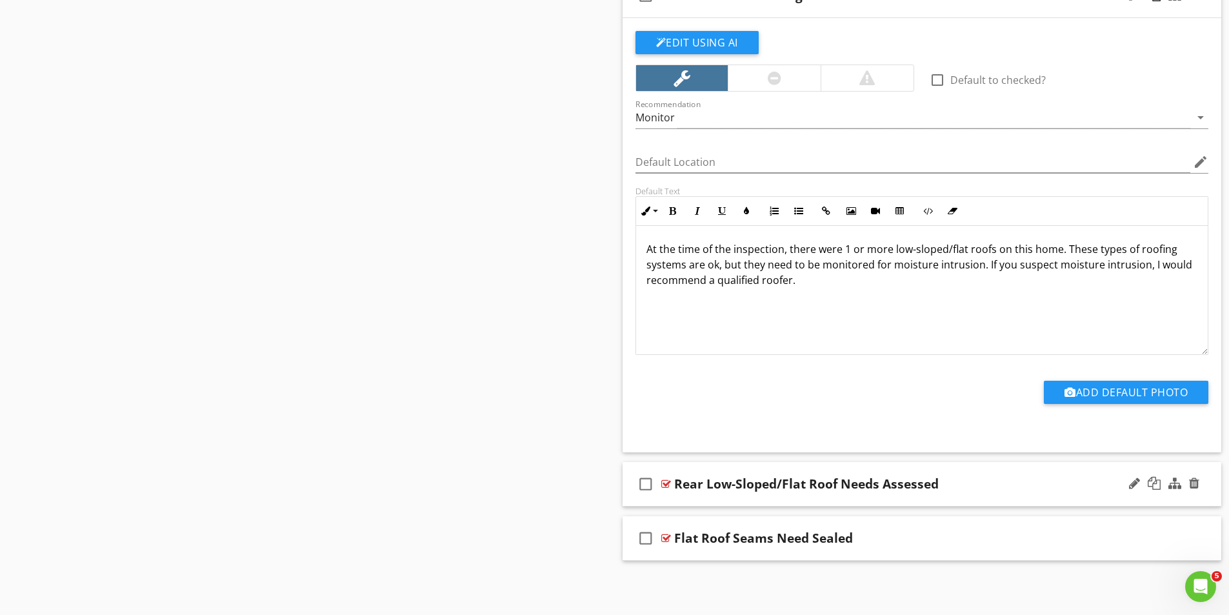
click at [665, 486] on div at bounding box center [666, 484] width 10 height 10
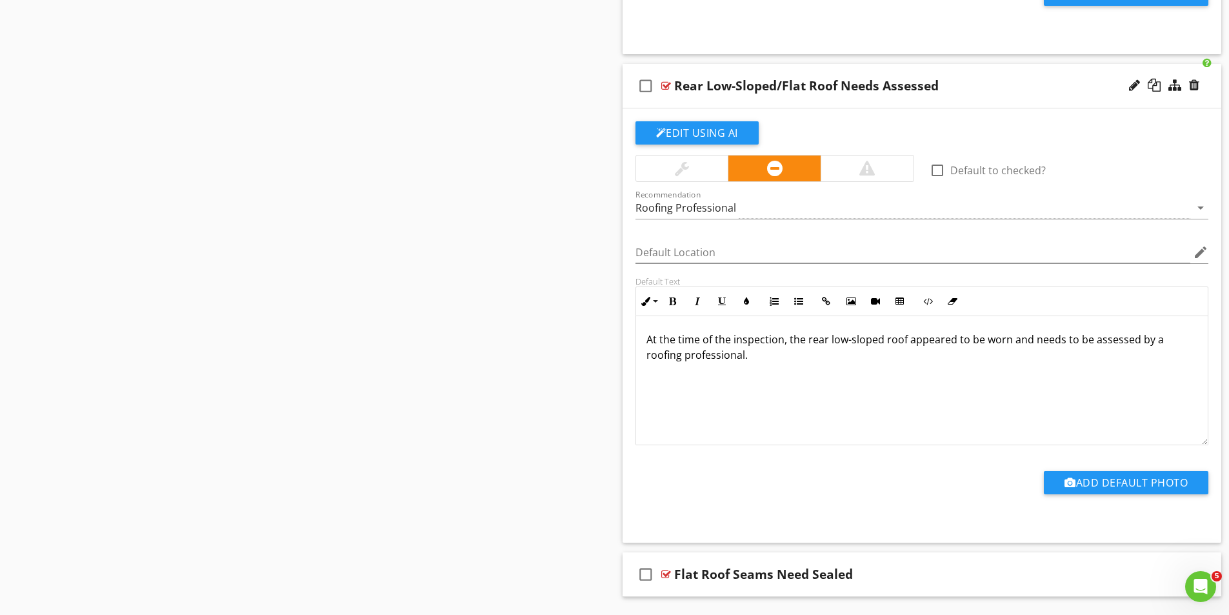
scroll to position [11323, 0]
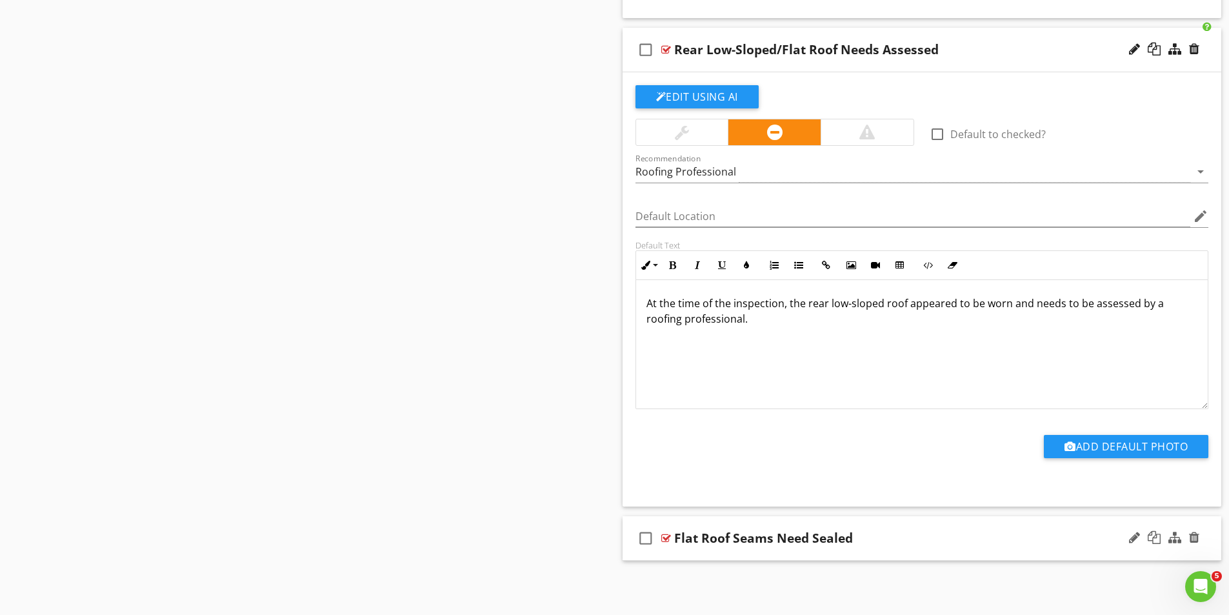
click at [662, 537] on div at bounding box center [666, 538] width 10 height 10
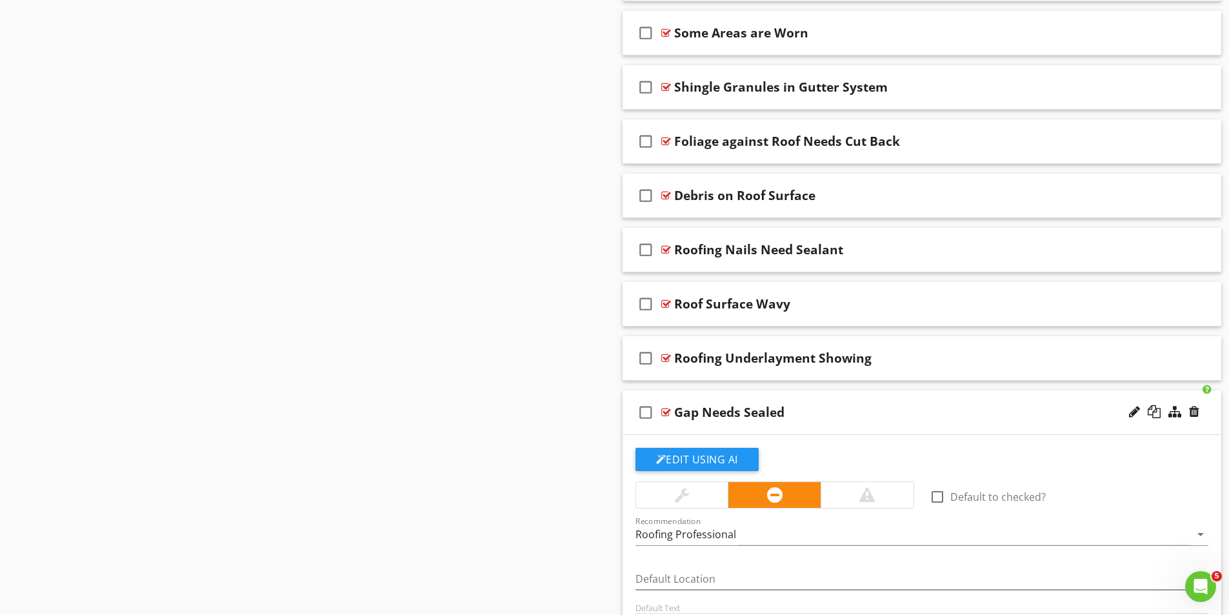
scroll to position [9969, 0]
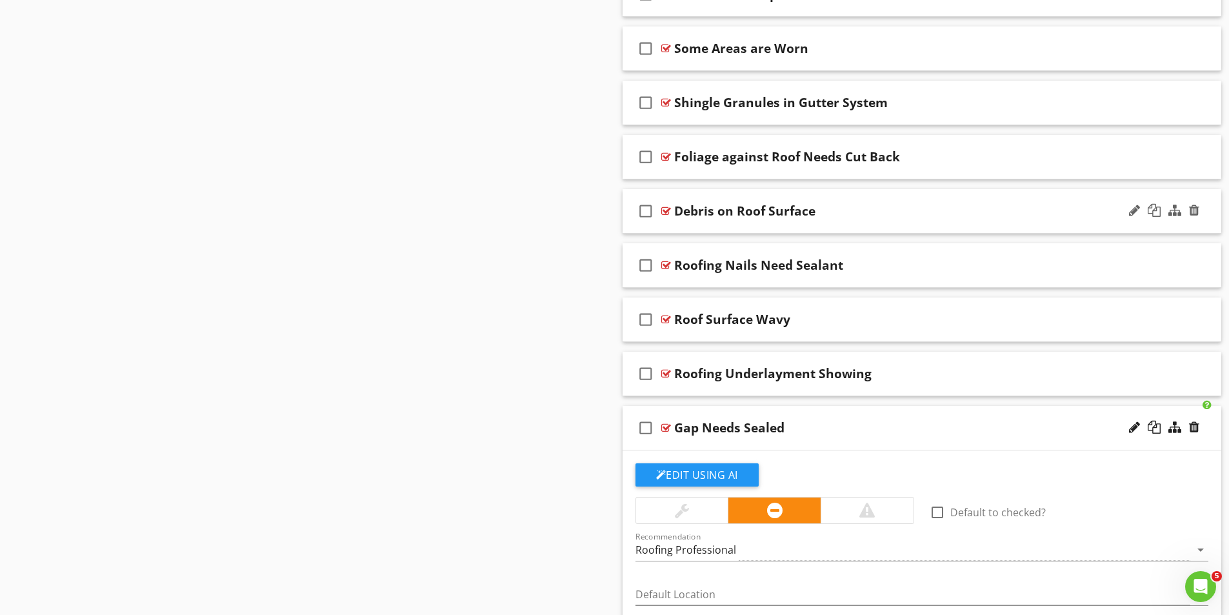
click at [674, 212] on div "Debris on Roof Surface" at bounding box center [744, 210] width 141 height 15
click at [669, 208] on div at bounding box center [666, 211] width 10 height 10
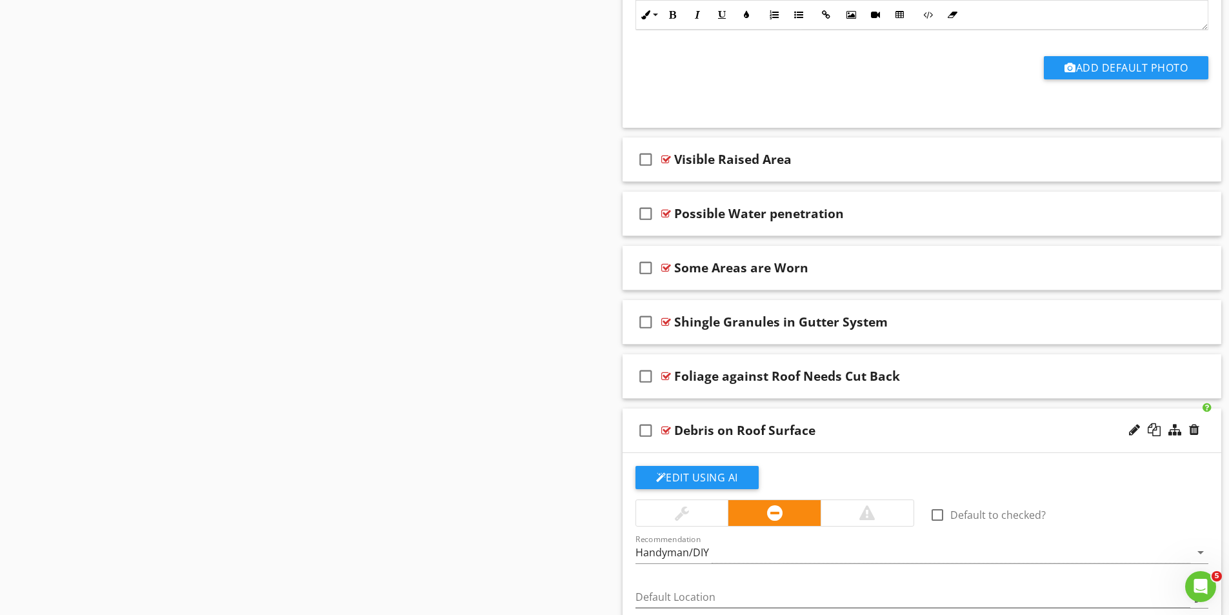
scroll to position [9711, 0]
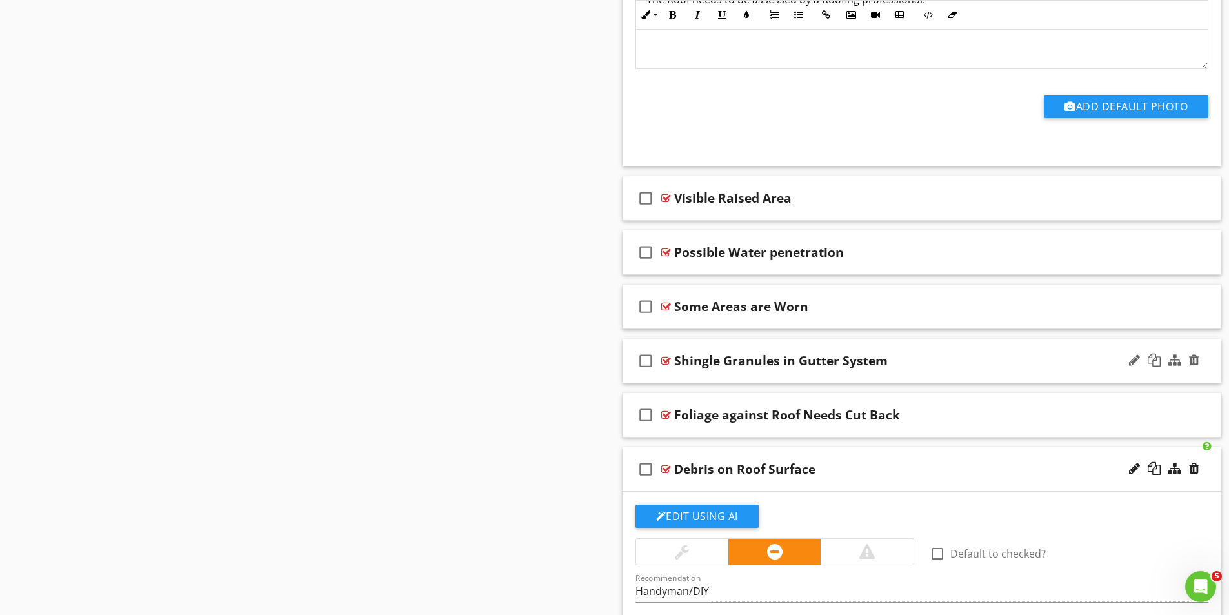
click at [670, 362] on div at bounding box center [666, 360] width 10 height 10
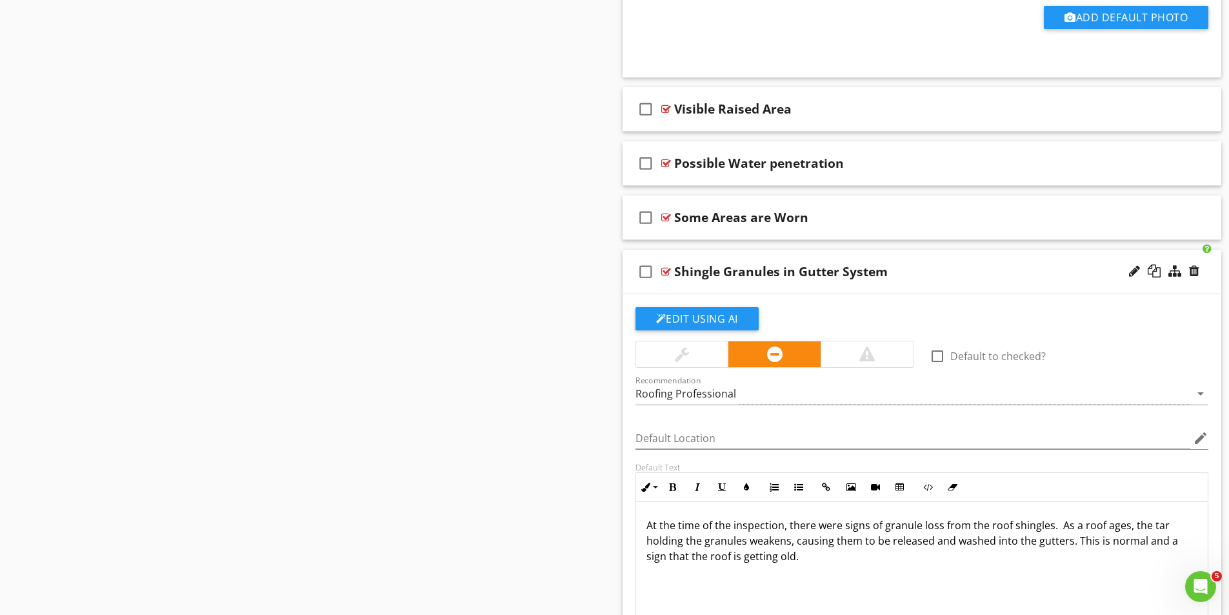
scroll to position [9776, 0]
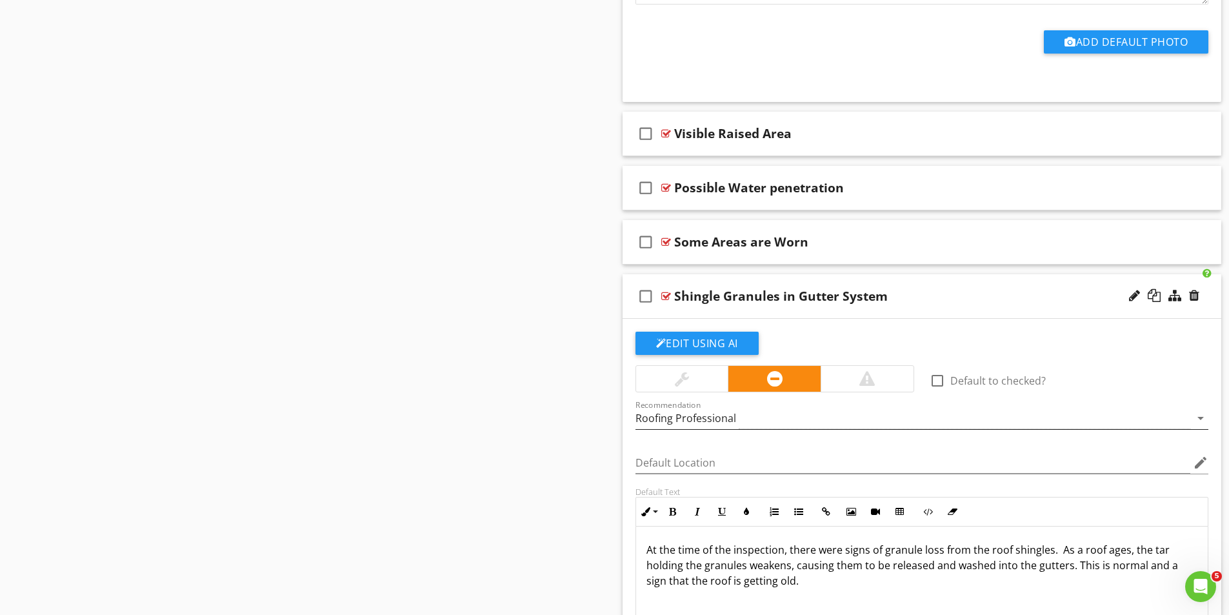
click at [746, 416] on div "Roofing Professional" at bounding box center [912, 418] width 555 height 21
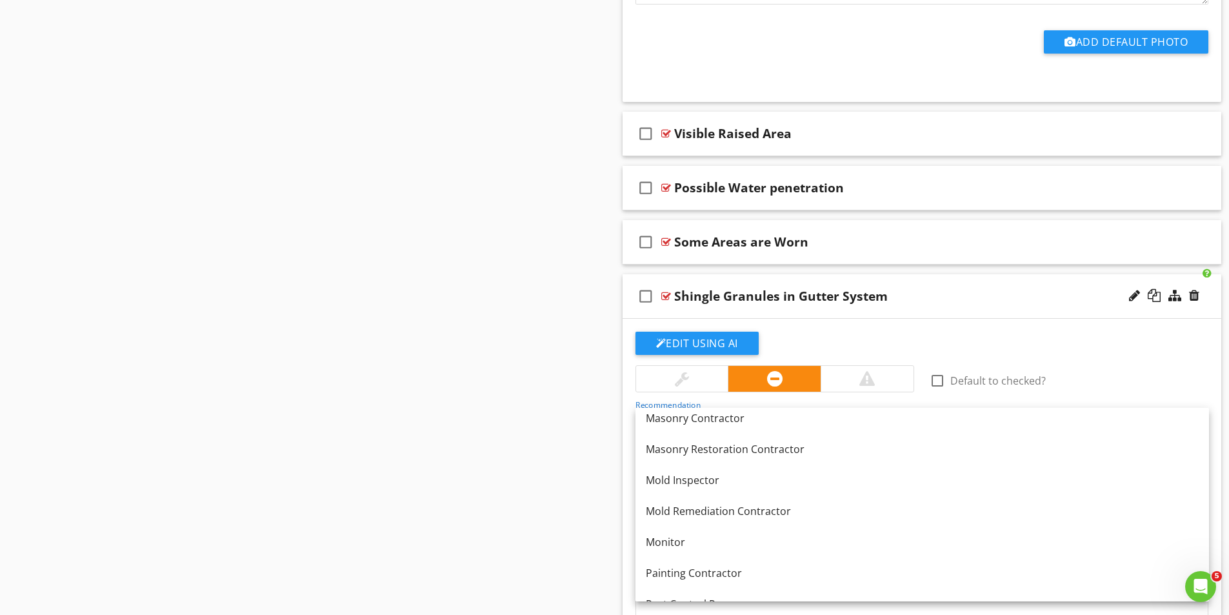
scroll to position [1200, 0]
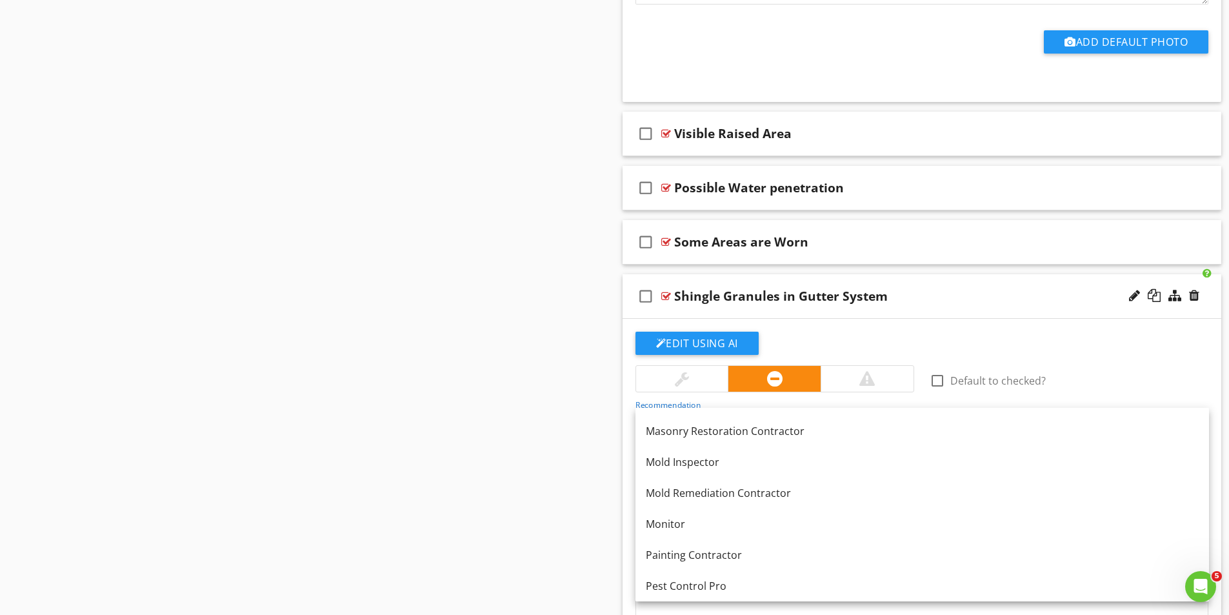
click at [663, 526] on div "Monitor" at bounding box center [922, 523] width 553 height 15
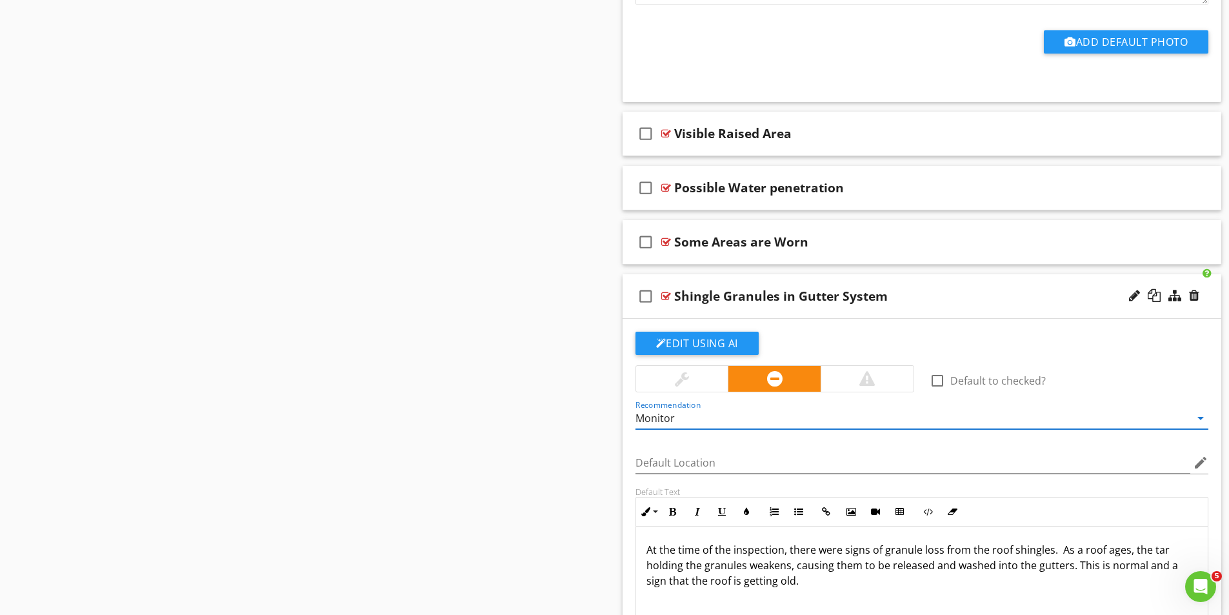
click at [693, 371] on div at bounding box center [682, 379] width 92 height 26
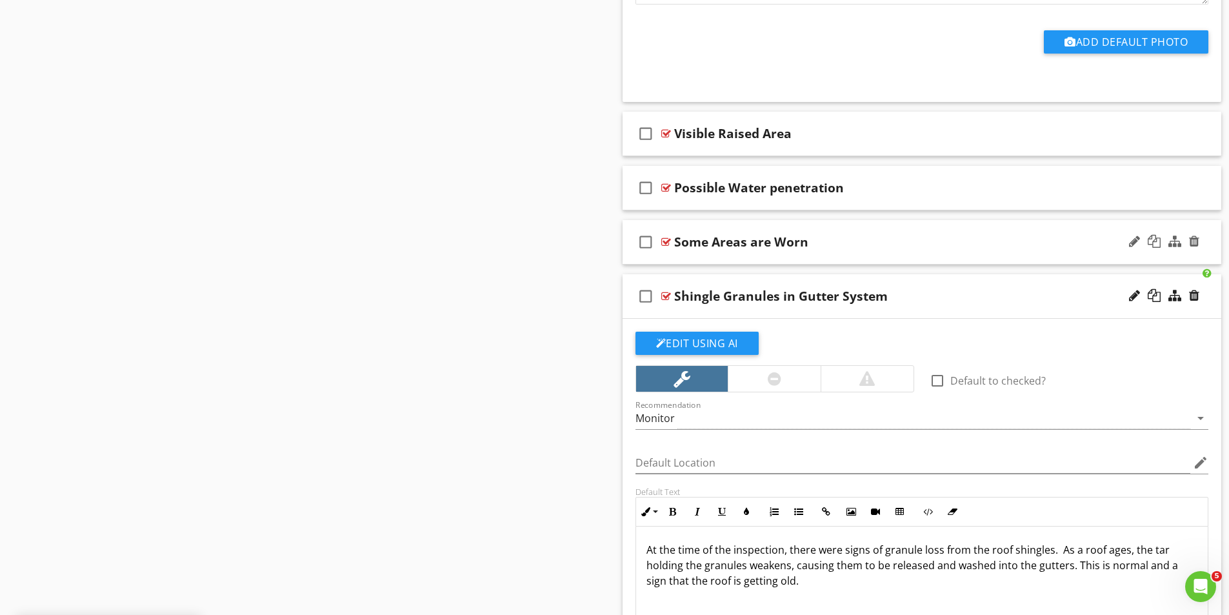
click at [668, 240] on div at bounding box center [666, 242] width 10 height 10
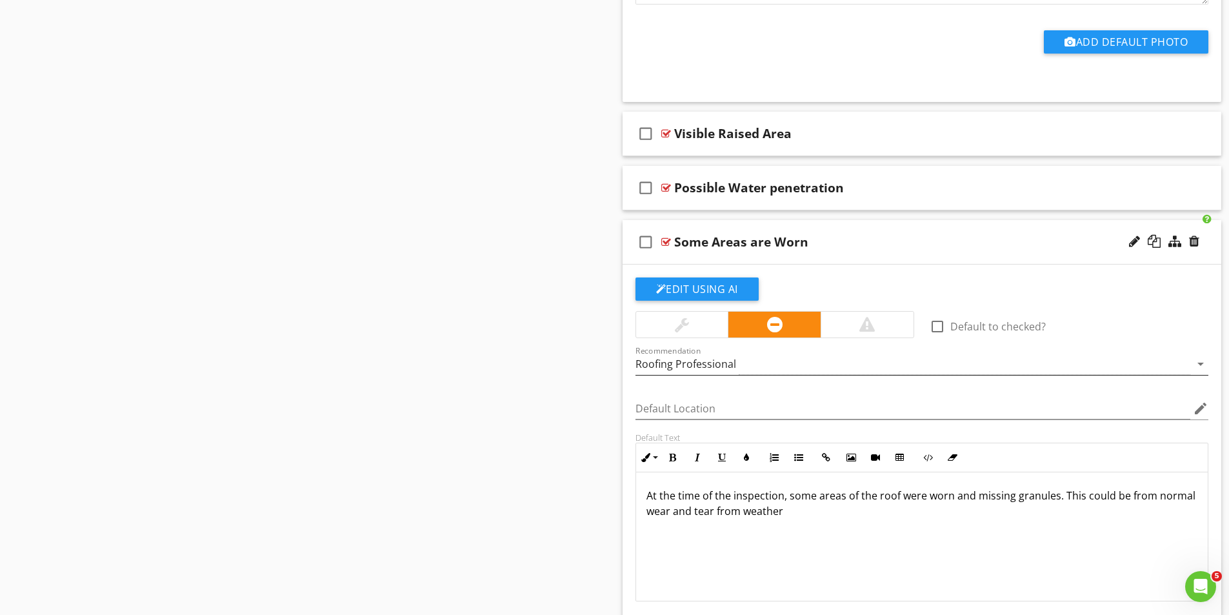
click at [752, 362] on div "Roofing Professional" at bounding box center [912, 363] width 555 height 21
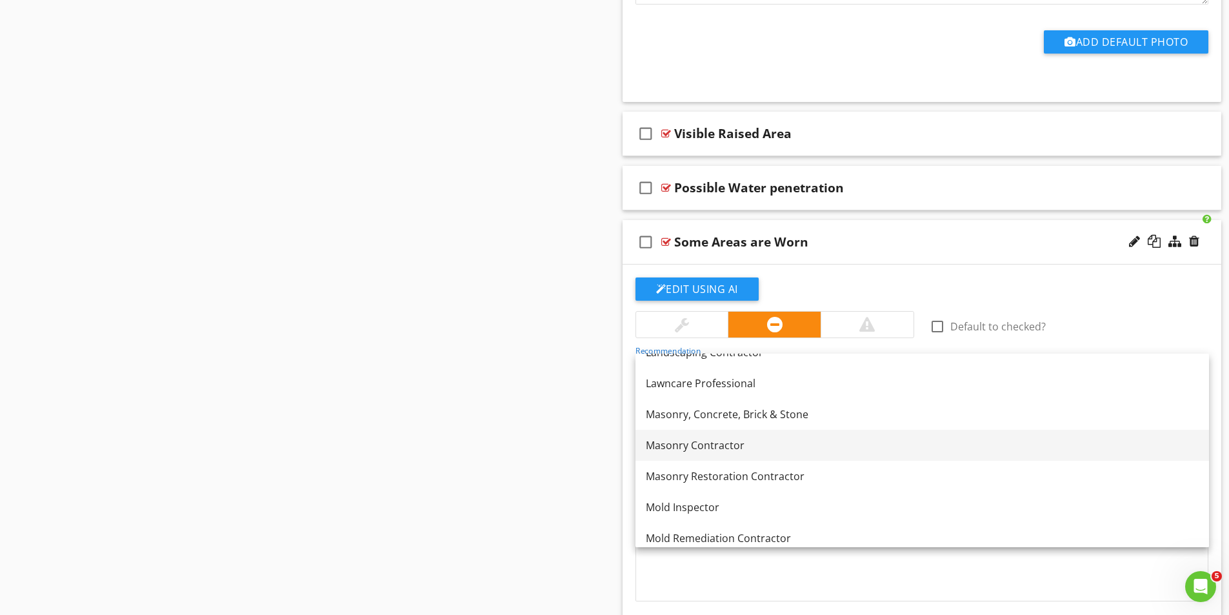
scroll to position [1135, 0]
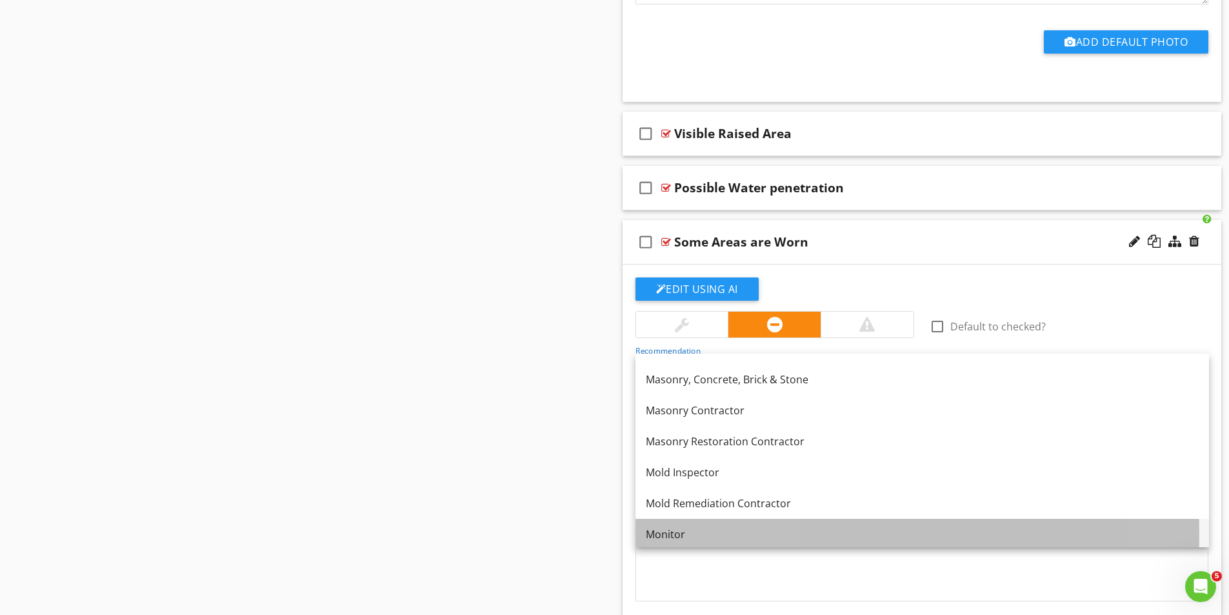
click at [675, 532] on div "Monitor" at bounding box center [922, 533] width 553 height 15
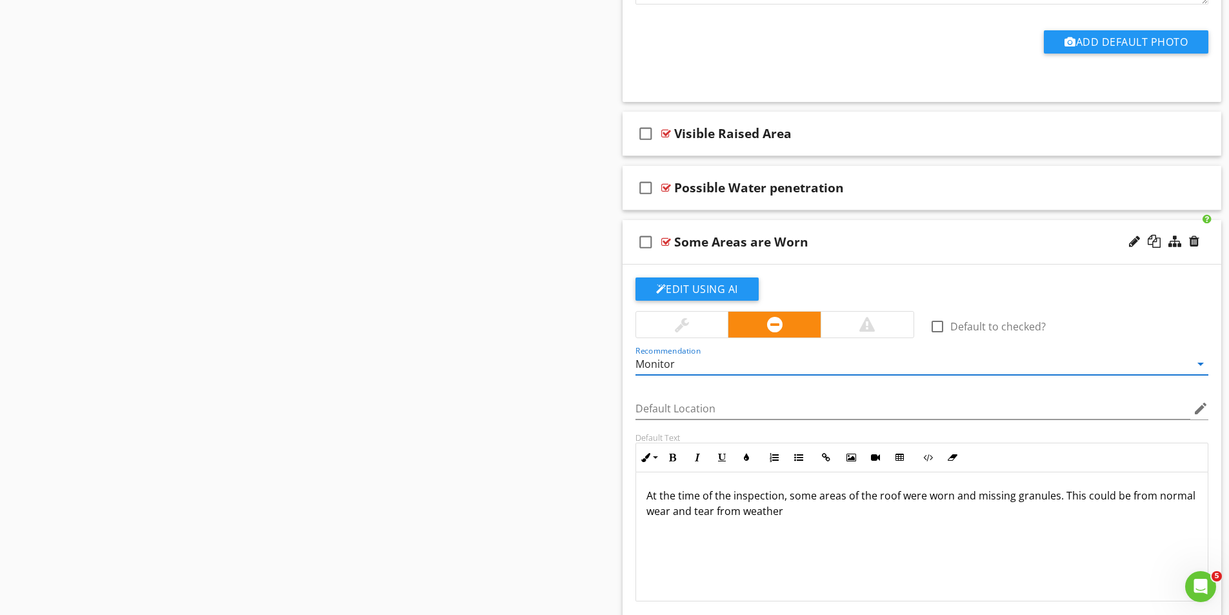
click at [697, 324] on div at bounding box center [682, 325] width 92 height 26
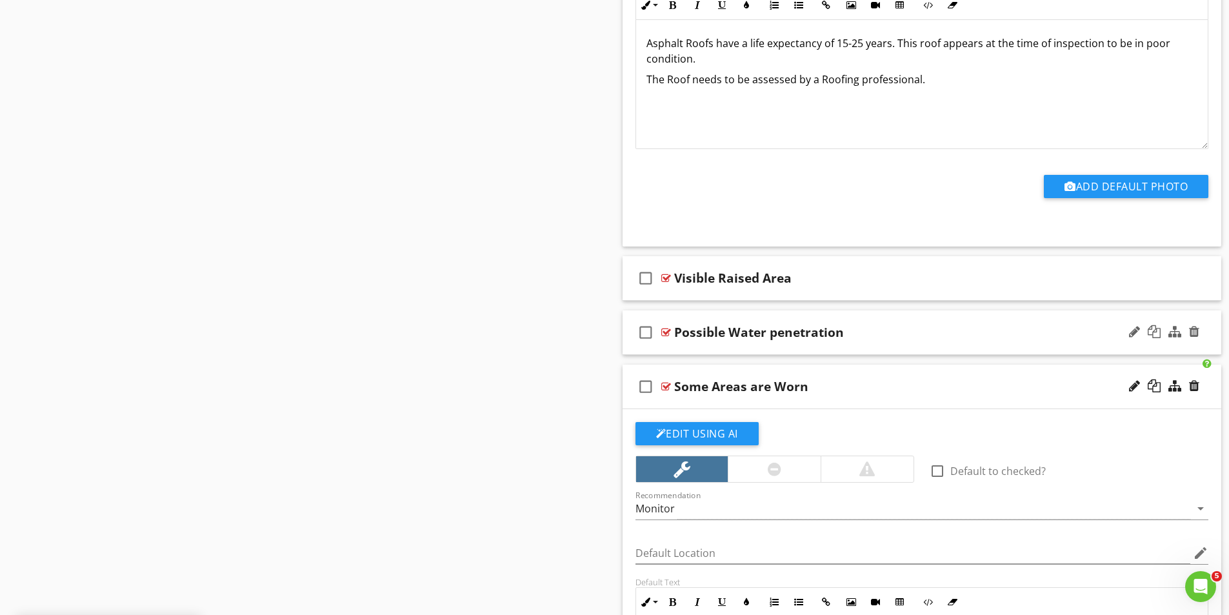
scroll to position [9453, 0]
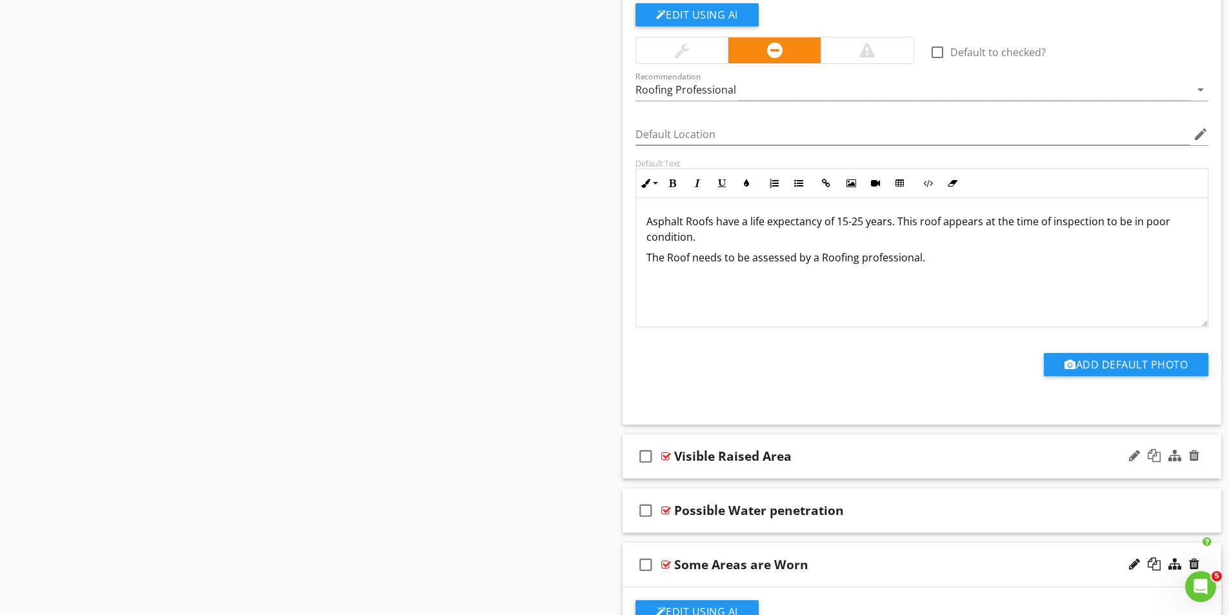
click at [668, 457] on div at bounding box center [666, 456] width 10 height 10
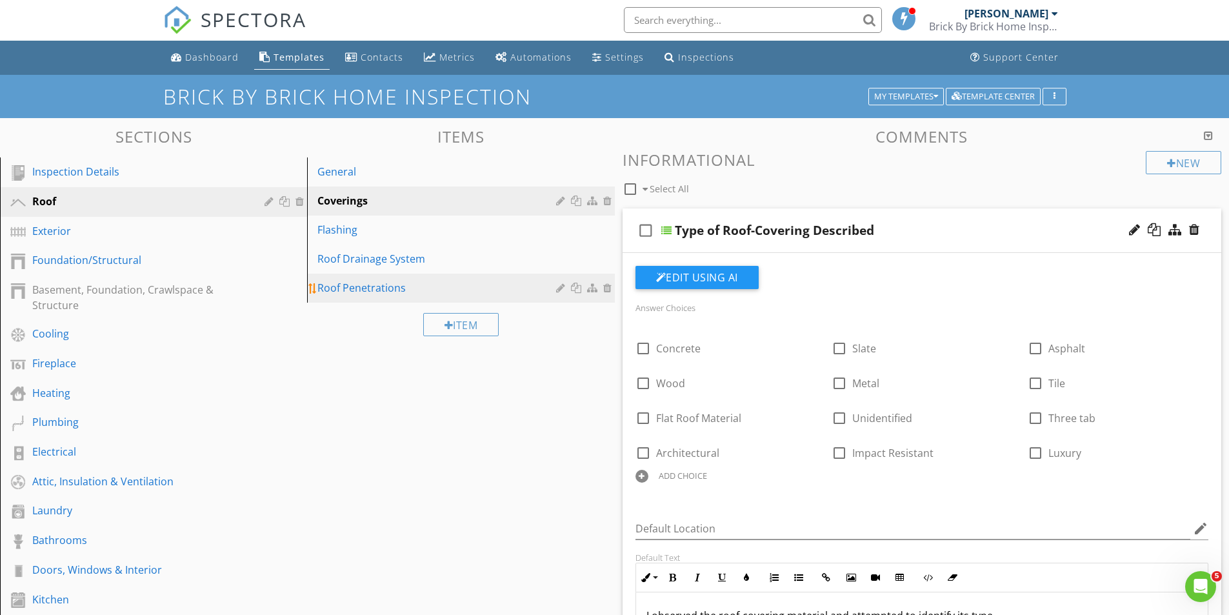
scroll to position [0, 0]
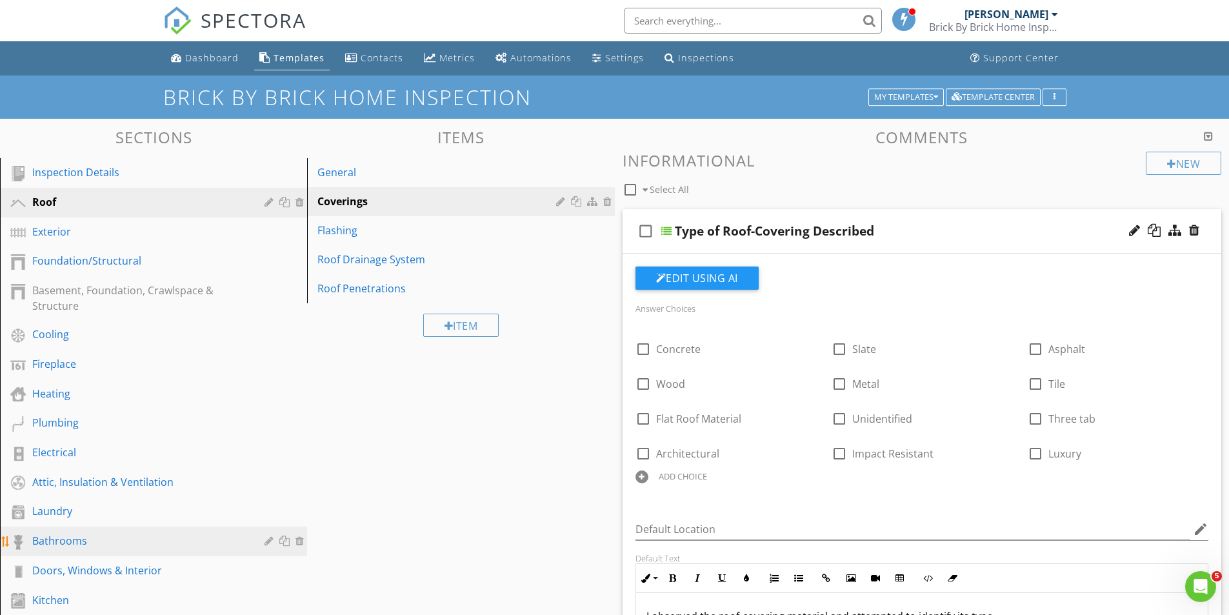
click at [347, 230] on div "Flashing" at bounding box center [438, 230] width 242 height 15
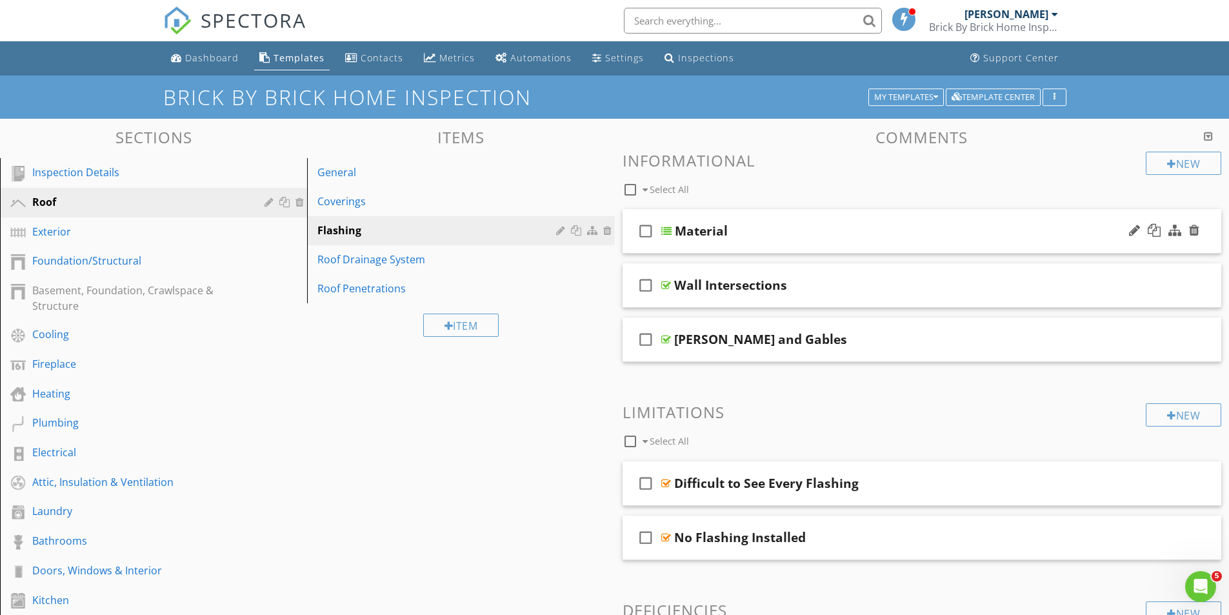
click at [664, 230] on div at bounding box center [666, 231] width 10 height 10
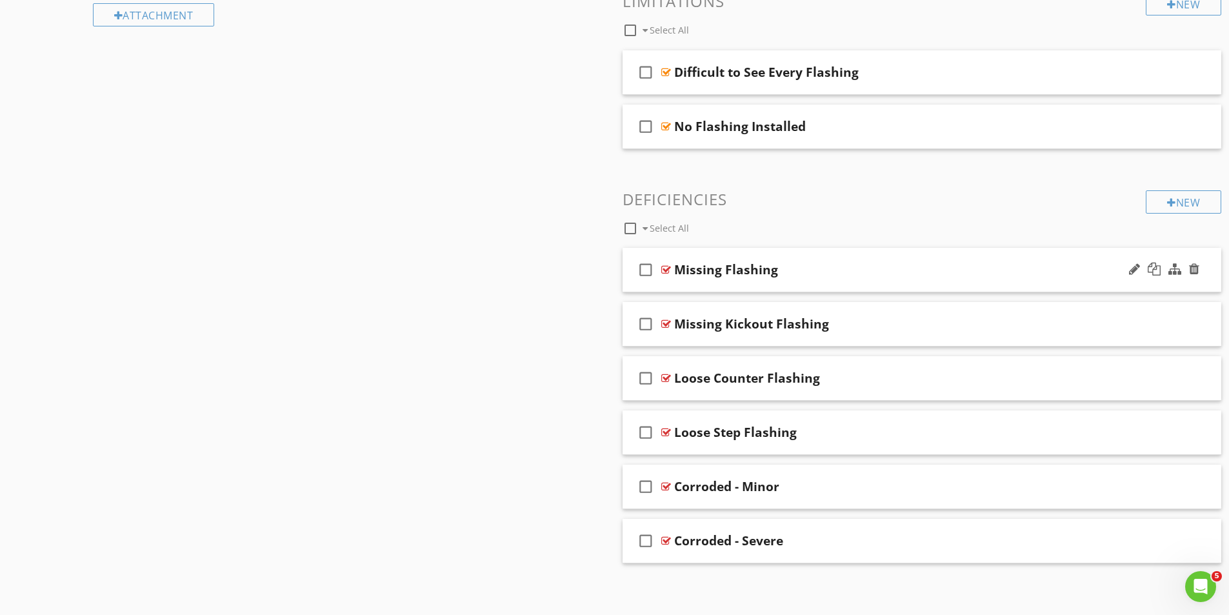
scroll to position [887, 0]
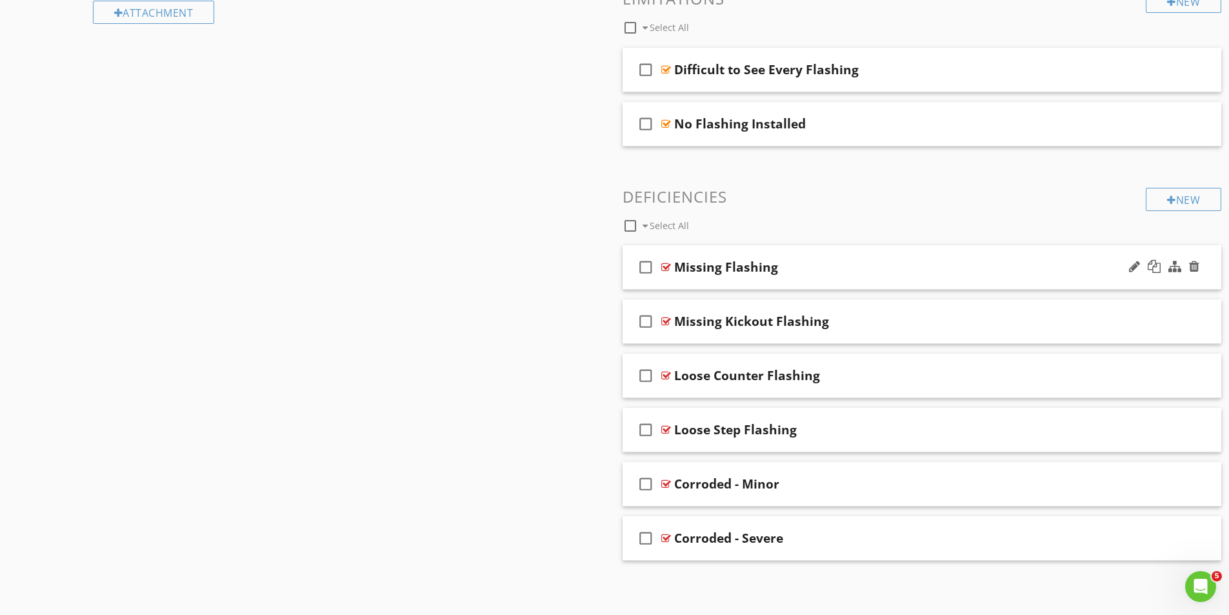
click at [665, 266] on div at bounding box center [666, 267] width 10 height 10
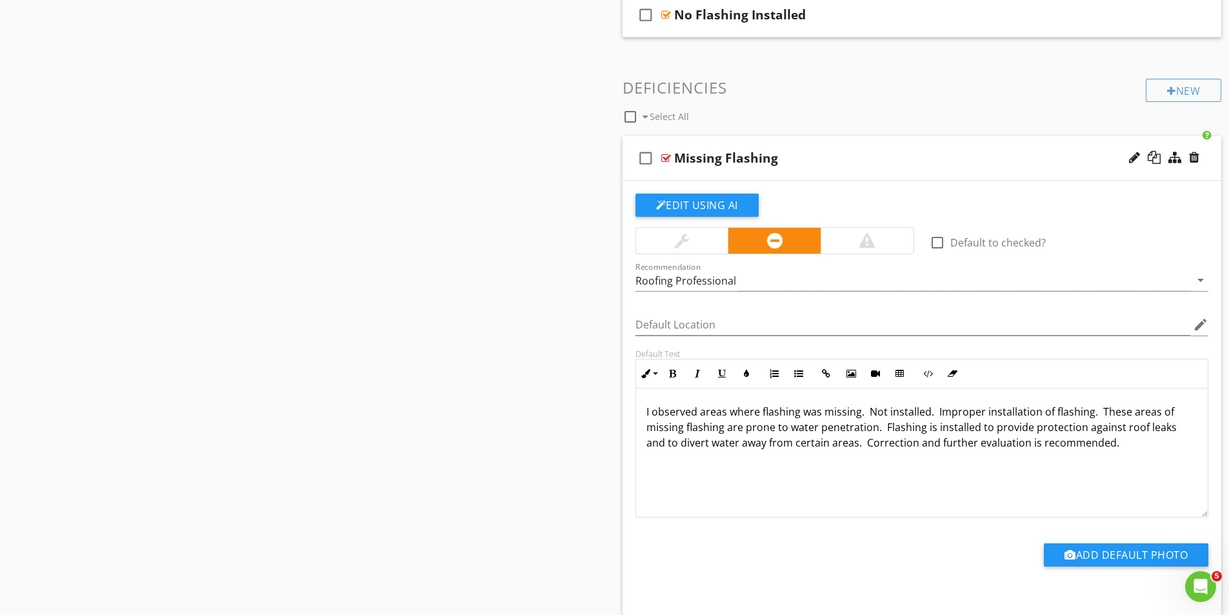
scroll to position [1145, 0]
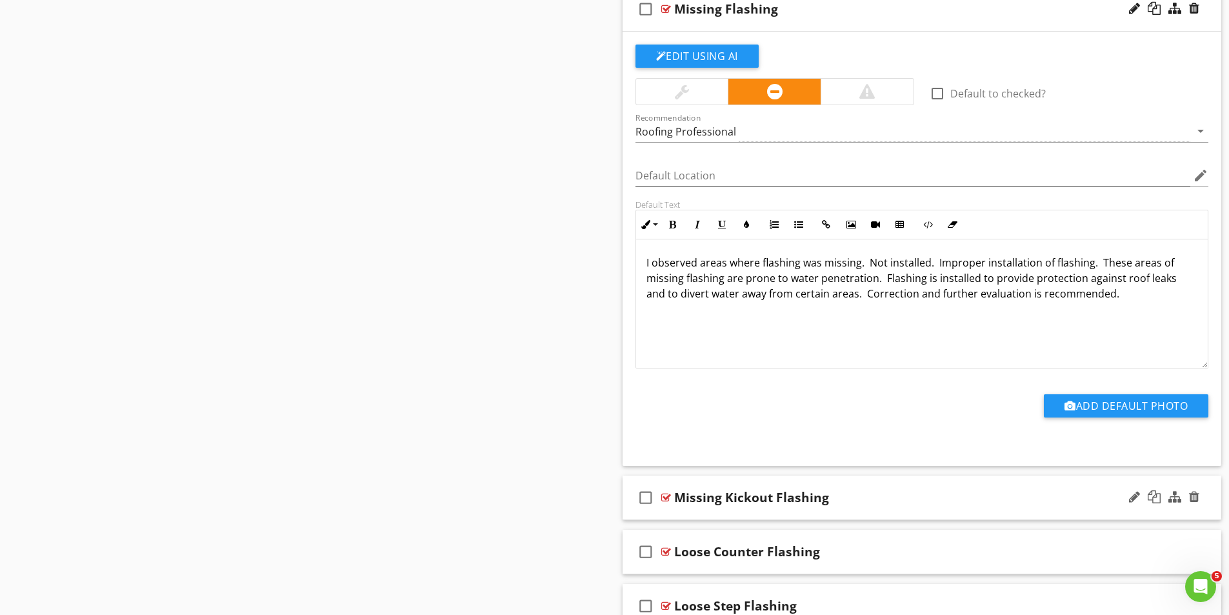
click at [668, 497] on div at bounding box center [666, 497] width 10 height 10
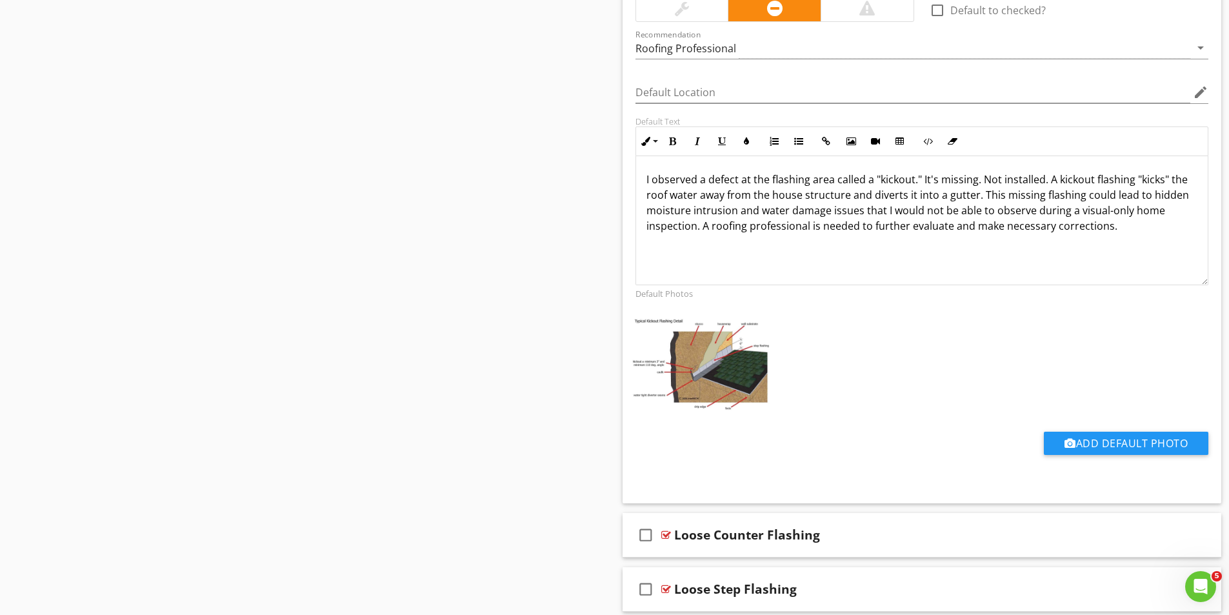
scroll to position [1726, 0]
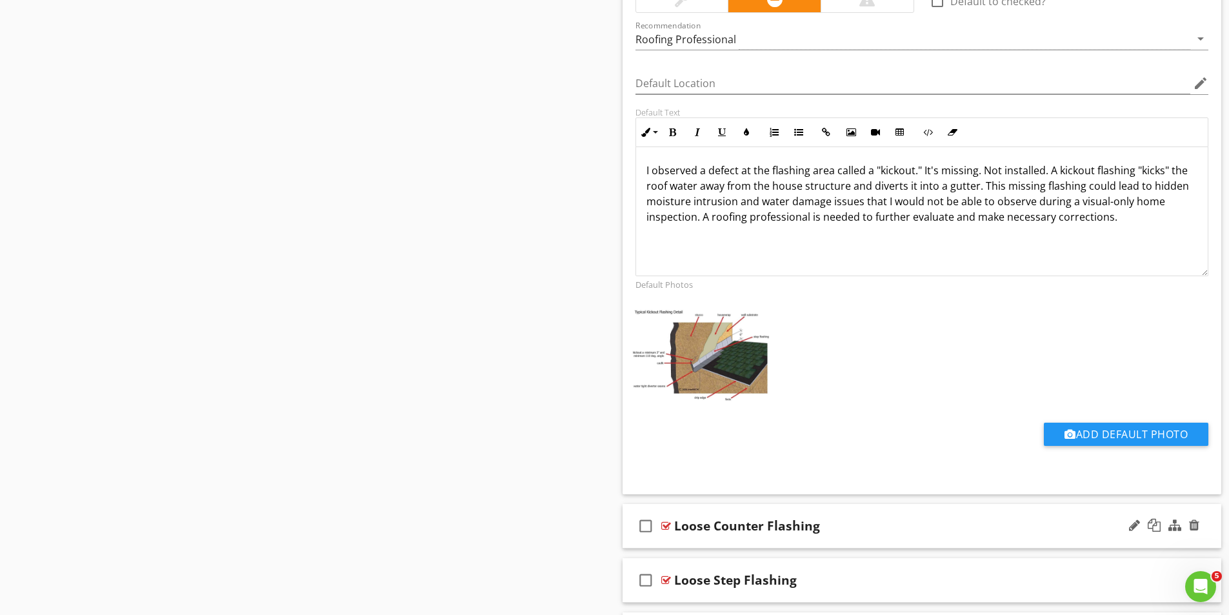
click at [666, 528] on div at bounding box center [666, 525] width 10 height 10
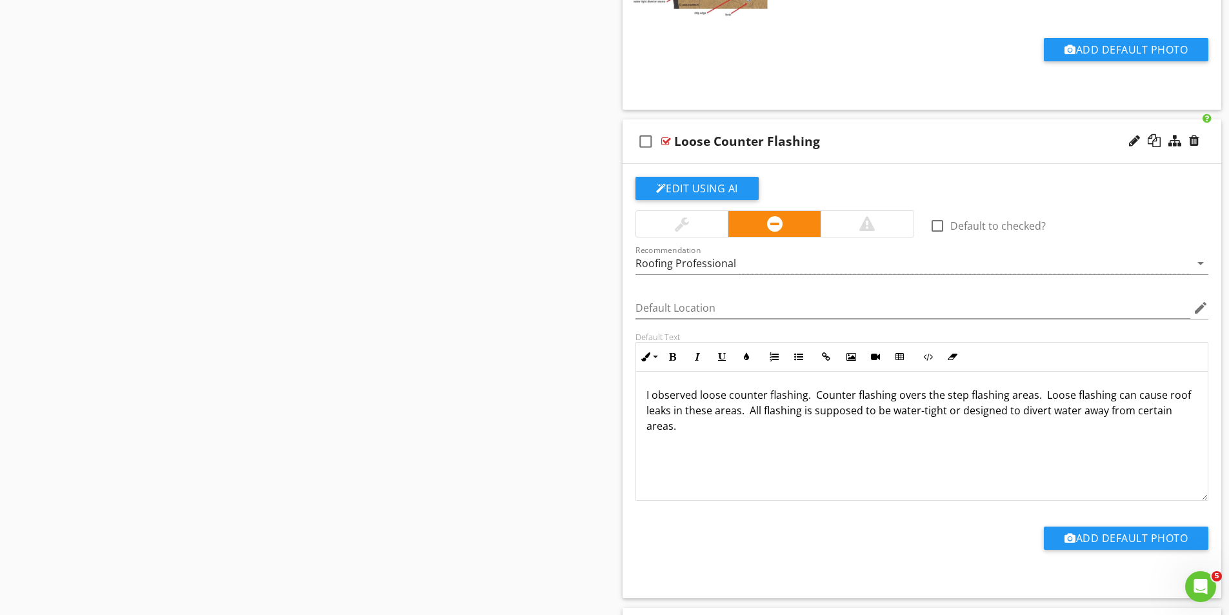
scroll to position [2310, 0]
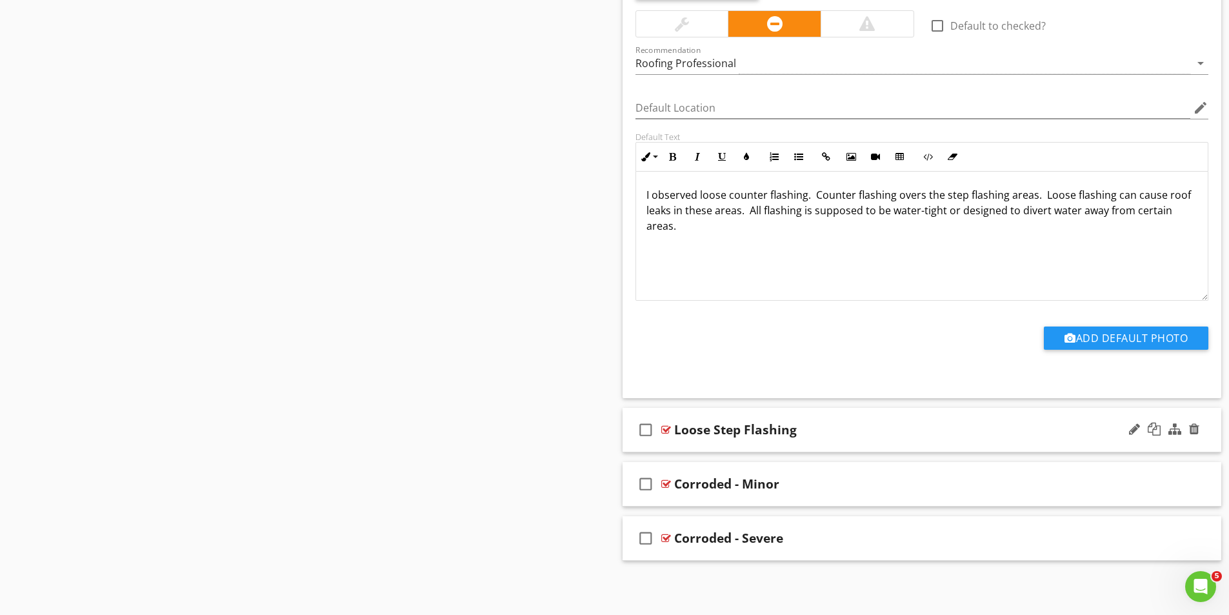
click at [671, 426] on div "check_box_outline_blank Loose Step Flashing" at bounding box center [921, 430] width 599 height 45
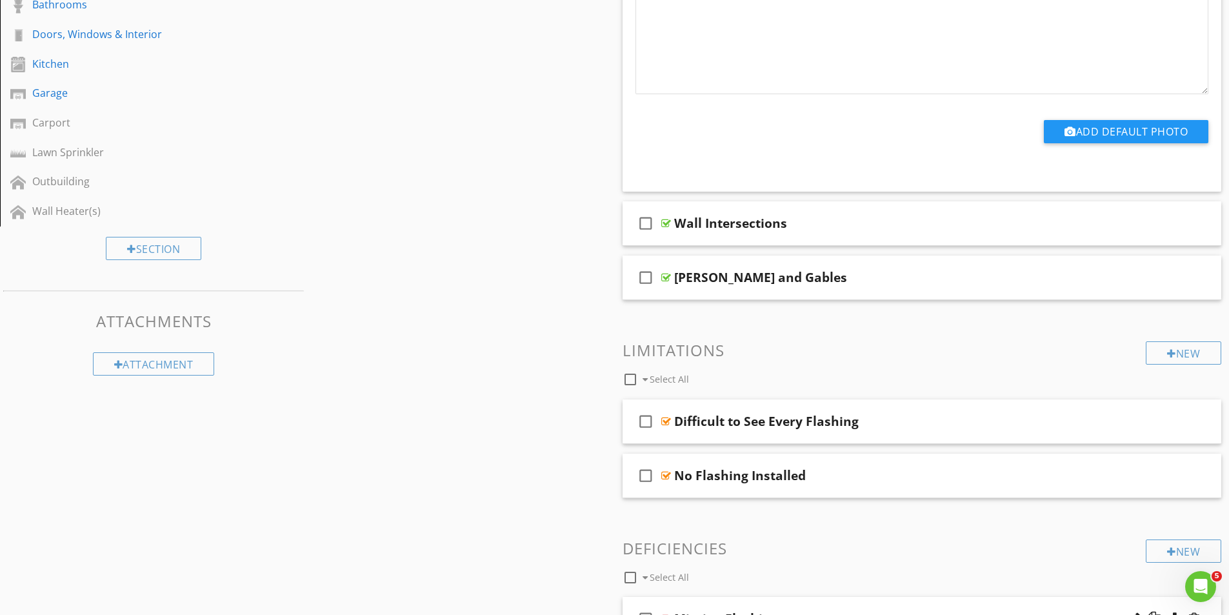
scroll to position [164, 0]
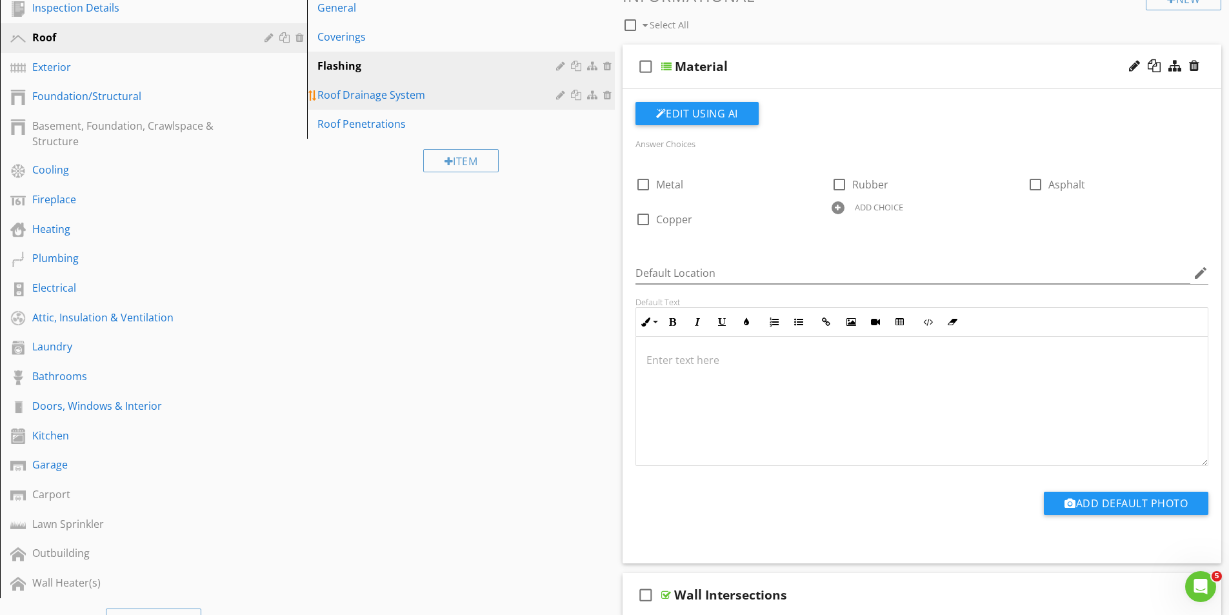
click at [381, 96] on div "Roof Drainage System" at bounding box center [438, 94] width 242 height 15
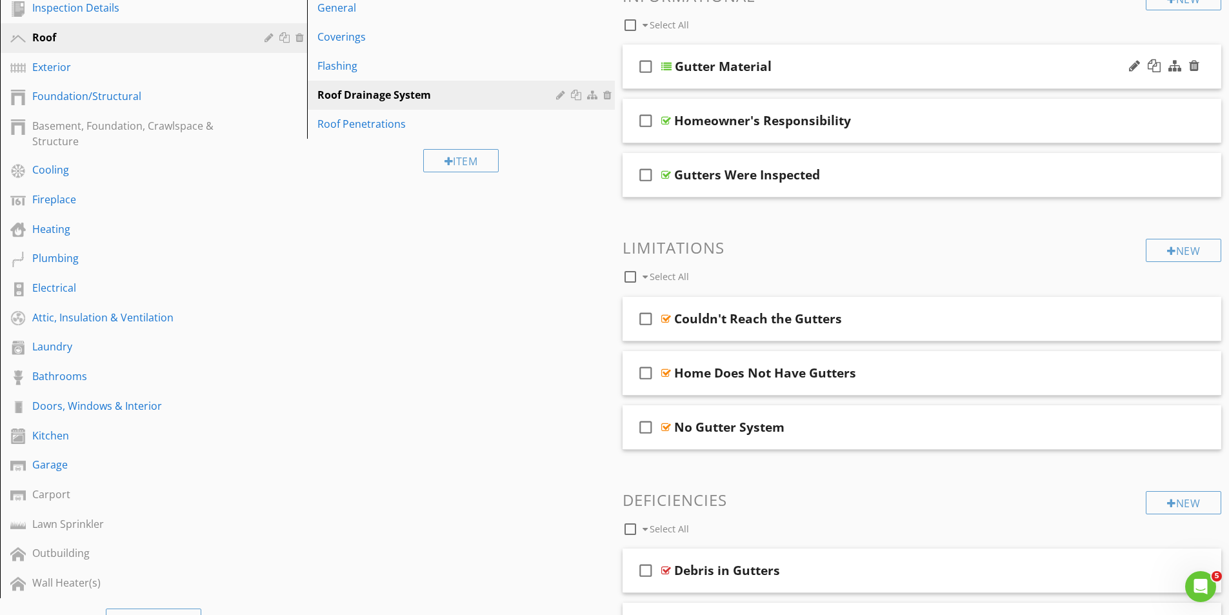
click at [669, 63] on div at bounding box center [666, 66] width 10 height 10
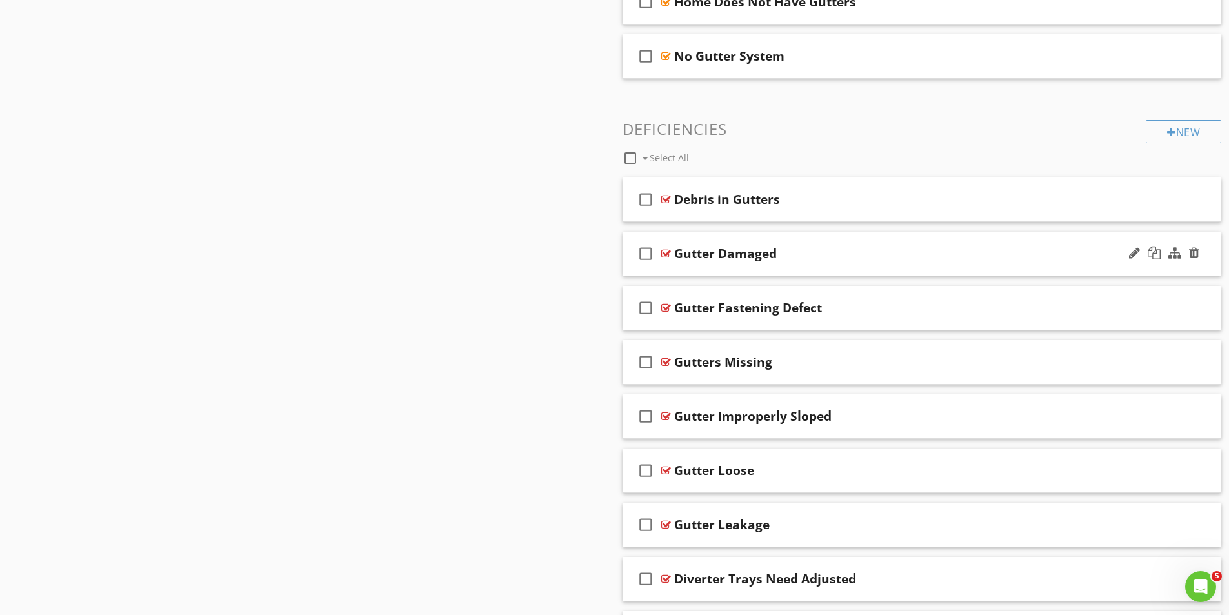
scroll to position [1067, 0]
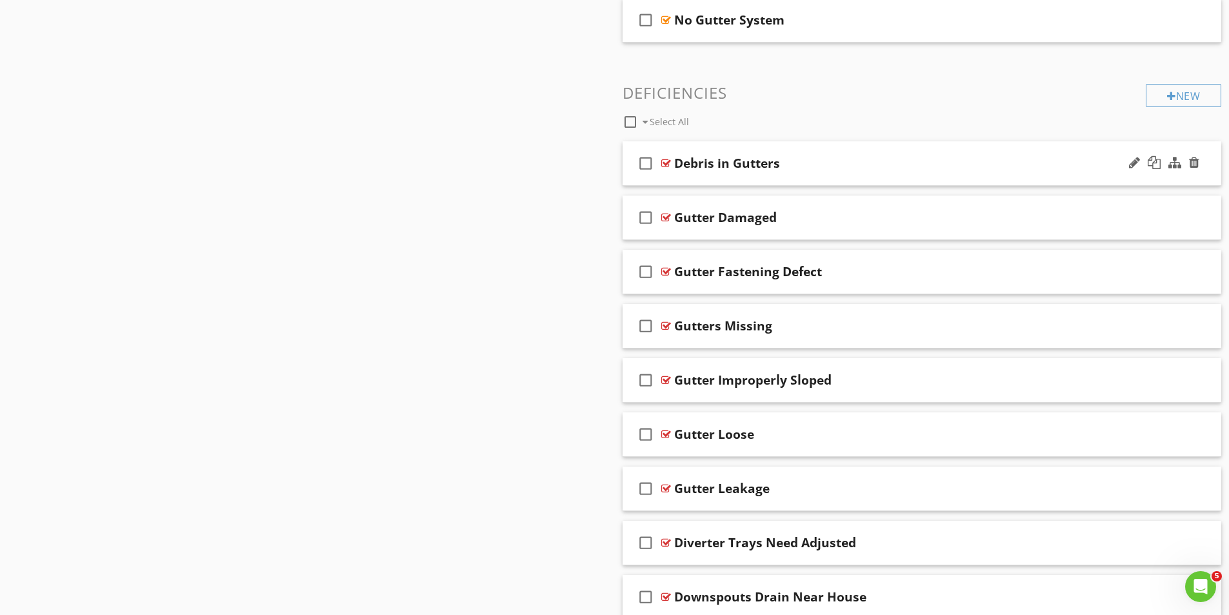
click at [667, 166] on div at bounding box center [666, 163] width 10 height 10
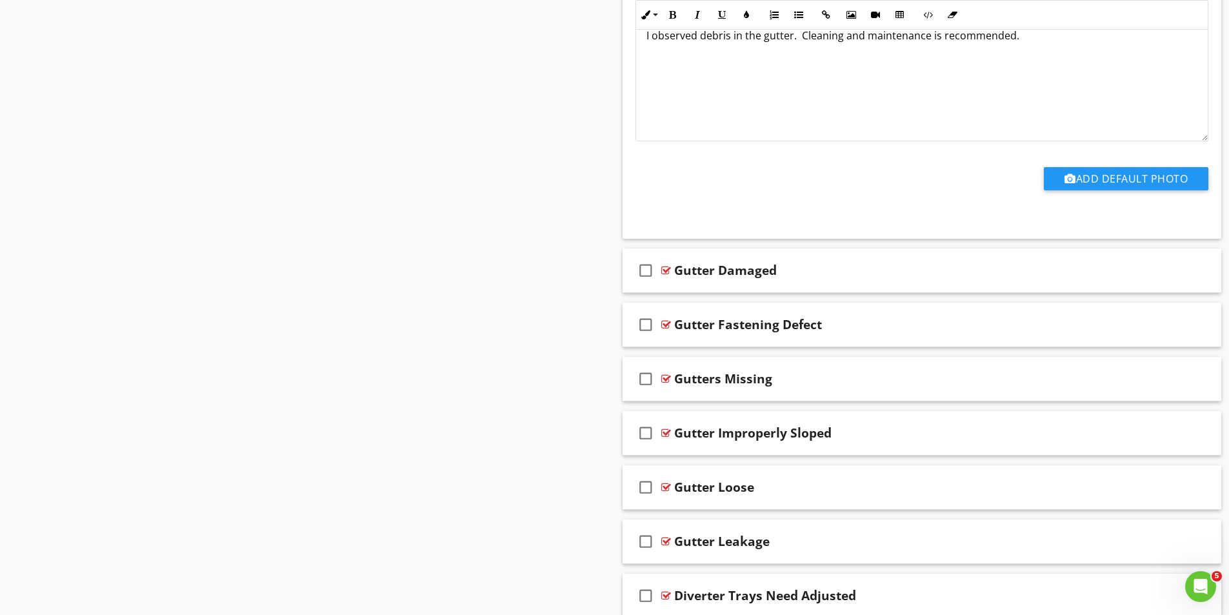
scroll to position [1454, 0]
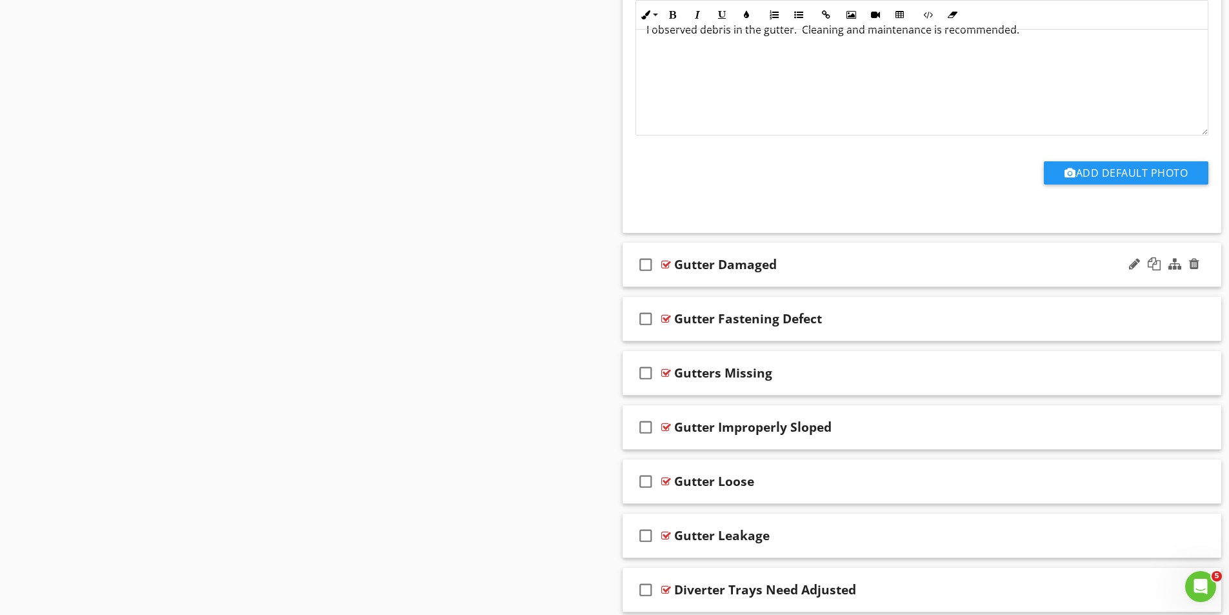
click at [664, 264] on div at bounding box center [666, 264] width 10 height 10
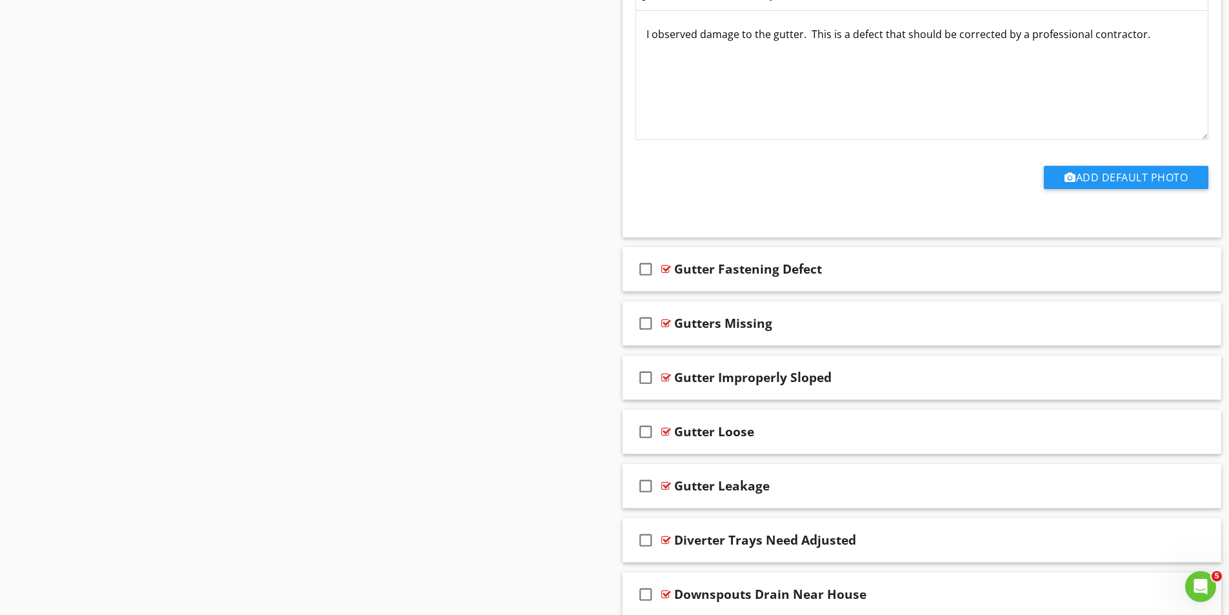
scroll to position [1970, 0]
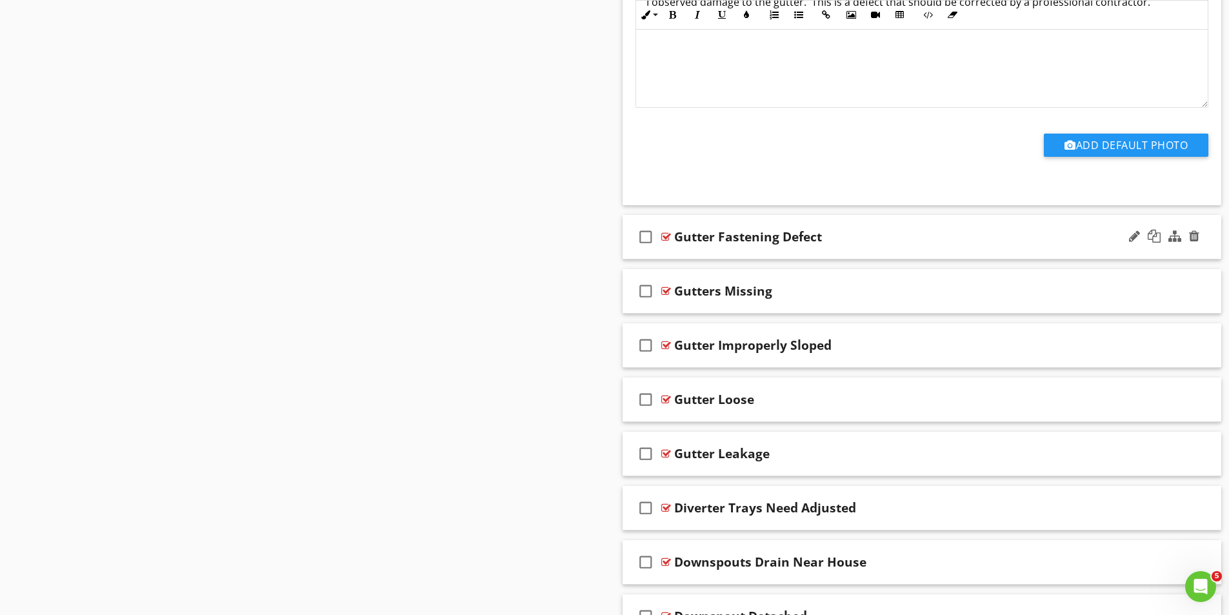
click at [670, 234] on div at bounding box center [666, 237] width 10 height 10
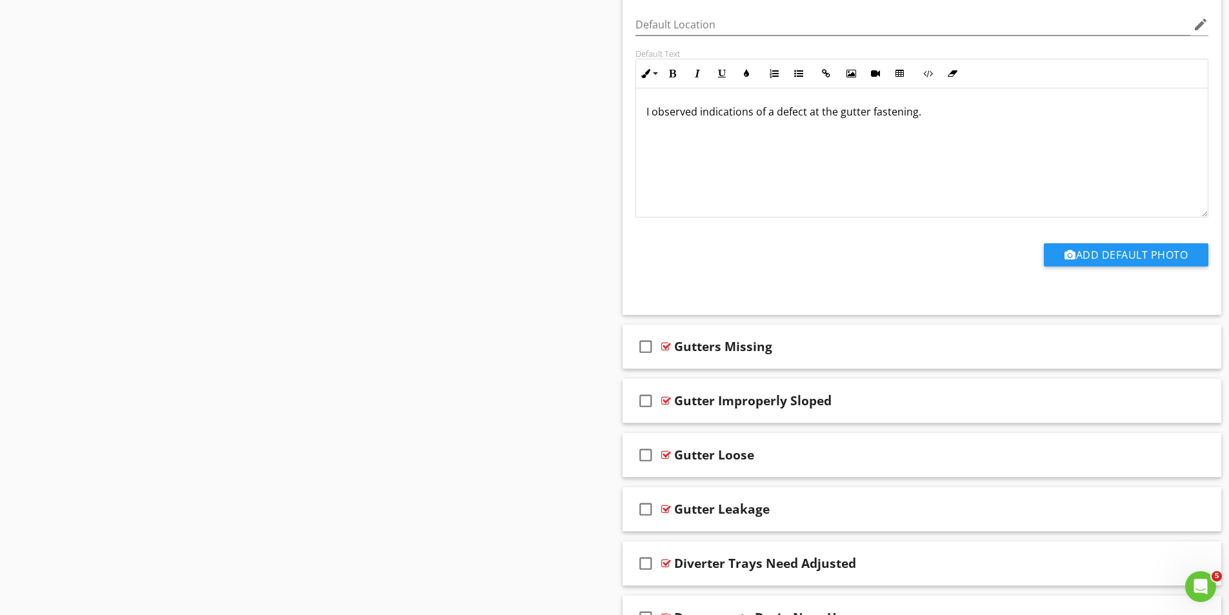
scroll to position [2357, 0]
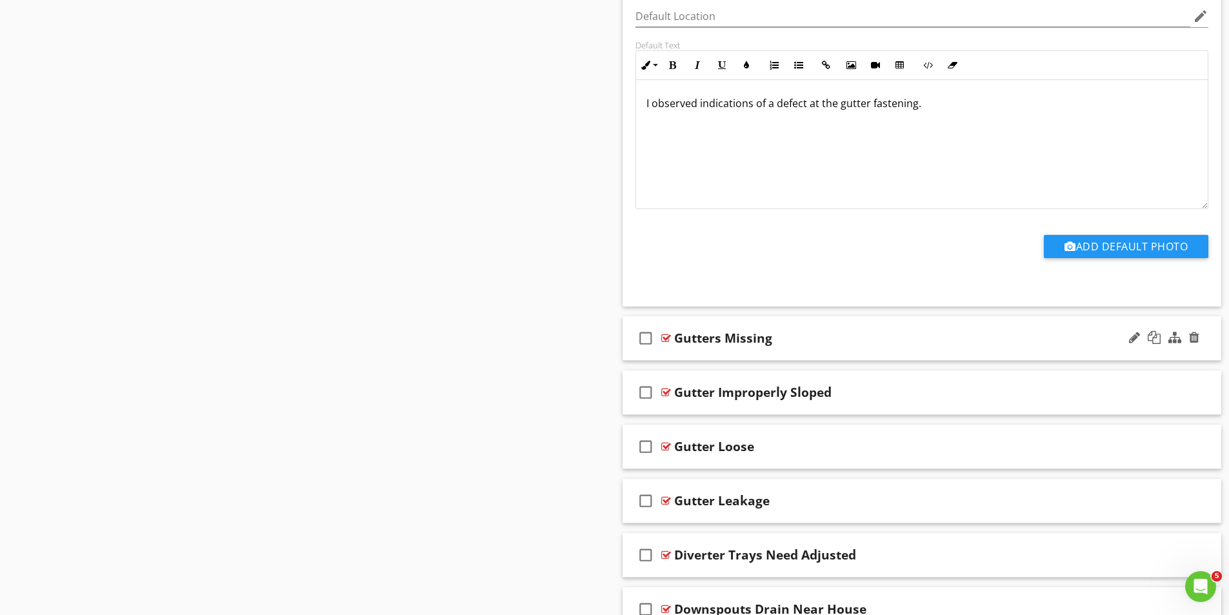
click at [662, 336] on div at bounding box center [666, 338] width 10 height 10
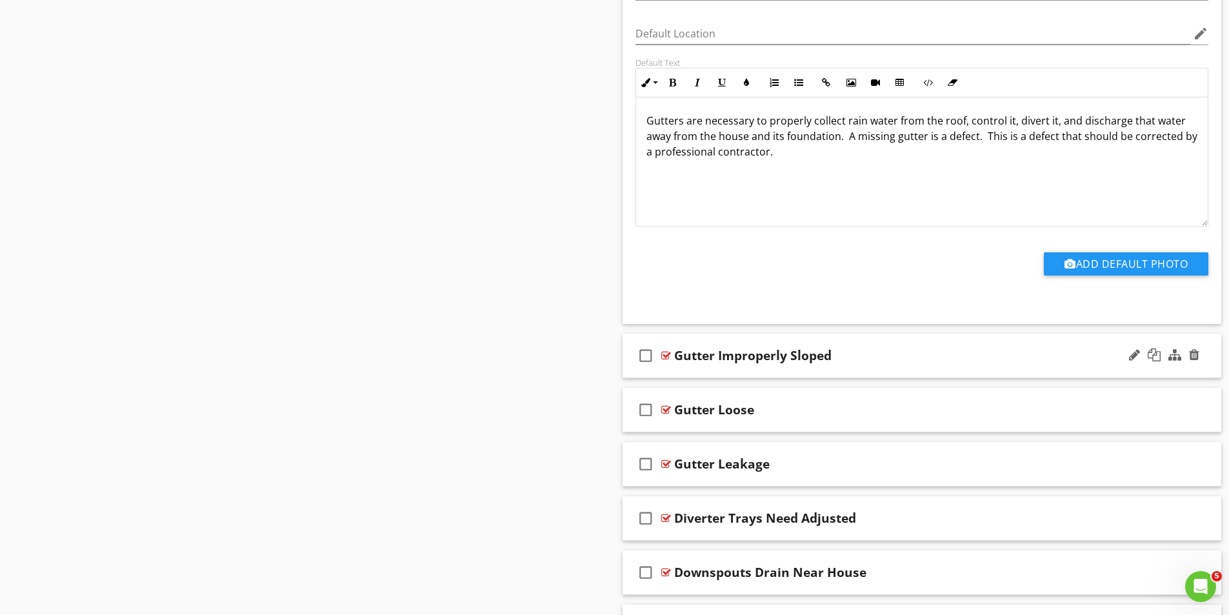
scroll to position [2873, 0]
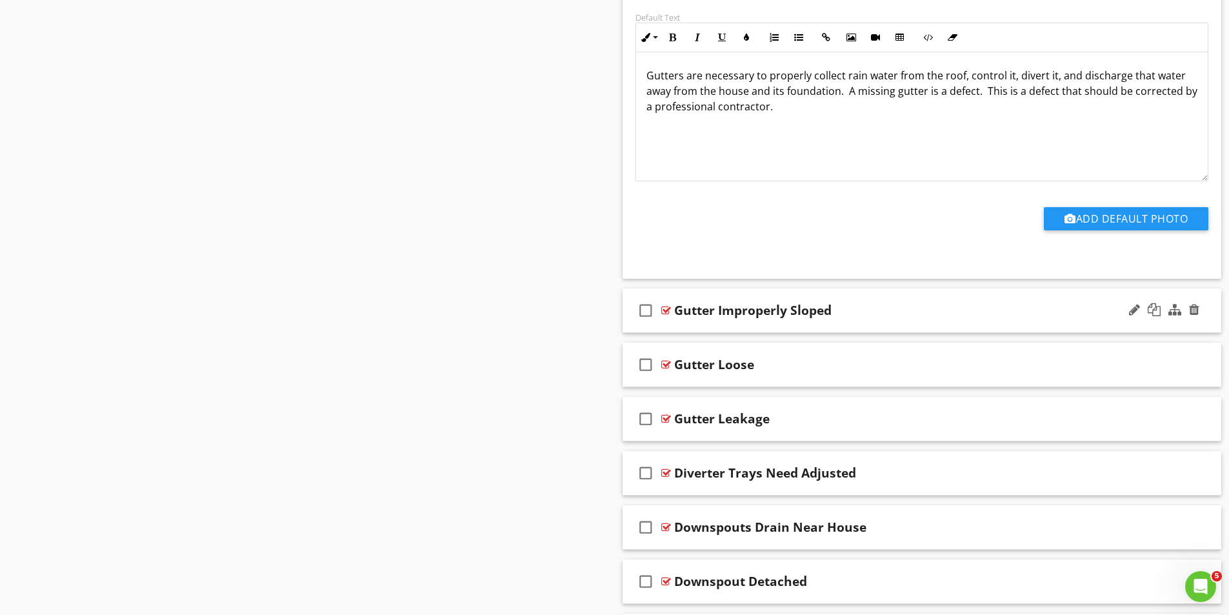
click at [666, 310] on div at bounding box center [666, 310] width 10 height 10
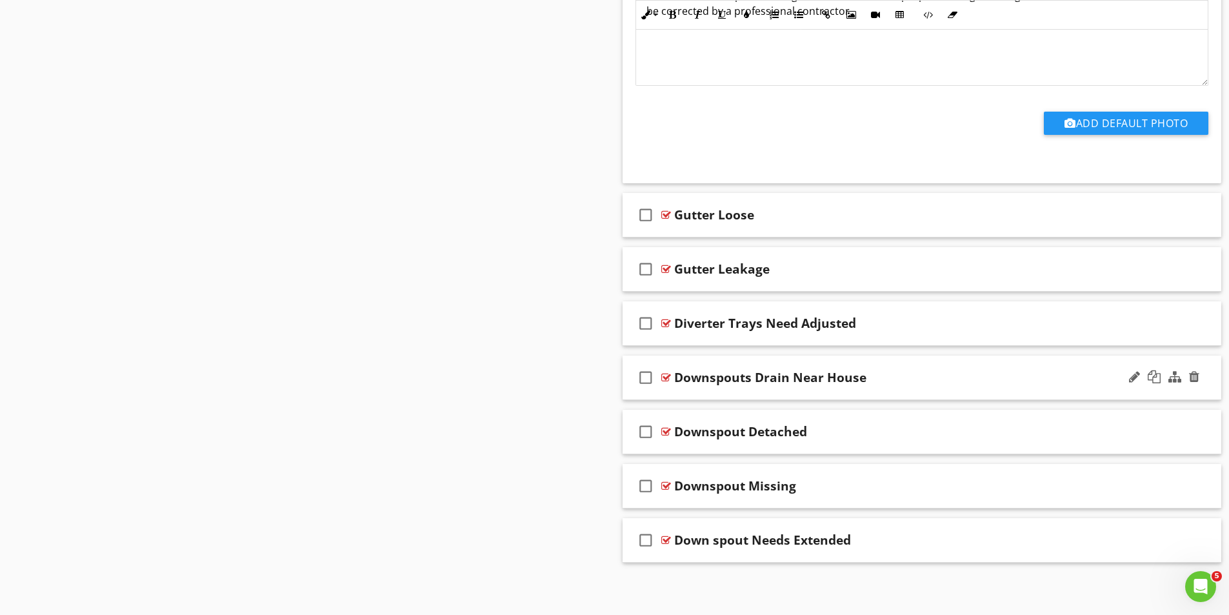
scroll to position [3459, 0]
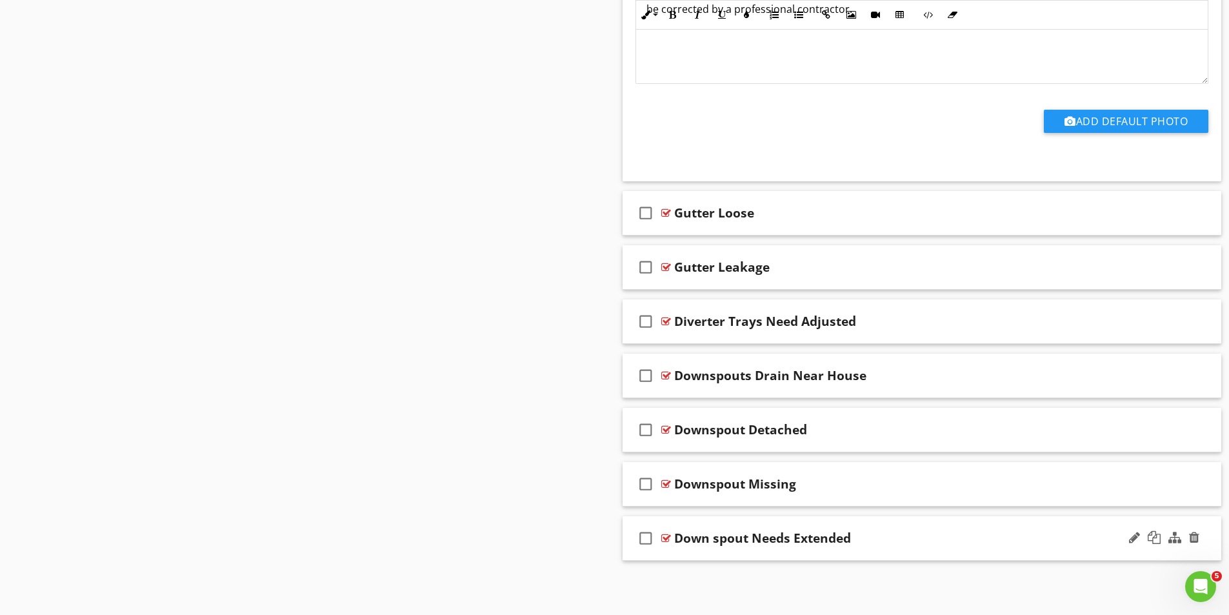
click at [670, 538] on div at bounding box center [666, 538] width 10 height 10
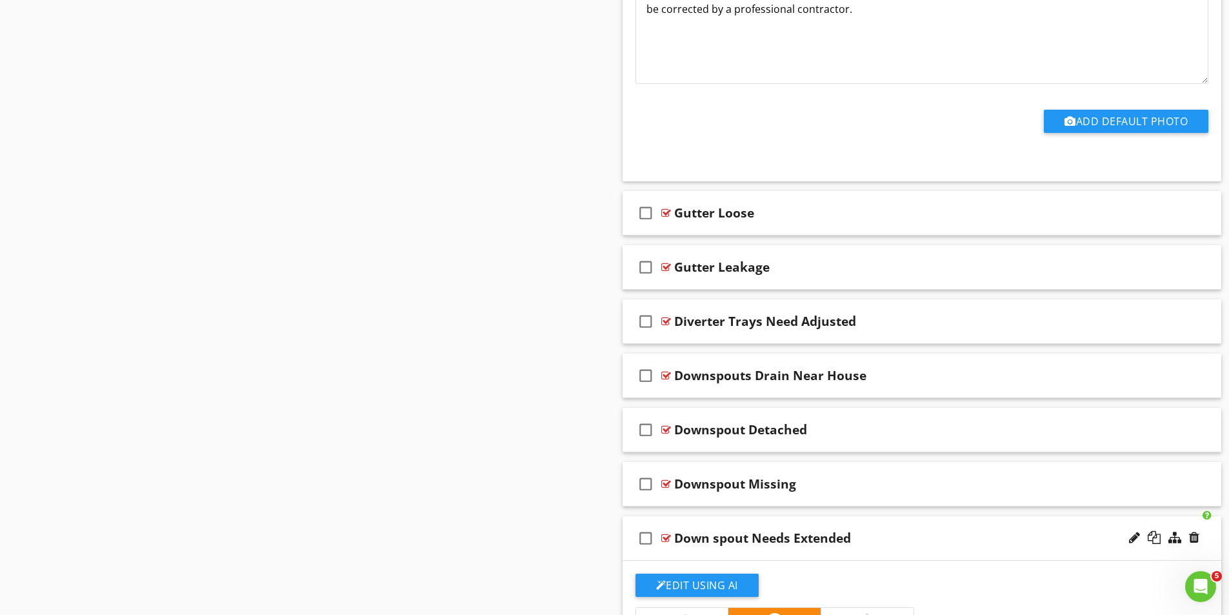
scroll to position [3781, 0]
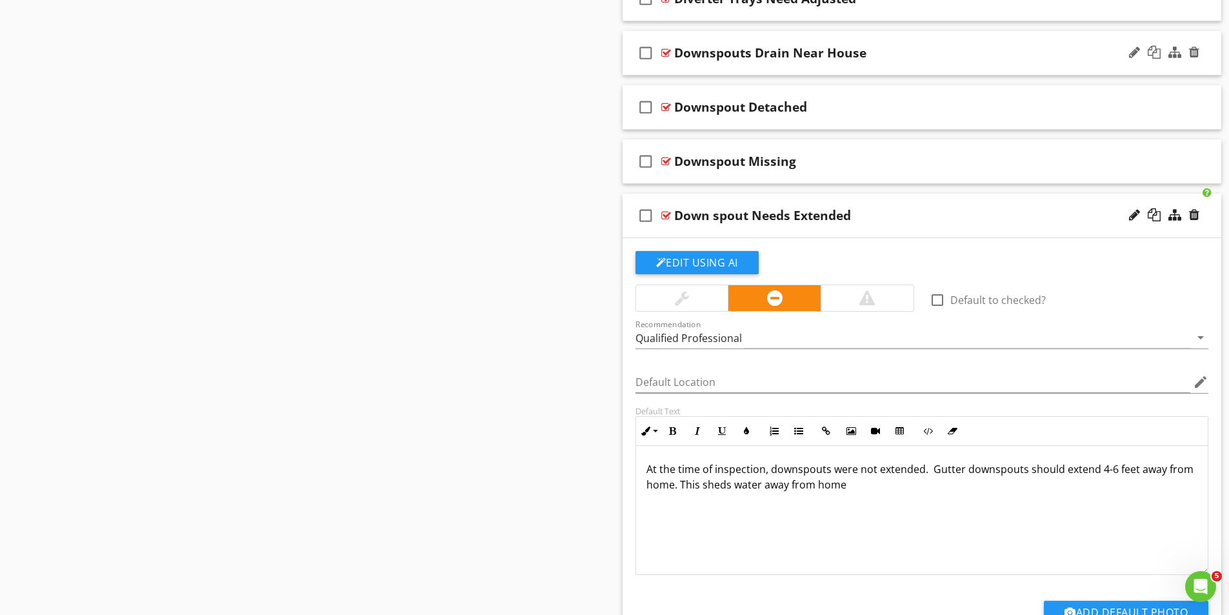
click at [674, 52] on div "Downspouts Drain Near House" at bounding box center [770, 52] width 192 height 15
click at [663, 53] on div at bounding box center [666, 53] width 10 height 10
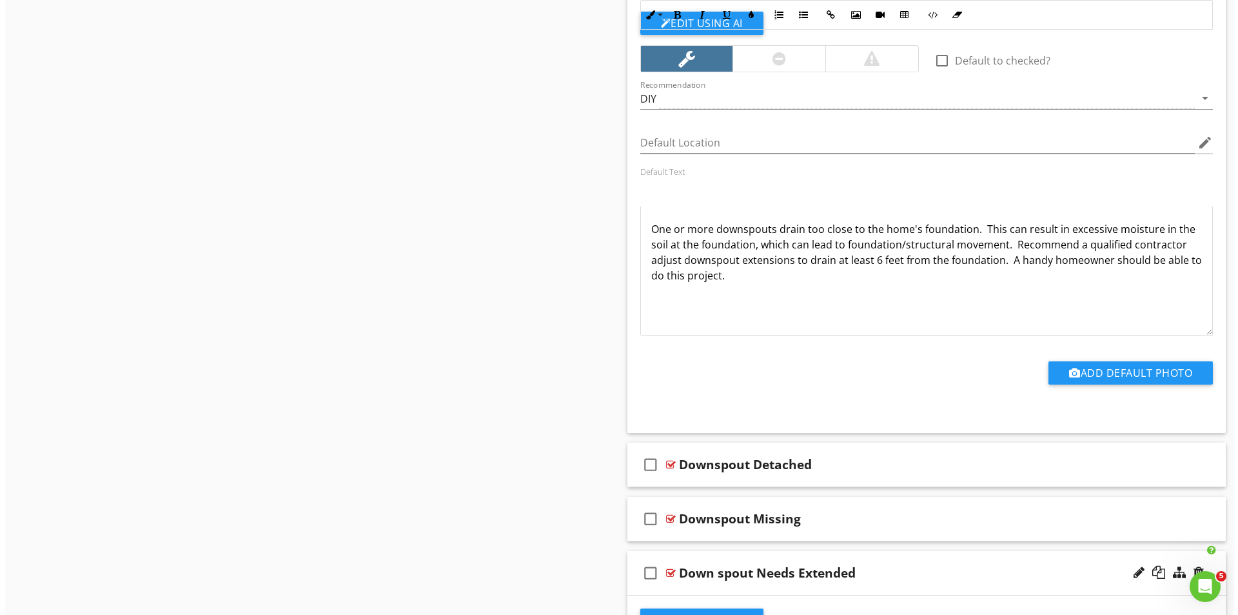
scroll to position [4069, 0]
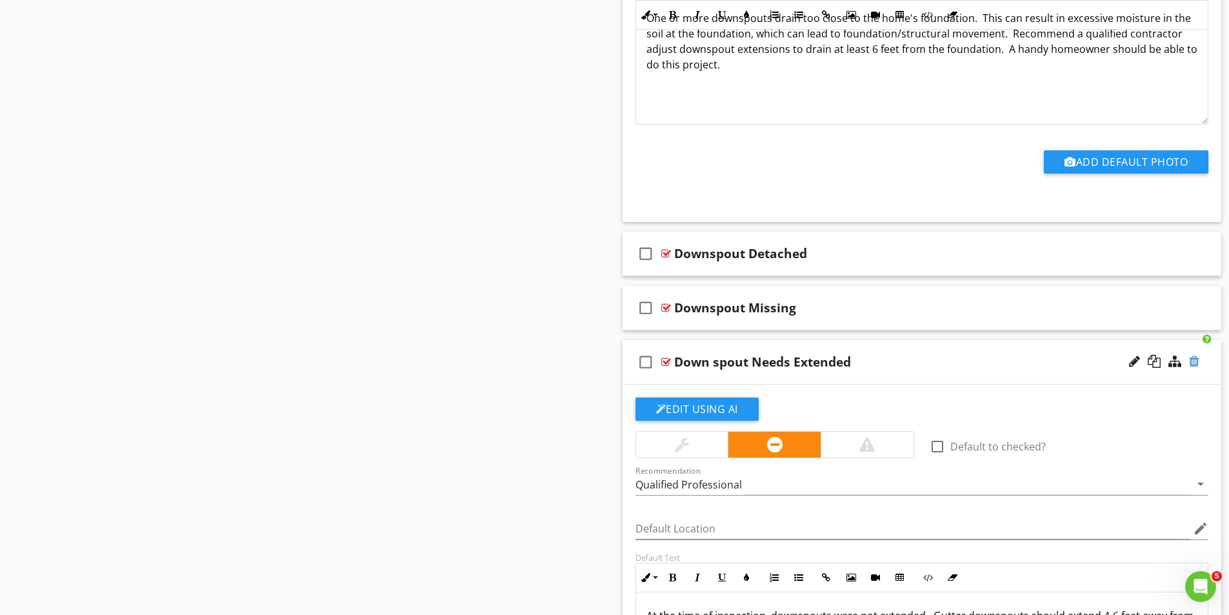
click at [1194, 360] on div at bounding box center [1194, 361] width 10 height 13
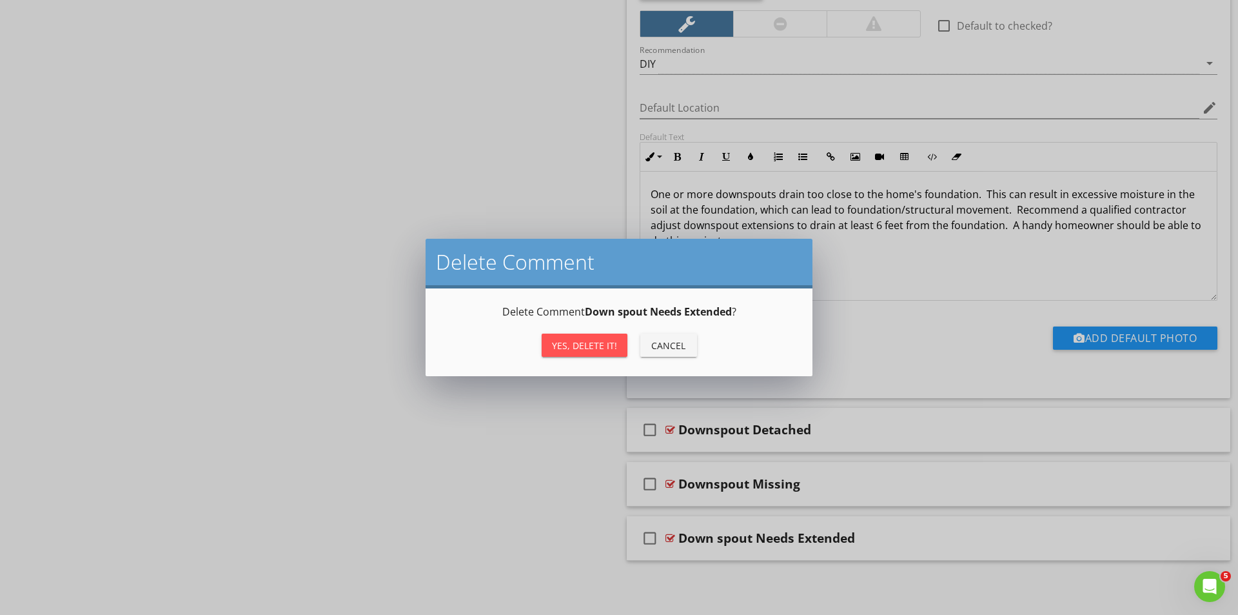
click at [588, 347] on div "Yes, Delete it!" at bounding box center [584, 346] width 65 height 14
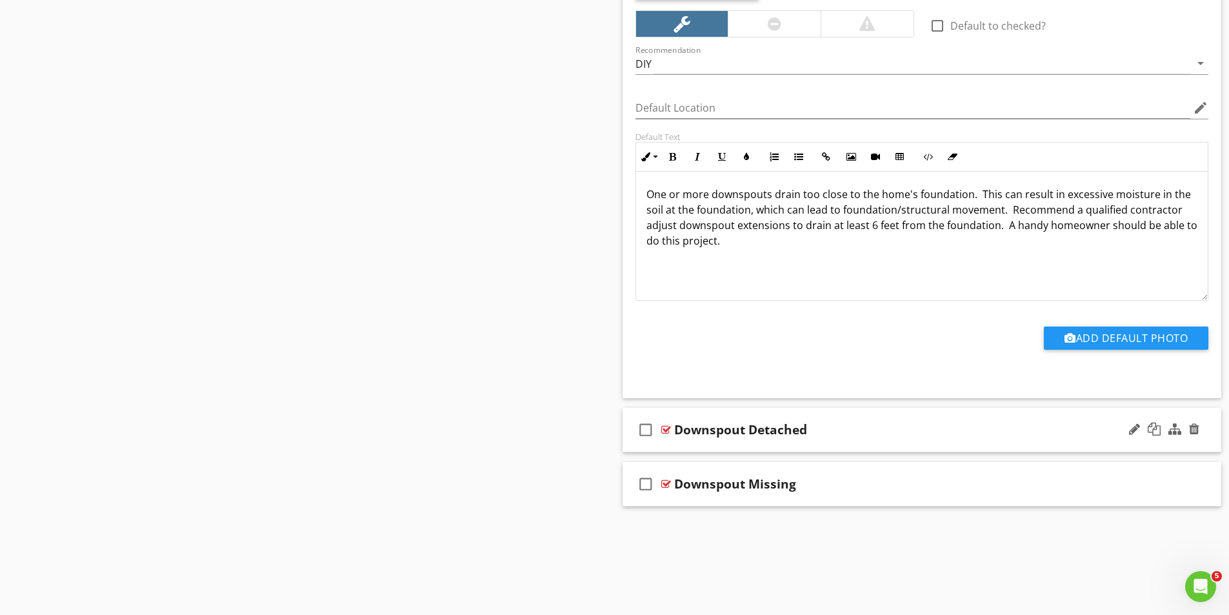
scroll to position [3839, 0]
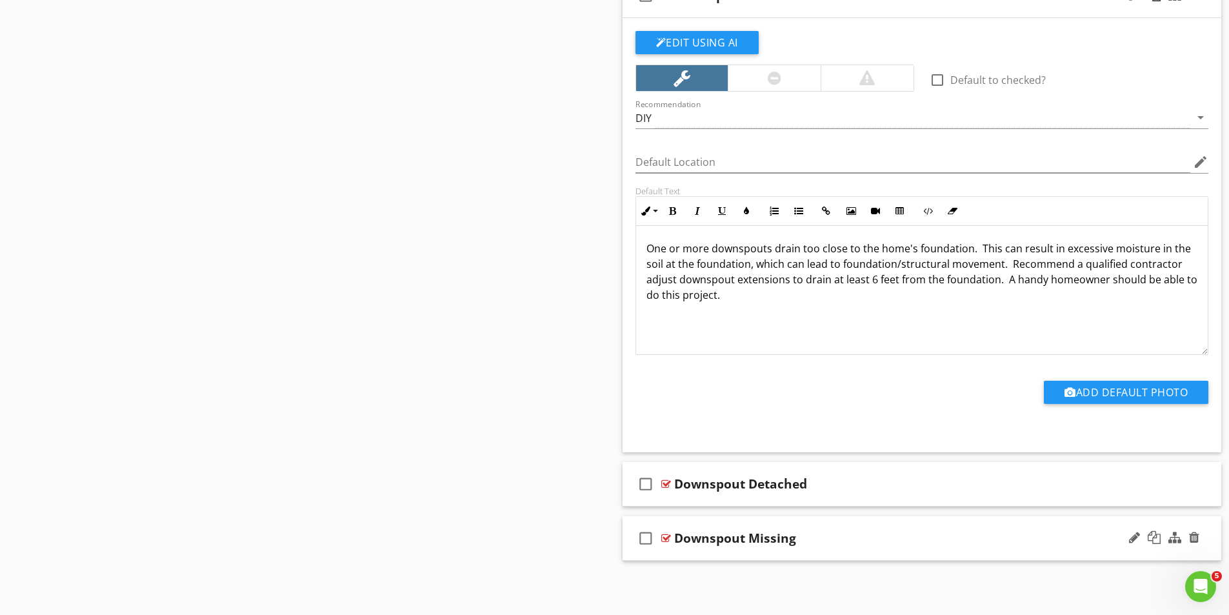
click at [666, 538] on div at bounding box center [666, 538] width 10 height 10
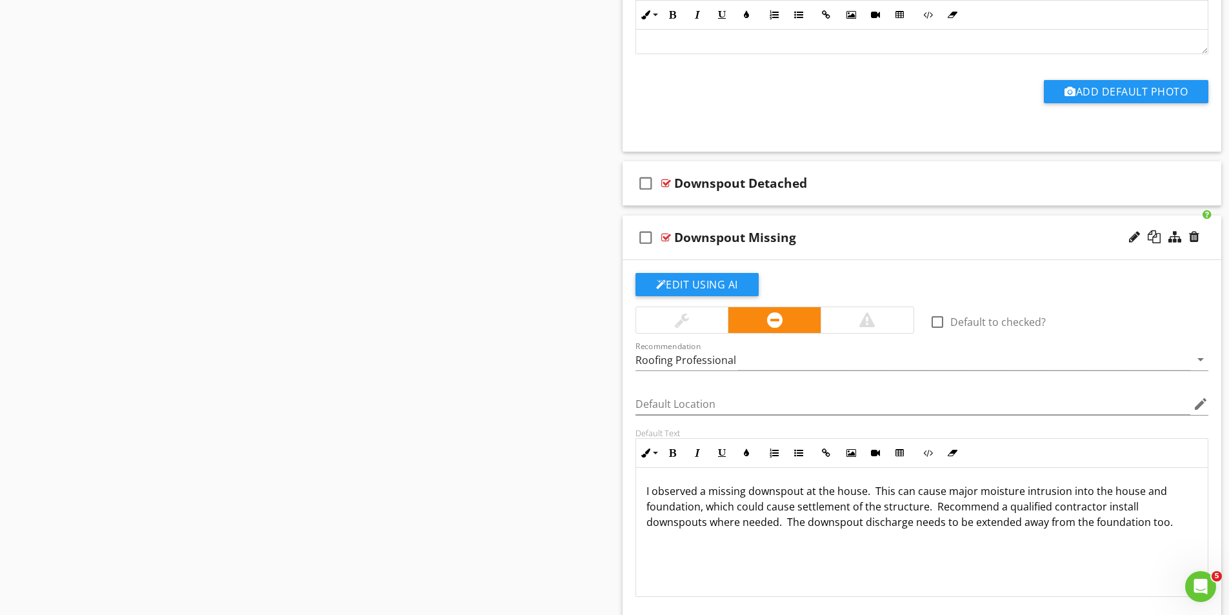
scroll to position [4151, 0]
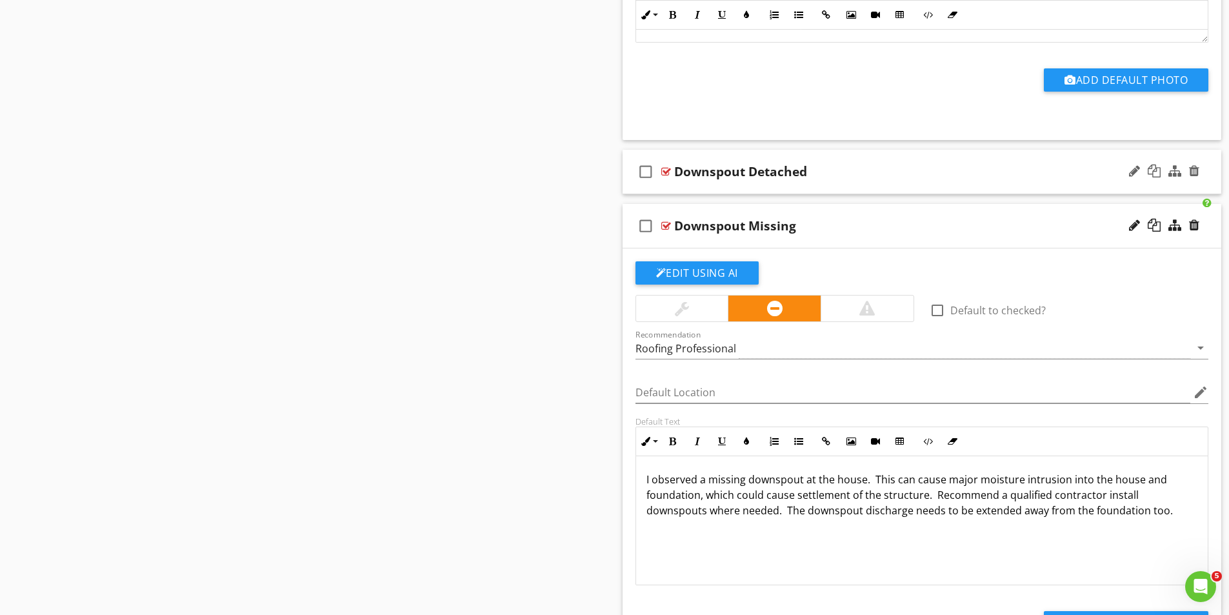
click at [668, 168] on div at bounding box center [666, 171] width 10 height 10
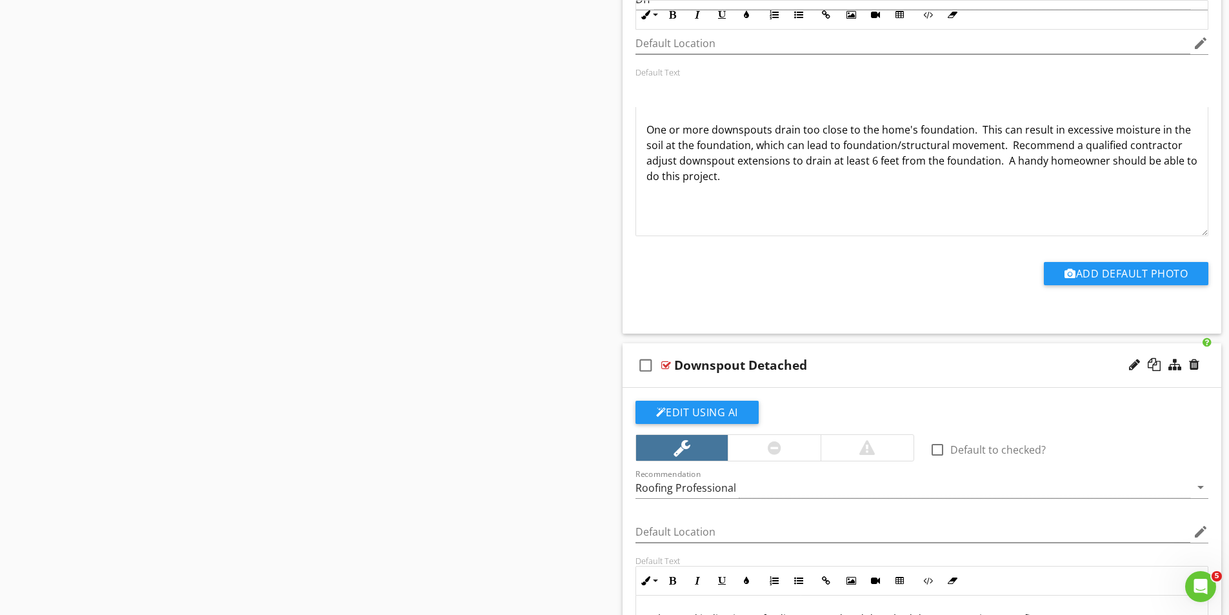
scroll to position [3764, 0]
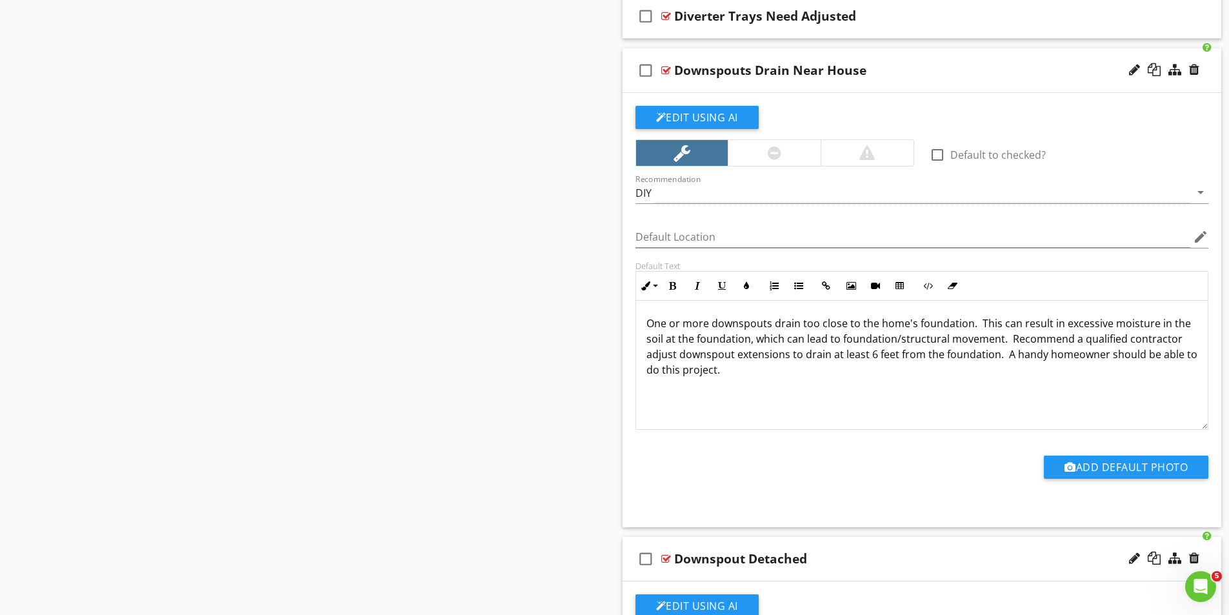
drag, startPoint x: 1005, startPoint y: 355, endPoint x: 1160, endPoint y: 381, distance: 156.9
click at [1160, 381] on div "One or more downspouts drain too close to the home's foundation. This can resul…" at bounding box center [922, 364] width 572 height 129
click at [762, 151] on div at bounding box center [774, 153] width 93 height 26
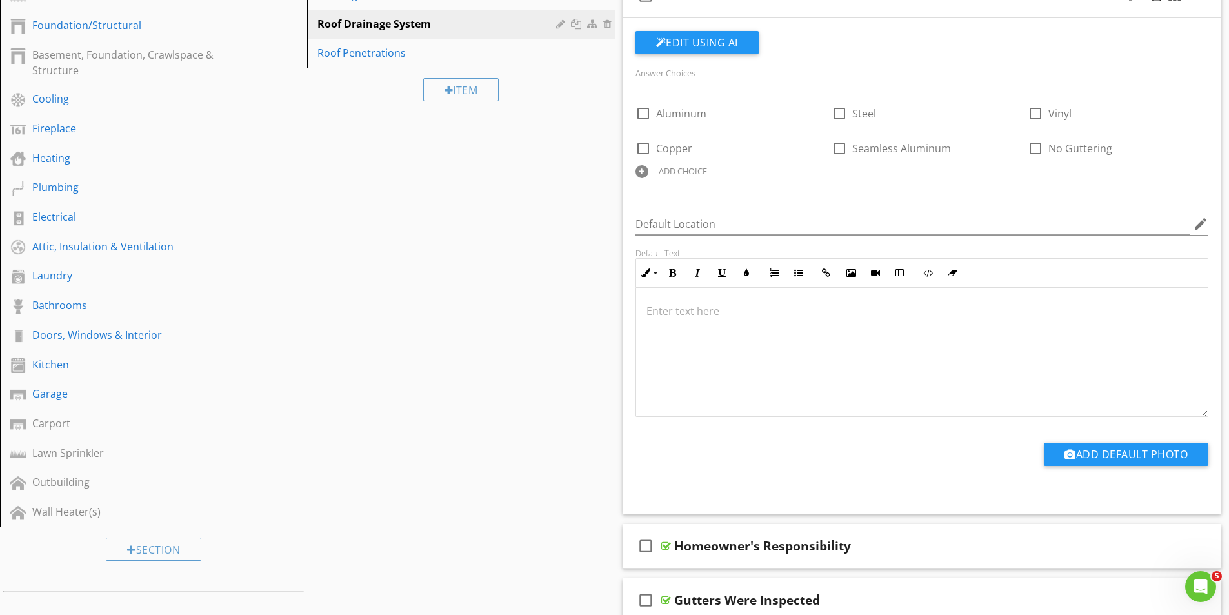
scroll to position [217, 0]
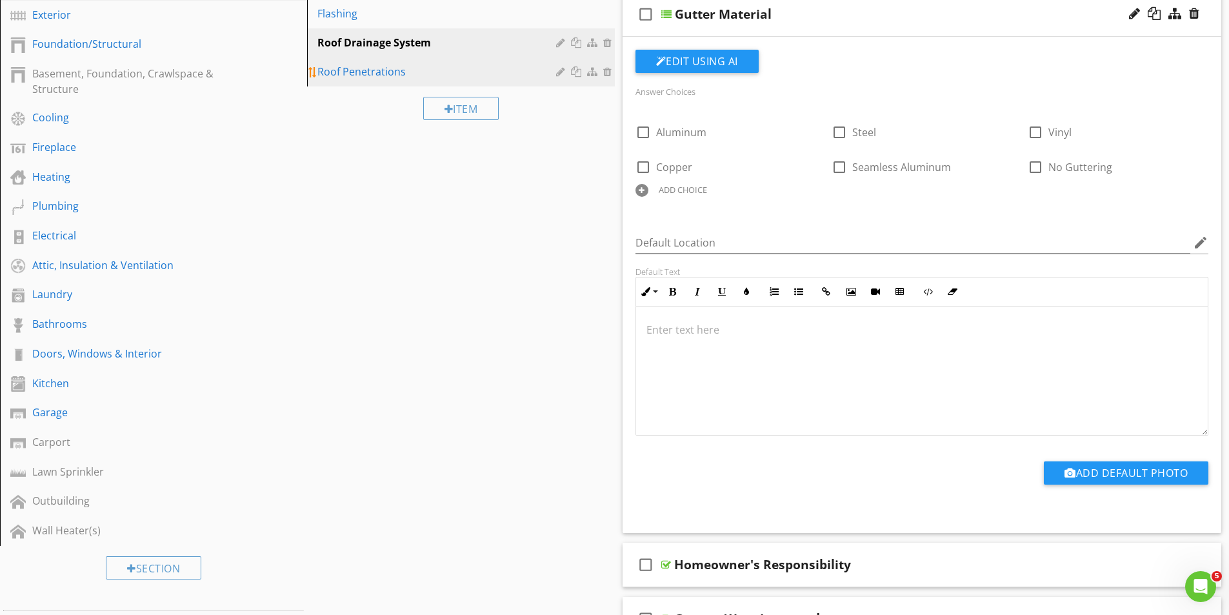
click at [375, 64] on div "Roof Penetrations" at bounding box center [438, 71] width 242 height 15
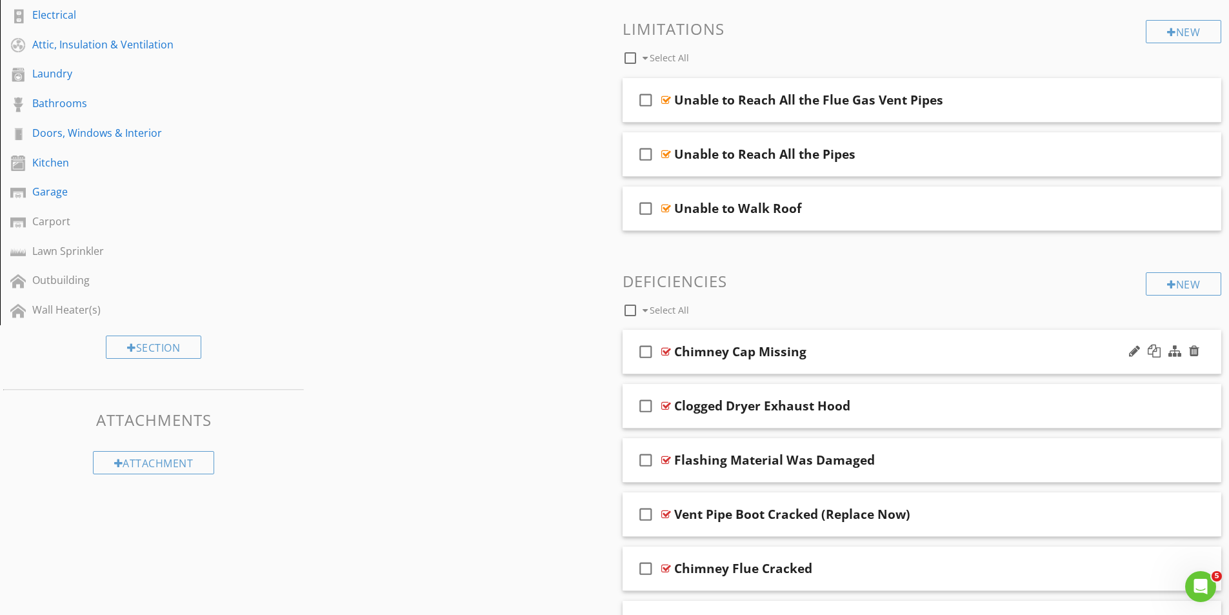
scroll to position [475, 0]
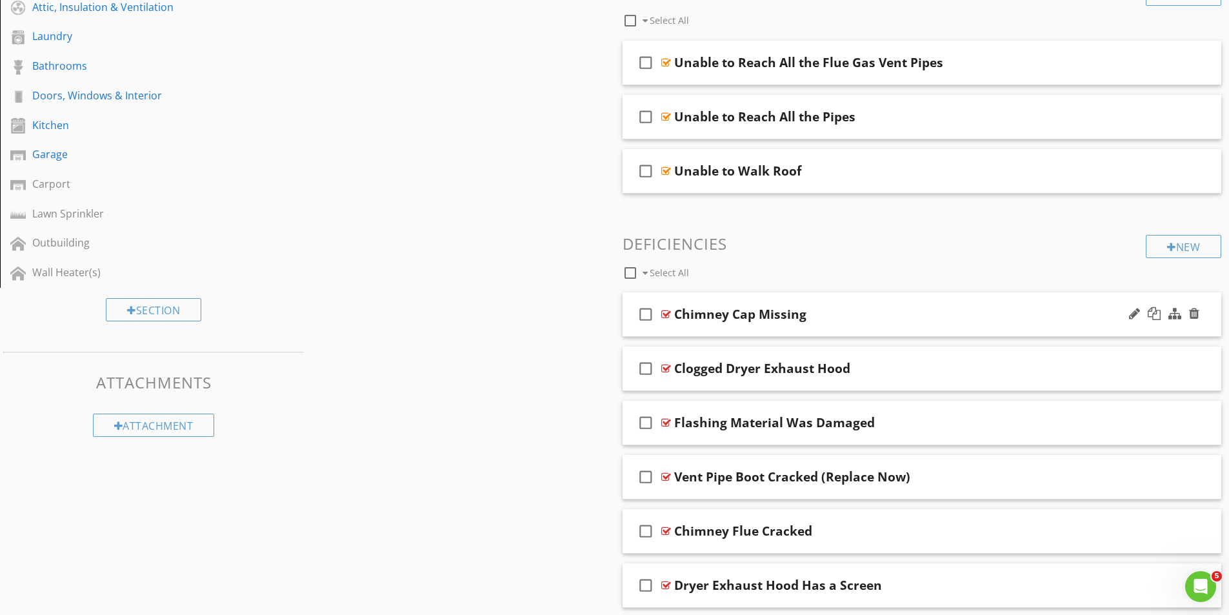
click at [666, 312] on div at bounding box center [666, 314] width 10 height 10
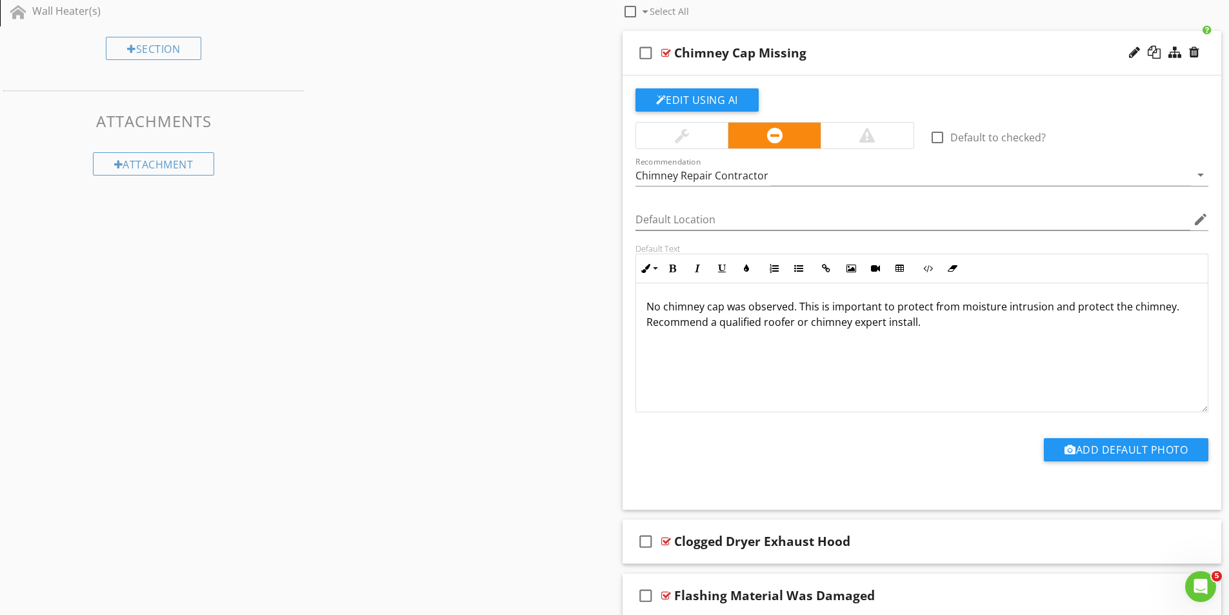
scroll to position [926, 0]
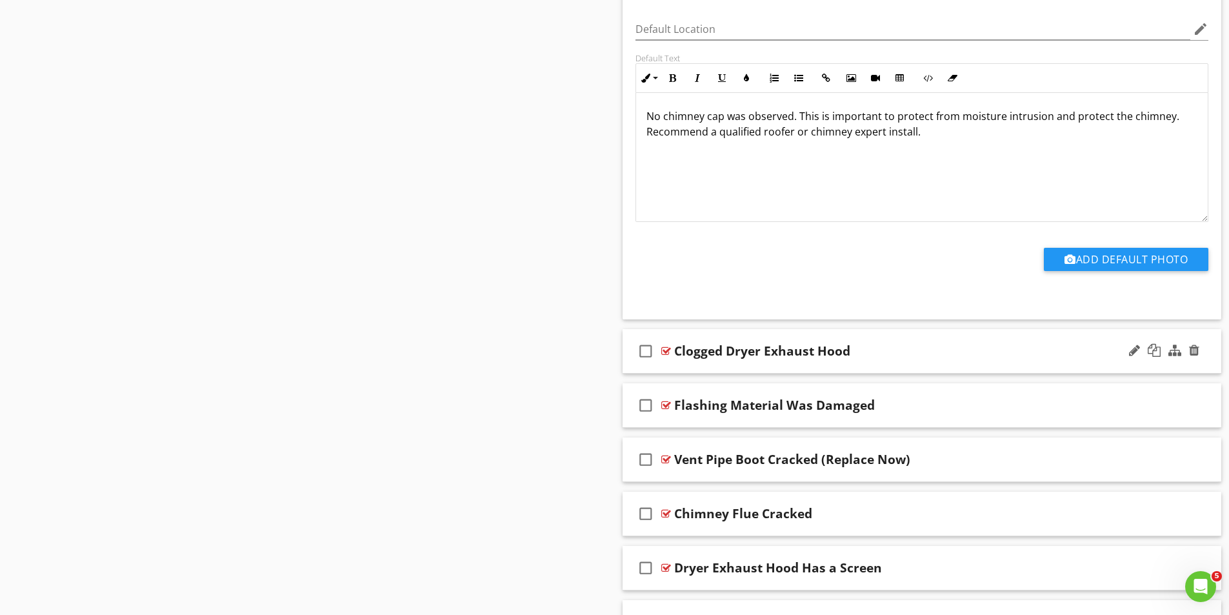
click at [671, 350] on div "check_box_outline_blank Clogged Dryer Exhaust Hood" at bounding box center [921, 351] width 599 height 45
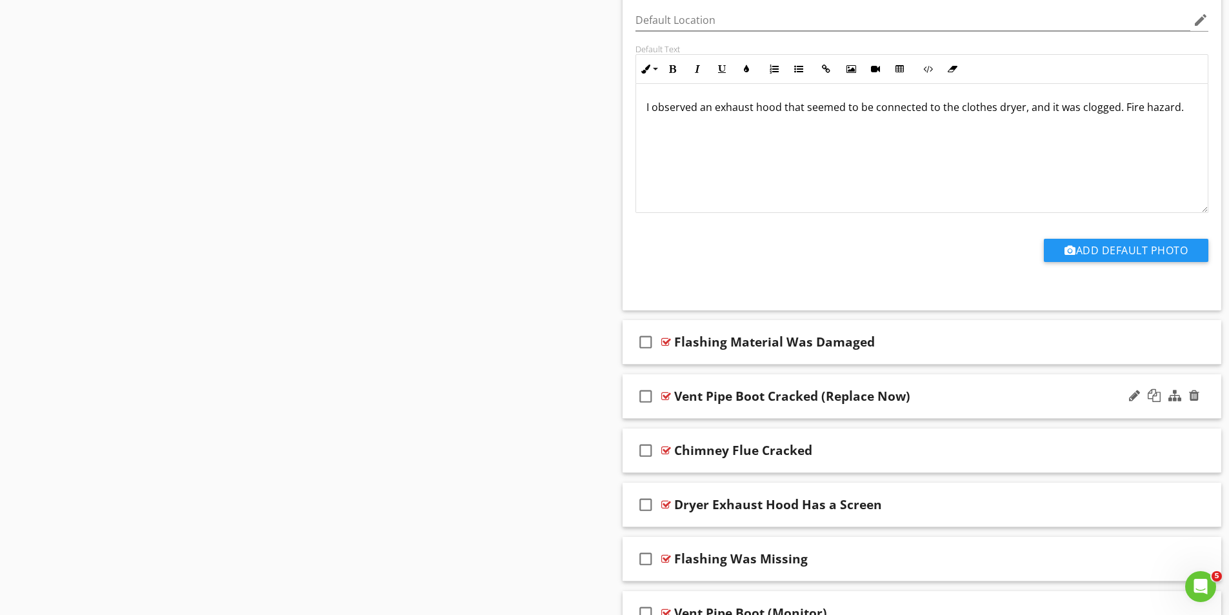
scroll to position [1442, 0]
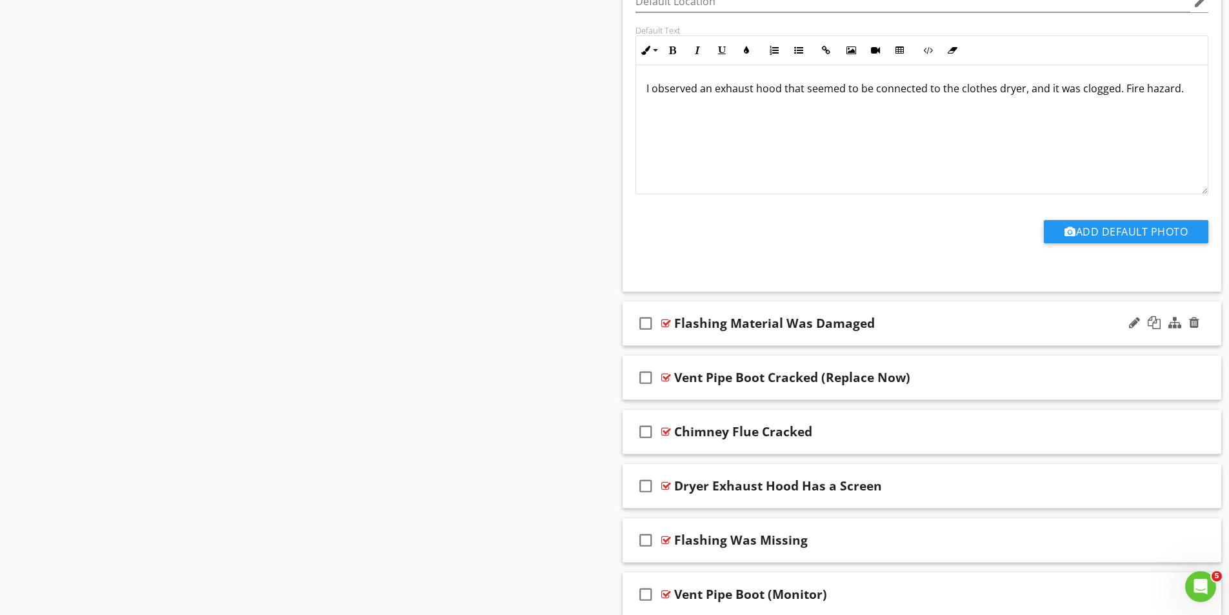
click at [665, 319] on div at bounding box center [666, 323] width 10 height 10
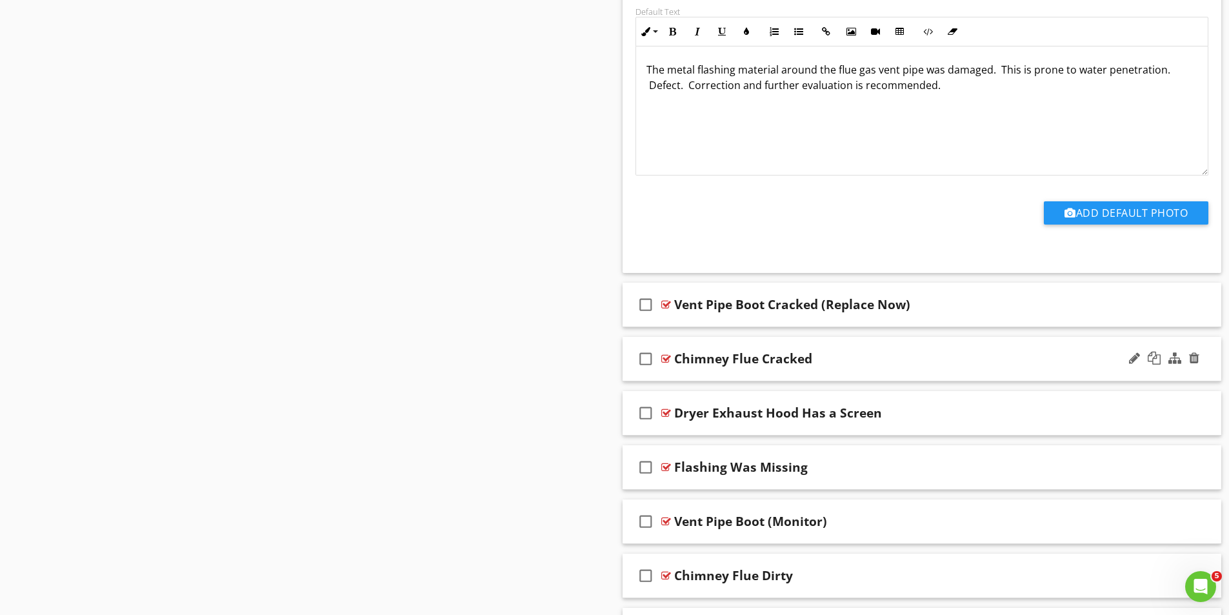
scroll to position [1958, 0]
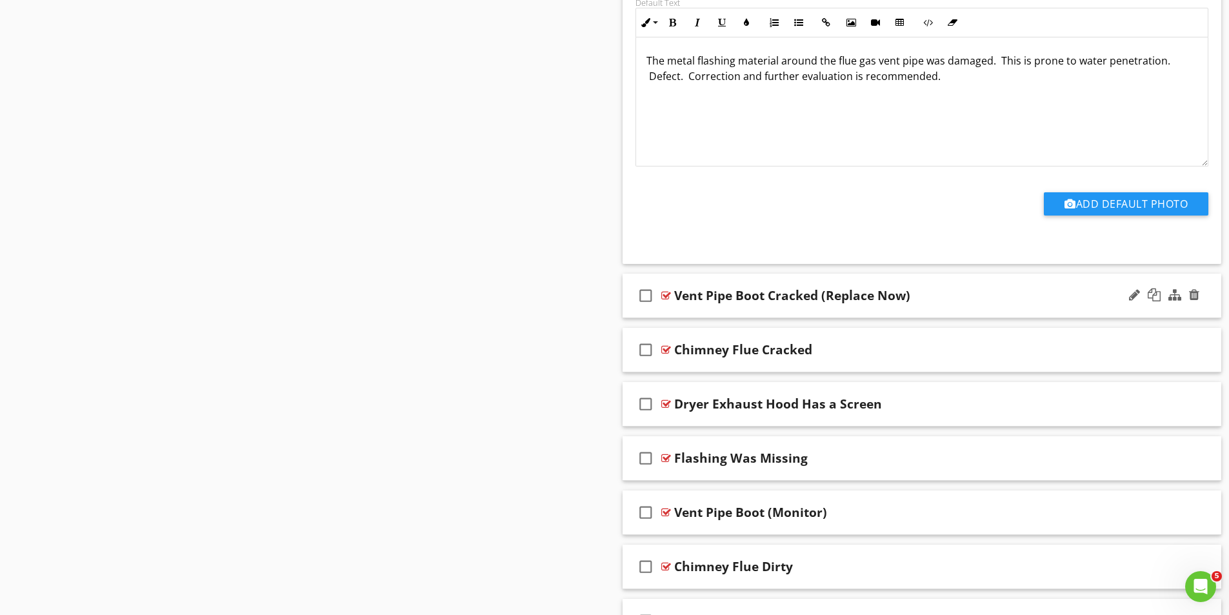
click at [667, 295] on div at bounding box center [666, 295] width 10 height 10
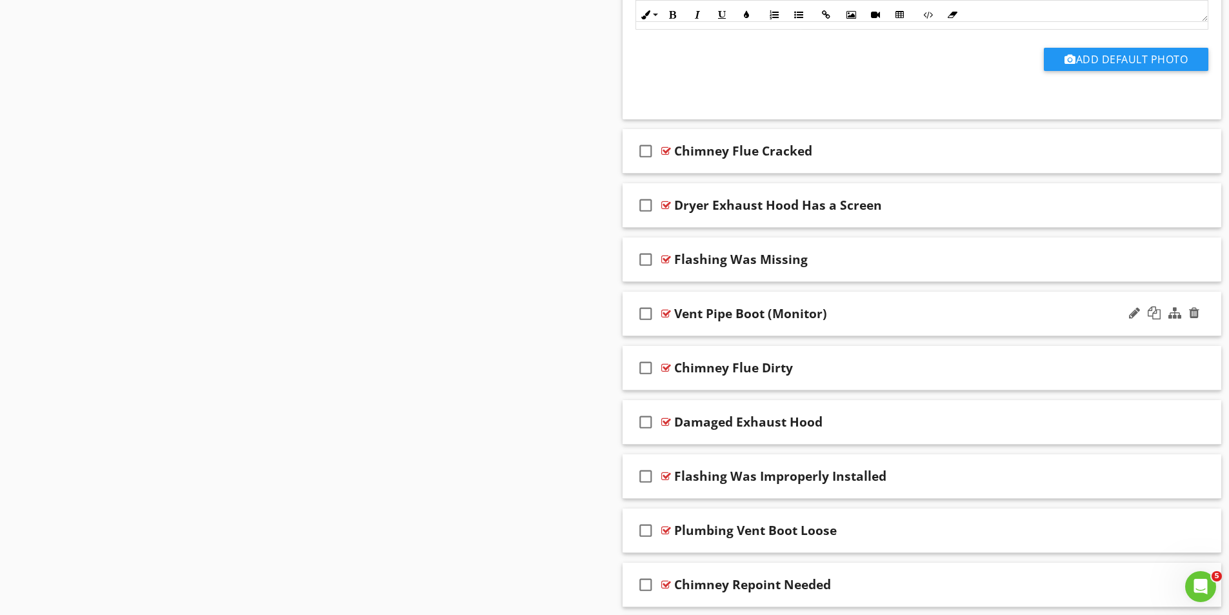
scroll to position [2603, 0]
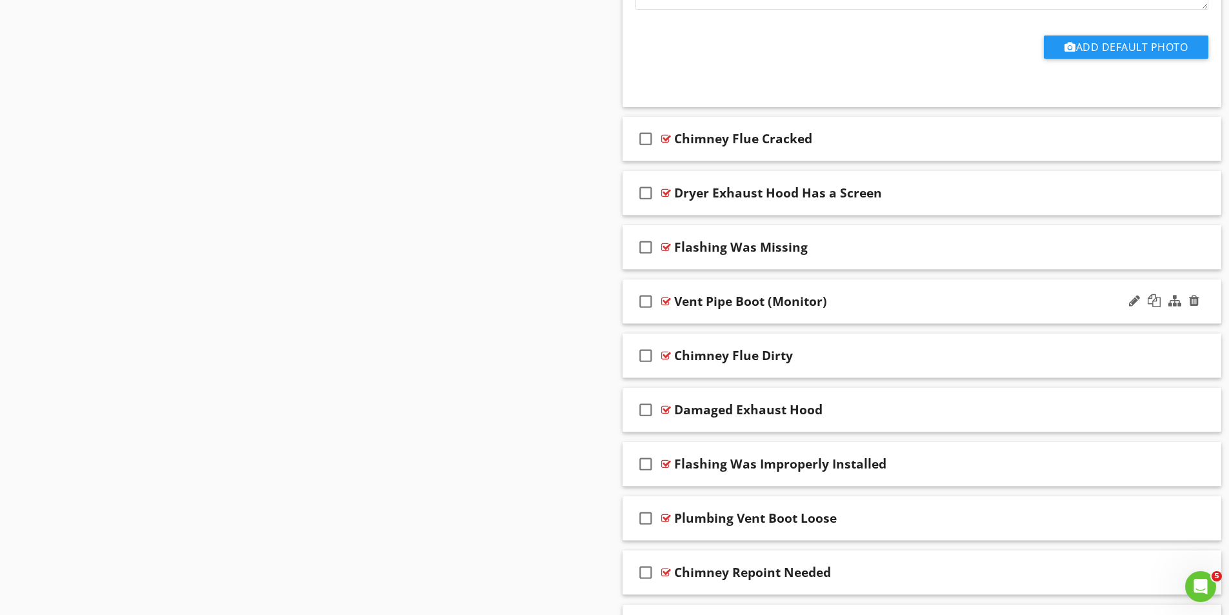
click at [667, 302] on div at bounding box center [666, 301] width 10 height 10
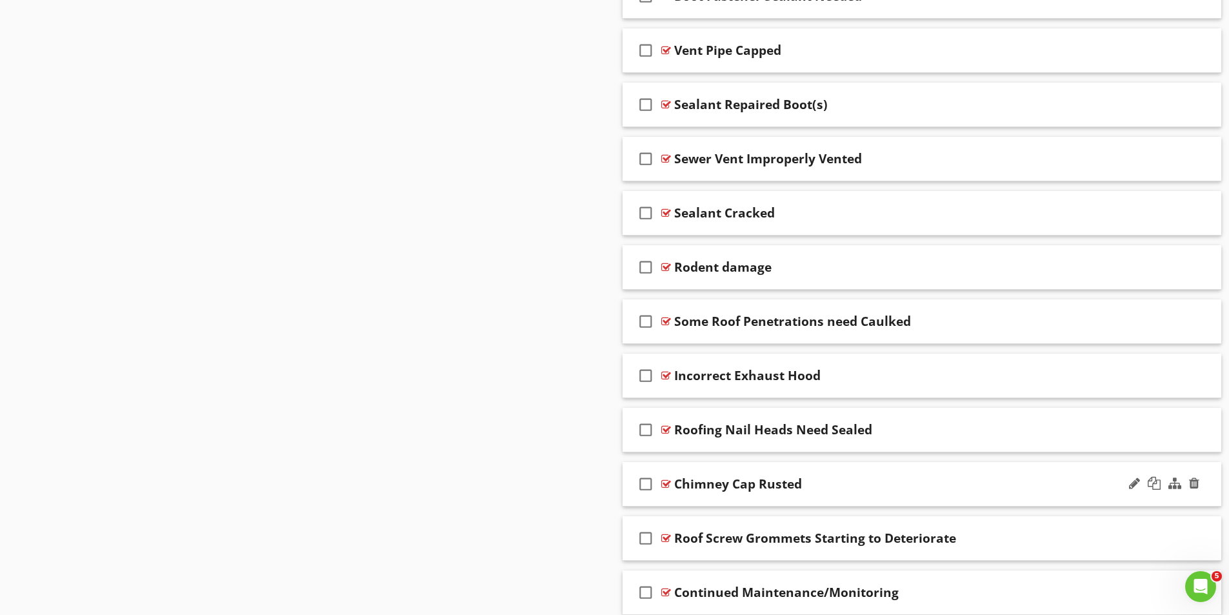
scroll to position [5238, 0]
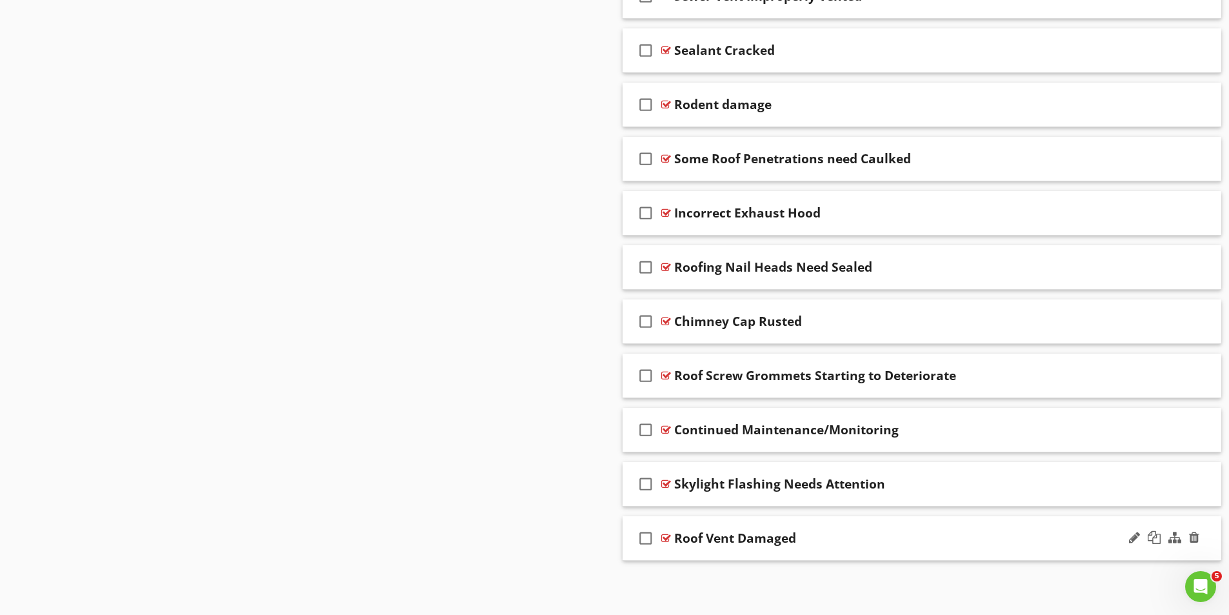
click at [668, 539] on div at bounding box center [666, 538] width 10 height 10
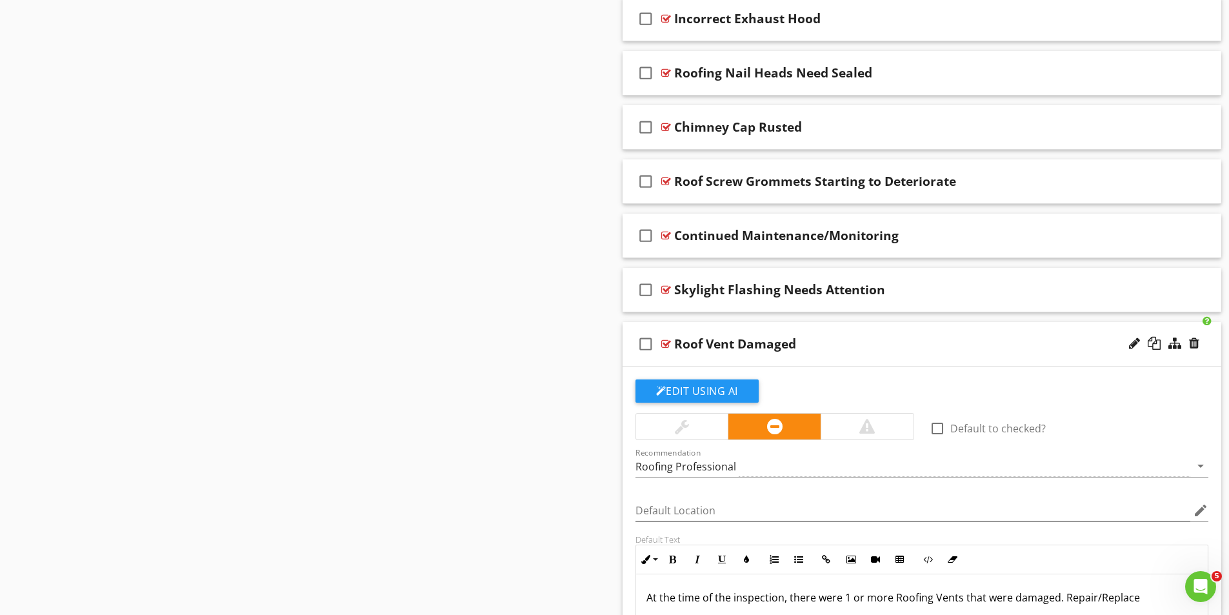
scroll to position [5432, 0]
click at [666, 237] on div at bounding box center [666, 236] width 10 height 10
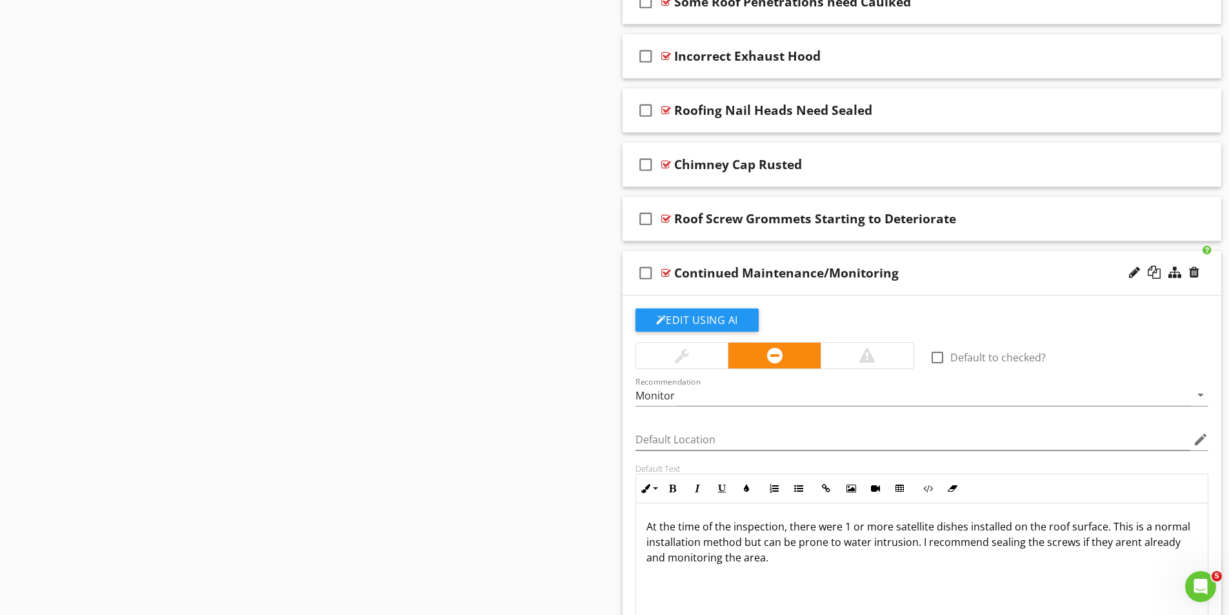
scroll to position [5303, 0]
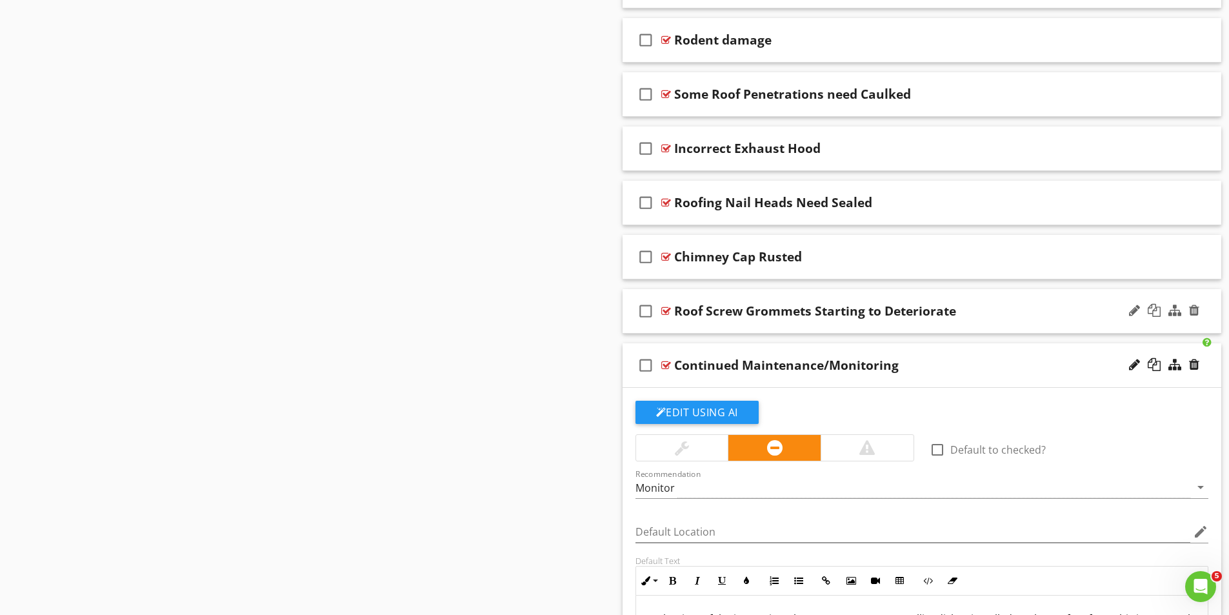
click at [664, 312] on div at bounding box center [666, 311] width 10 height 10
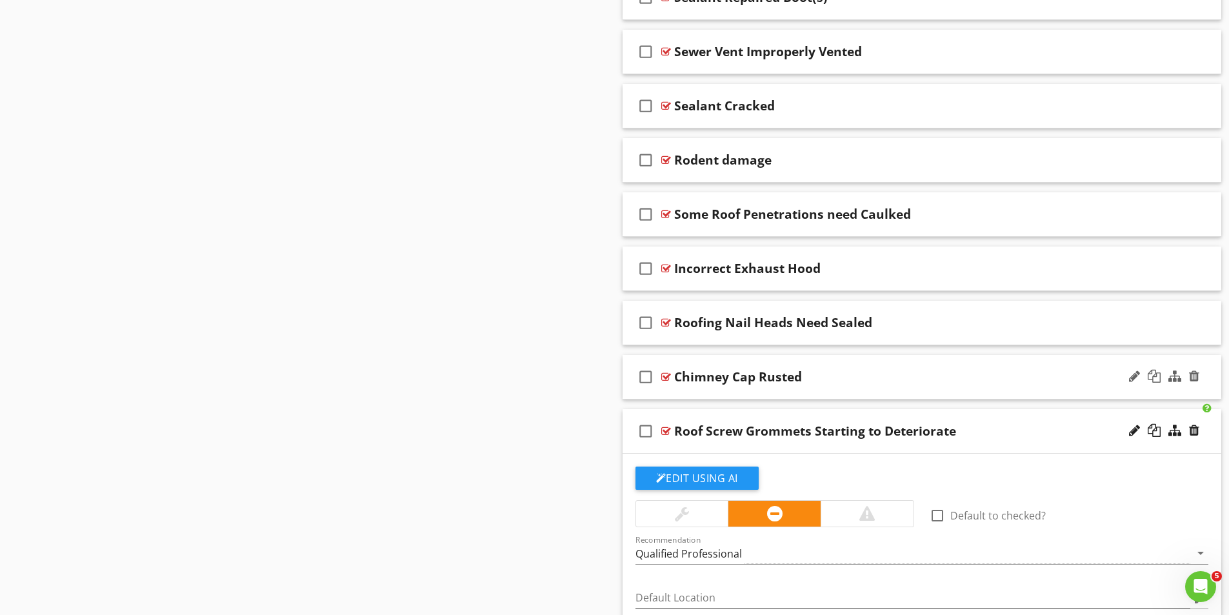
scroll to position [5174, 0]
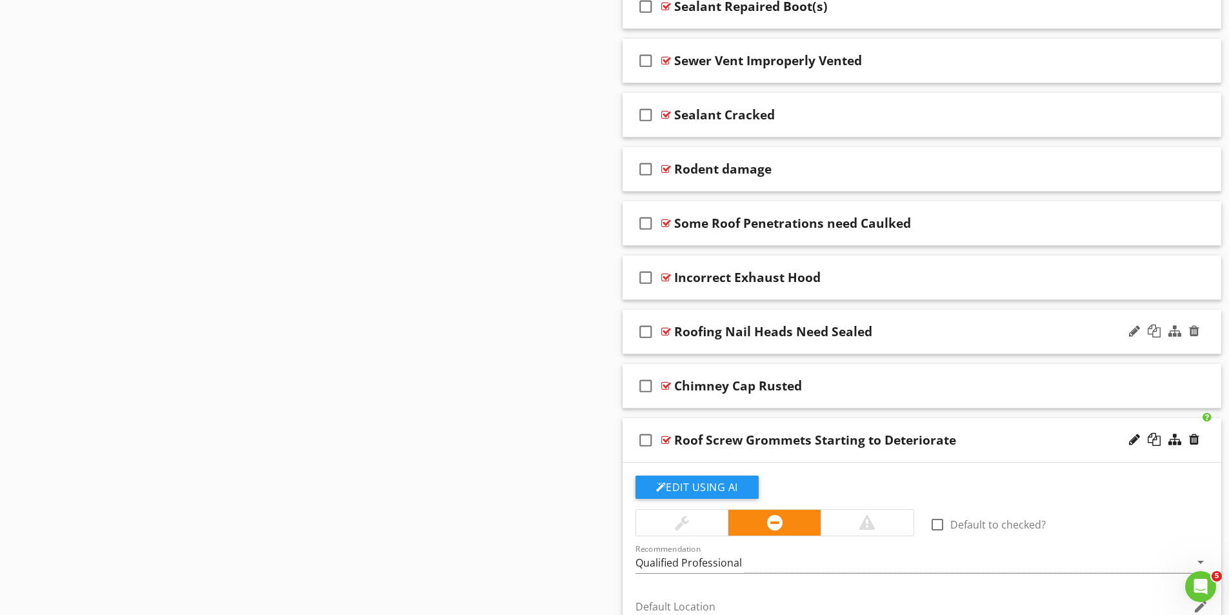
click at [666, 330] on div at bounding box center [666, 331] width 10 height 10
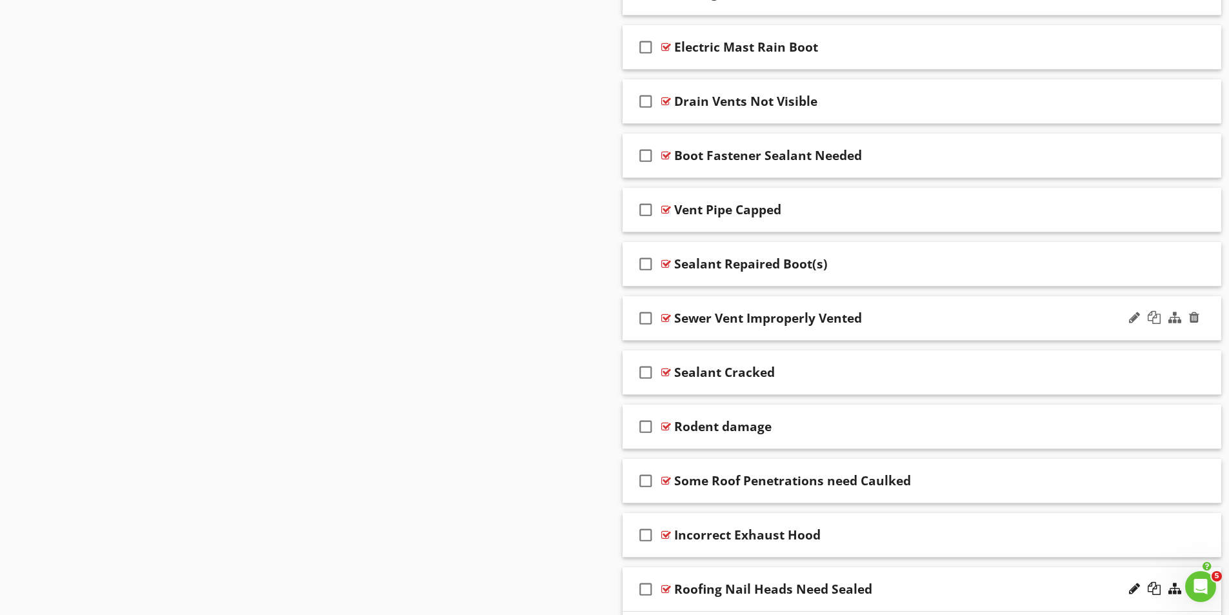
scroll to position [4916, 0]
click at [668, 264] on div at bounding box center [666, 264] width 10 height 10
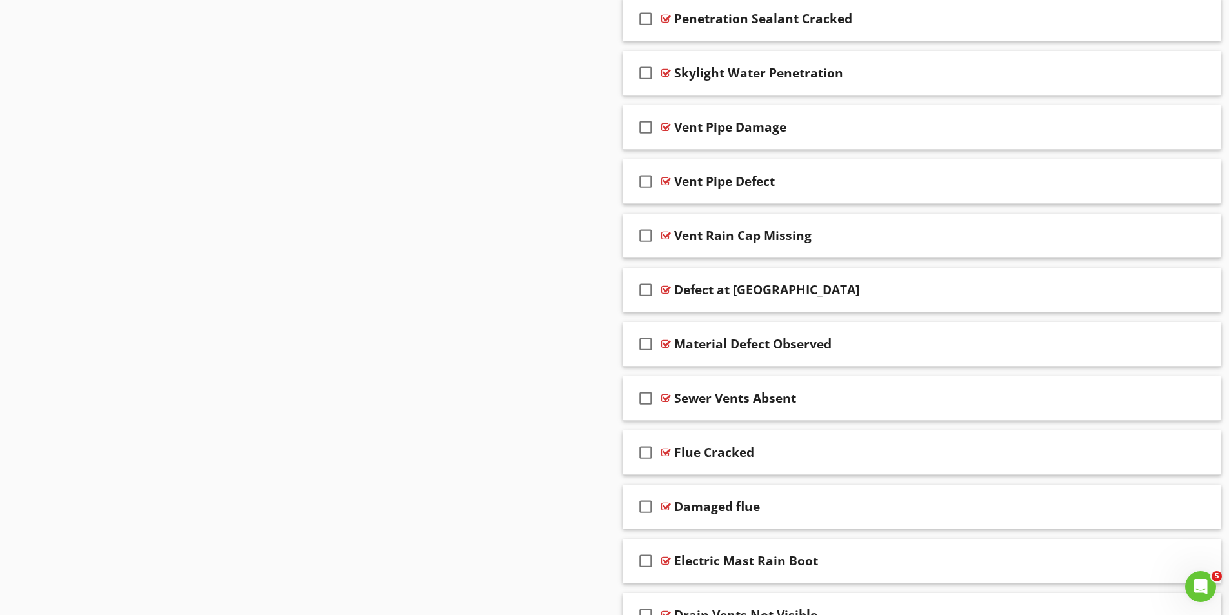
scroll to position [4658, 0]
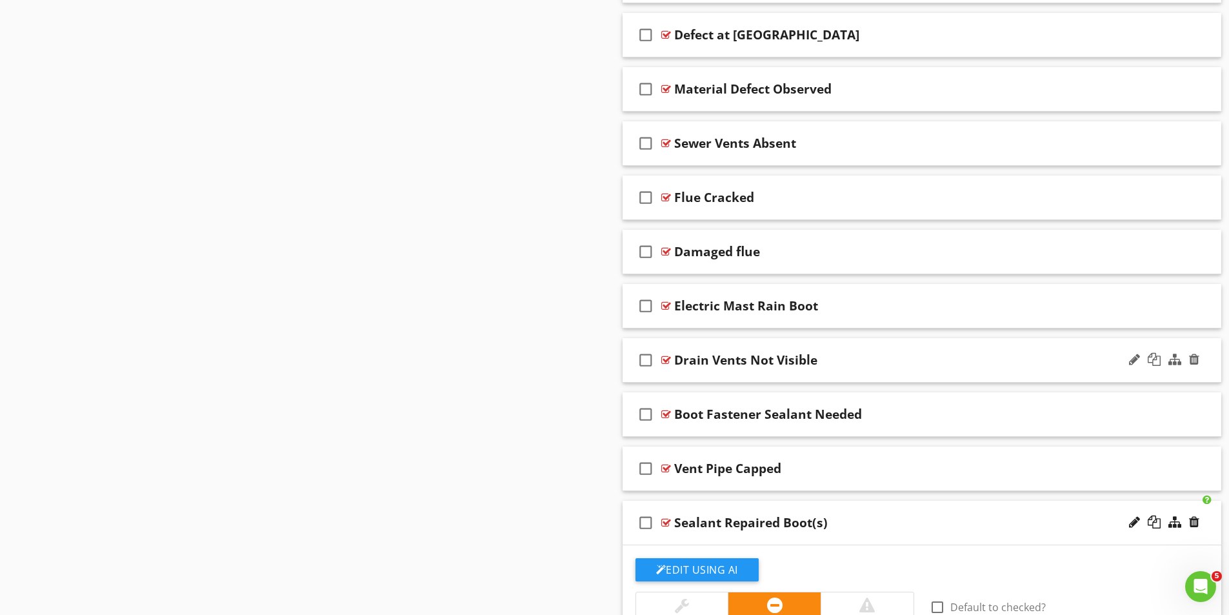
click at [669, 356] on div at bounding box center [666, 360] width 10 height 10
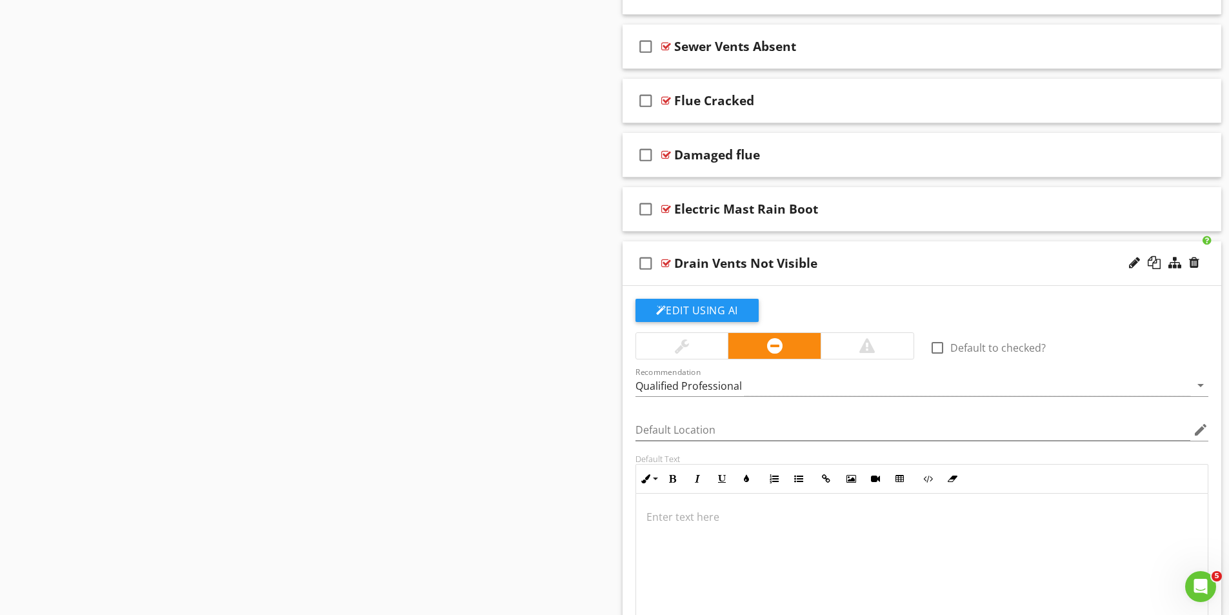
scroll to position [4722, 0]
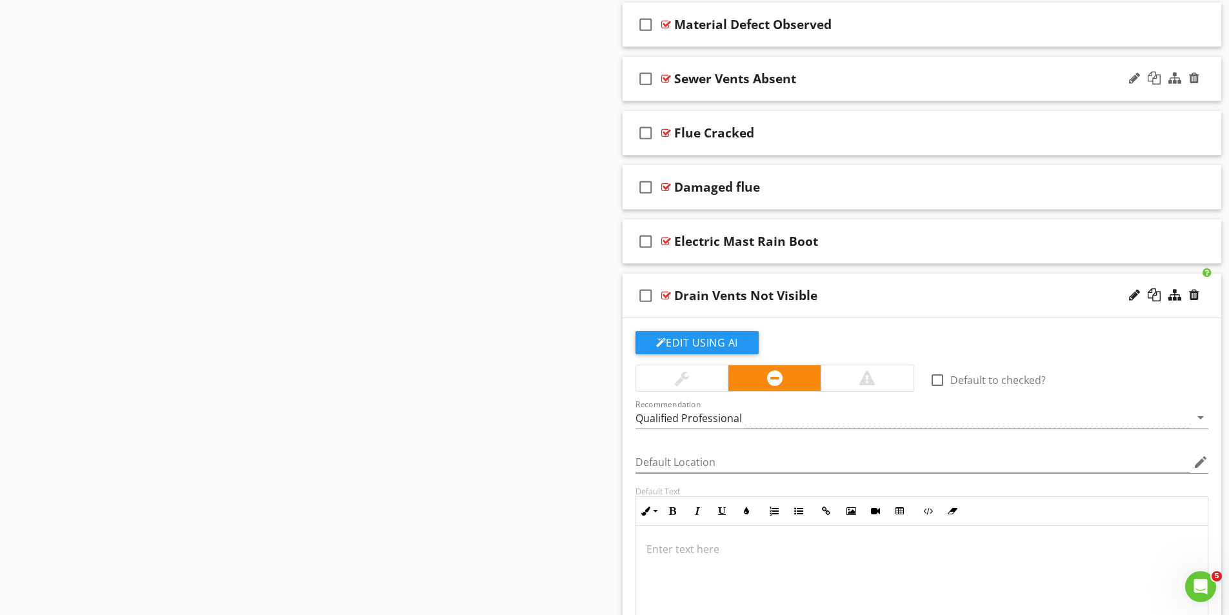
click at [666, 79] on div at bounding box center [666, 79] width 10 height 10
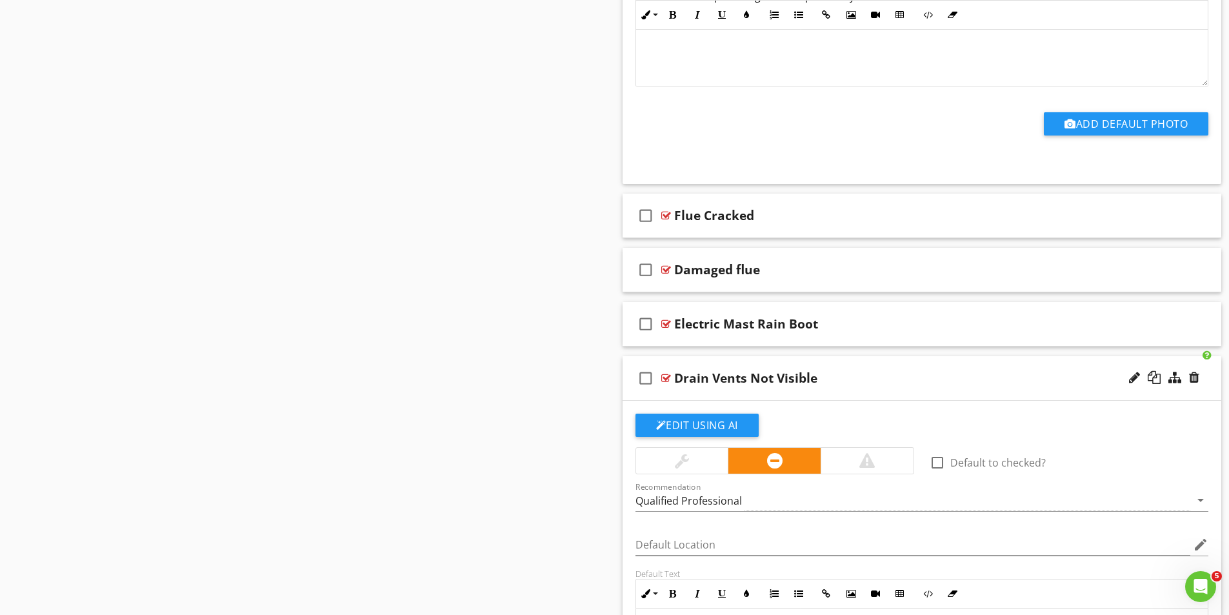
scroll to position [5109, 0]
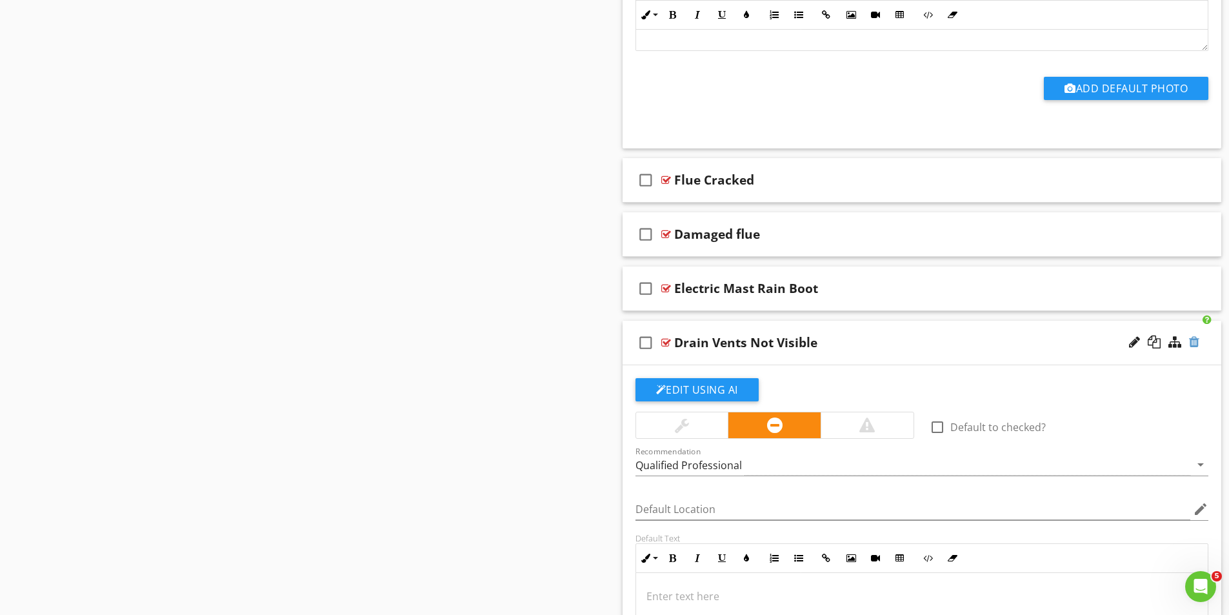
click at [1195, 338] on div at bounding box center [1194, 341] width 10 height 13
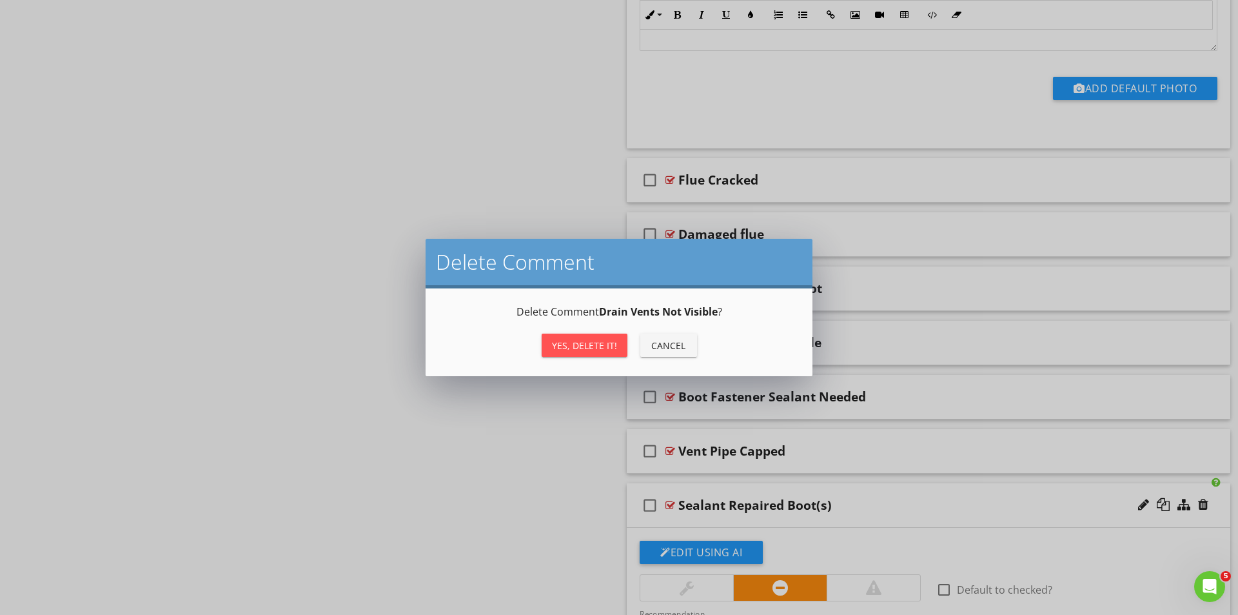
click at [599, 346] on div "Yes, Delete it!" at bounding box center [584, 346] width 65 height 14
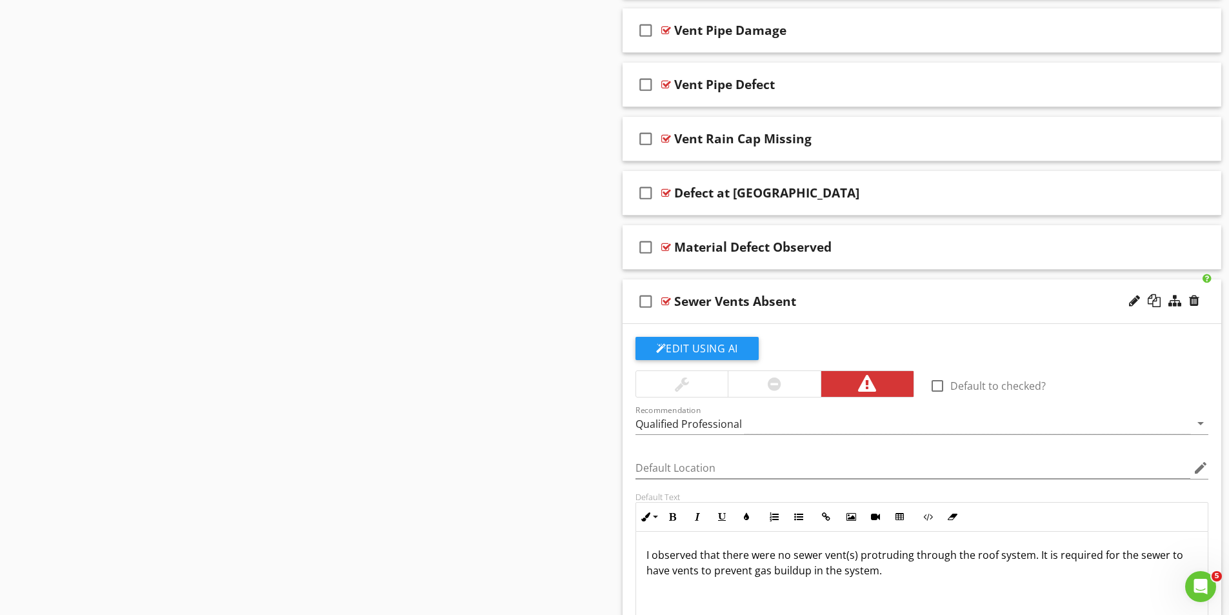
scroll to position [4464, 0]
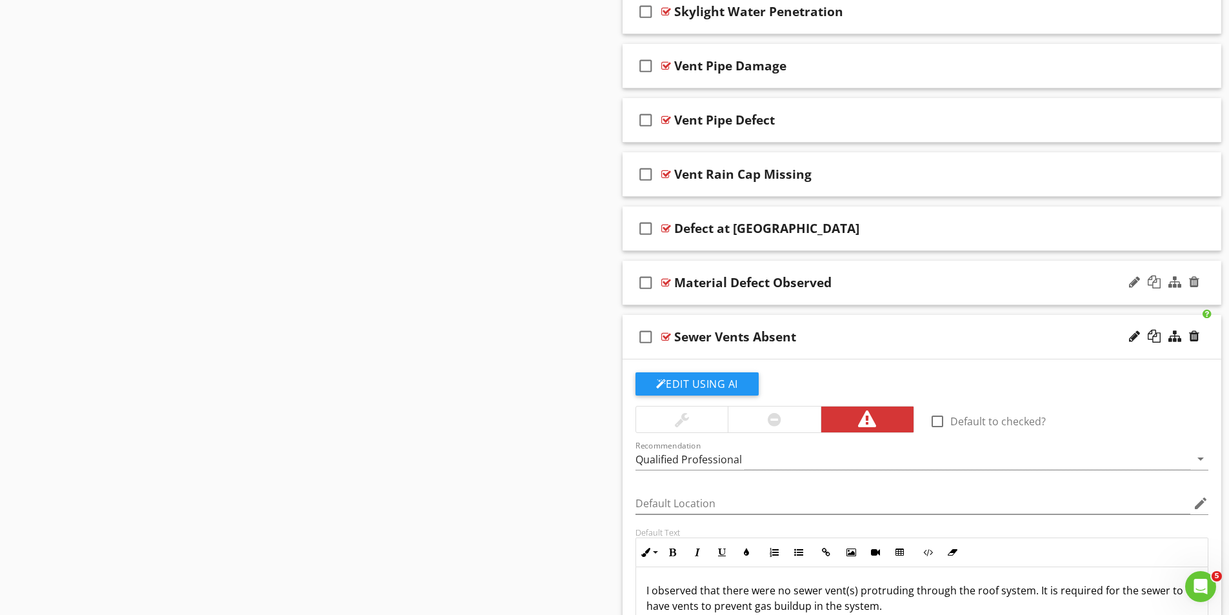
click at [663, 281] on div at bounding box center [666, 282] width 10 height 10
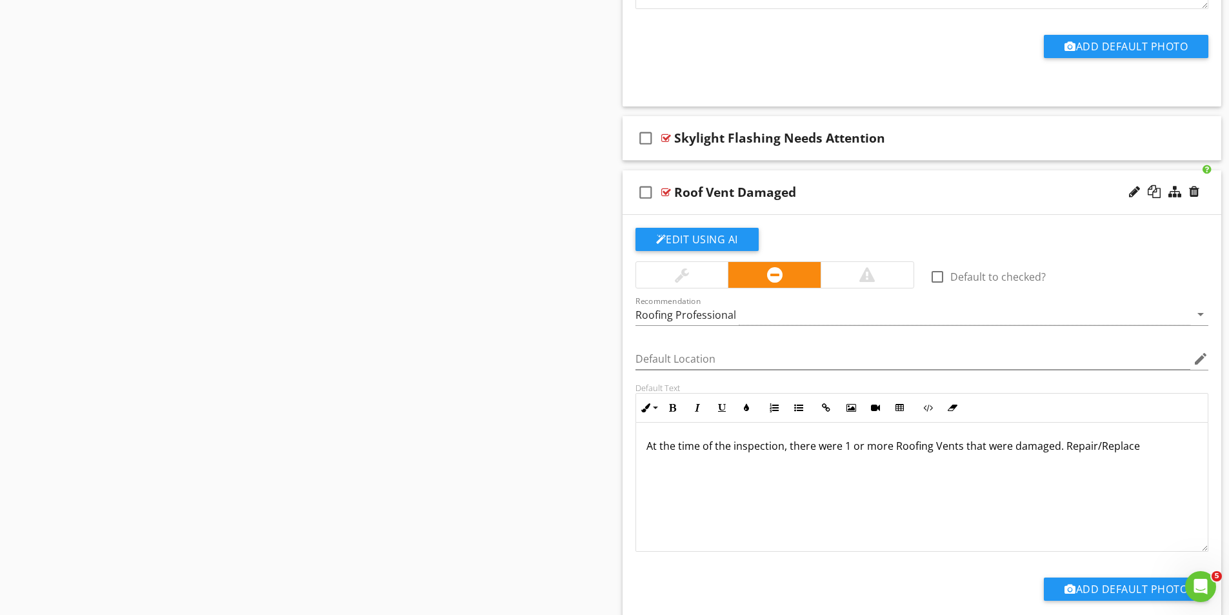
scroll to position [7965, 0]
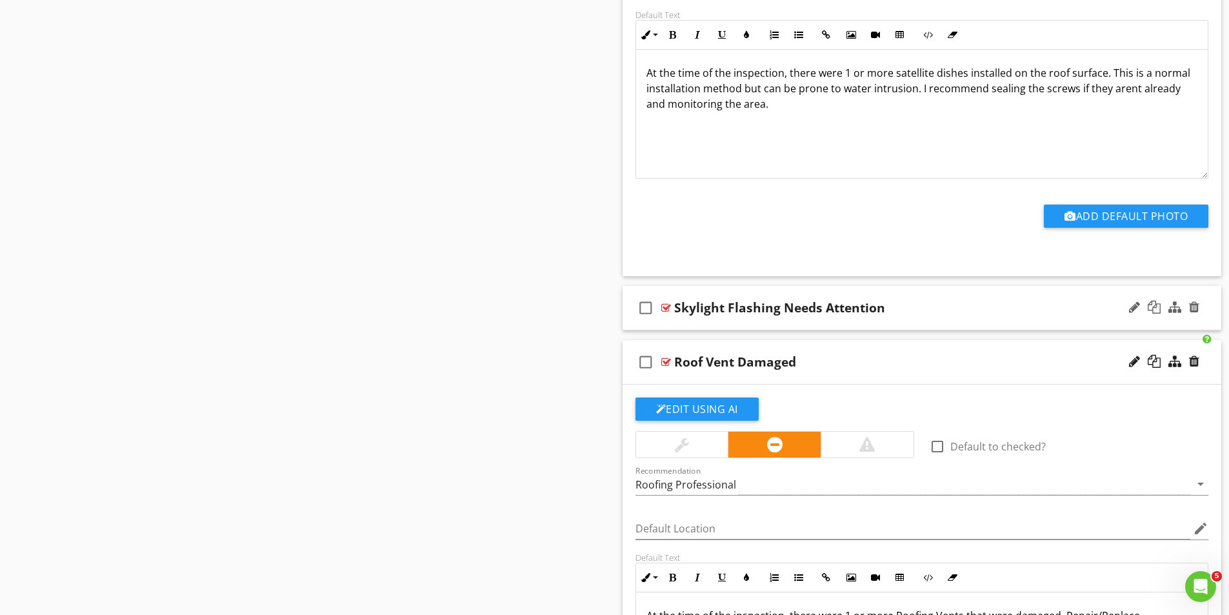
click at [668, 305] on div at bounding box center [666, 307] width 10 height 10
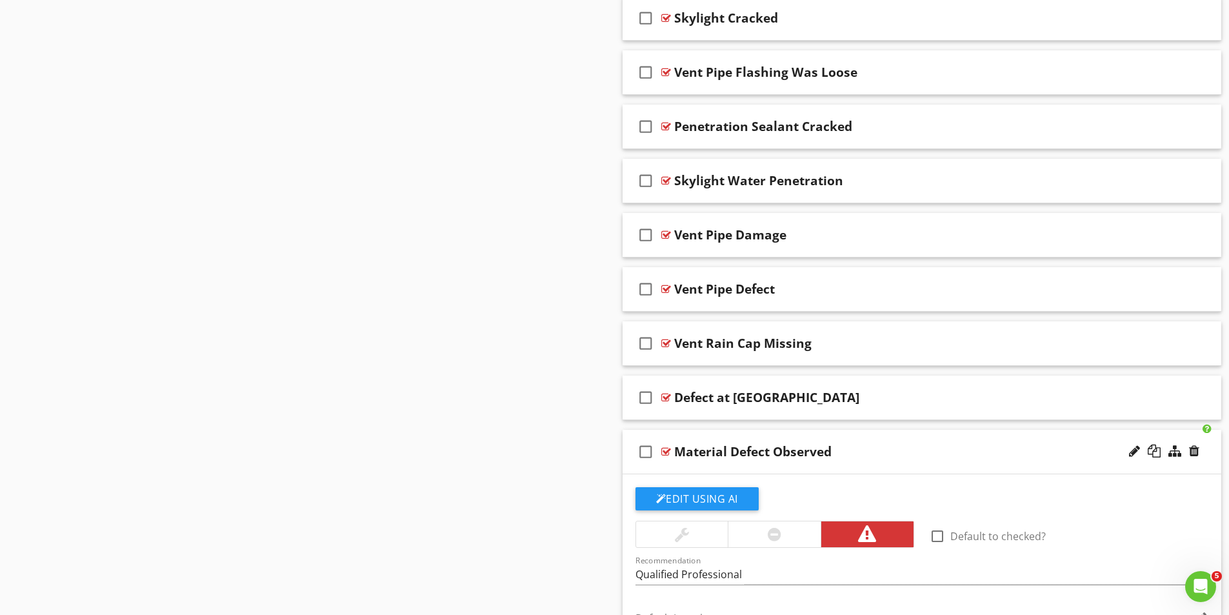
scroll to position [4288, 0]
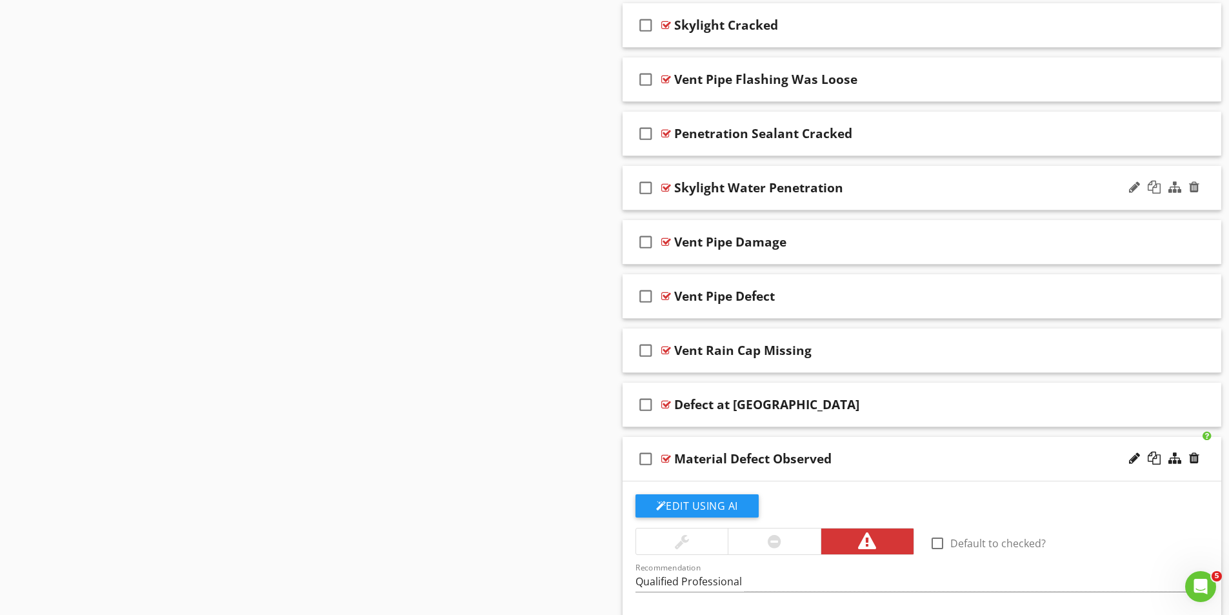
click at [669, 181] on div "check_box_outline_blank Skylight Water Penetration" at bounding box center [921, 188] width 599 height 45
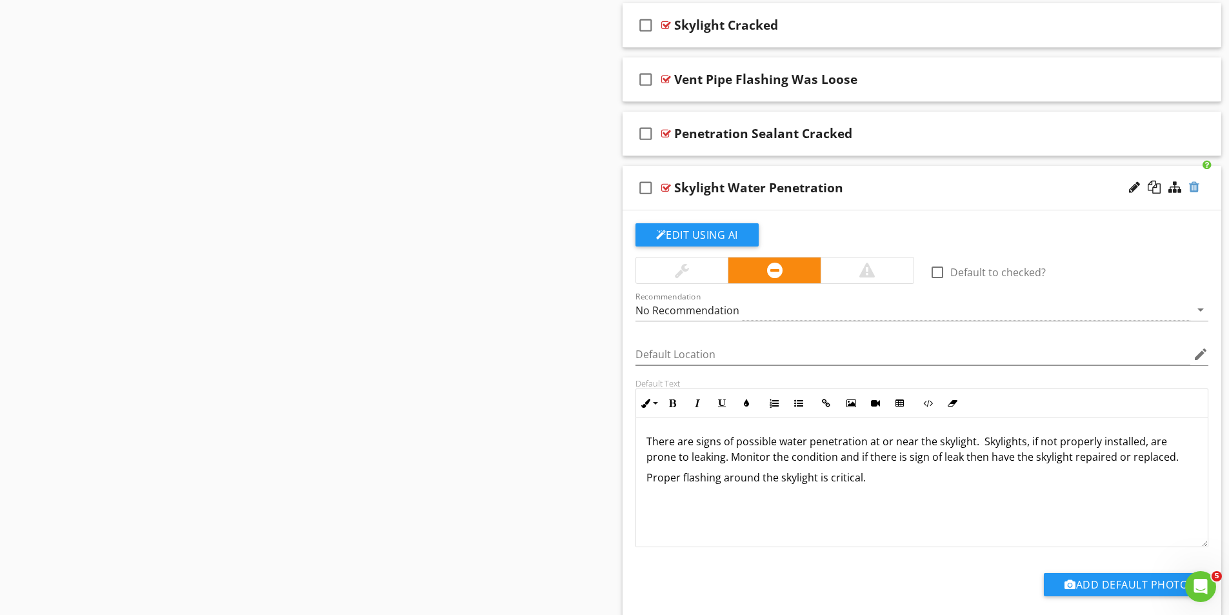
click at [1196, 189] on div at bounding box center [1194, 187] width 10 height 13
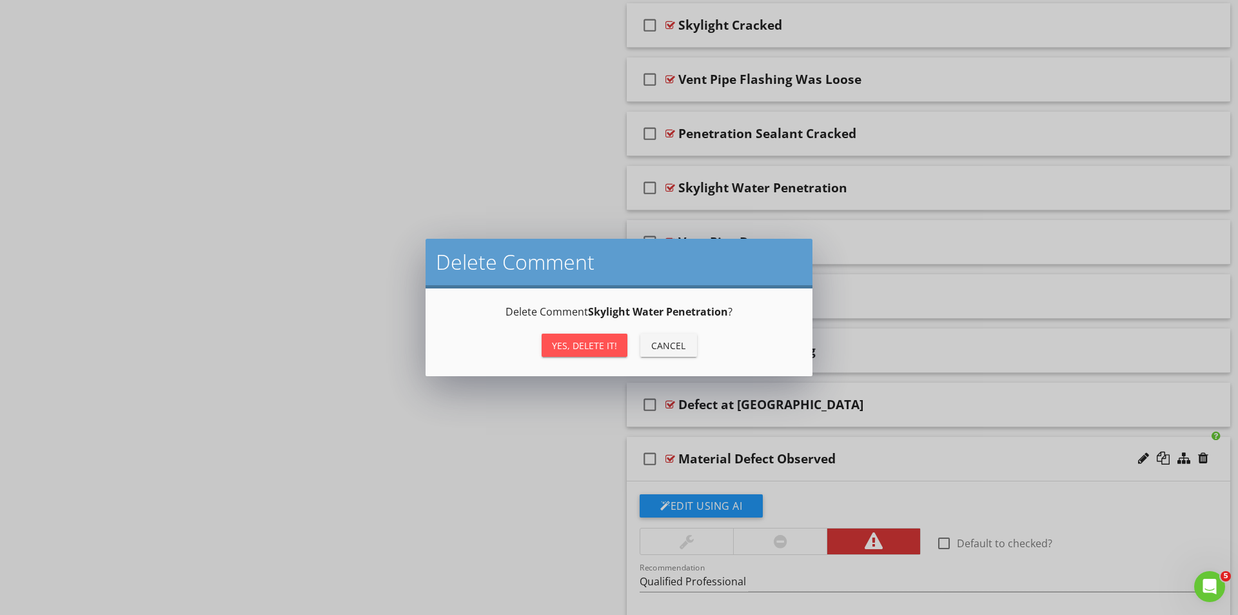
click at [596, 346] on div "Yes, Delete it!" at bounding box center [584, 346] width 65 height 14
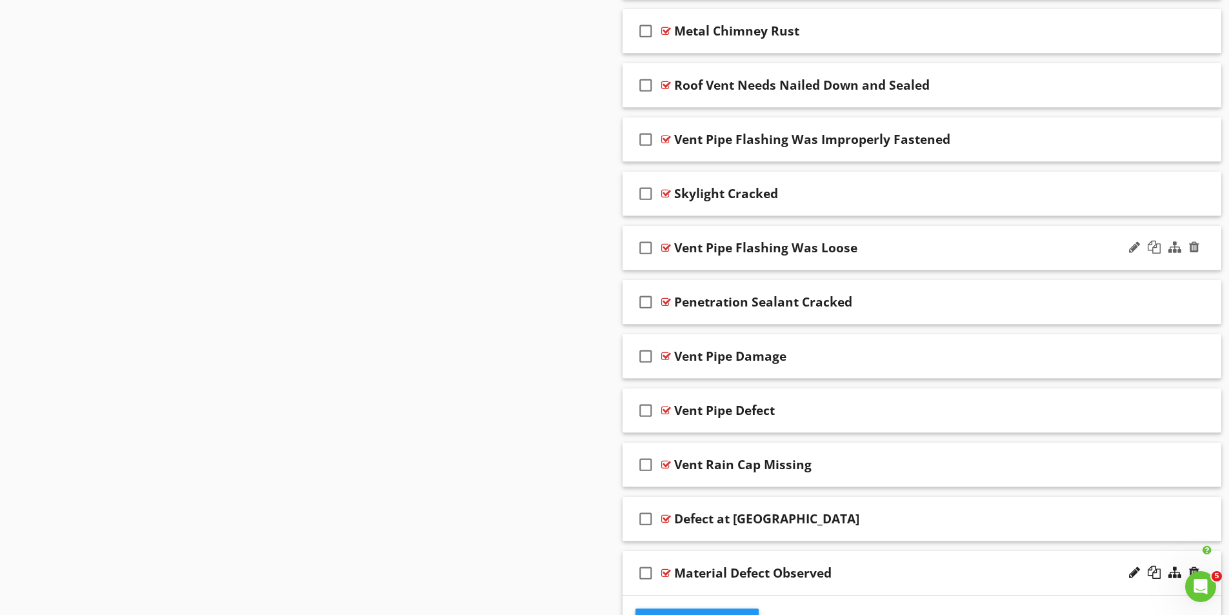
scroll to position [3901, 0]
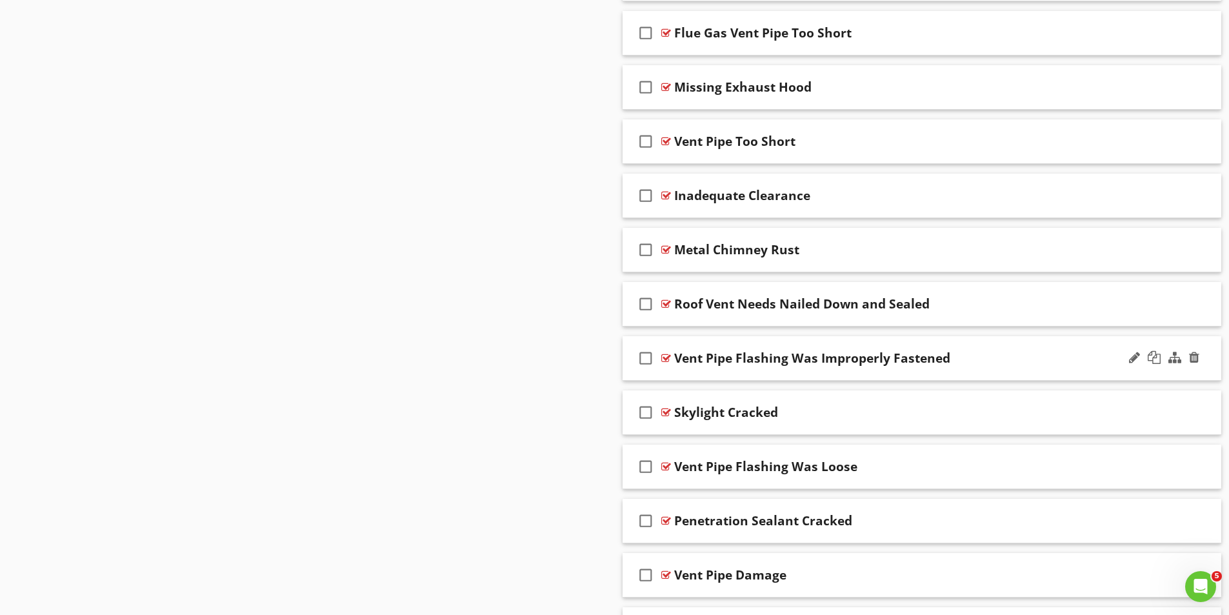
click at [666, 355] on div at bounding box center [666, 358] width 10 height 10
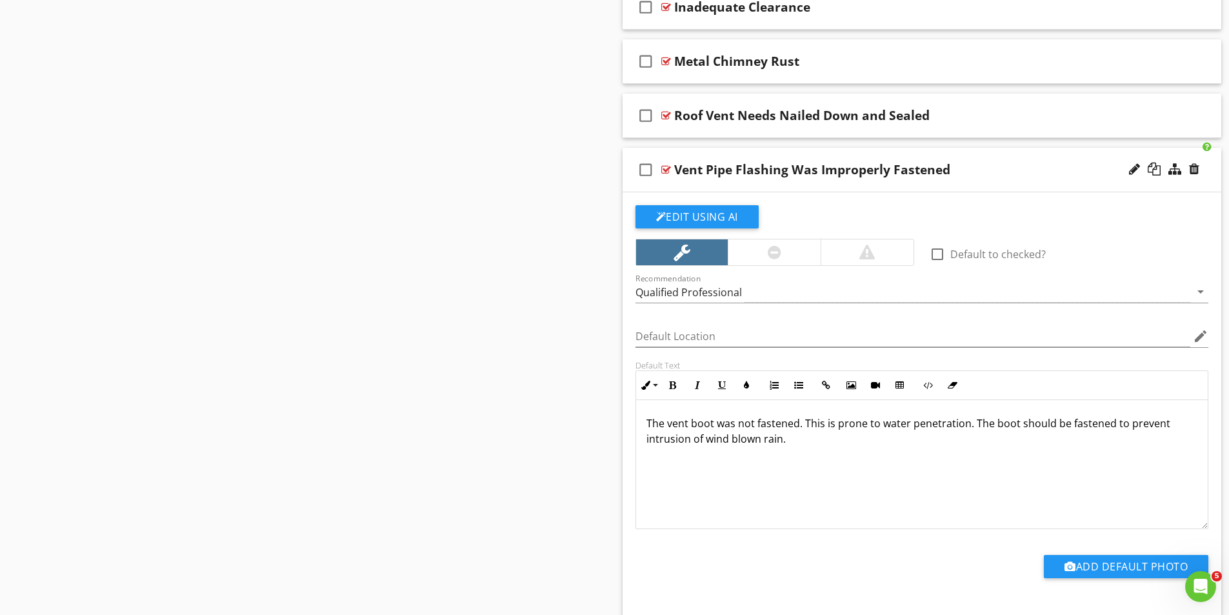
scroll to position [4095, 0]
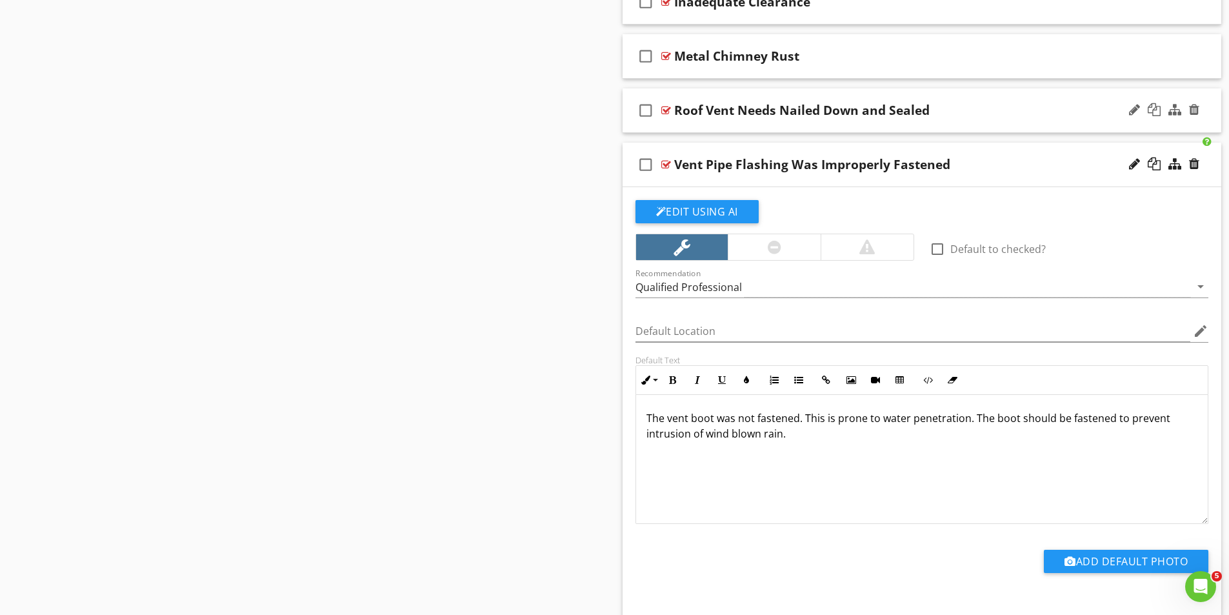
click at [669, 108] on div at bounding box center [666, 110] width 10 height 10
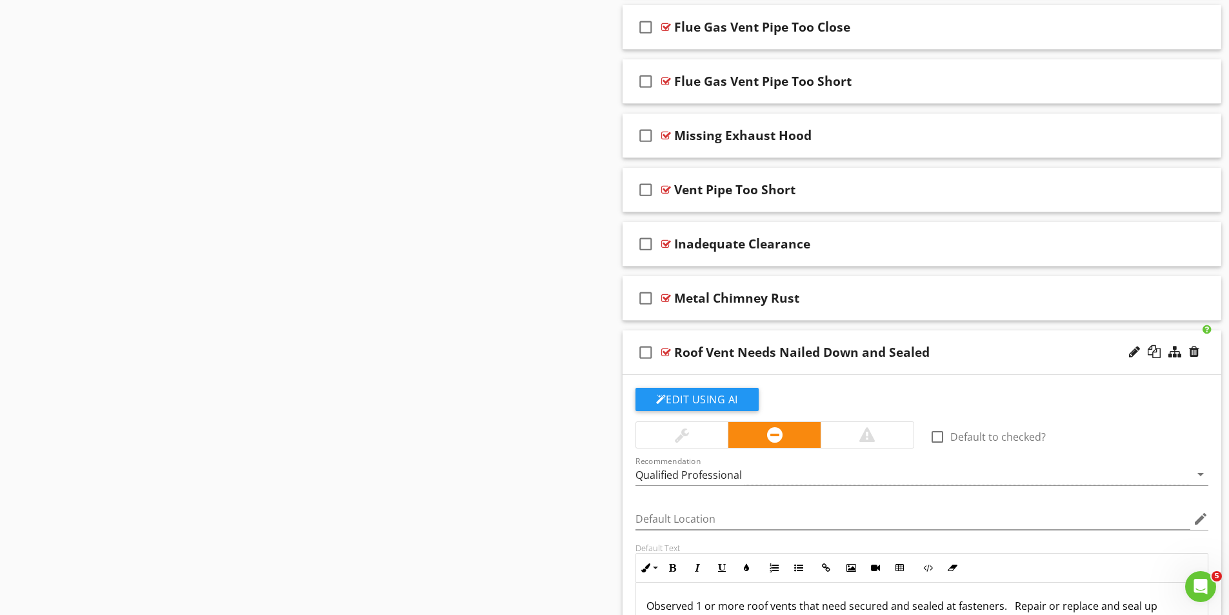
scroll to position [3837, 0]
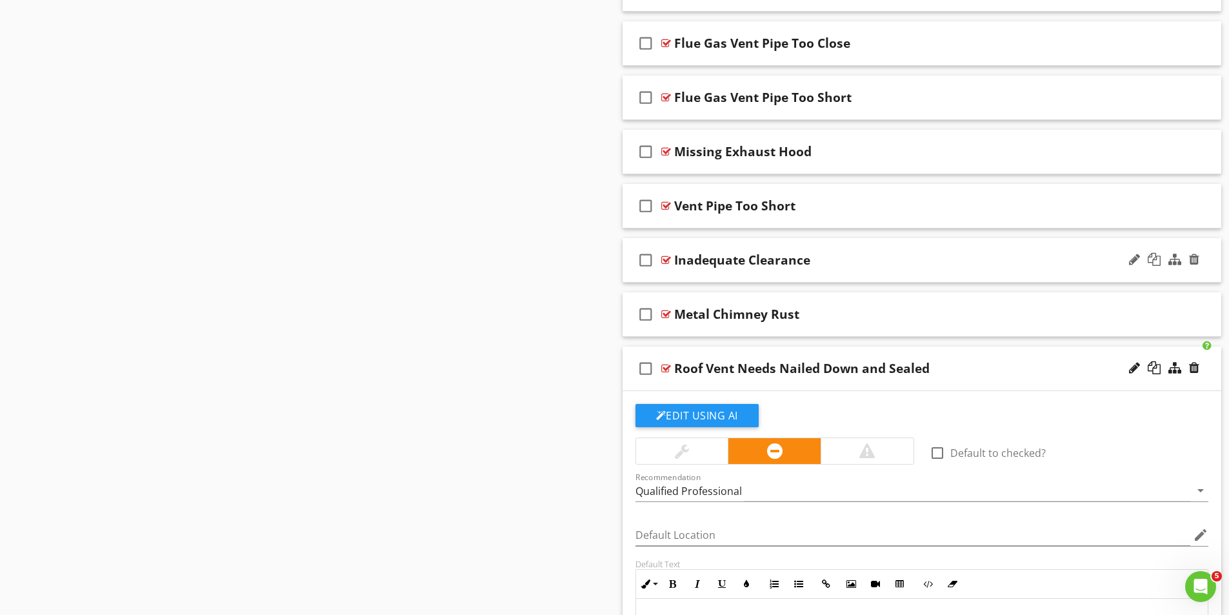
click at [662, 262] on div at bounding box center [666, 260] width 10 height 10
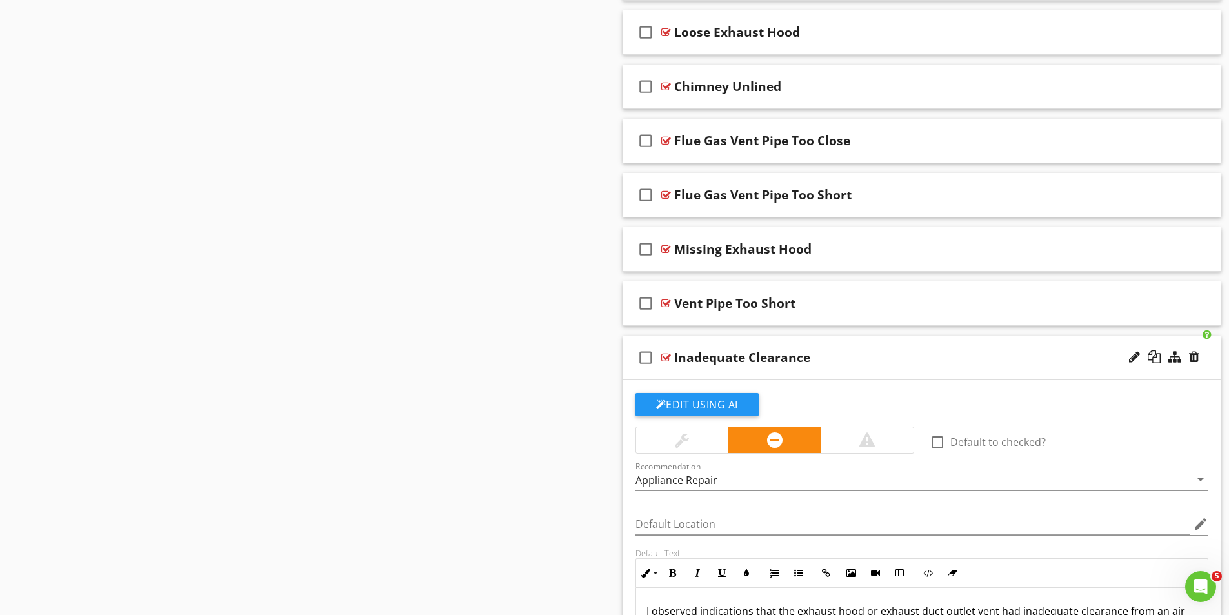
scroll to position [3708, 0]
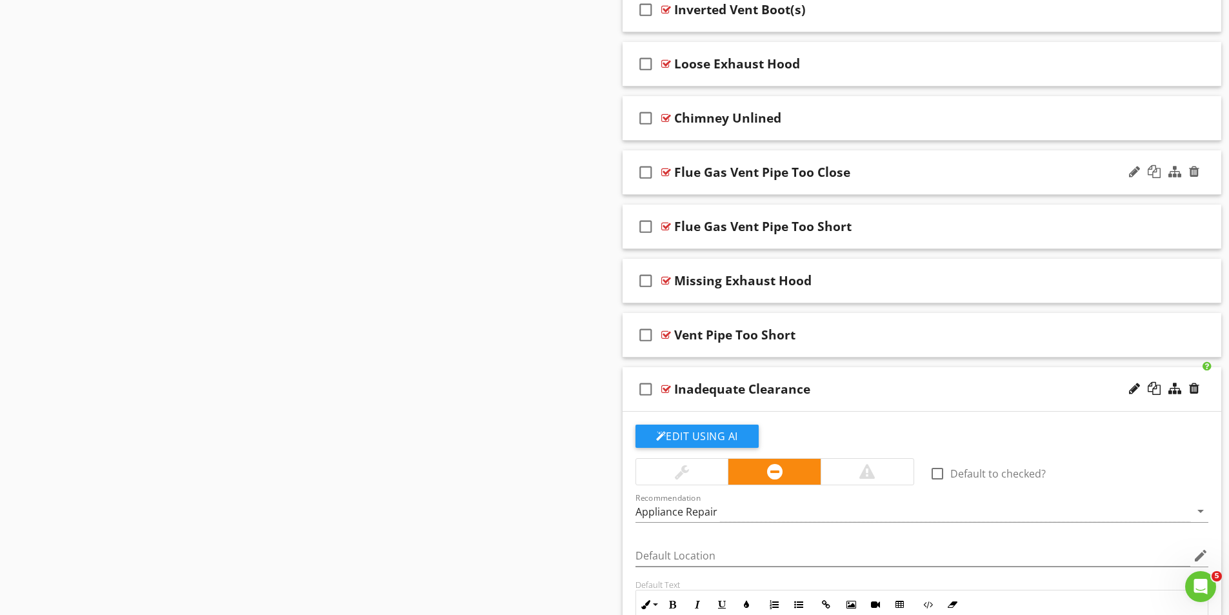
click at [667, 169] on div at bounding box center [666, 172] width 10 height 10
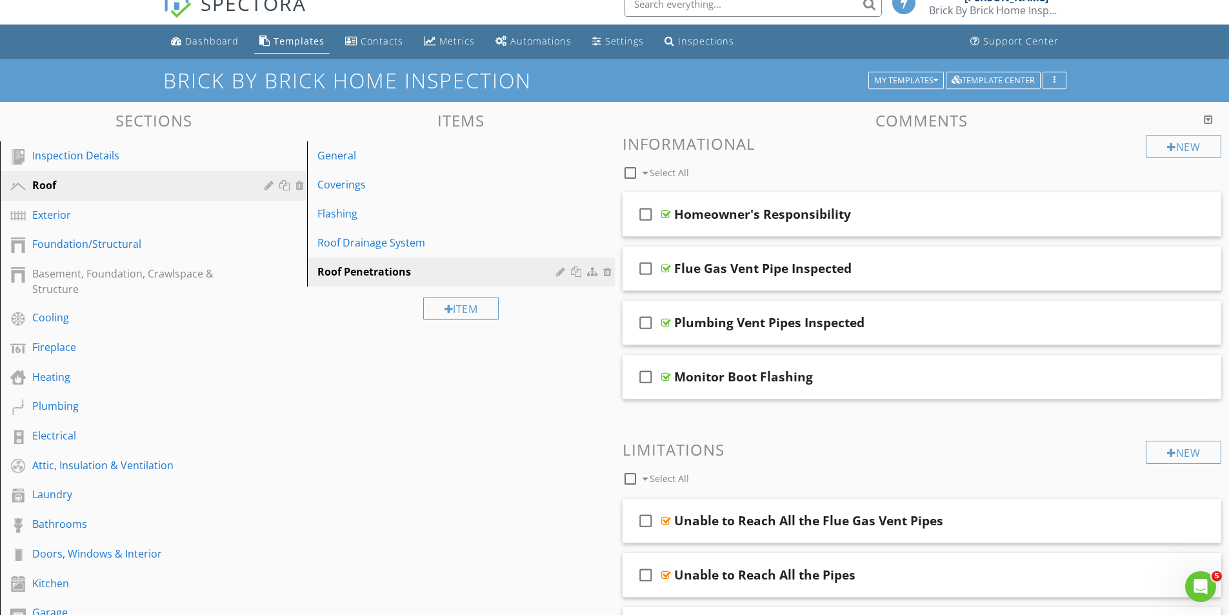
scroll to position [0, 0]
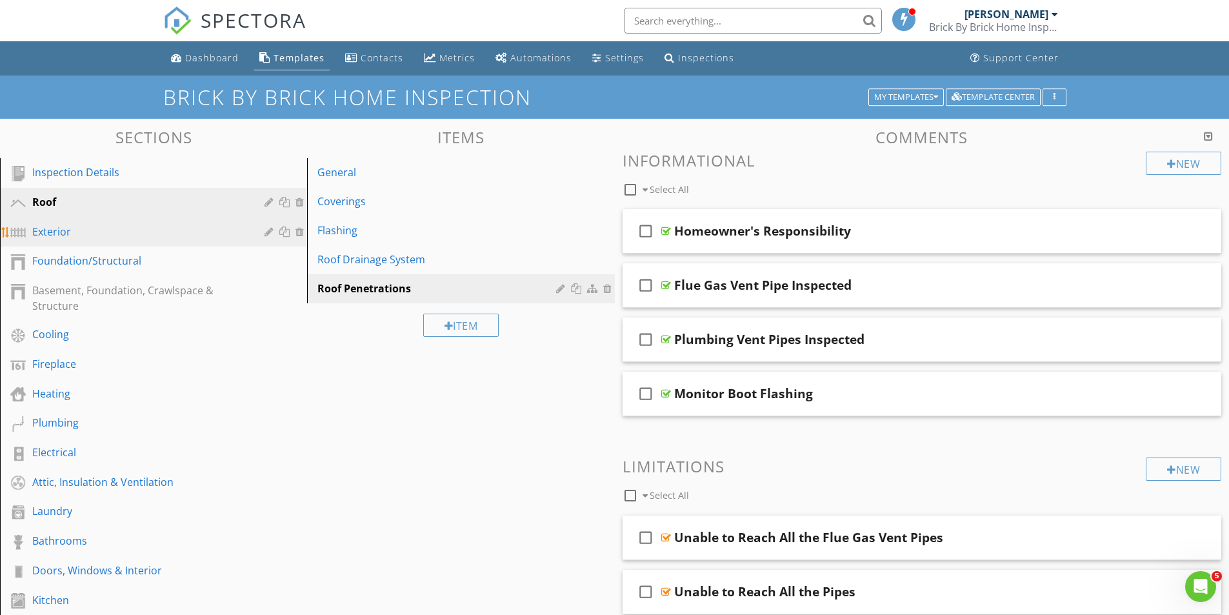
click at [46, 230] on div "Exterior" at bounding box center [138, 231] width 213 height 15
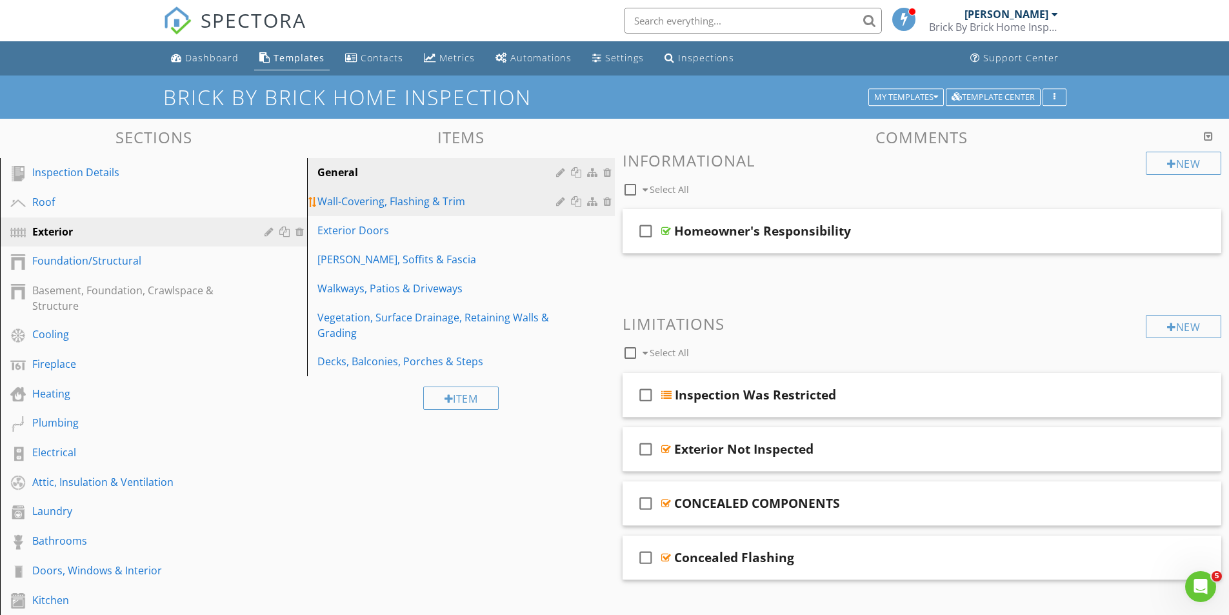
click at [366, 201] on div "Wall-Covering, Flashing & Trim" at bounding box center [438, 200] width 242 height 15
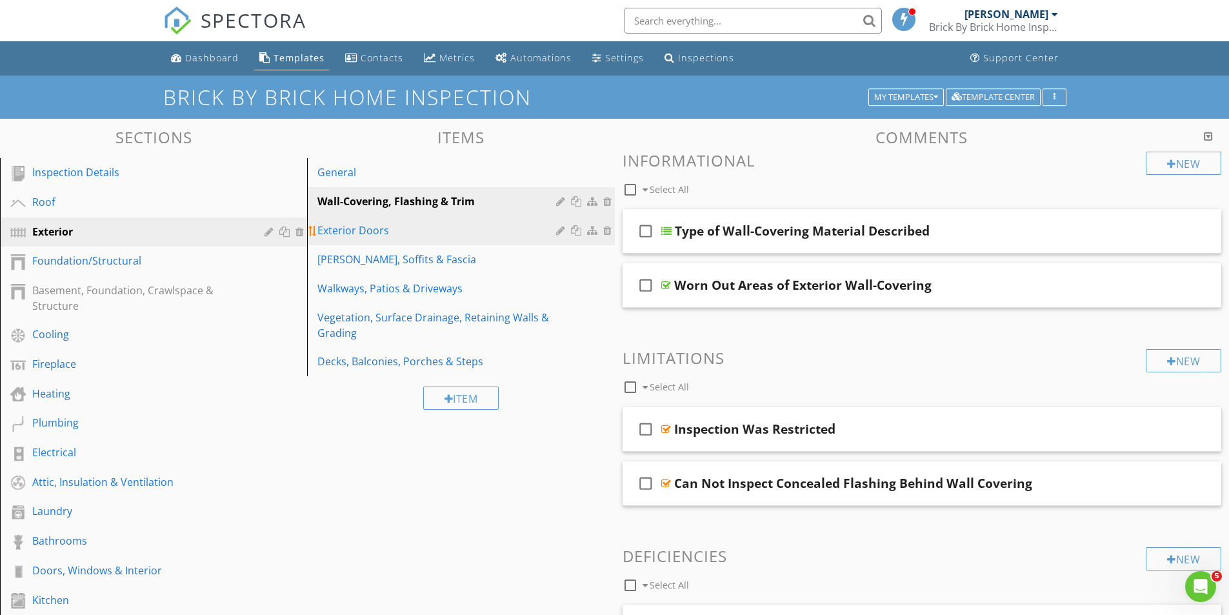
click at [354, 231] on div "Exterior Doors" at bounding box center [438, 230] width 242 height 15
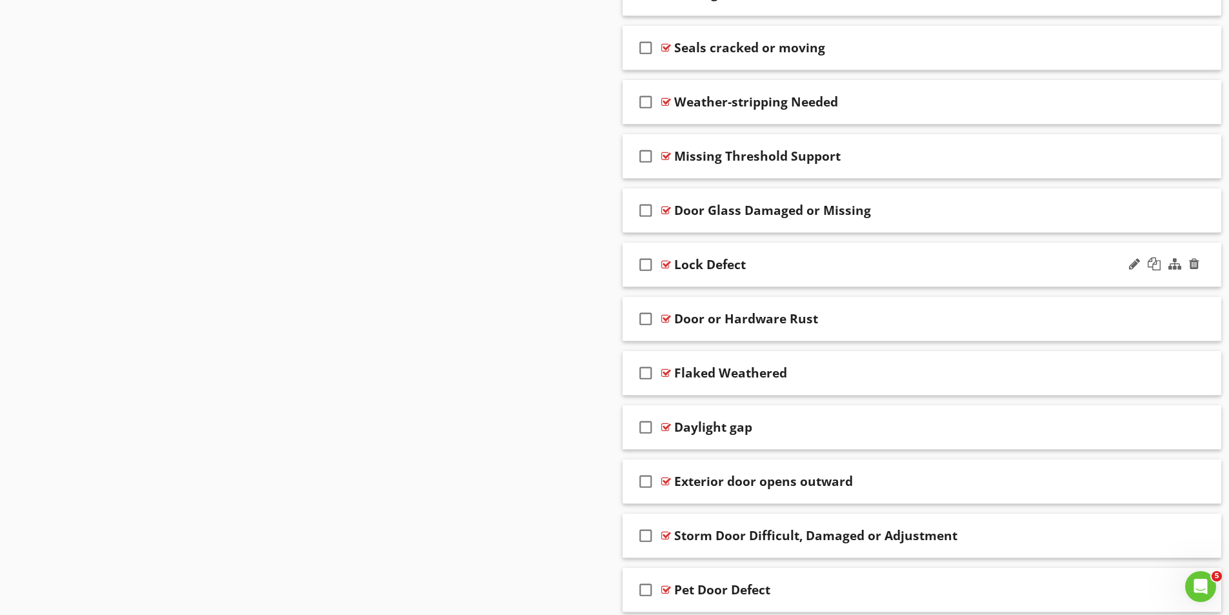
scroll to position [1576, 0]
